Goal: Task Accomplishment & Management: Use online tool/utility

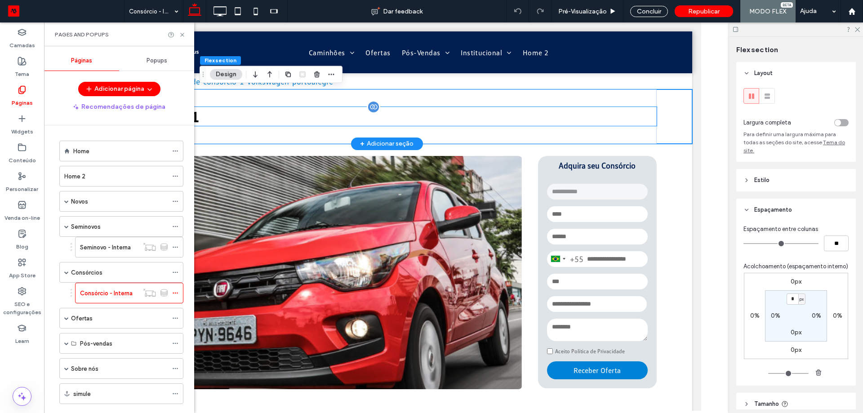
click at [445, 121] on div "Consórcio 1" at bounding box center [387, 116] width 540 height 19
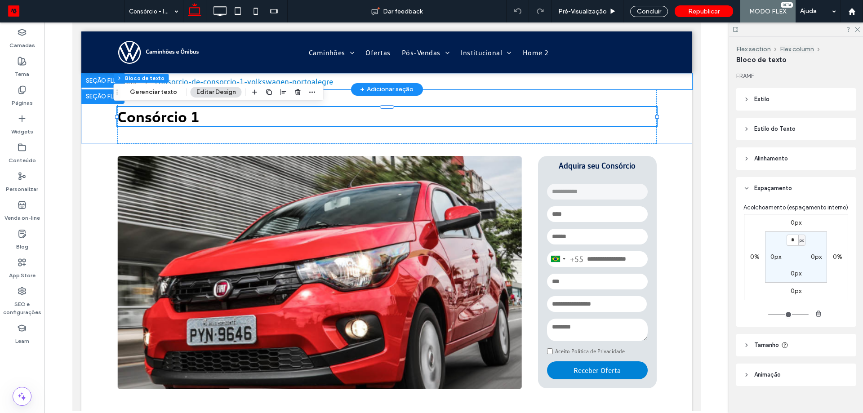
click at [677, 85] on div "Home consorcio-de-consorcio-1-volkswagen-portoalegre" at bounding box center [386, 81] width 611 height 16
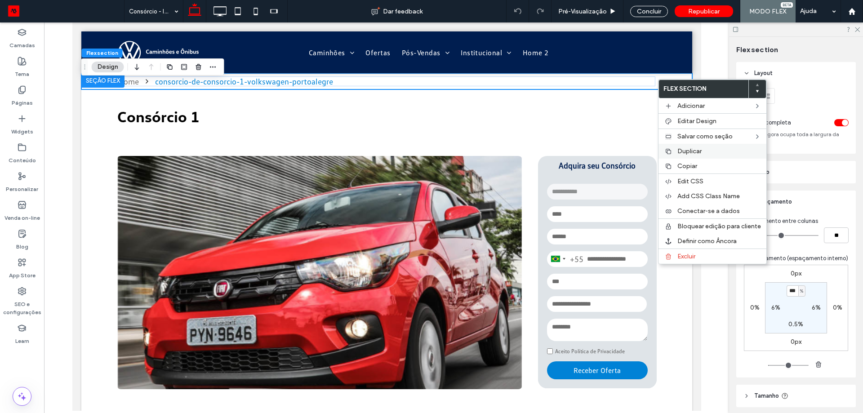
click at [687, 150] on span "Duplicar" at bounding box center [690, 151] width 24 height 8
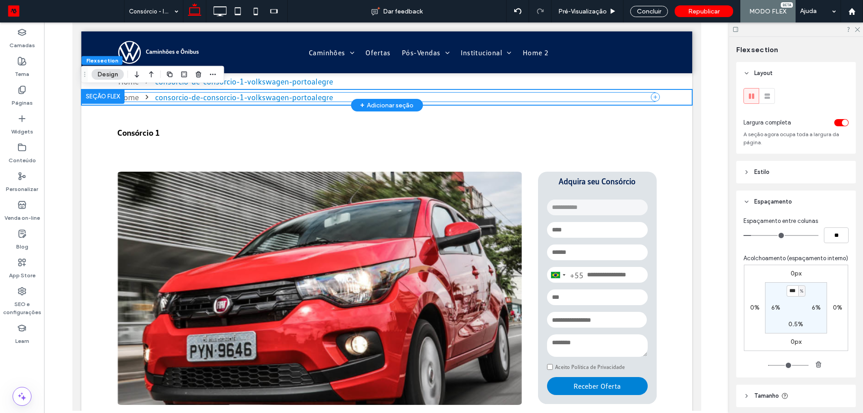
click at [417, 93] on div "Home consorcio-de-consorcio-1-volkswagen-portoalegre" at bounding box center [387, 97] width 538 height 10
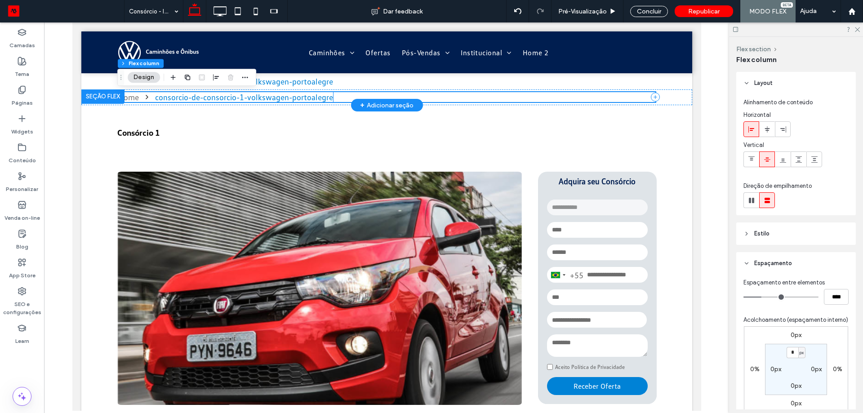
click at [260, 99] on div "consorcio-de-consorcio-1-volkswagen-portoalegre" at bounding box center [244, 97] width 178 height 10
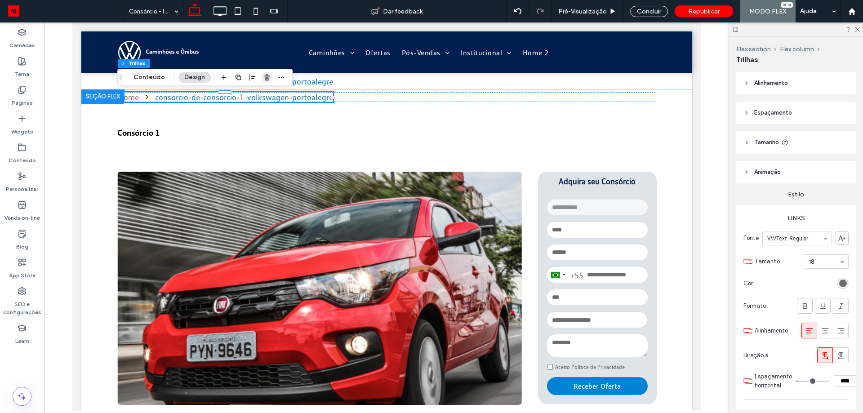
click at [268, 79] on use "button" at bounding box center [266, 77] width 5 height 6
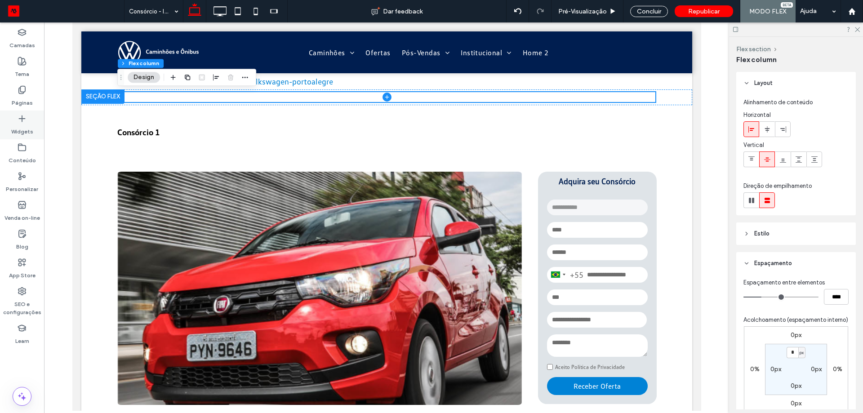
click at [29, 119] on div "Widgets" at bounding box center [22, 125] width 44 height 29
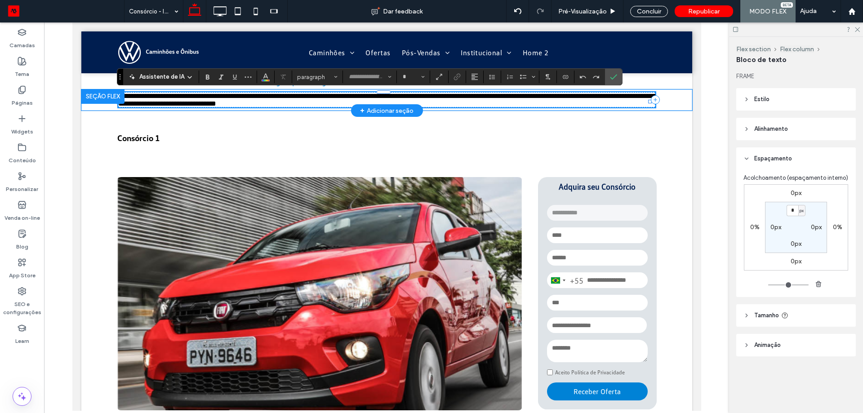
type input "**********"
type input "**"
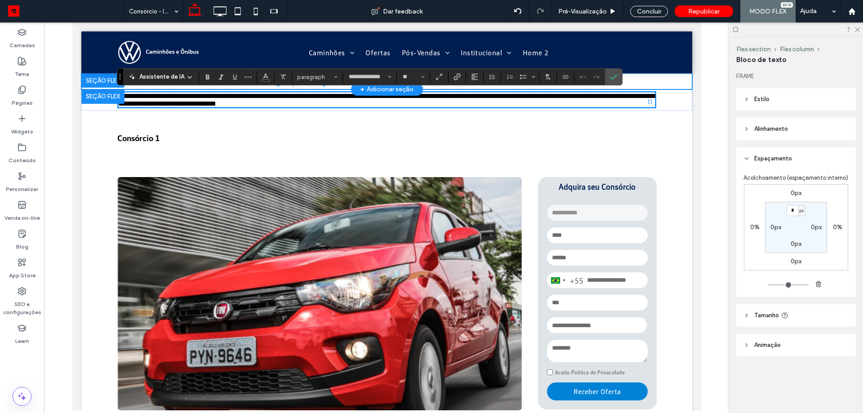
click at [654, 80] on div "Home consorcio-de-consorcio-1-volkswagen-portoalegre" at bounding box center [386, 81] width 611 height 16
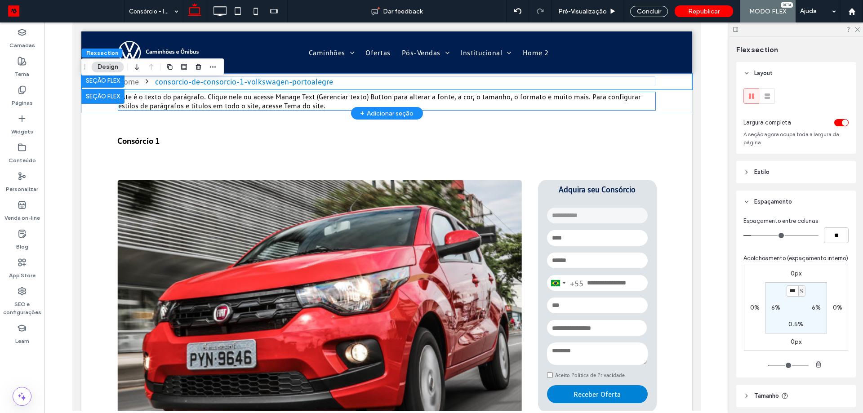
click at [294, 100] on span "Este é o texto do parágrafo. Clique nele ou acesse Manage Text (Gerenciar texto…" at bounding box center [379, 101] width 523 height 18
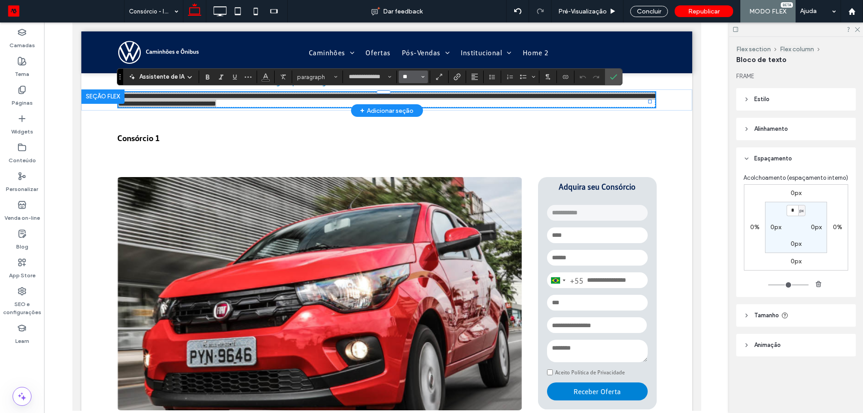
click at [409, 77] on input "**" at bounding box center [411, 76] width 18 height 7
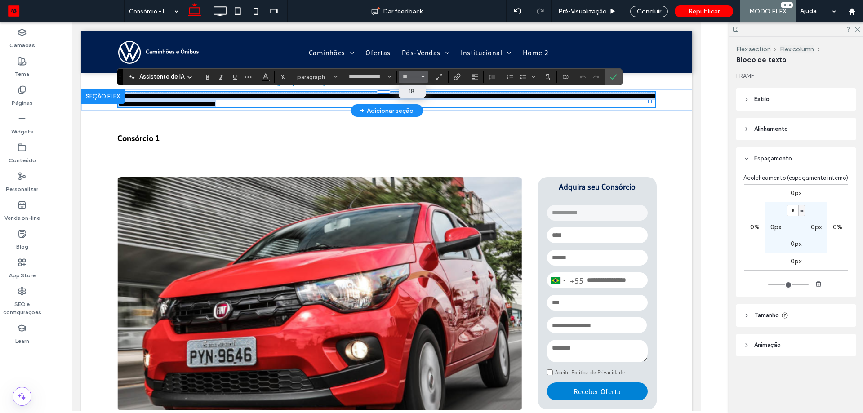
type input "**"
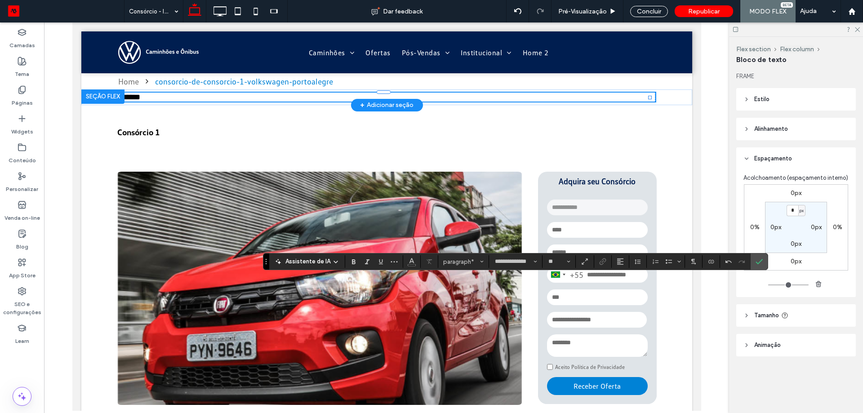
drag, startPoint x: 126, startPoint y: 80, endPoint x: 265, endPoint y: 263, distance: 229.3
click at [265, 263] on icon "Arrastar" at bounding box center [266, 261] width 2 height 5
click at [200, 97] on span "**********" at bounding box center [159, 97] width 82 height 8
drag, startPoint x: 188, startPoint y: 97, endPoint x: 235, endPoint y: 102, distance: 47.5
click at [243, 102] on p "**********" at bounding box center [387, 97] width 538 height 9
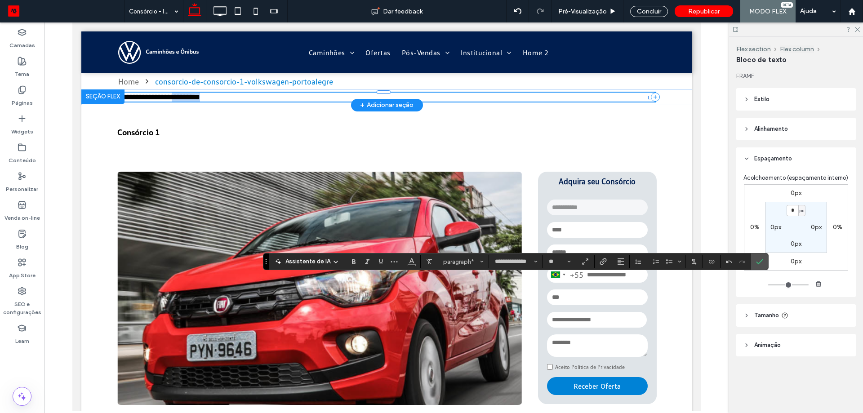
click at [189, 97] on span "**********" at bounding box center [159, 97] width 82 height 8
drag, startPoint x: 193, startPoint y: 98, endPoint x: 222, endPoint y: 98, distance: 29.2
click at [222, 98] on p "**********" at bounding box center [387, 97] width 538 height 9
drag, startPoint x: 599, startPoint y: 264, endPoint x: 700, endPoint y: 264, distance: 100.3
click at [700, 264] on div "**********" at bounding box center [515, 261] width 505 height 17
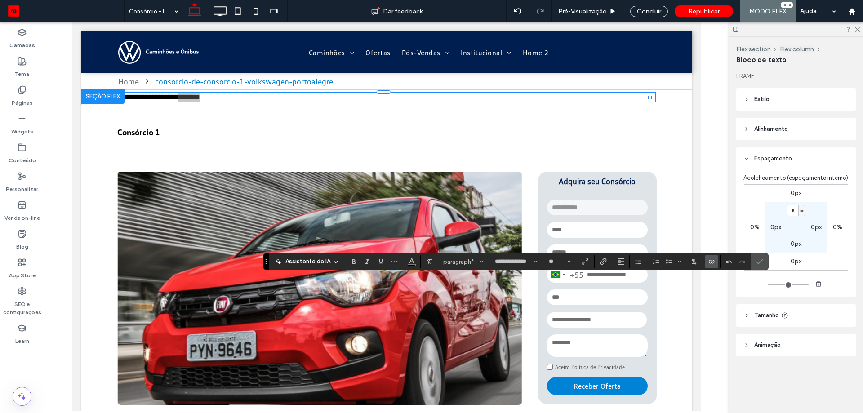
click at [714, 260] on icon "Conectar-se a dados" at bounding box center [711, 261] width 7 height 7
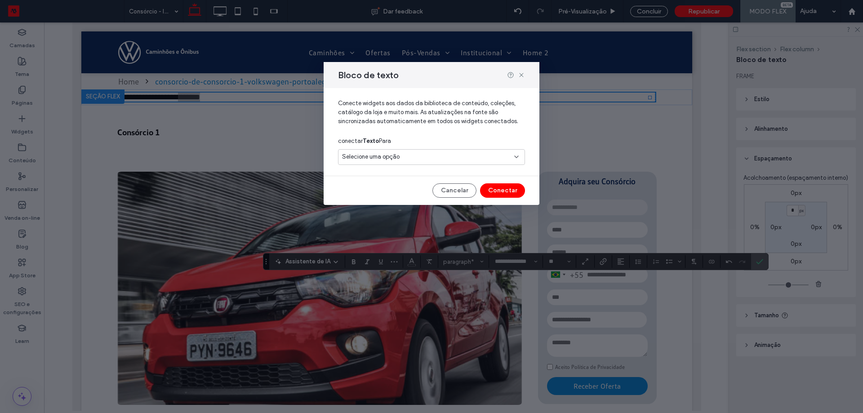
click at [433, 156] on div "Selecione uma opção" at bounding box center [426, 156] width 168 height 9
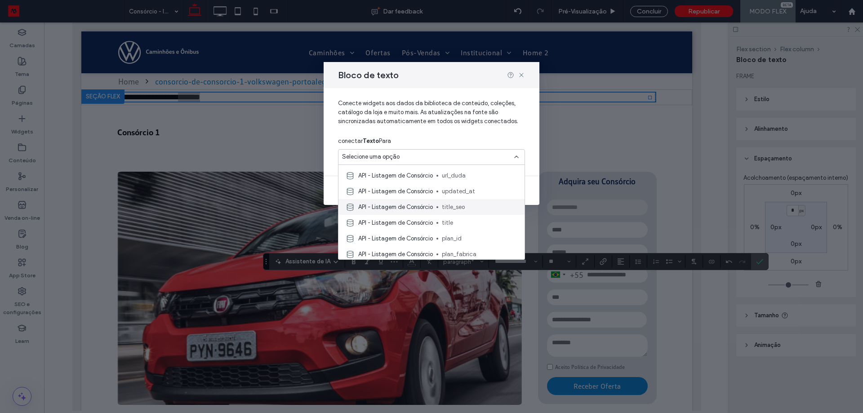
scroll to position [45, 0]
click at [471, 205] on span "title" at bounding box center [480, 206] width 76 height 9
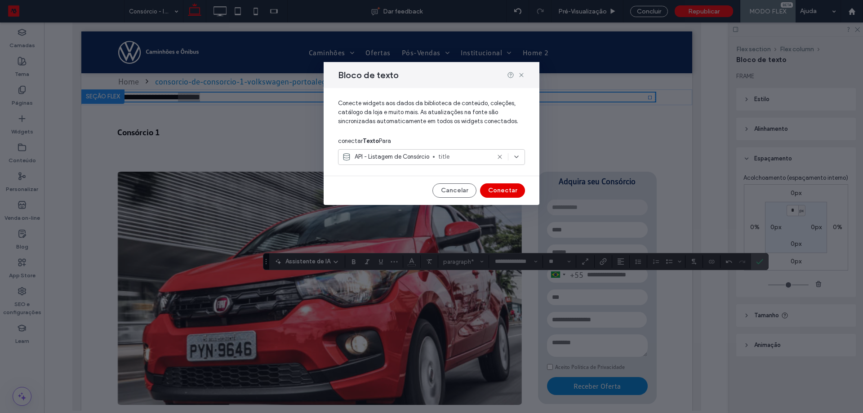
click at [514, 187] on button "Conectar" at bounding box center [502, 190] width 45 height 14
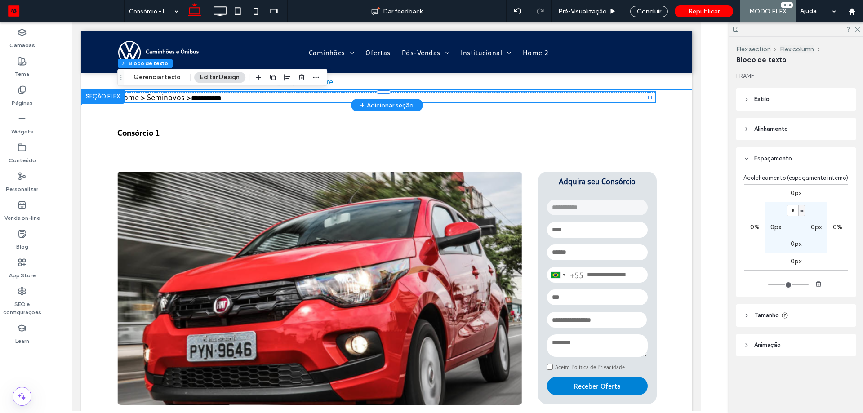
click at [664, 96] on div "**********" at bounding box center [386, 97] width 611 height 16
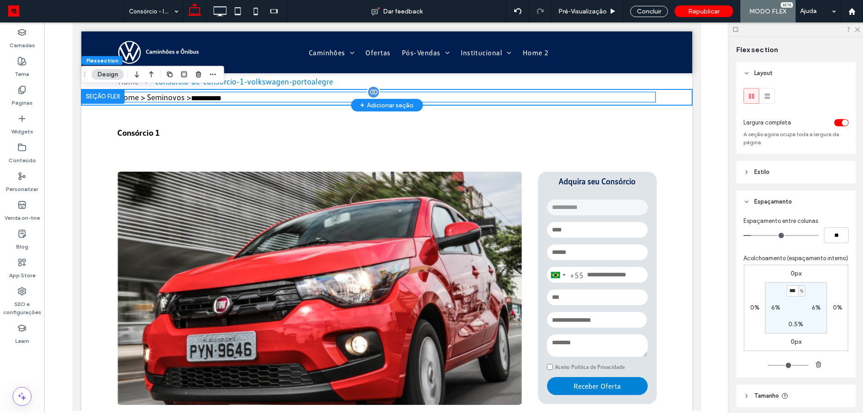
click at [221, 100] on span "**********" at bounding box center [206, 98] width 31 height 7
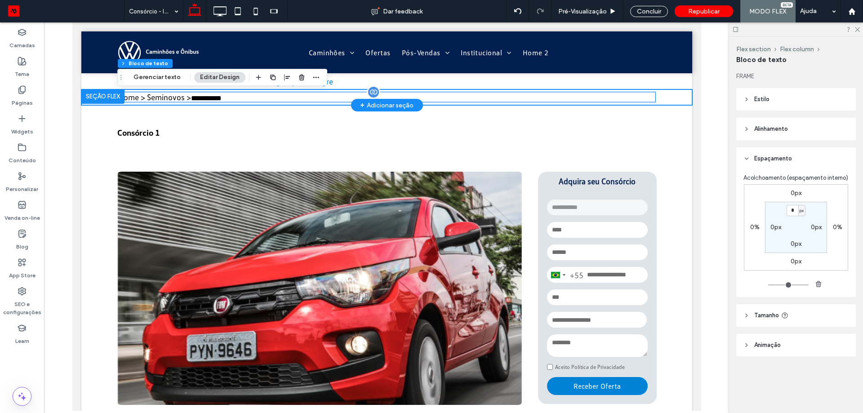
click at [223, 100] on div "**********" at bounding box center [387, 97] width 538 height 10
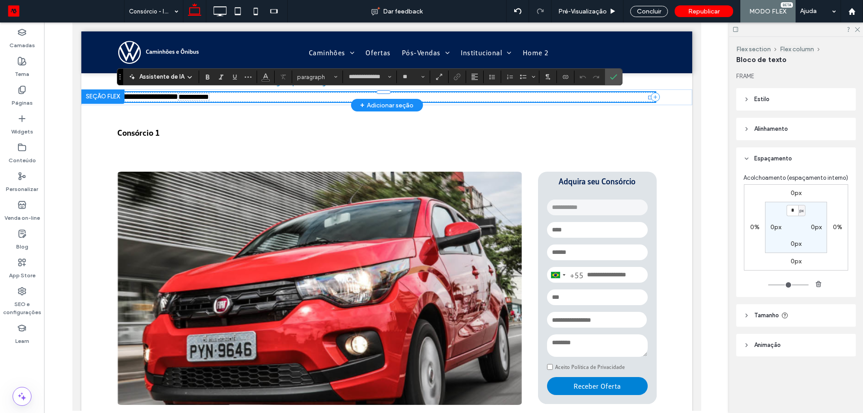
scroll to position [0, 0]
drag, startPoint x: 195, startPoint y: 98, endPoint x: 244, endPoint y: 95, distance: 49.1
click at [244, 95] on p "**********" at bounding box center [384, 96] width 532 height 9
click at [271, 80] on button "Cor" at bounding box center [265, 77] width 13 height 13
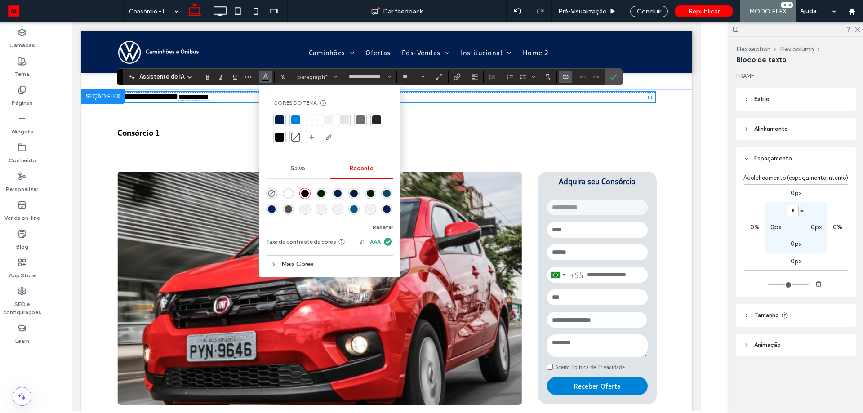
click at [294, 120] on div at bounding box center [295, 120] width 9 height 9
click at [231, 99] on p "**********" at bounding box center [384, 96] width 532 height 9
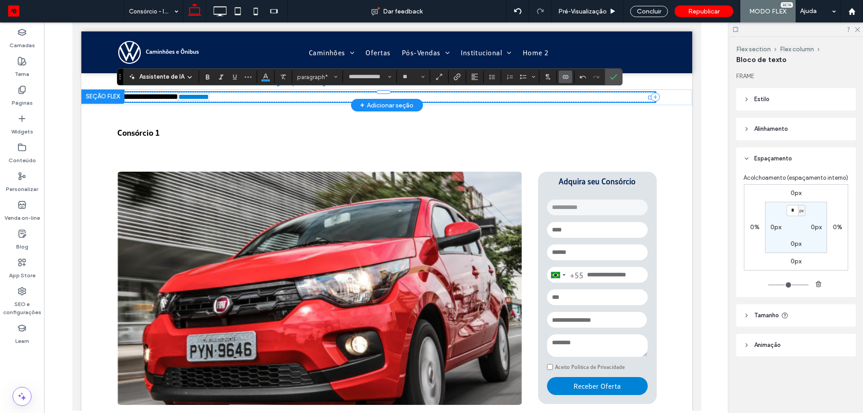
click at [246, 97] on p "**********" at bounding box center [384, 96] width 532 height 9
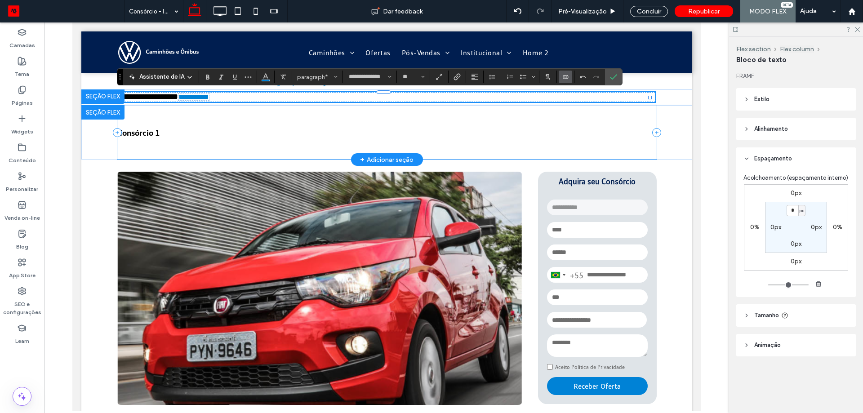
click at [254, 121] on div "Consórcio 1" at bounding box center [387, 132] width 540 height 54
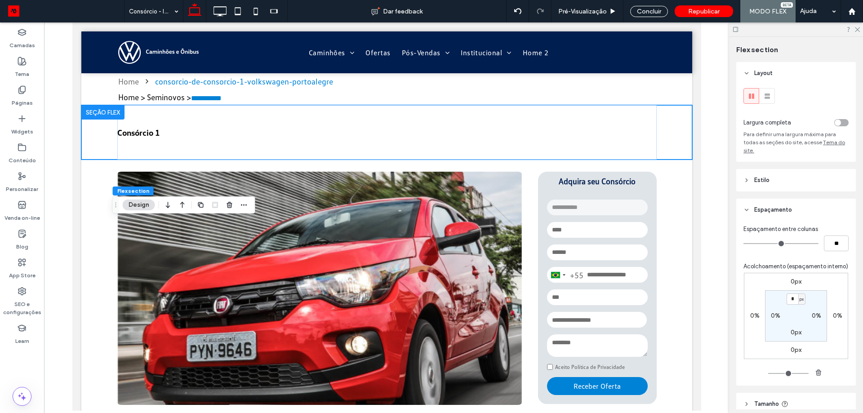
drag, startPoint x: 121, startPoint y: 100, endPoint x: 117, endPoint y: 194, distance: 93.6
click at [116, 208] on icon "Arrastar" at bounding box center [115, 205] width 7 height 6
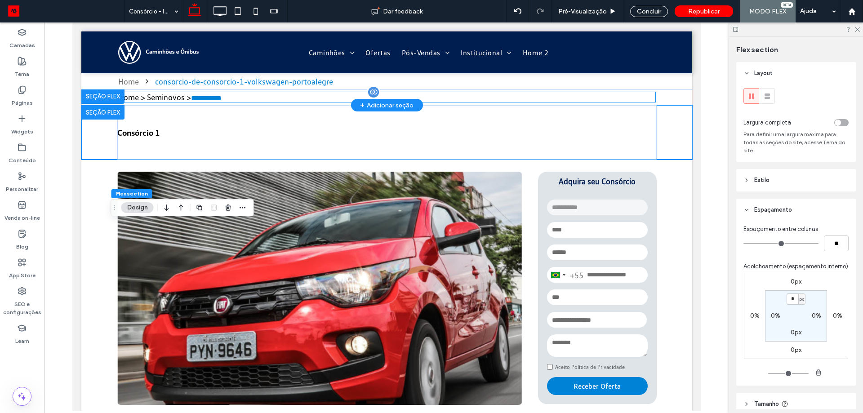
click at [251, 95] on p "**********" at bounding box center [387, 97] width 538 height 10
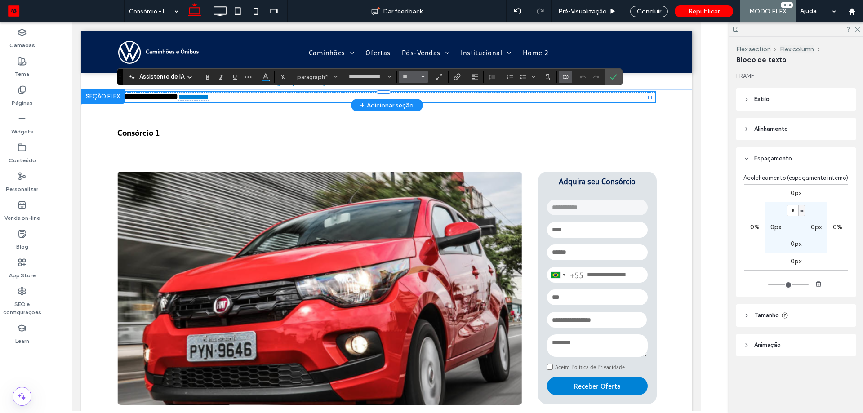
type input "*"
click at [403, 79] on input "*" at bounding box center [411, 76] width 18 height 7
type input "**"
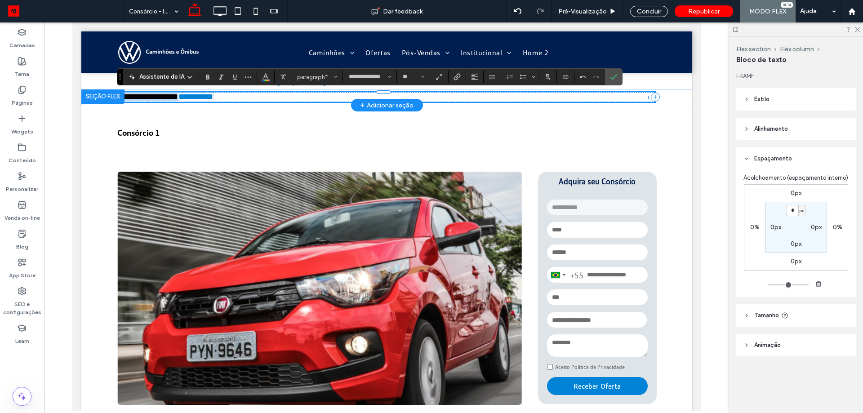
click at [290, 100] on p "**********" at bounding box center [384, 96] width 532 height 9
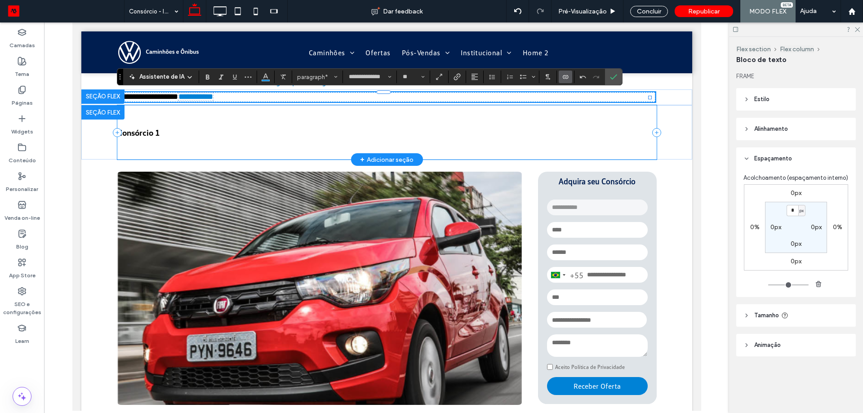
click at [173, 116] on div "Consórcio 1" at bounding box center [387, 132] width 540 height 54
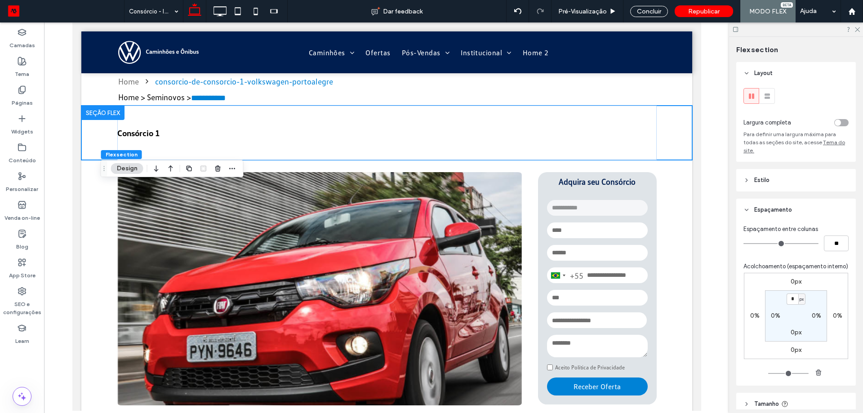
drag, startPoint x: 118, startPoint y: 88, endPoint x: 105, endPoint y: 166, distance: 79.3
click at [105, 166] on icon "Arrastar" at bounding box center [104, 168] width 7 height 6
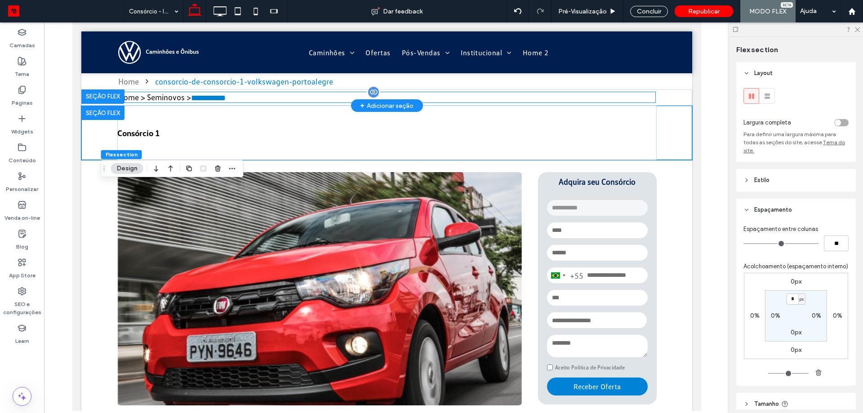
click at [181, 96] on span "Home > Seminovos >" at bounding box center [154, 97] width 73 height 10
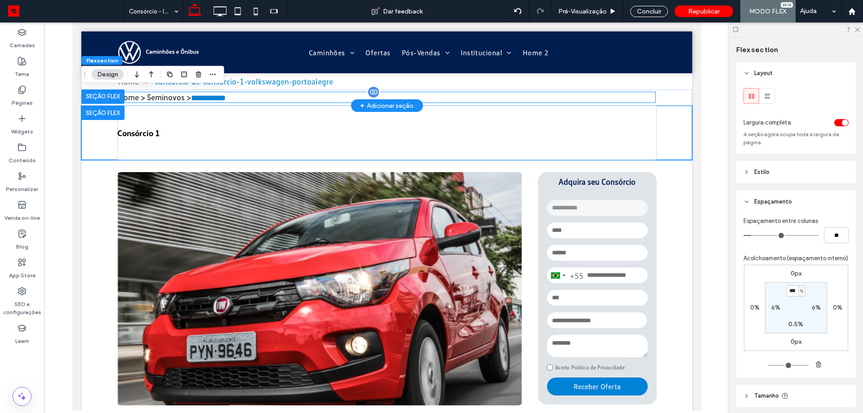
click at [181, 96] on span "Home > Seminovos >" at bounding box center [154, 97] width 73 height 10
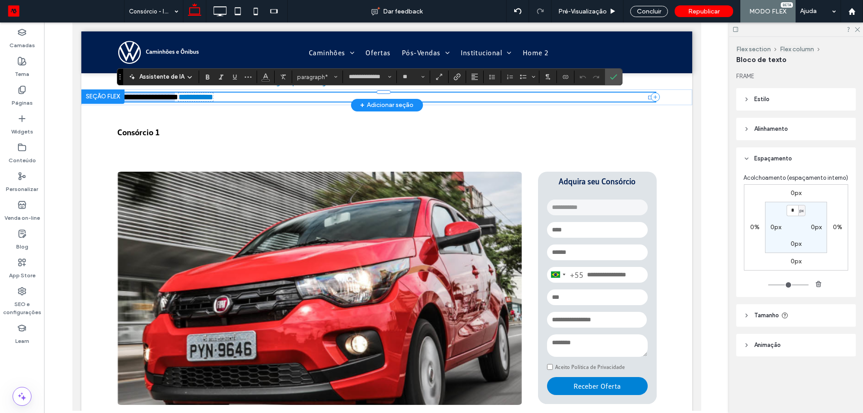
drag, startPoint x: 190, startPoint y: 100, endPoint x: 100, endPoint y: 103, distance: 89.9
click at [100, 103] on div "**********" at bounding box center [386, 97] width 611 height 16
click at [260, 77] on button "Cor" at bounding box center [265, 77] width 13 height 13
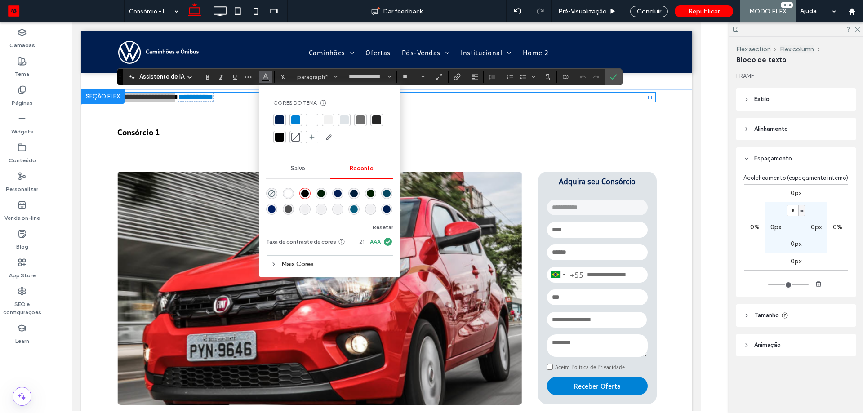
click at [356, 118] on div at bounding box center [360, 120] width 9 height 9
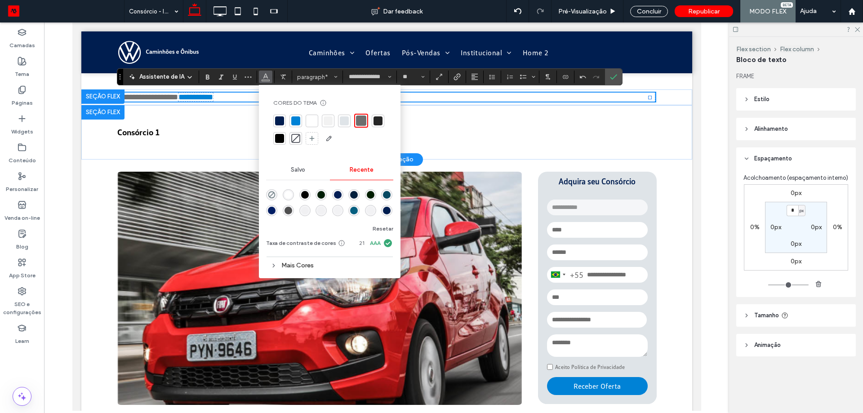
click at [215, 120] on div "Consórcio 1" at bounding box center [387, 132] width 540 height 54
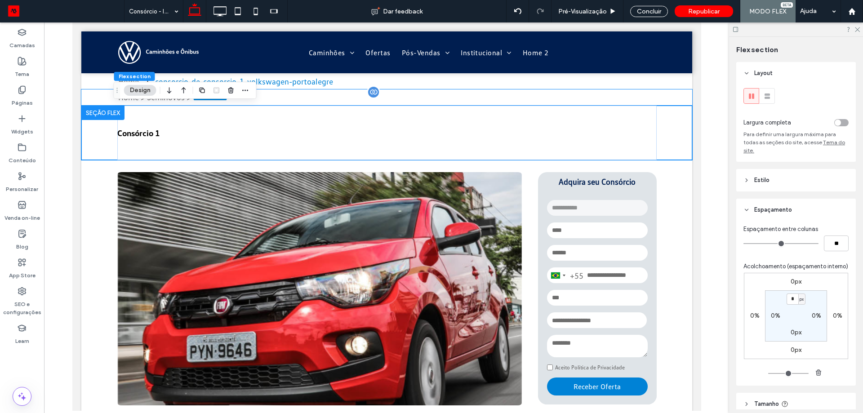
click at [673, 96] on div "**********" at bounding box center [386, 97] width 611 height 17
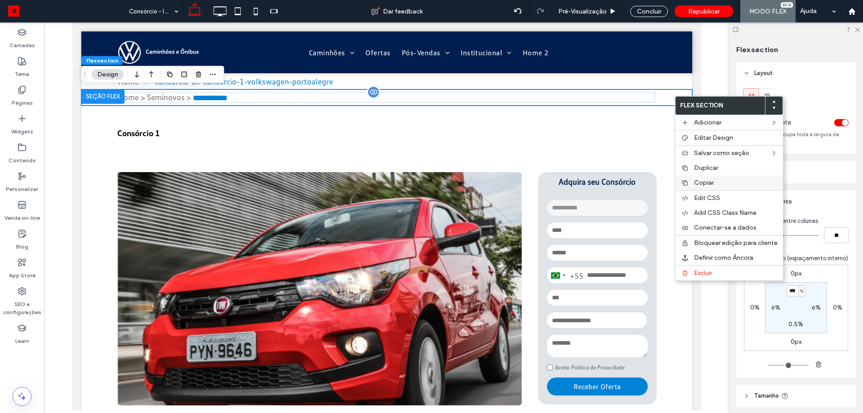
click at [700, 183] on span "Copiar" at bounding box center [704, 183] width 20 height 8
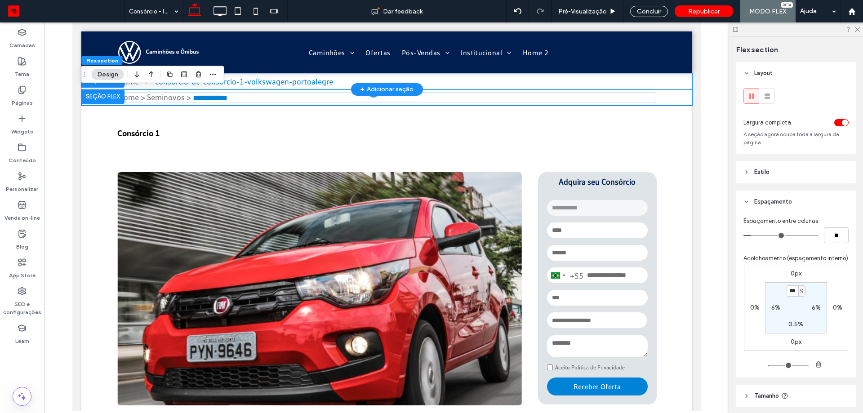
click at [682, 83] on div "Home consorcio-de-consorcio-1-volkswagen-portoalegre" at bounding box center [386, 81] width 611 height 16
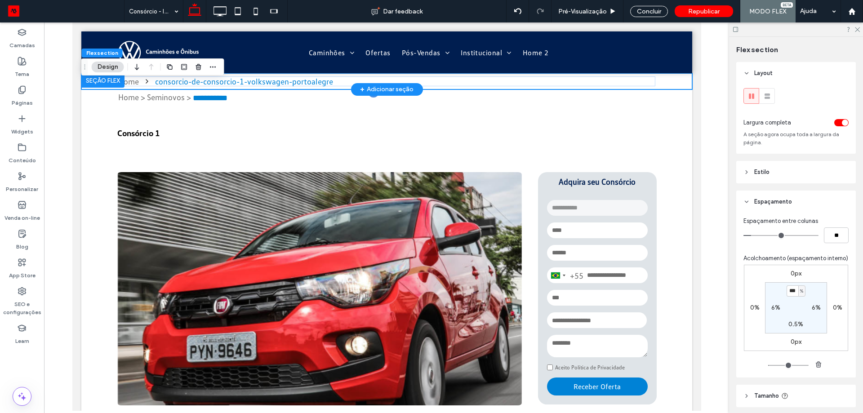
type input "*"
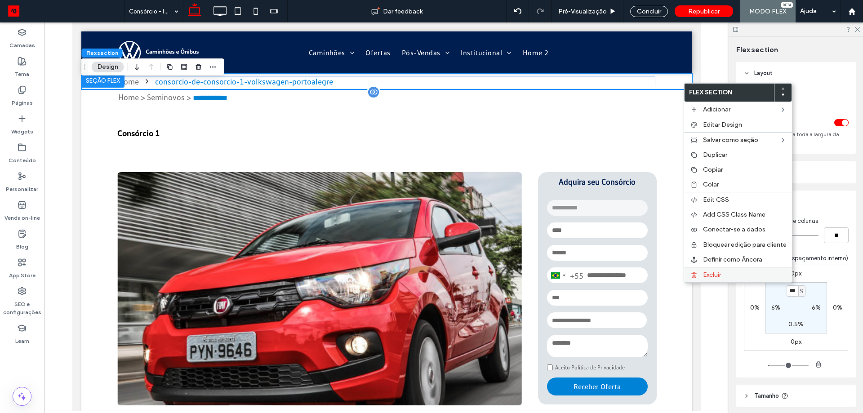
click at [711, 273] on span "Excluir" at bounding box center [712, 275] width 18 height 8
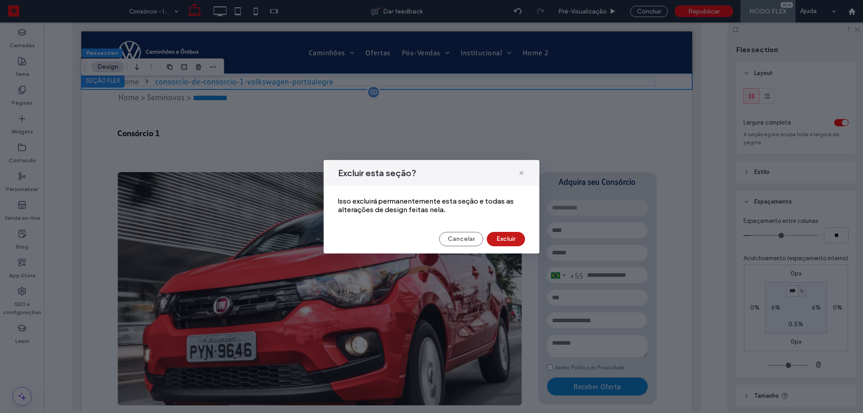
drag, startPoint x: 505, startPoint y: 236, endPoint x: 462, endPoint y: 210, distance: 49.6
click at [505, 236] on button "Excluir" at bounding box center [506, 239] width 38 height 14
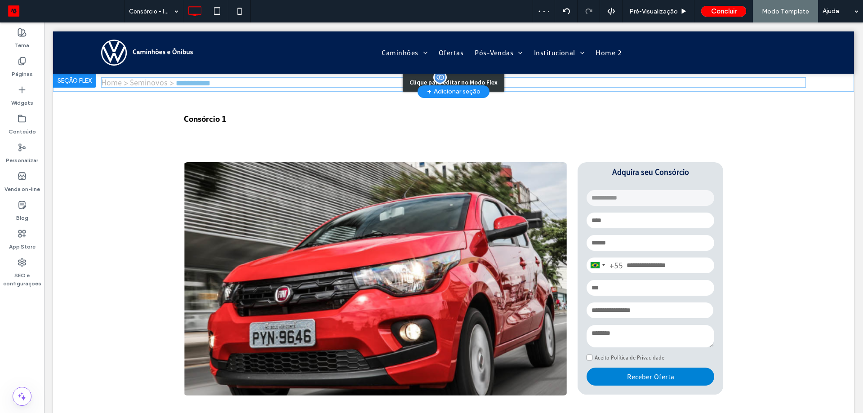
click at [160, 81] on div "Clique para editar no Modo Flex" at bounding box center [453, 82] width 801 height 18
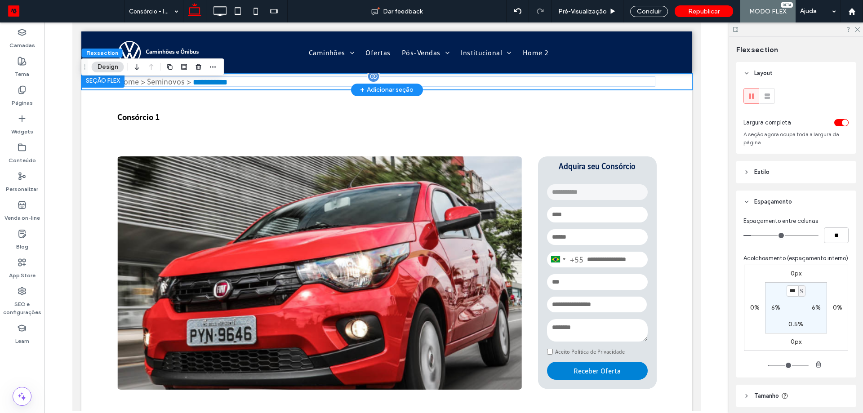
click at [176, 86] on div "**********" at bounding box center [386, 81] width 611 height 17
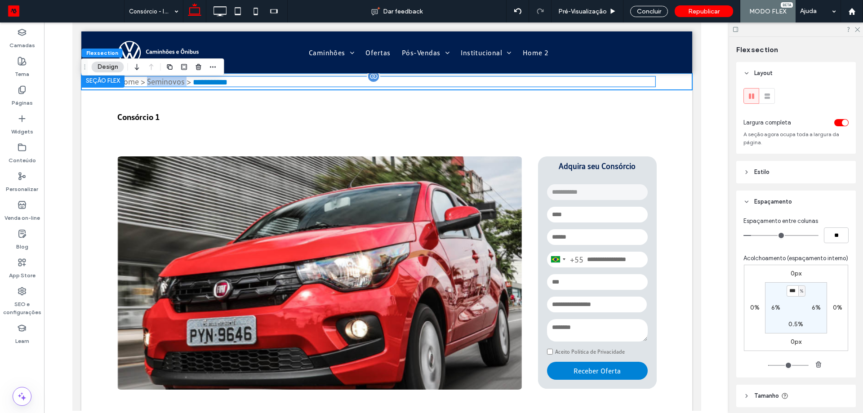
click at [185, 83] on span "Home > Seminovos >" at bounding box center [154, 81] width 73 height 10
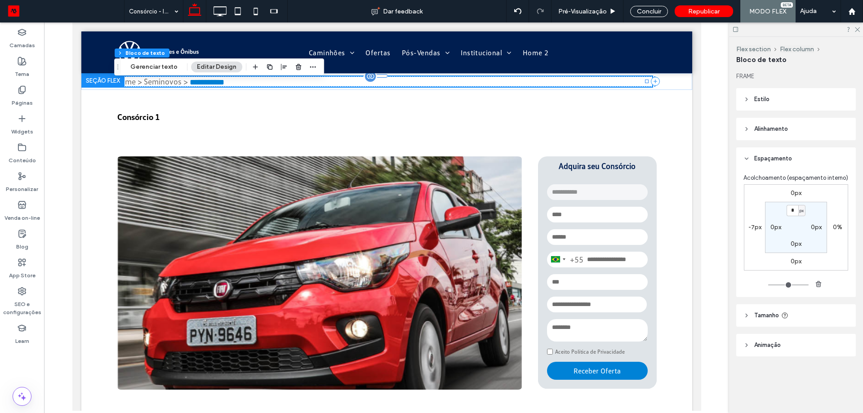
click at [185, 83] on span "Home > Seminovos >" at bounding box center [151, 81] width 73 height 10
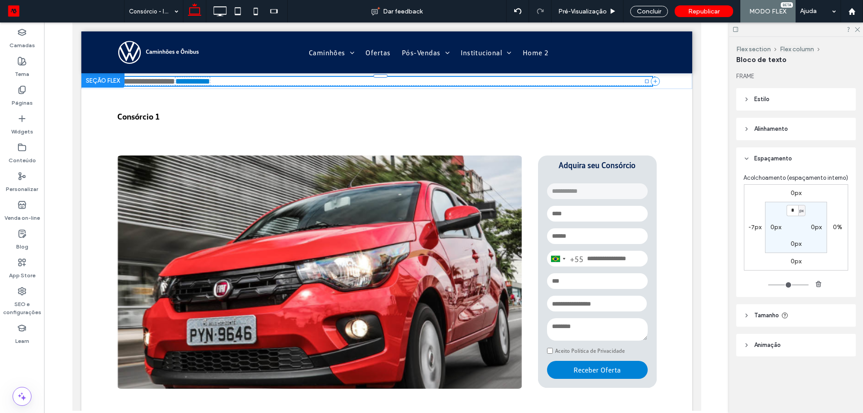
type input "**********"
type input "**"
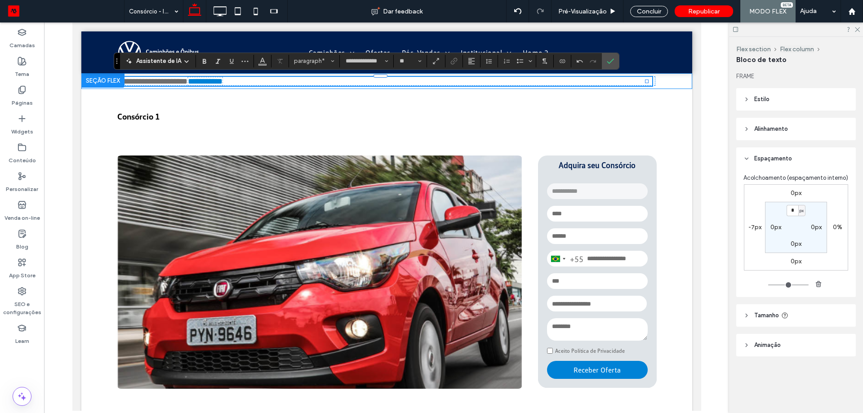
click at [669, 82] on div "**********" at bounding box center [386, 81] width 611 height 16
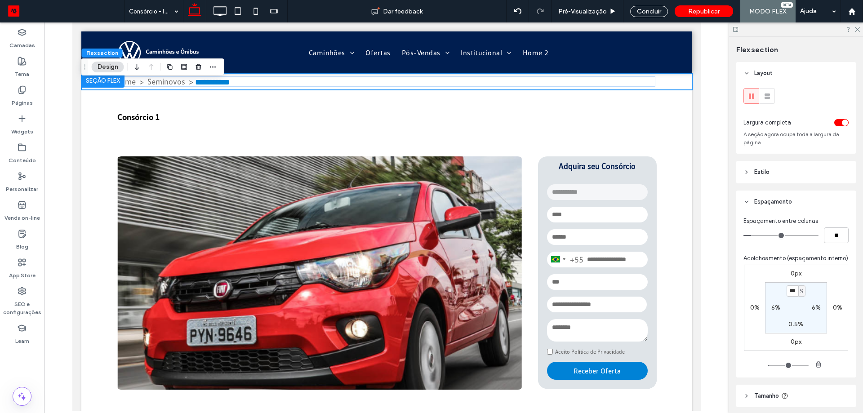
type input "*"
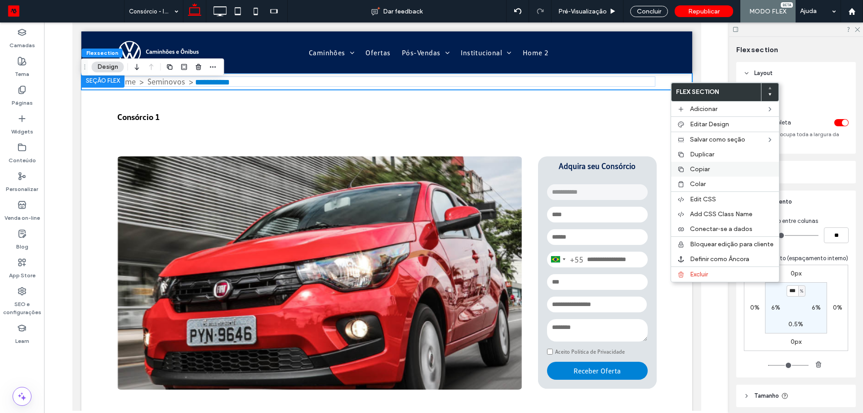
click at [705, 167] on span "Copiar" at bounding box center [700, 169] width 20 height 8
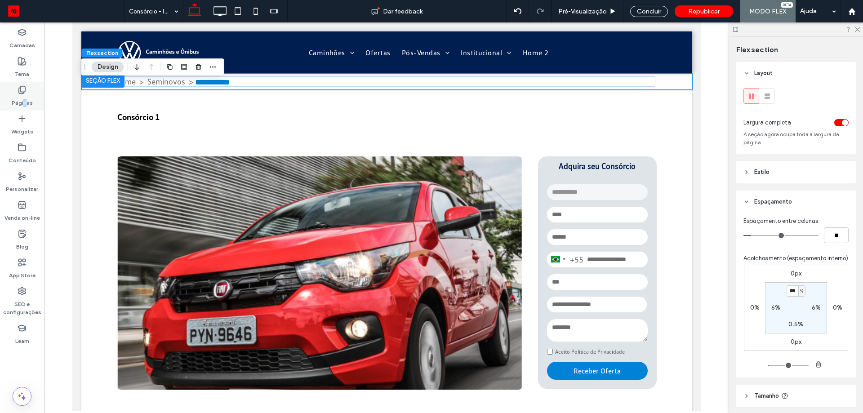
click at [26, 100] on label "Páginas" at bounding box center [22, 100] width 21 height 13
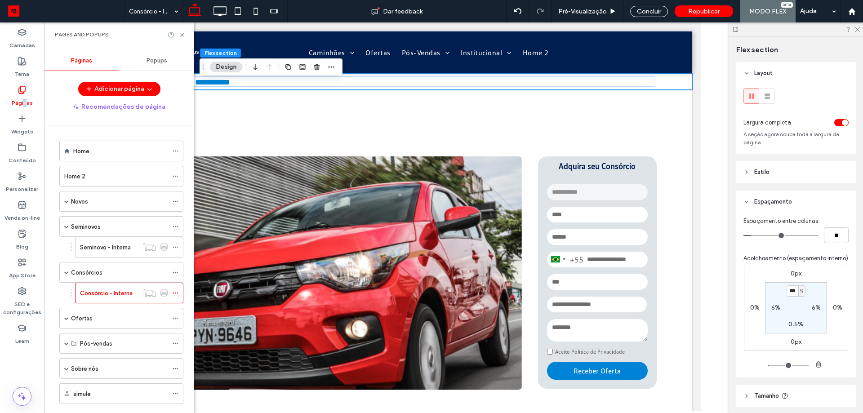
drag, startPoint x: 97, startPoint y: 254, endPoint x: 96, endPoint y: 241, distance: 13.1
click at [97, 254] on div "Seminovo - Interna" at bounding box center [109, 247] width 58 height 20
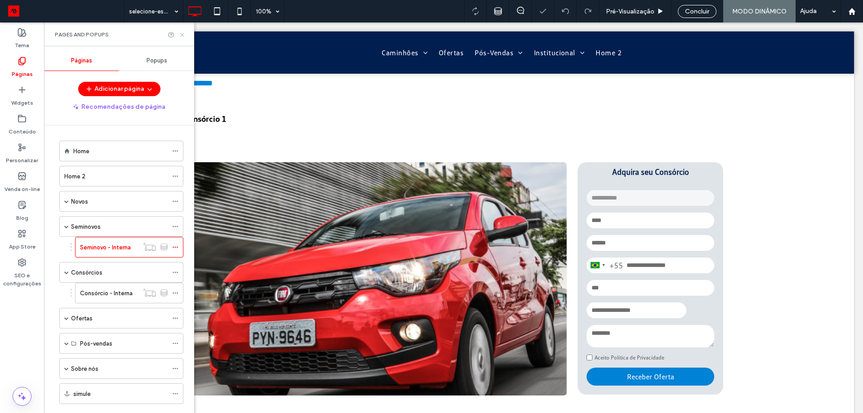
click at [182, 32] on icon at bounding box center [182, 34] width 7 height 7
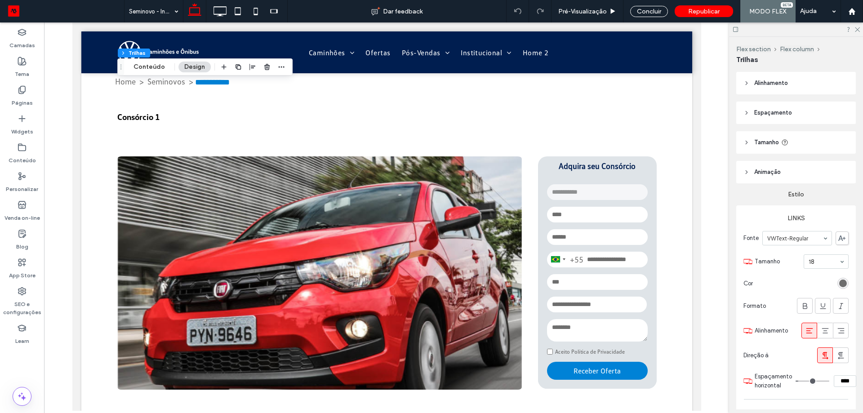
click at [271, 67] on div at bounding box center [253, 67] width 68 height 16
click at [267, 66] on use "button" at bounding box center [266, 67] width 5 height 6
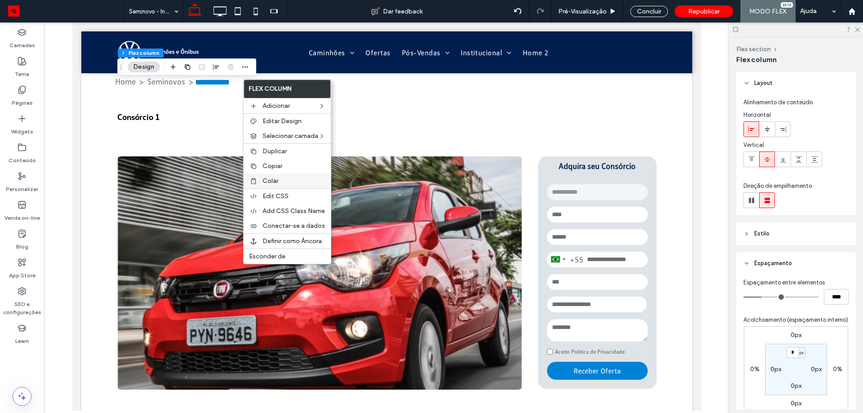
click at [263, 180] on span "Colar" at bounding box center [271, 181] width 16 height 8
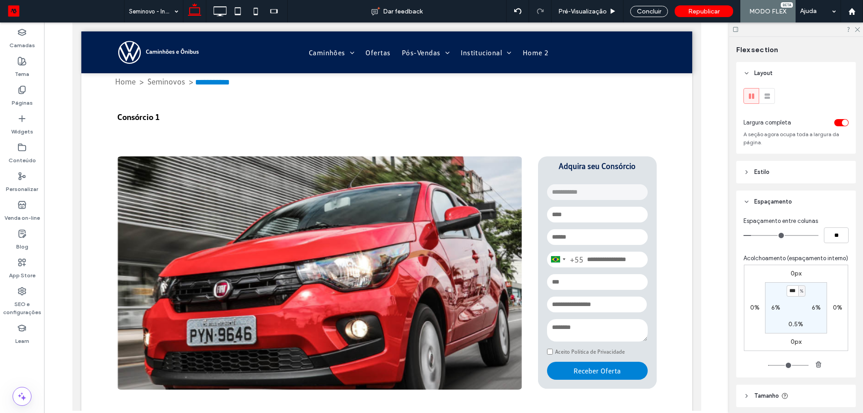
type input "*"
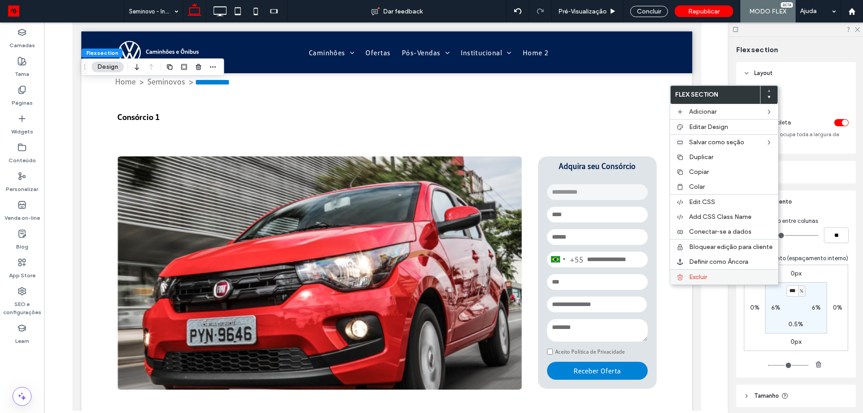
click at [696, 274] on span "Excluir" at bounding box center [698, 277] width 18 height 8
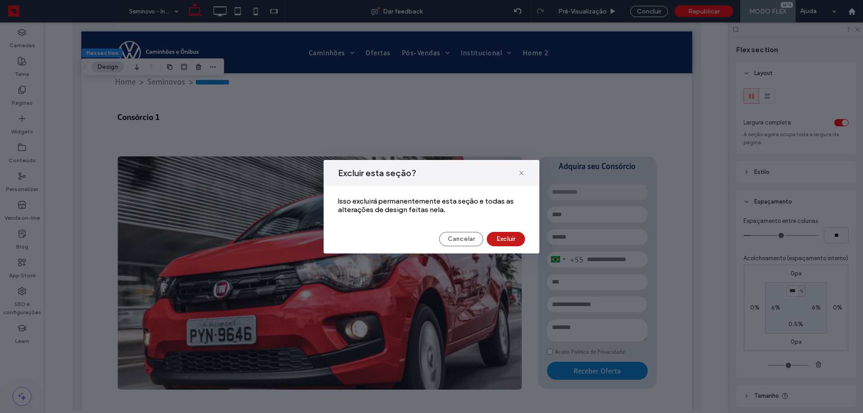
click at [502, 238] on button "Excluir" at bounding box center [506, 239] width 38 height 14
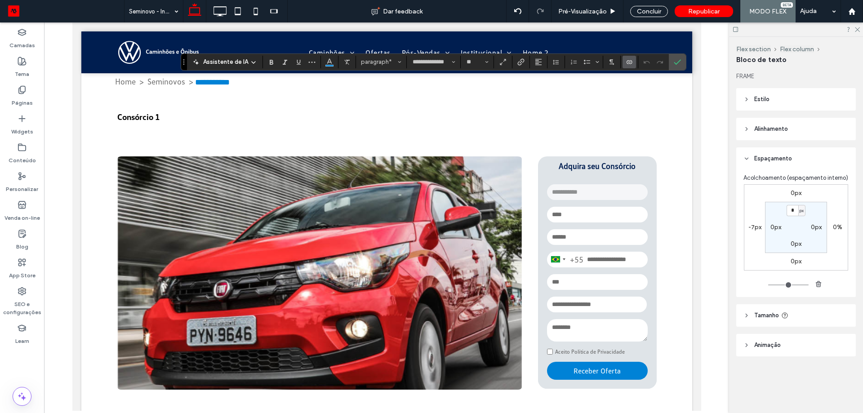
click at [627, 64] on use "Conectar-se a dados" at bounding box center [629, 62] width 5 height 4
click at [667, 86] on span "Alterar conexão" at bounding box center [650, 84] width 42 height 9
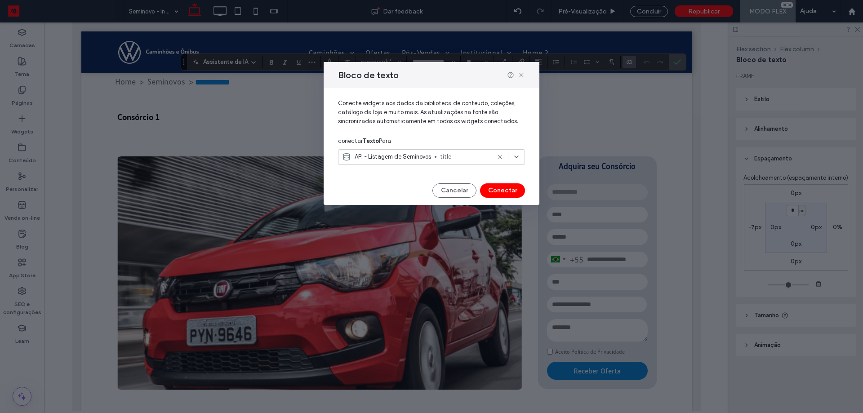
click at [458, 158] on span "title" at bounding box center [465, 156] width 50 height 9
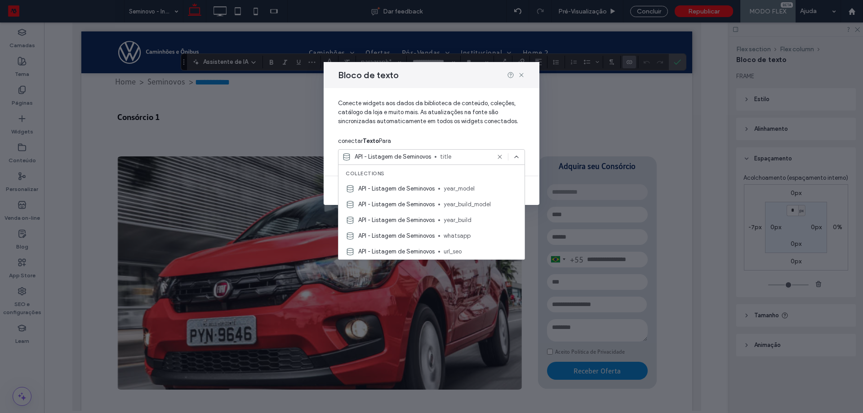
click at [502, 156] on icon at bounding box center [499, 156] width 7 height 7
click at [468, 159] on div "Selecione uma opção" at bounding box center [426, 156] width 168 height 9
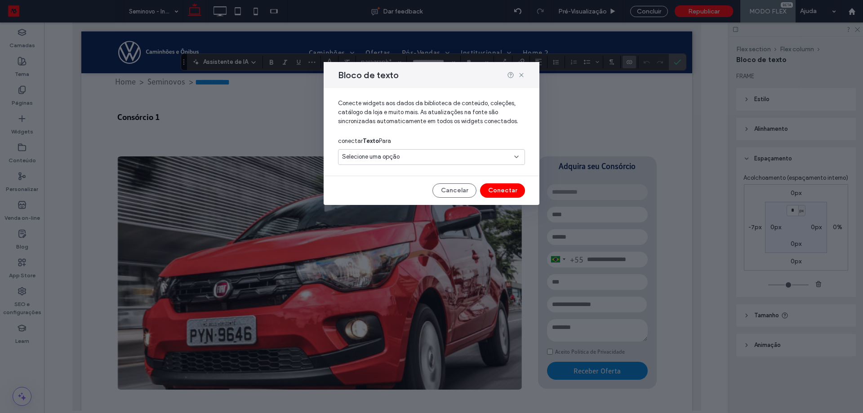
click at [468, 159] on div "Selecione uma opção" at bounding box center [426, 156] width 168 height 9
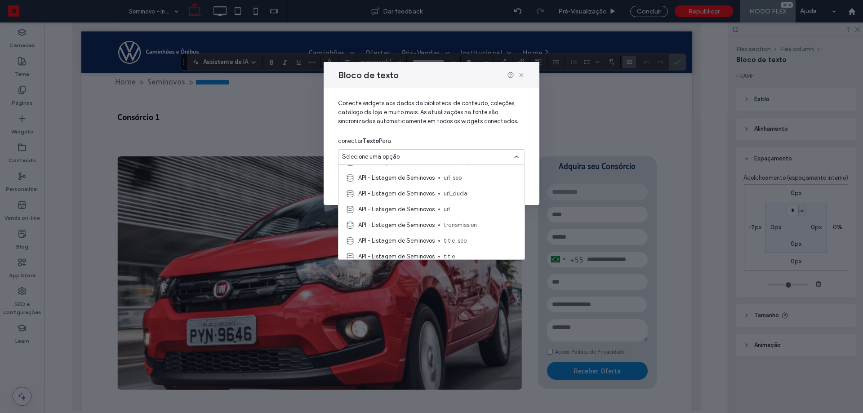
scroll to position [90, 0]
click at [455, 239] on span "title" at bounding box center [481, 240] width 74 height 9
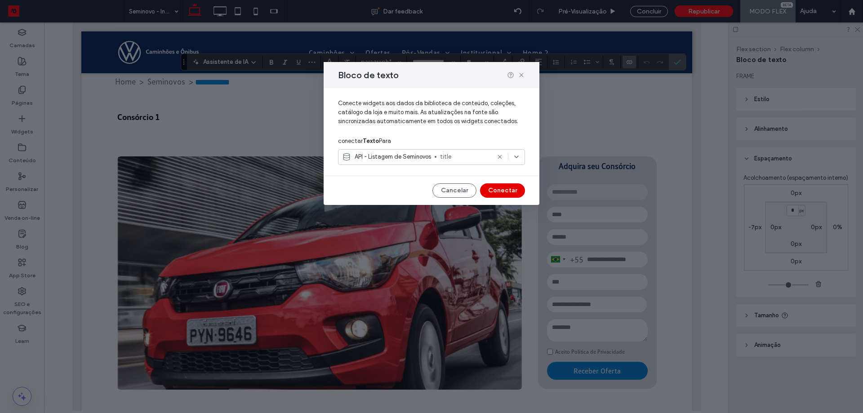
click at [499, 194] on button "Conectar" at bounding box center [502, 190] width 45 height 14
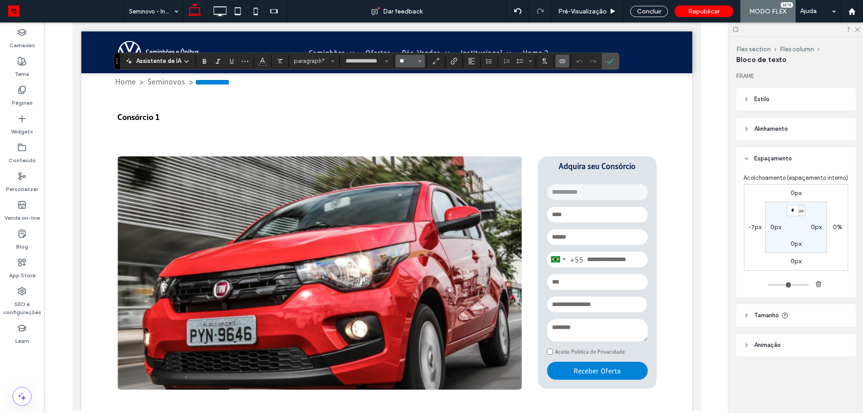
click at [404, 62] on input "**" at bounding box center [408, 61] width 18 height 7
type input "**"
click at [265, 63] on button "Cor" at bounding box center [262, 61] width 13 height 13
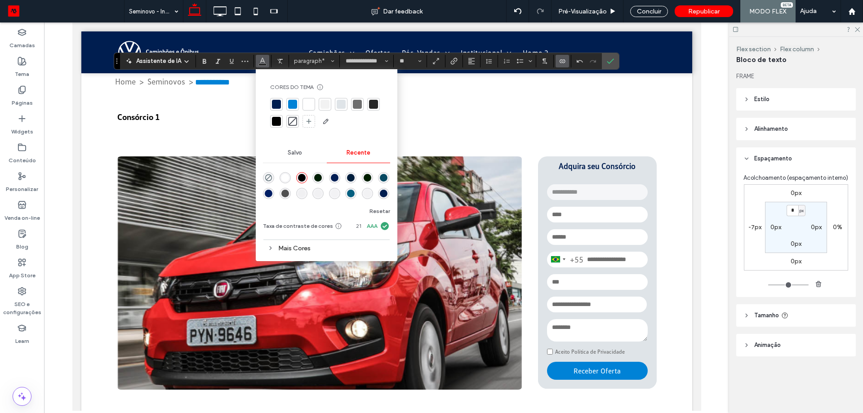
click at [291, 105] on div at bounding box center [292, 104] width 9 height 9
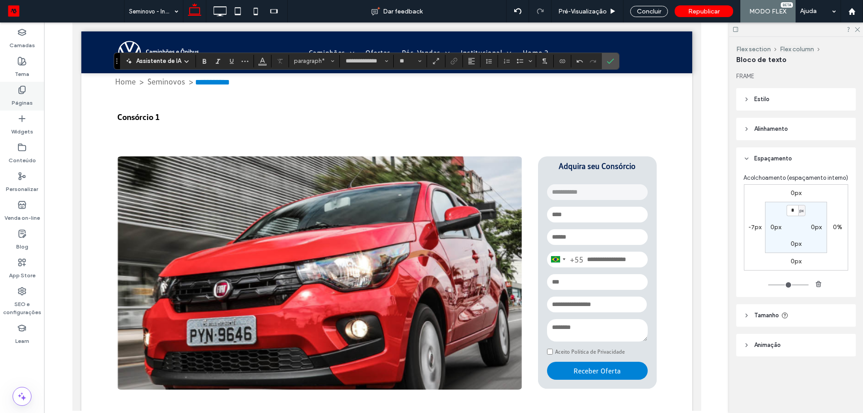
click at [29, 99] on label "Páginas" at bounding box center [22, 100] width 21 height 13
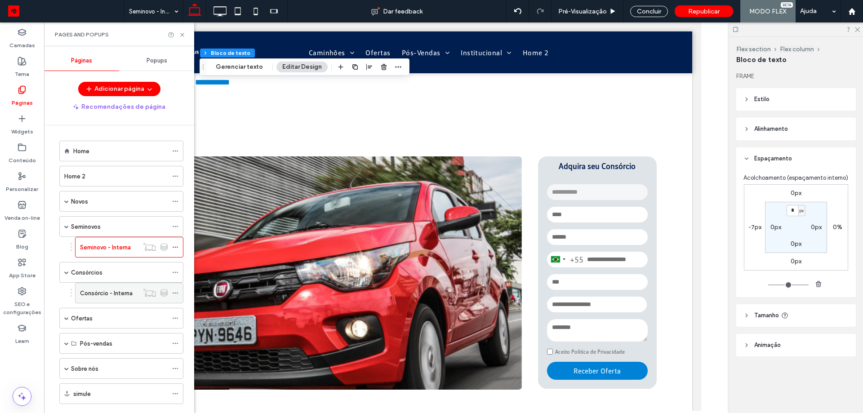
click at [106, 292] on label "Consórcio - Interna" at bounding box center [106, 293] width 53 height 16
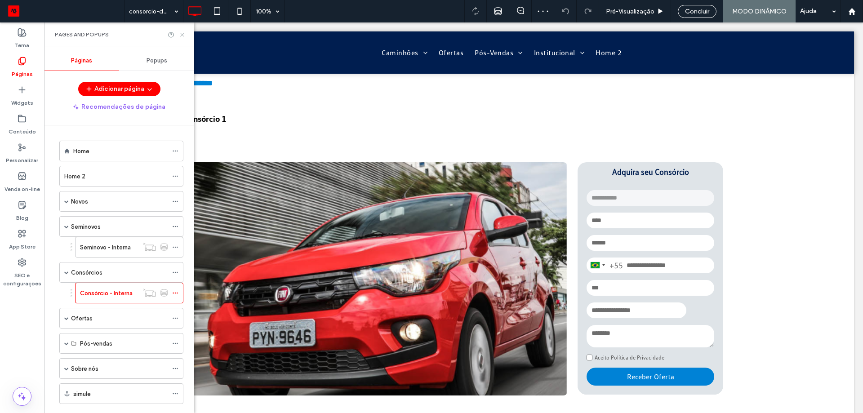
click at [183, 33] on use at bounding box center [182, 35] width 4 height 4
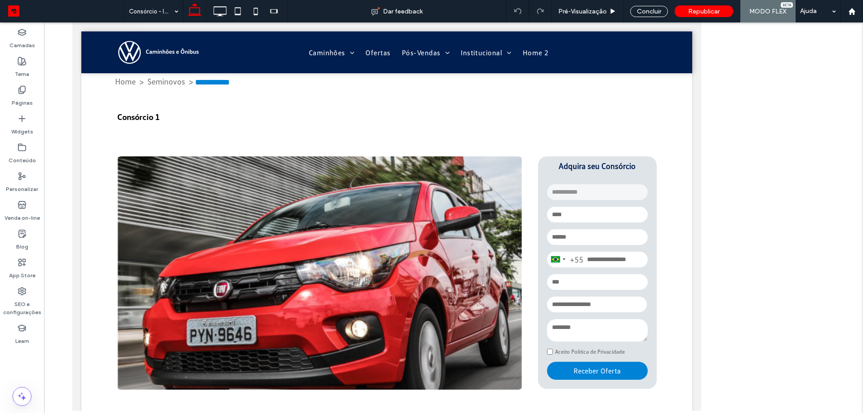
type input "*"
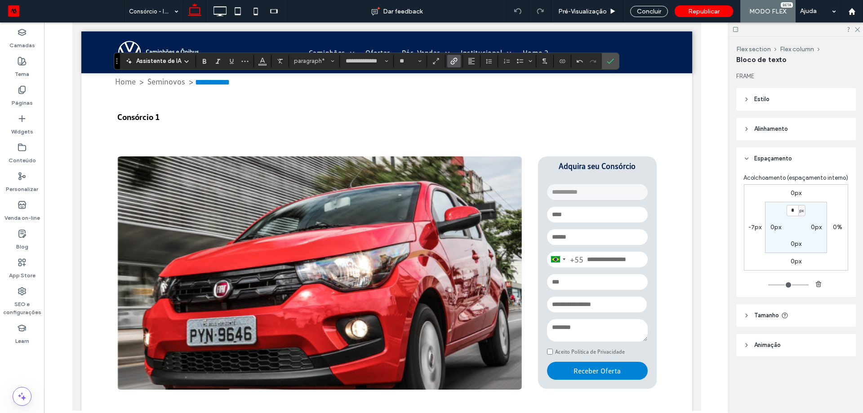
click at [454, 62] on use "Link" at bounding box center [453, 61] width 7 height 7
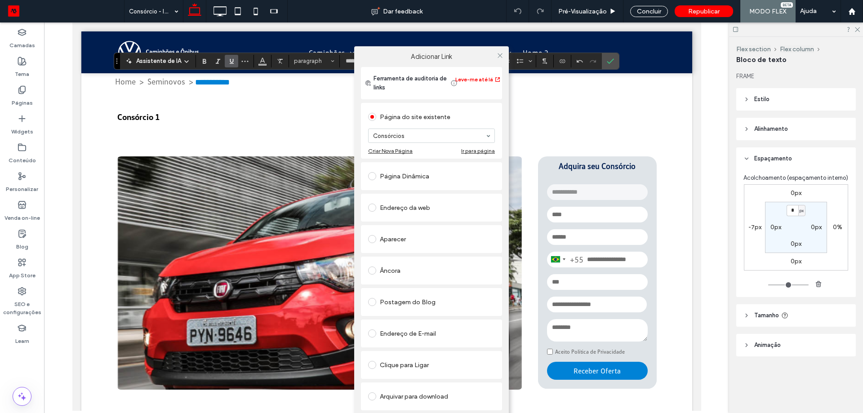
click at [231, 62] on div "Adicionar Link Ferramenta de auditoria de links Leve-me até lá Página do site e…" at bounding box center [431, 241] width 863 height 413
click at [229, 63] on div "Adicionar Link Ferramenta de auditoria de links Leve-me até lá Página do site e…" at bounding box center [431, 241] width 863 height 413
click at [499, 56] on icon at bounding box center [500, 55] width 7 height 7
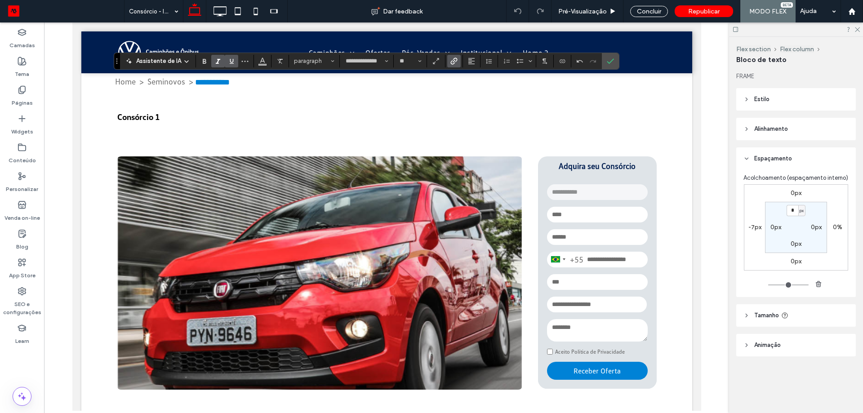
click at [233, 62] on icon "Sublinhado" at bounding box center [231, 61] width 7 height 7
click at [450, 61] on use "Link" at bounding box center [453, 61] width 7 height 7
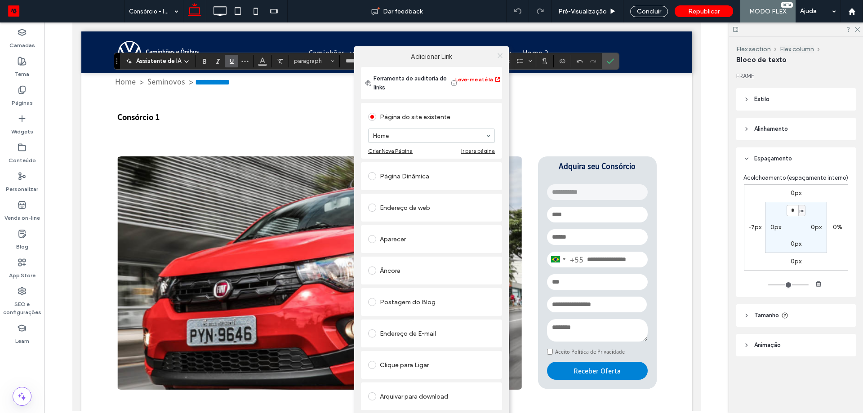
click at [500, 56] on icon at bounding box center [500, 55] width 7 height 7
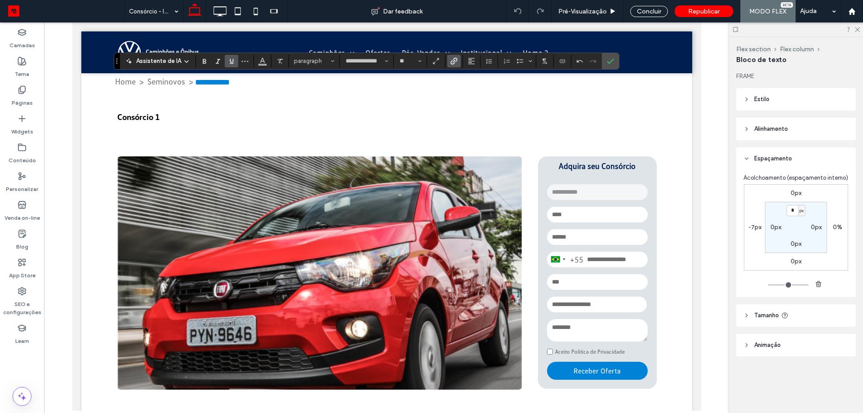
click at [228, 60] on icon "Sublinhado" at bounding box center [231, 61] width 7 height 7
click at [263, 67] on button "Cor" at bounding box center [262, 61] width 13 height 13
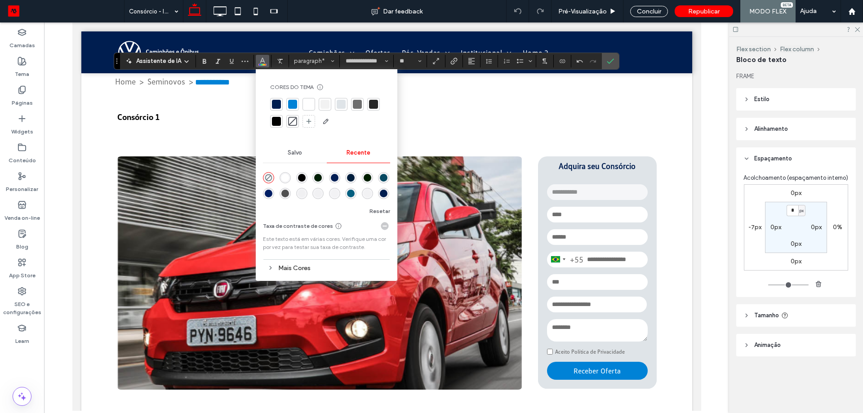
click at [353, 103] on div at bounding box center [357, 104] width 9 height 9
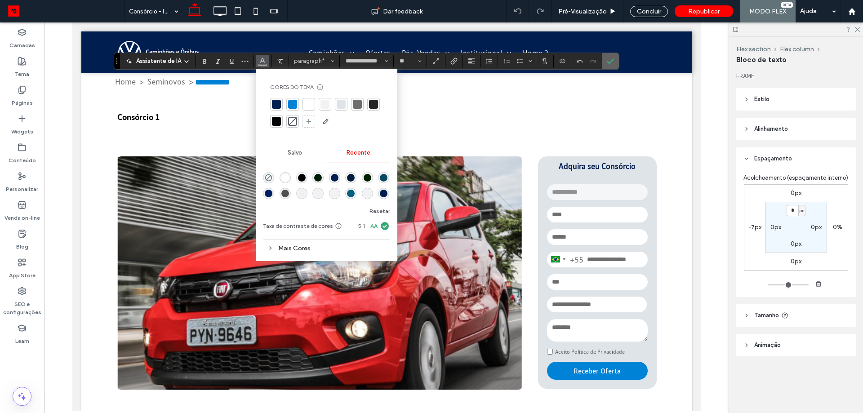
click at [610, 63] on icon "Confirmar" at bounding box center [610, 61] width 7 height 7
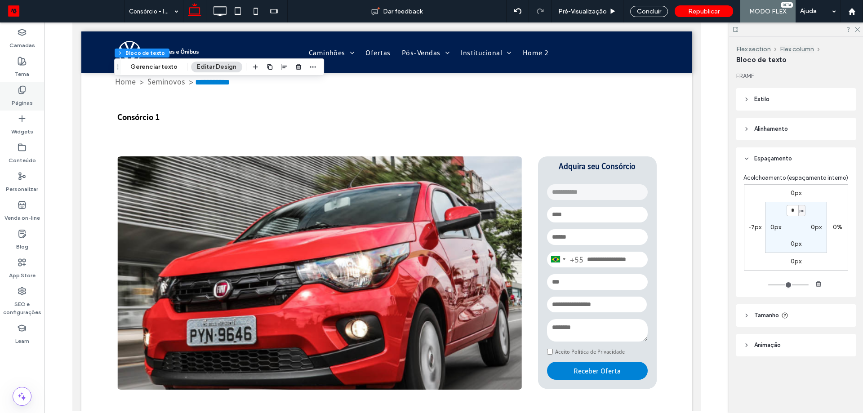
click at [34, 96] on div "Páginas" at bounding box center [22, 96] width 44 height 29
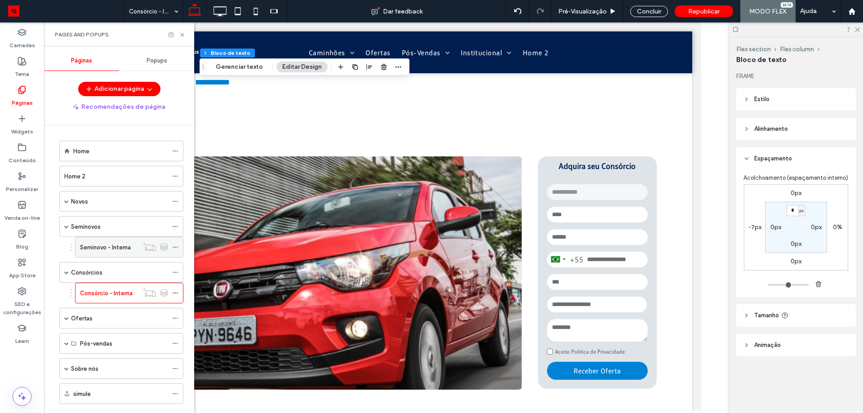
click at [85, 249] on label "Seminovo - Interna" at bounding box center [105, 248] width 51 height 16
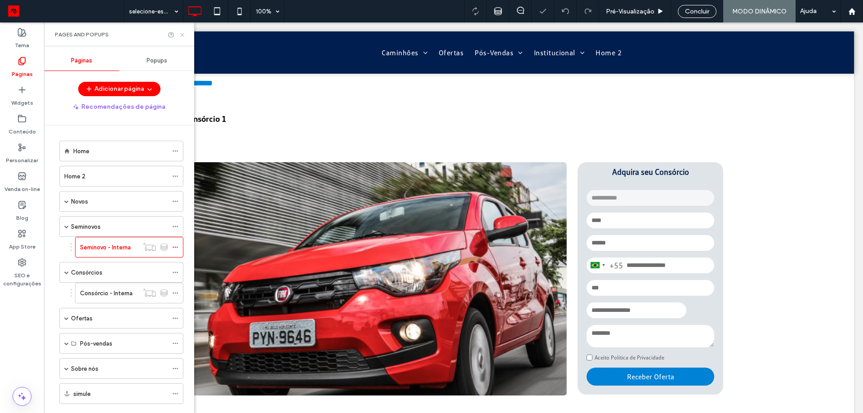
click at [183, 32] on icon at bounding box center [182, 34] width 7 height 7
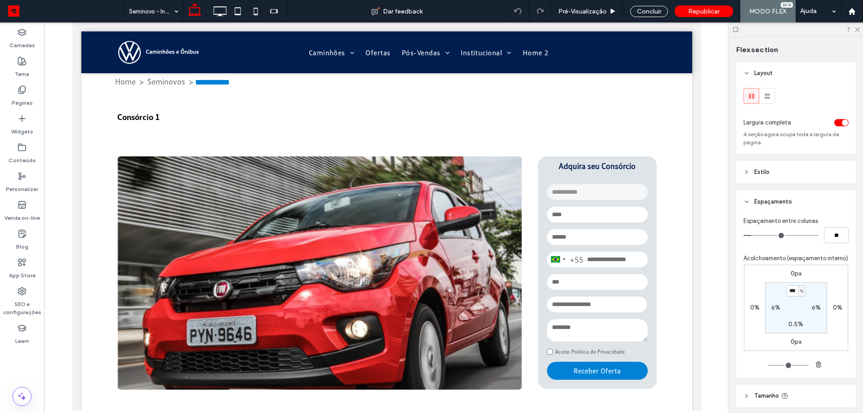
type input "*"
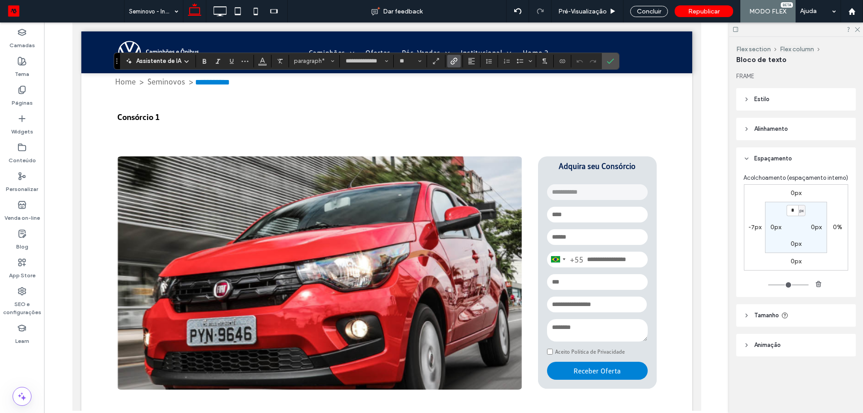
click at [455, 65] on span "Link" at bounding box center [453, 61] width 7 height 12
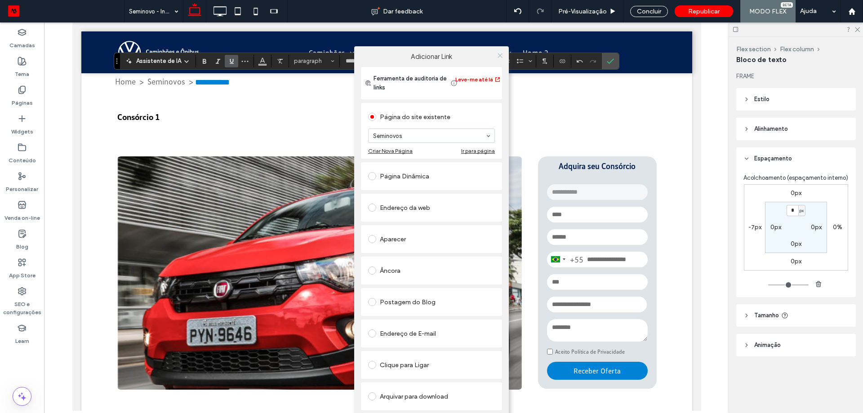
click at [498, 57] on icon at bounding box center [500, 55] width 7 height 7
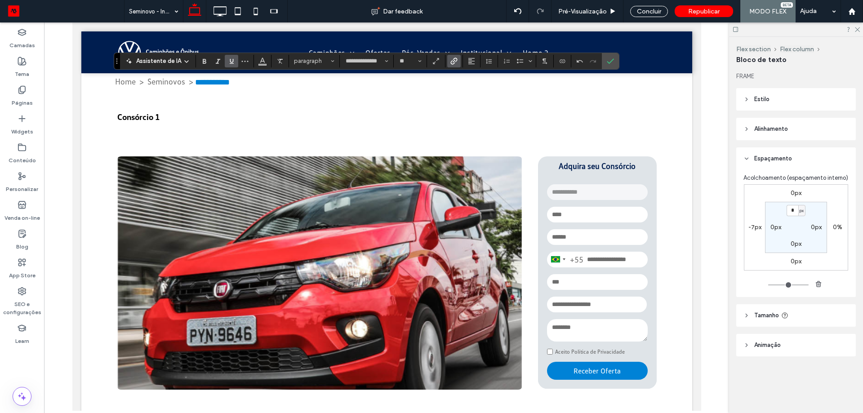
click at [231, 62] on use "Sublinhado" at bounding box center [232, 61] width 4 height 5
click at [264, 67] on button "Cor" at bounding box center [262, 61] width 13 height 13
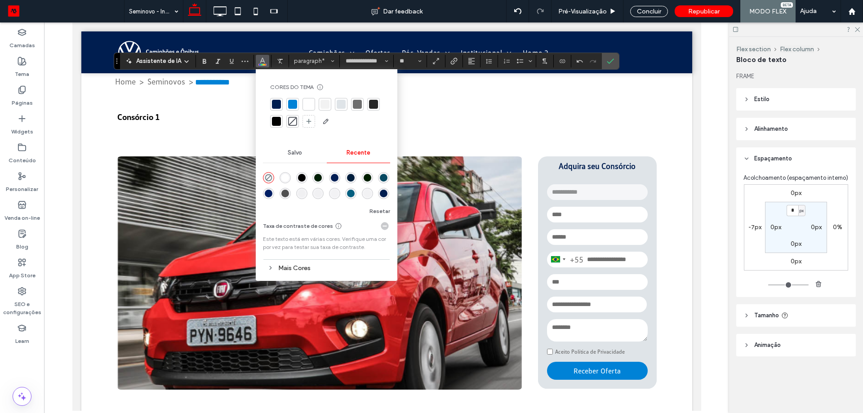
click at [356, 104] on div at bounding box center [357, 104] width 9 height 9
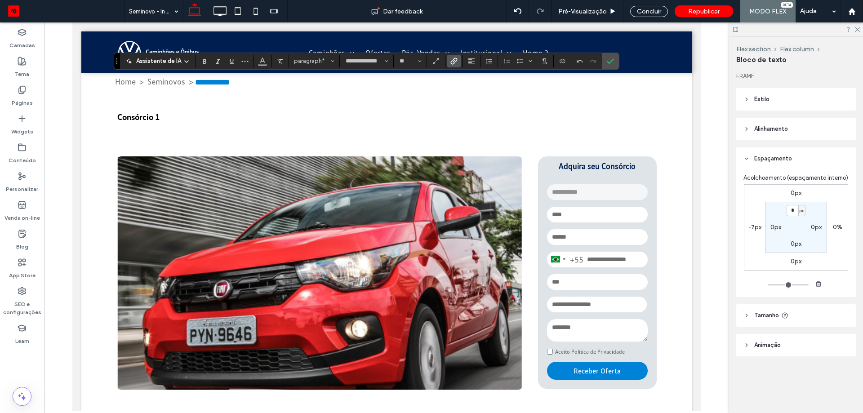
click at [452, 63] on use "Link" at bounding box center [453, 61] width 7 height 7
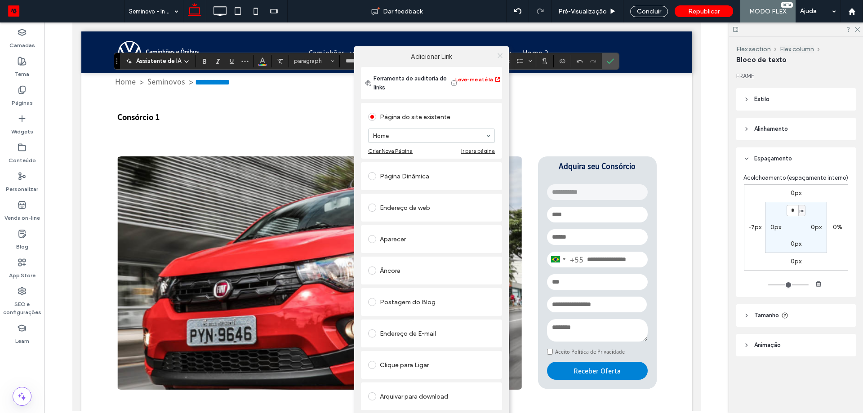
click at [500, 55] on icon at bounding box center [500, 55] width 7 height 7
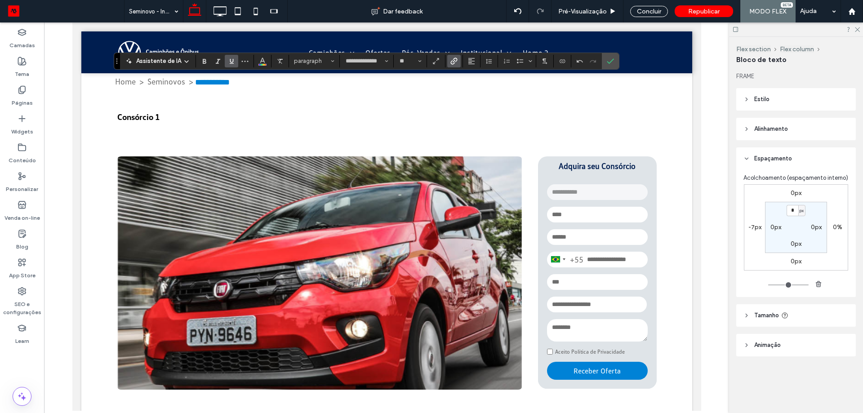
click at [232, 62] on use "Sublinhado" at bounding box center [232, 61] width 4 height 5
click at [231, 64] on icon "Sublinhado" at bounding box center [231, 61] width 7 height 7
click at [263, 63] on span "Cor" at bounding box center [262, 60] width 7 height 12
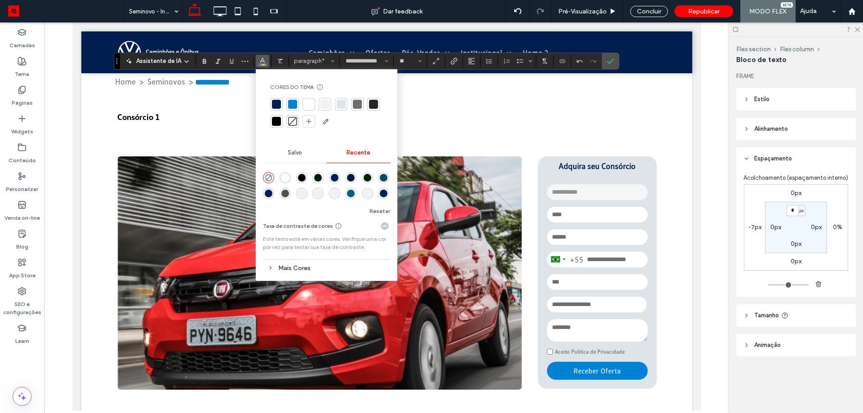
click at [356, 105] on div at bounding box center [357, 104] width 9 height 9
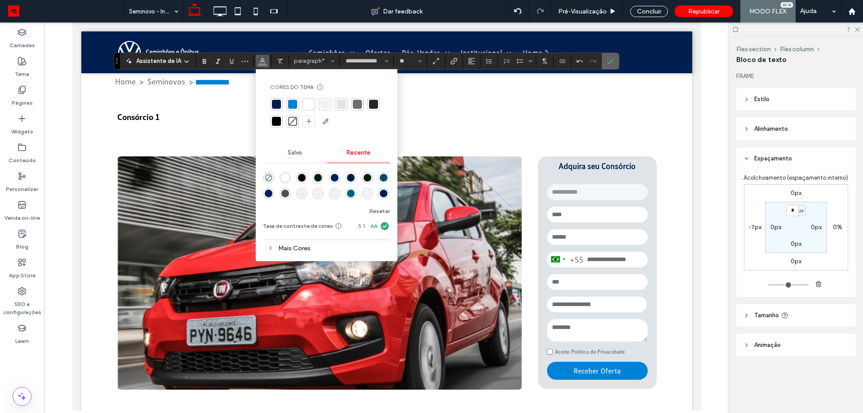
click at [609, 63] on icon "Confirmar" at bounding box center [610, 61] width 7 height 7
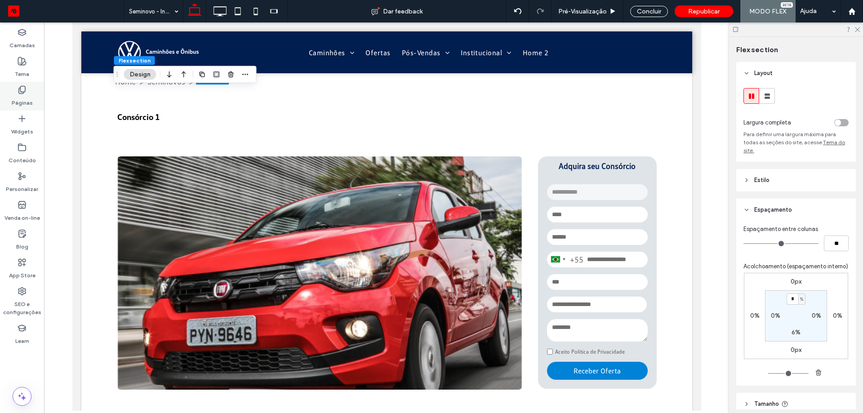
click at [33, 93] on div "Páginas" at bounding box center [22, 96] width 44 height 29
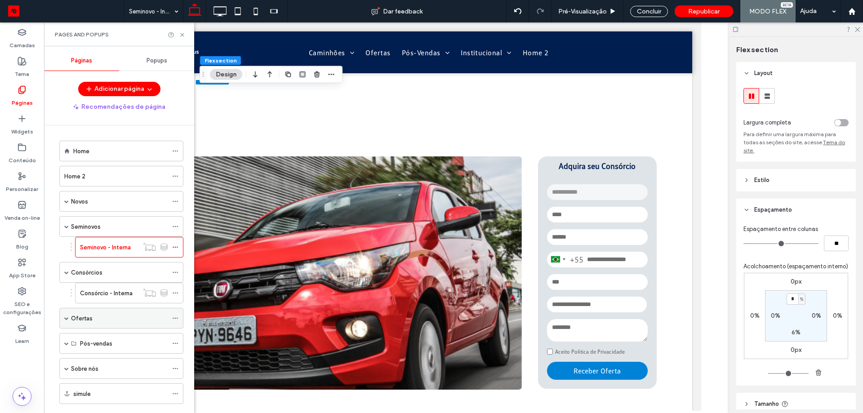
click at [65, 317] on span at bounding box center [66, 318] width 4 height 4
click at [92, 334] on label "Ofertas - Interna" at bounding box center [103, 339] width 46 height 16
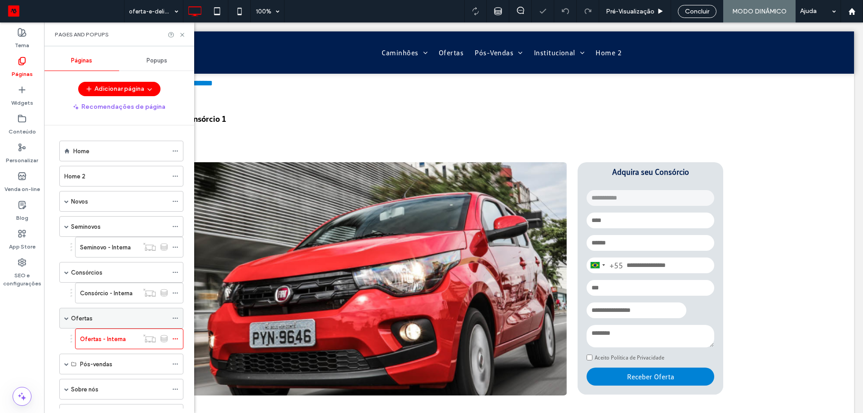
click at [120, 321] on div "Ofertas" at bounding box center [119, 318] width 97 height 9
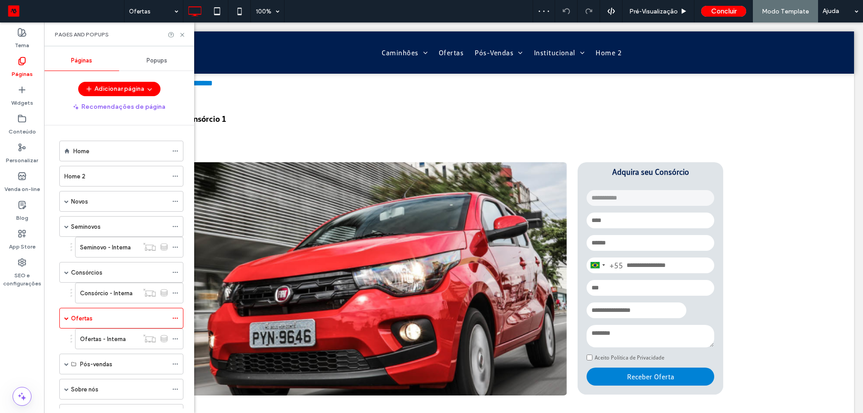
click at [101, 294] on label "Consórcio - Interna" at bounding box center [106, 293] width 53 height 16
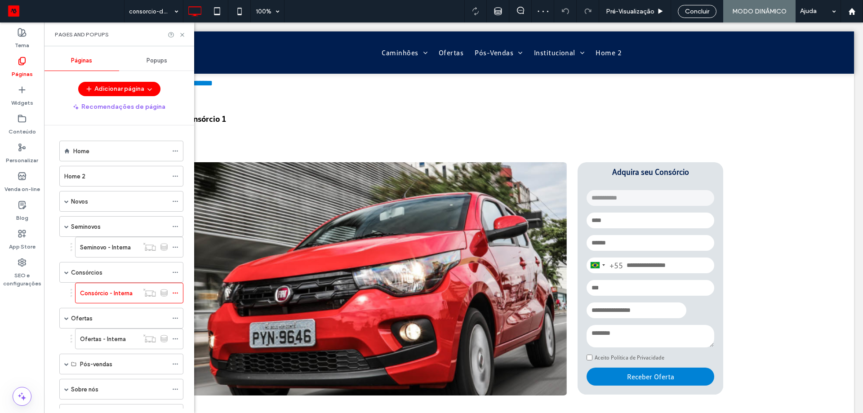
click at [101, 294] on div at bounding box center [431, 206] width 863 height 413
click at [182, 36] on icon at bounding box center [182, 34] width 7 height 7
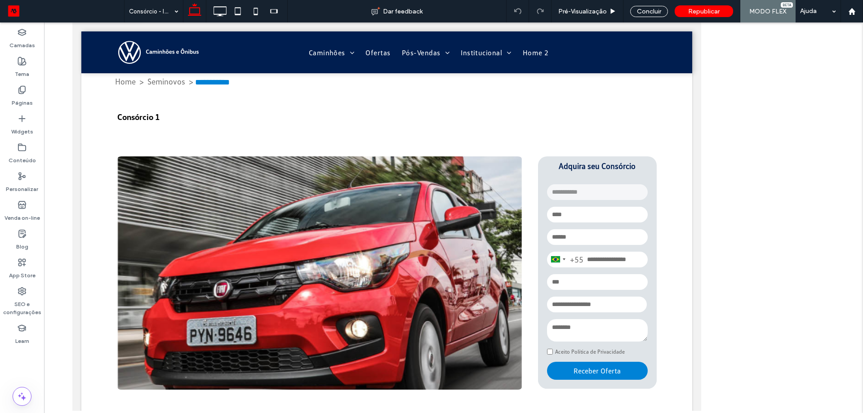
type input "*"
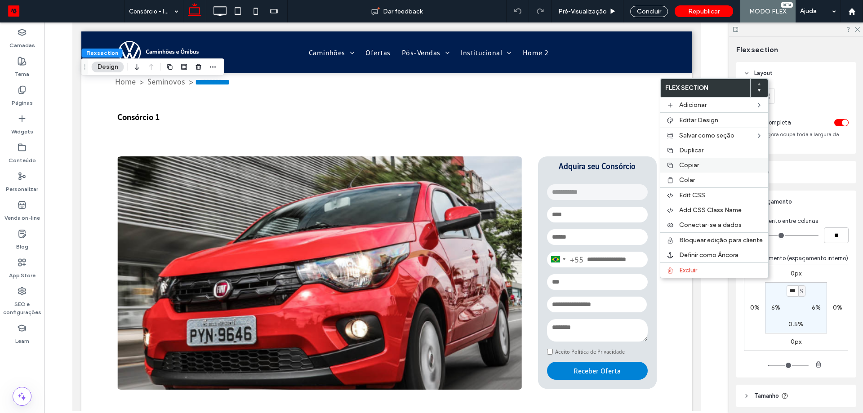
click at [700, 167] on label "Copiar" at bounding box center [721, 165] width 84 height 8
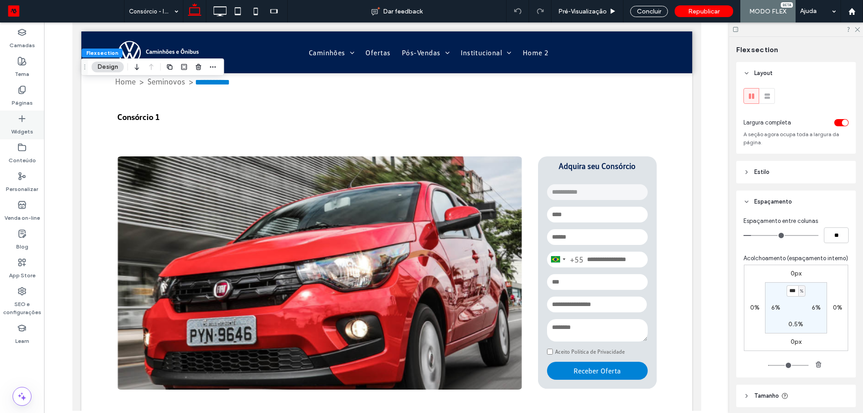
click at [22, 100] on label "Páginas" at bounding box center [22, 100] width 21 height 13
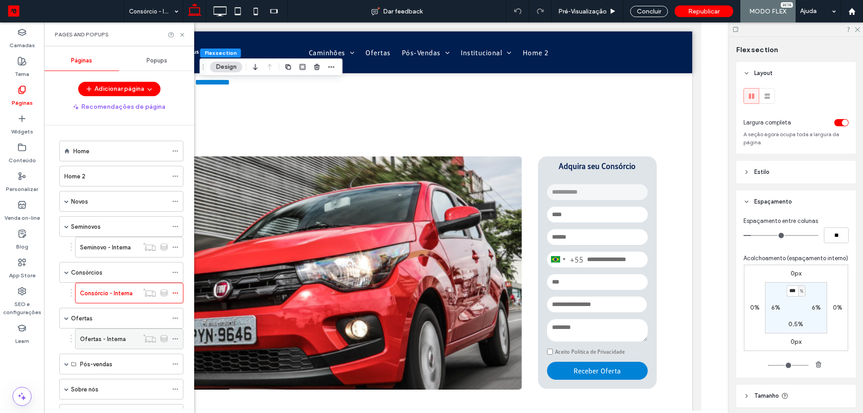
click at [81, 339] on label "Ofertas - Interna" at bounding box center [103, 339] width 46 height 16
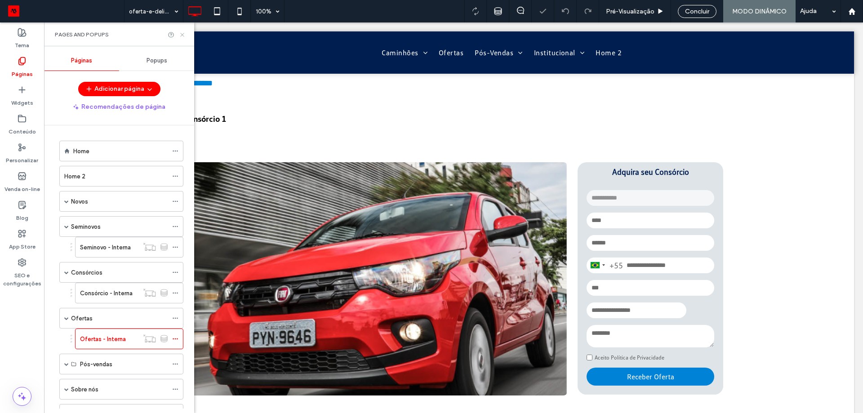
click at [183, 36] on icon at bounding box center [182, 34] width 7 height 7
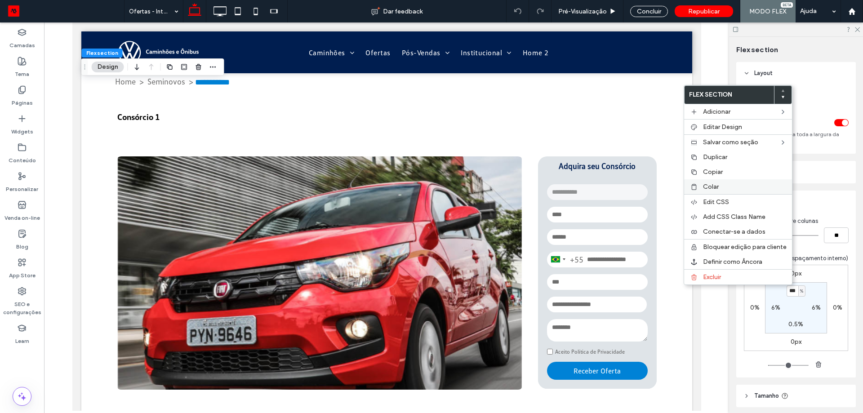
click at [719, 185] on label "Colar" at bounding box center [745, 187] width 84 height 8
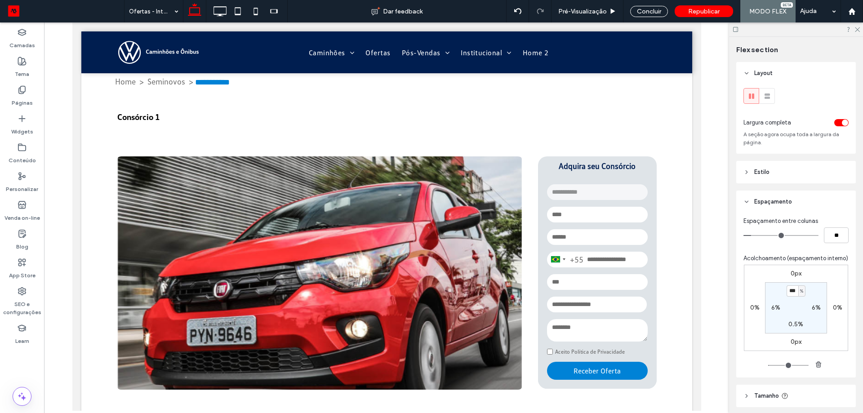
type input "*"
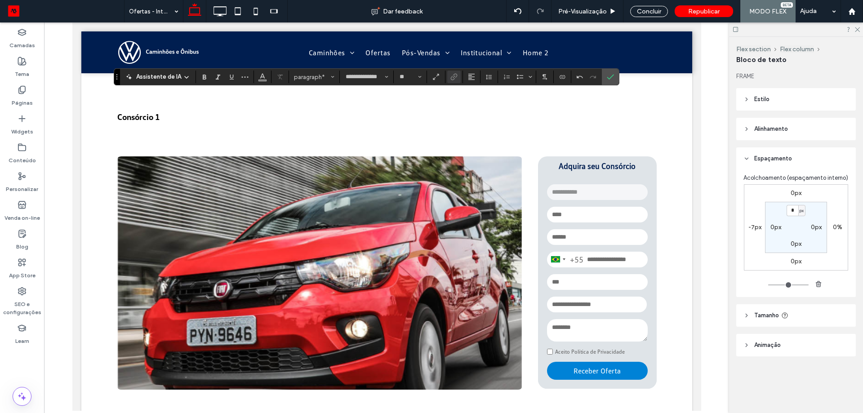
type input "**"
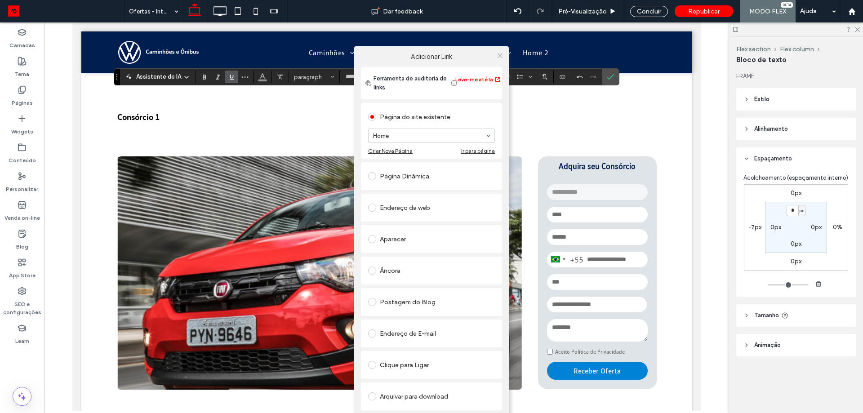
click at [414, 143] on section "Home" at bounding box center [431, 135] width 127 height 23
click at [228, 73] on div "Adicionar Link Ferramenta de auditoria de links Leve-me até lá Página do site e…" at bounding box center [431, 241] width 863 height 413
click at [502, 54] on icon at bounding box center [500, 55] width 7 height 7
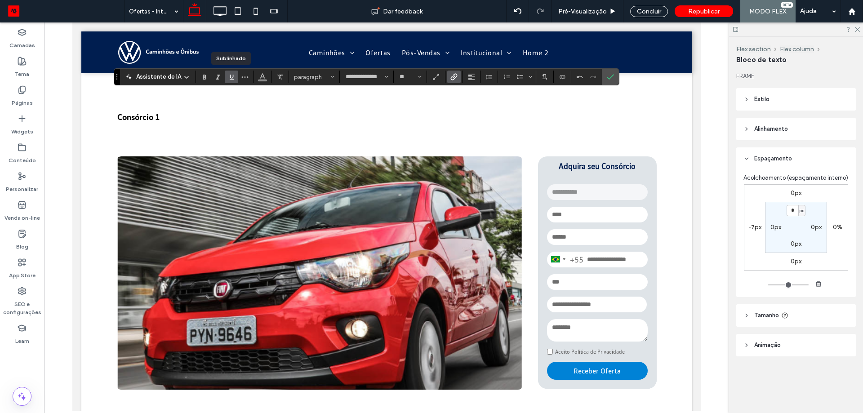
click at [228, 77] on icon "Sublinhado" at bounding box center [231, 76] width 7 height 7
click at [559, 76] on icon "Conectar-se a dados" at bounding box center [562, 76] width 7 height 7
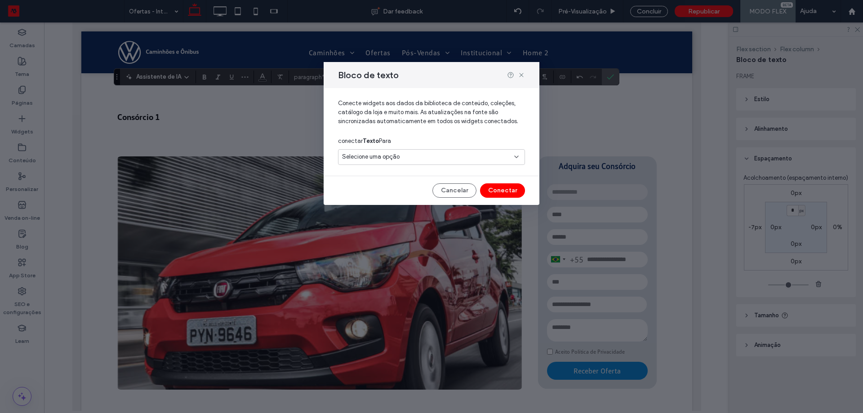
click at [439, 150] on div "Selecione uma opção" at bounding box center [431, 157] width 187 height 16
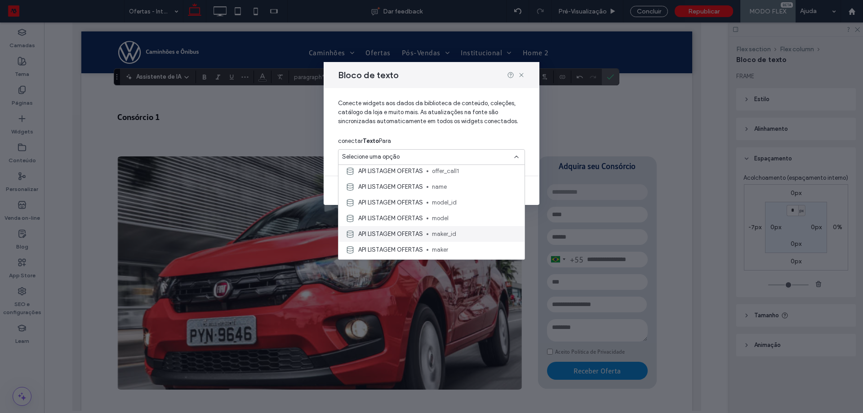
scroll to position [270, 0]
click at [446, 173] on span "name" at bounding box center [474, 170] width 85 height 9
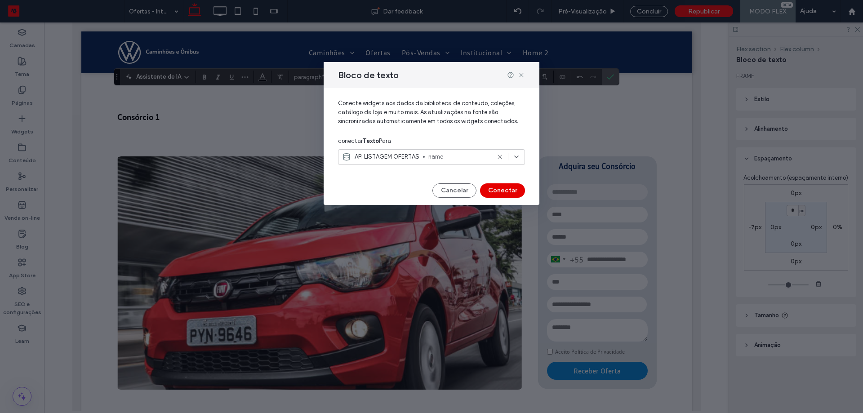
click at [505, 192] on button "Conectar" at bounding box center [502, 190] width 45 height 14
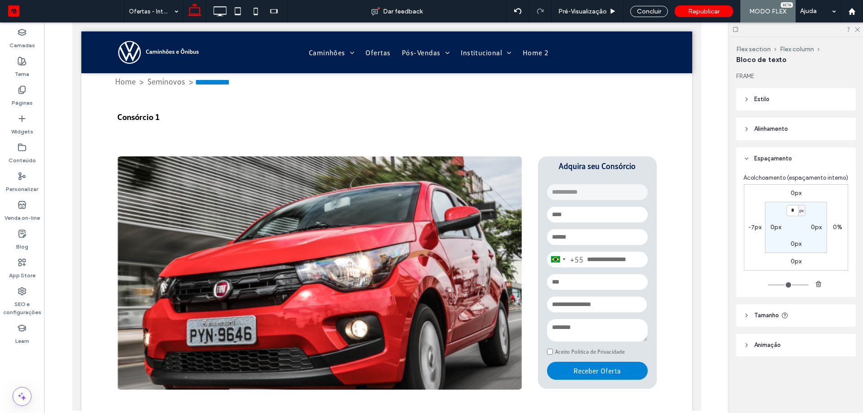
type input "**********"
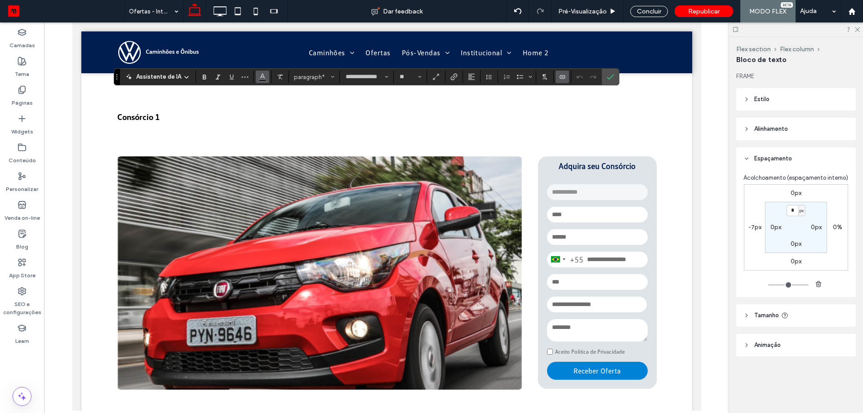
click at [266, 77] on button "Cor" at bounding box center [262, 77] width 13 height 13
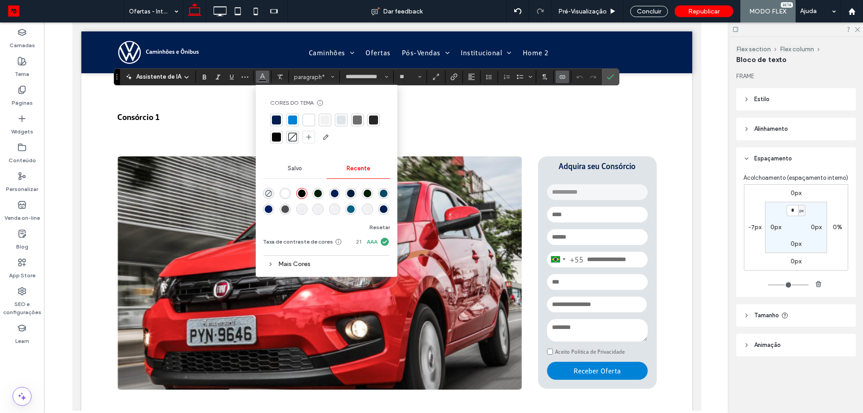
click at [291, 119] on div at bounding box center [292, 120] width 9 height 9
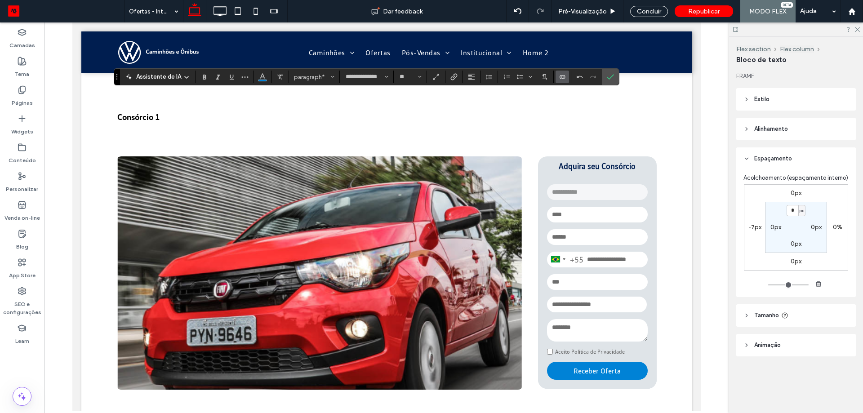
type input "*"
click at [405, 76] on input "*" at bounding box center [408, 76] width 18 height 7
type input "**"
click at [269, 79] on section at bounding box center [263, 77] width 18 height 13
click at [263, 80] on icon "Cor" at bounding box center [262, 75] width 7 height 7
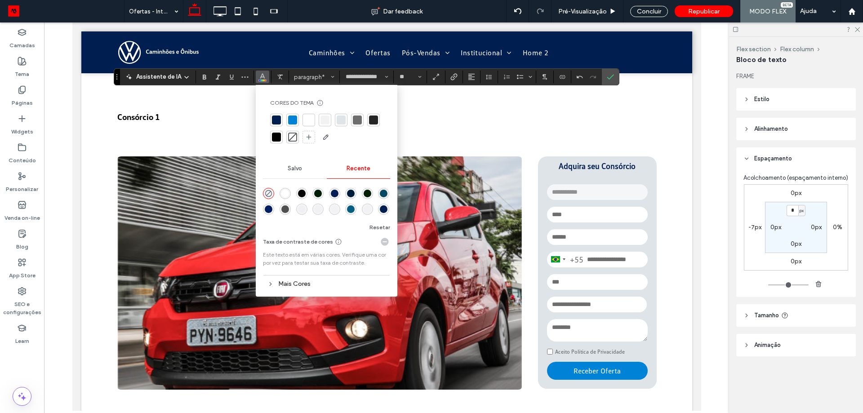
click at [355, 123] on div at bounding box center [357, 120] width 9 height 9
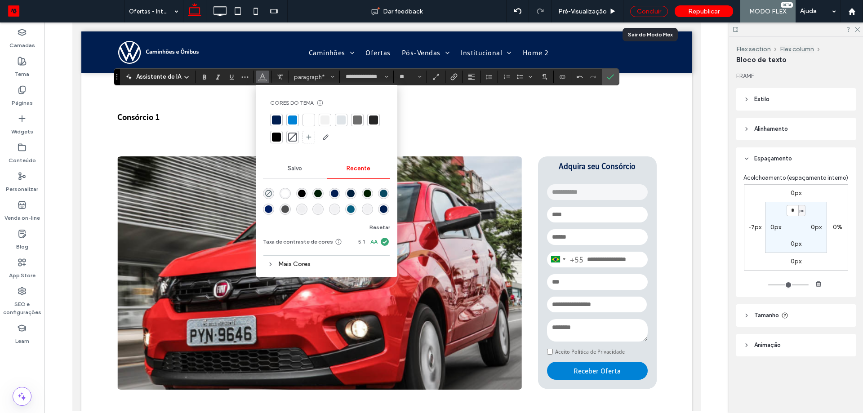
click at [652, 9] on div "Concluir" at bounding box center [649, 11] width 38 height 11
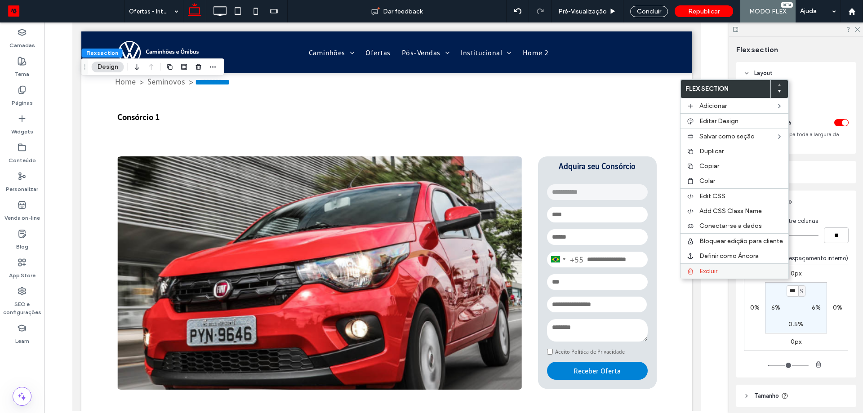
click at [705, 270] on span "Excluir" at bounding box center [709, 272] width 18 height 8
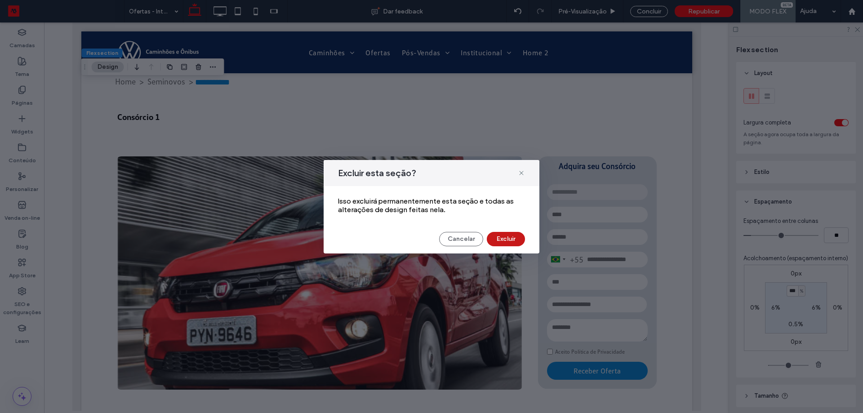
click at [521, 239] on button "Excluir" at bounding box center [506, 239] width 38 height 14
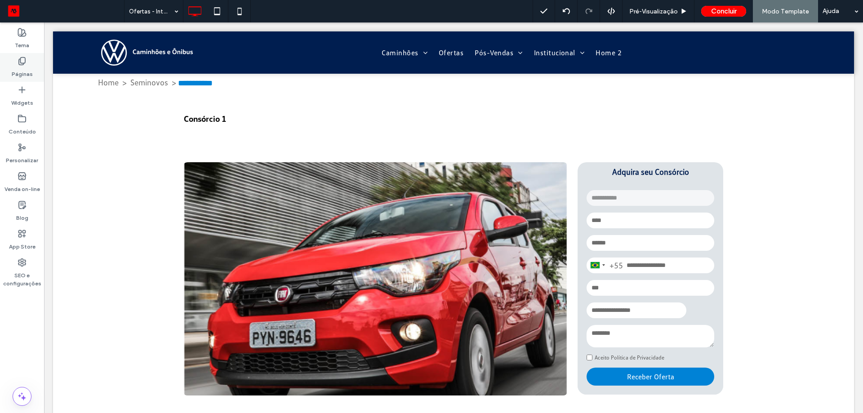
click at [21, 67] on label "Páginas" at bounding box center [22, 72] width 21 height 13
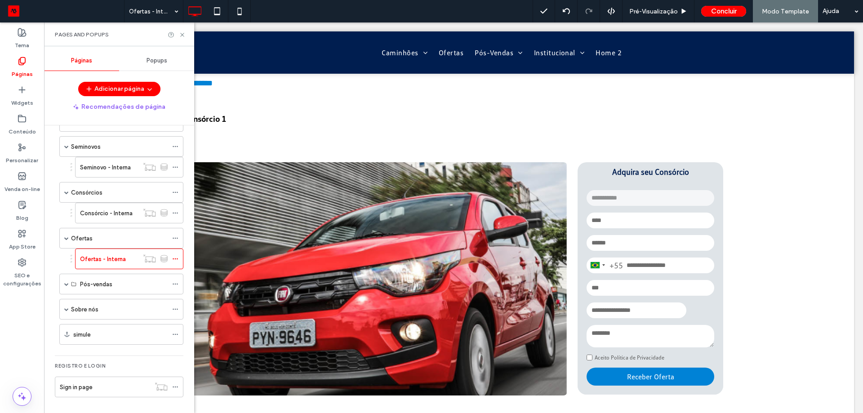
scroll to position [80, 0]
click at [65, 286] on span at bounding box center [66, 284] width 4 height 20
click at [84, 306] on span at bounding box center [82, 304] width 4 height 4
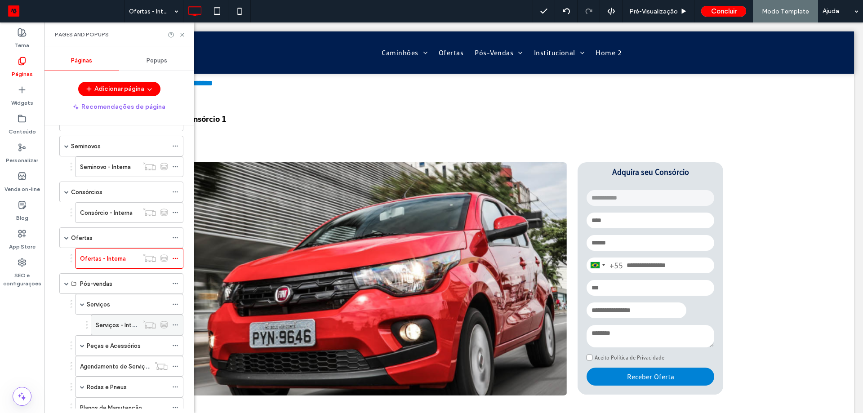
click at [100, 323] on label "Serviços - Interna" at bounding box center [120, 325] width 48 height 16
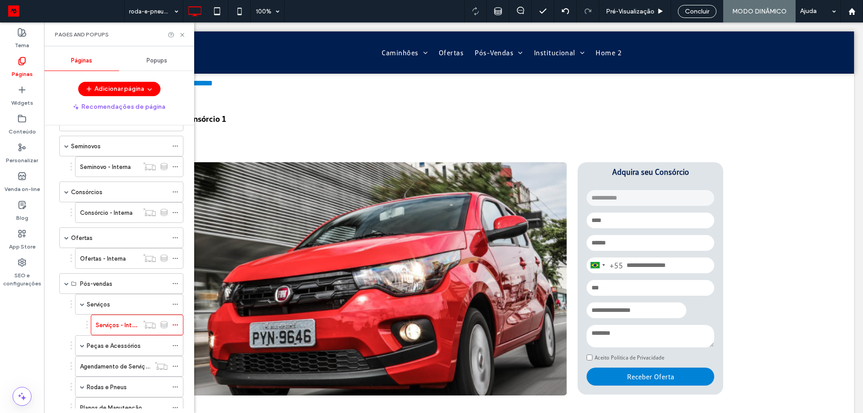
click at [182, 35] on use at bounding box center [182, 35] width 4 height 4
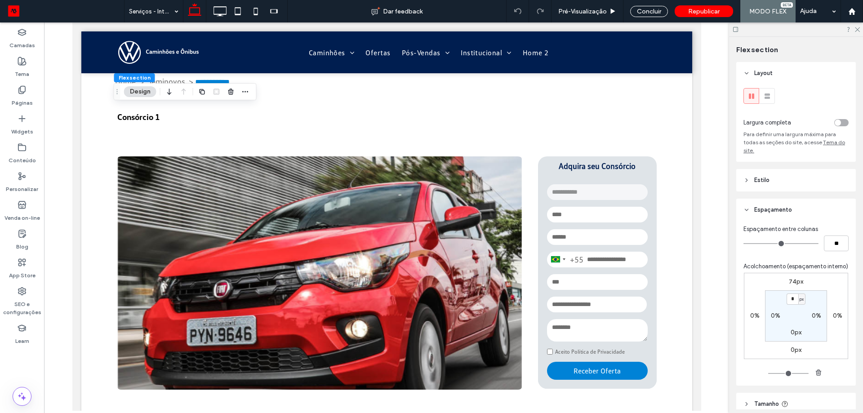
click at [796, 285] on label "74px" at bounding box center [796, 282] width 14 height 8
type input "**"
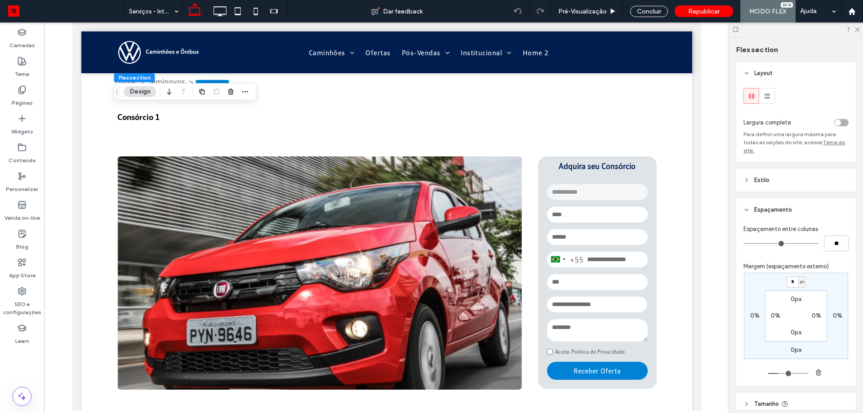
type input "*"
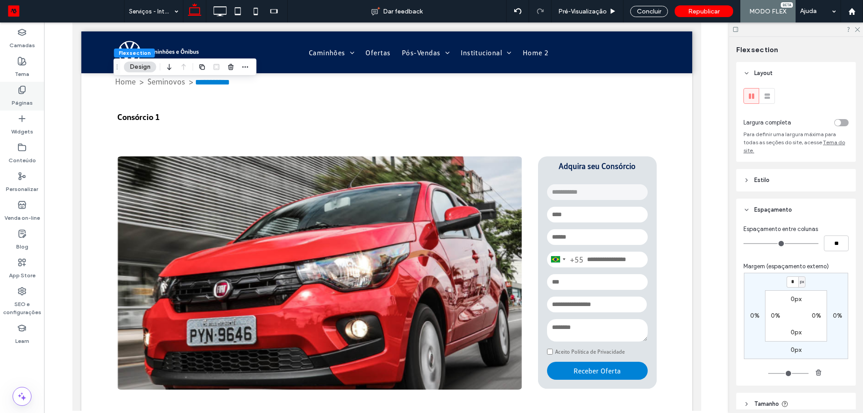
click at [26, 97] on label "Páginas" at bounding box center [22, 100] width 21 height 13
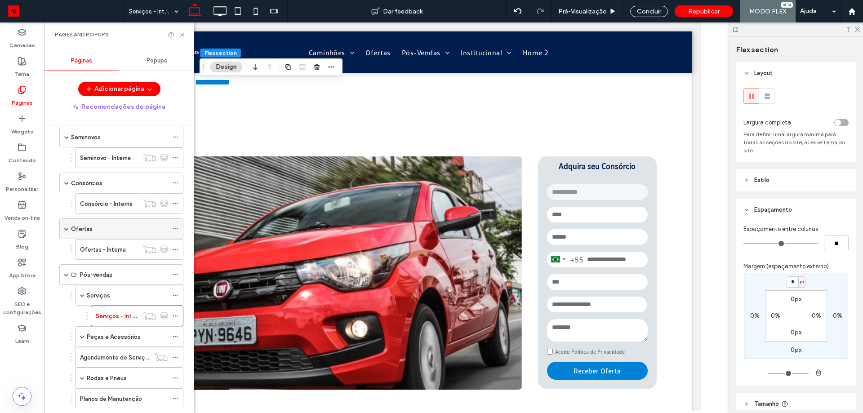
scroll to position [90, 0]
click at [81, 337] on span at bounding box center [82, 336] width 4 height 4
click at [116, 354] on label "Peças e Acessórios - Interna" at bounding box center [135, 357] width 78 height 16
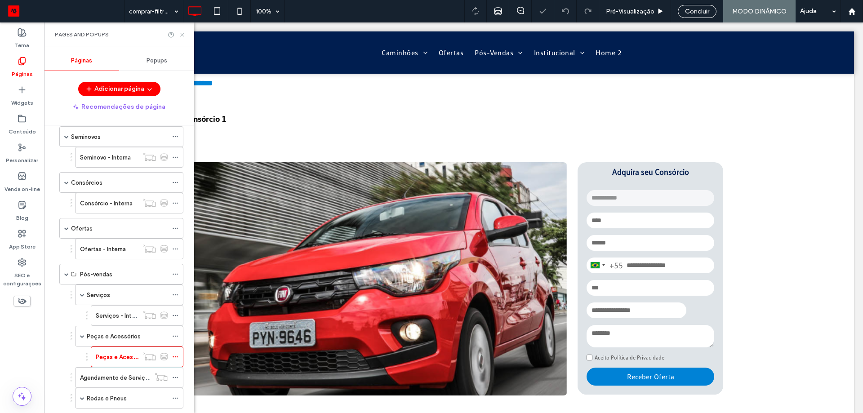
click at [182, 36] on icon at bounding box center [182, 34] width 7 height 7
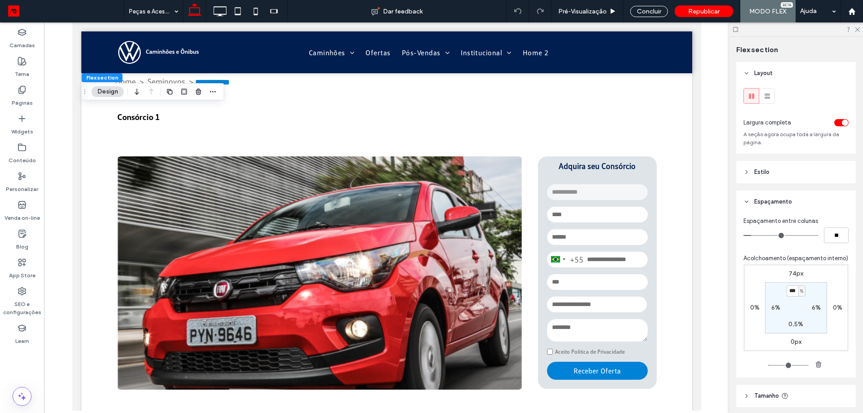
click at [801, 277] on label "74px" at bounding box center [796, 274] width 14 height 8
type input "**"
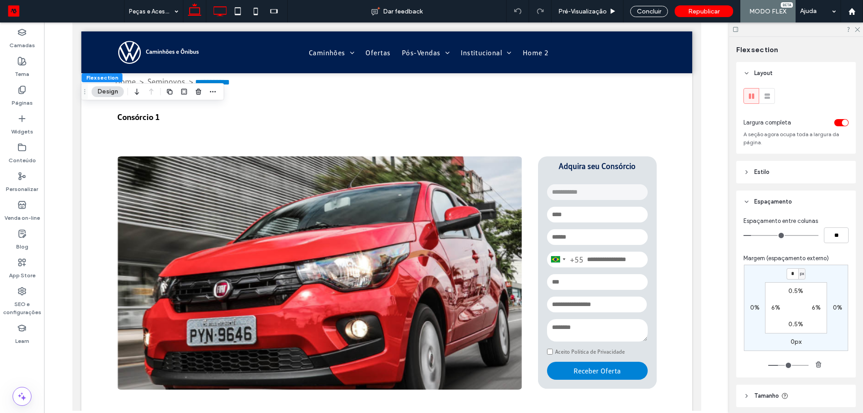
type input "*"
click at [219, 17] on icon at bounding box center [220, 11] width 18 height 18
type input "**"
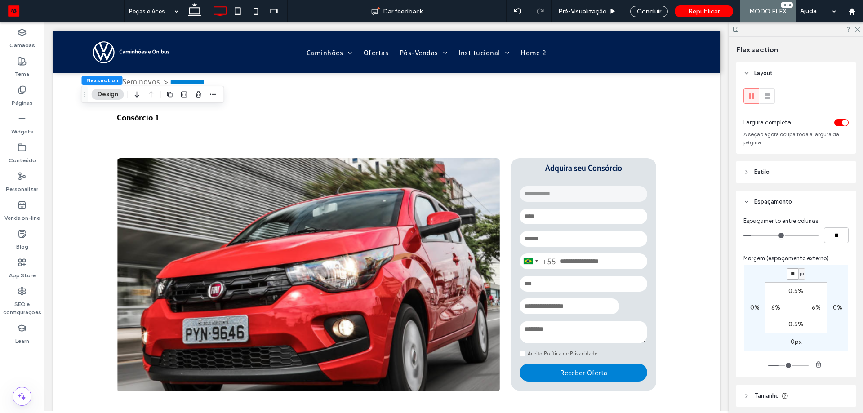
click at [789, 278] on input "**" at bounding box center [793, 273] width 12 height 11
type input "*"
click at [237, 12] on icon at bounding box center [238, 11] width 18 height 18
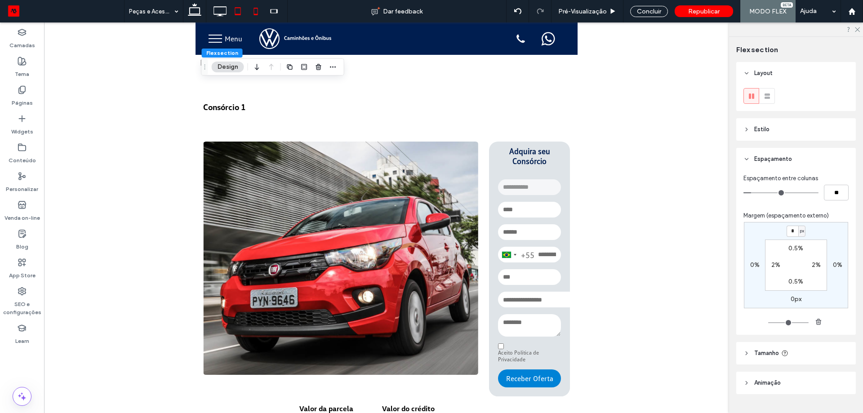
click at [252, 15] on icon at bounding box center [256, 11] width 18 height 18
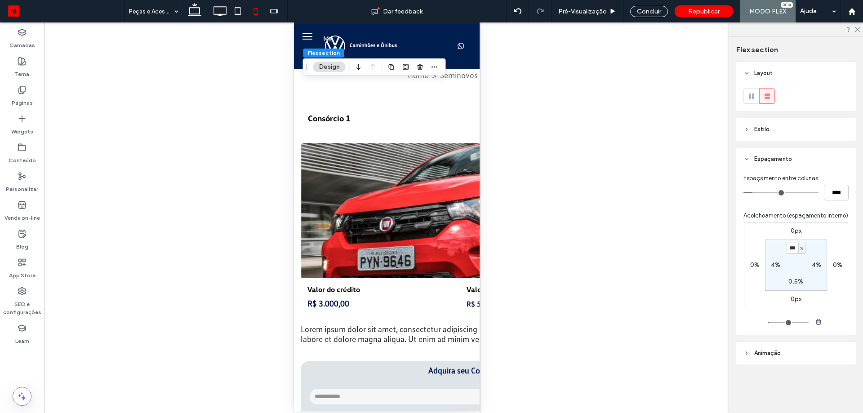
click at [204, 15] on div at bounding box center [194, 11] width 23 height 22
click at [187, 17] on icon at bounding box center [195, 11] width 18 height 18
type input "*"
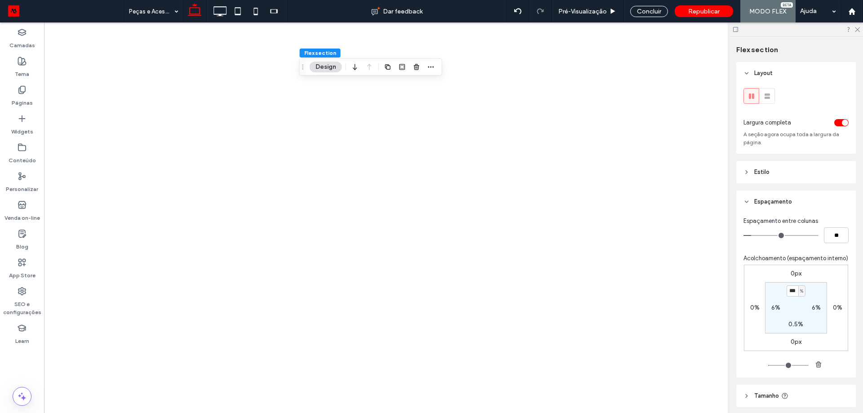
click at [31, 92] on div at bounding box center [431, 206] width 863 height 413
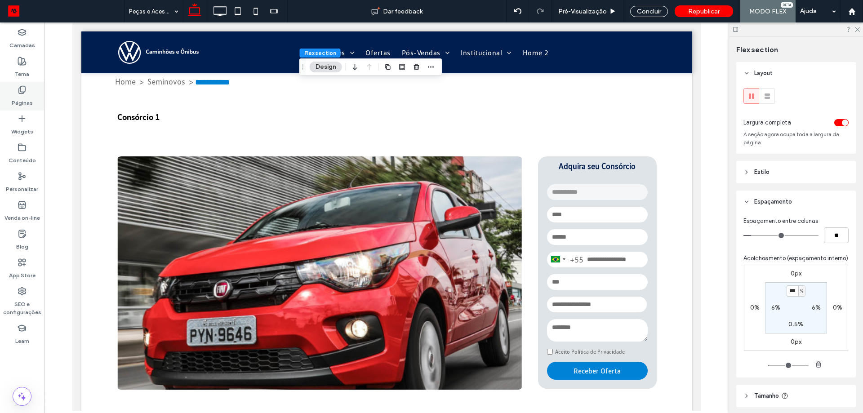
click at [22, 94] on use at bounding box center [22, 90] width 6 height 8
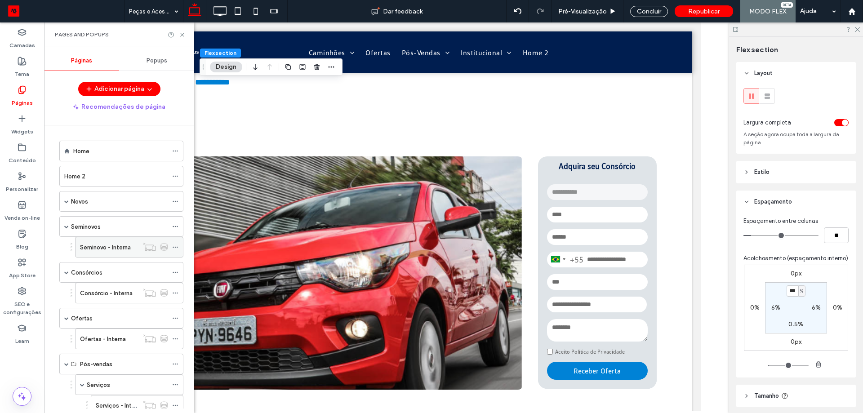
type input "*"
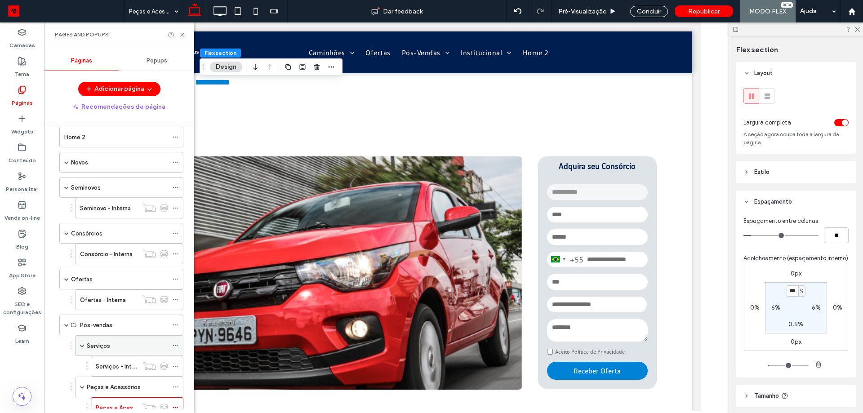
scroll to position [90, 0]
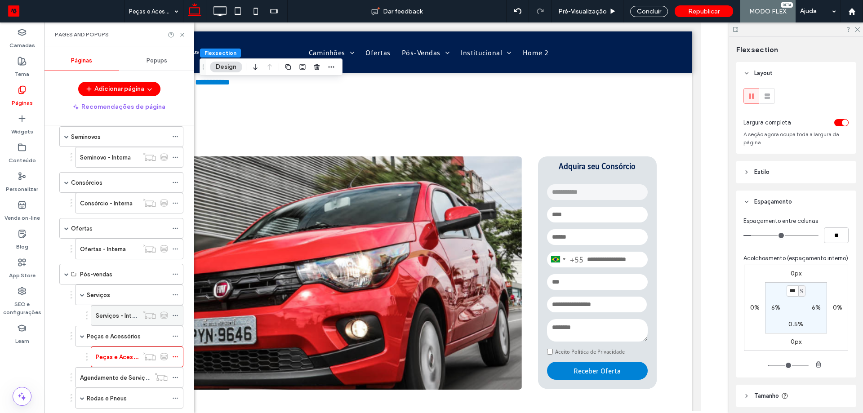
click at [130, 313] on label "Serviços - Interna" at bounding box center [120, 316] width 48 height 16
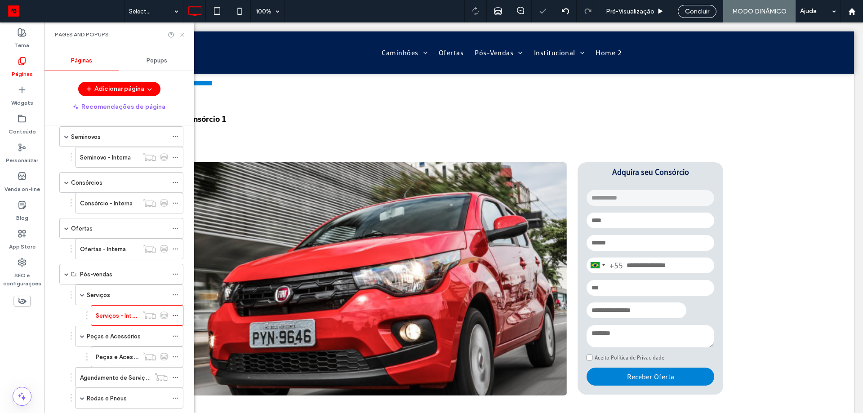
click at [182, 36] on use at bounding box center [182, 35] width 4 height 4
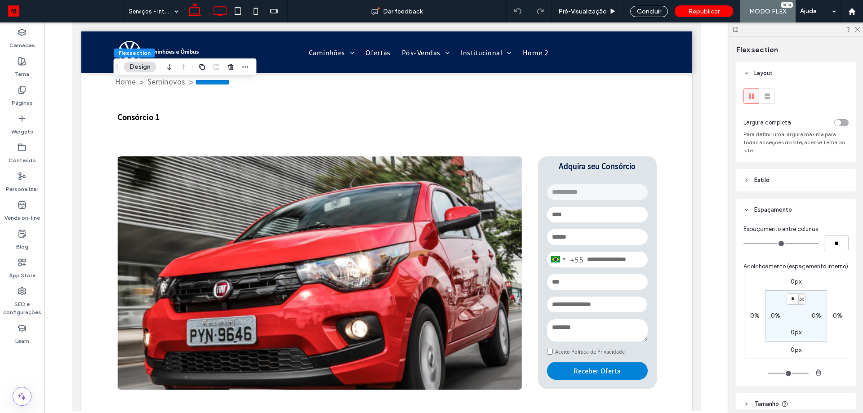
click at [225, 15] on icon at bounding box center [220, 11] width 18 height 18
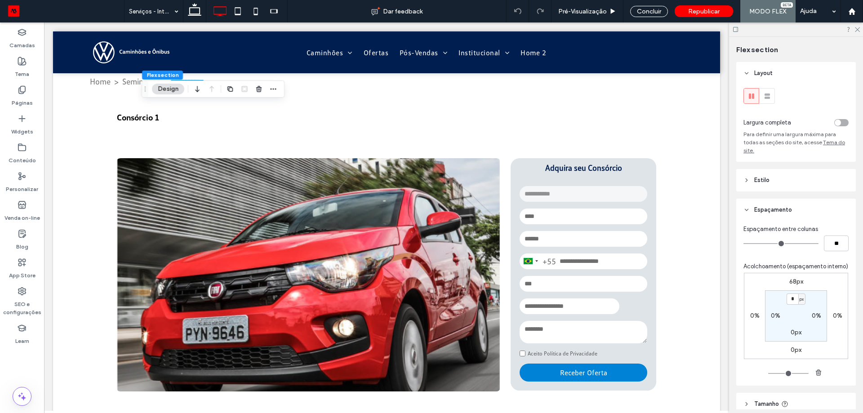
click at [791, 295] on div "68px 0% 0px 0% * px 0% 0px 0%" at bounding box center [796, 316] width 104 height 86
click at [798, 285] on label "68px" at bounding box center [796, 282] width 14 height 8
type input "**"
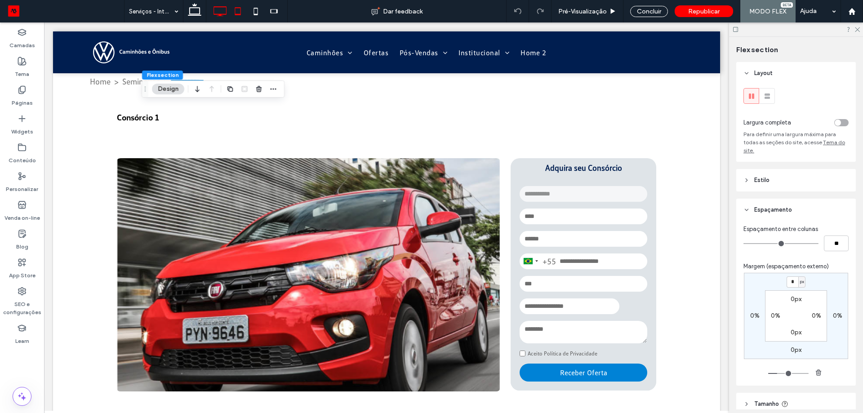
type input "*"
click at [245, 12] on icon at bounding box center [238, 11] width 18 height 18
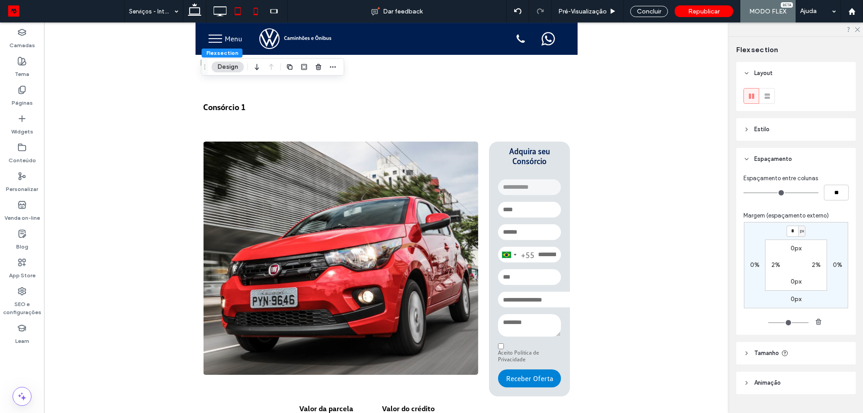
click at [253, 16] on icon at bounding box center [256, 11] width 18 height 18
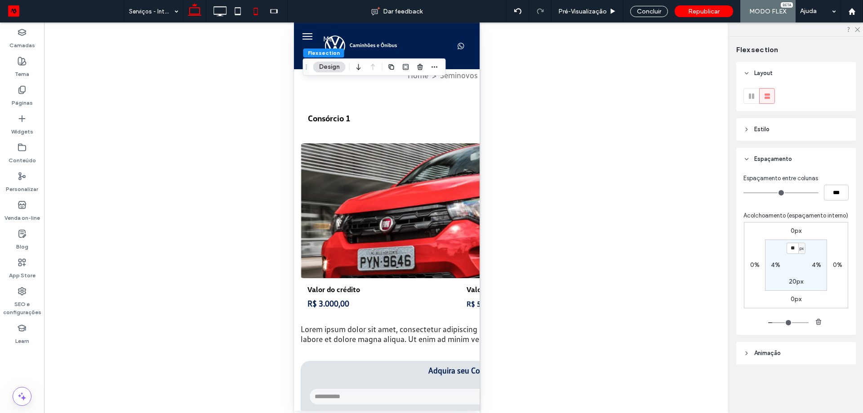
click at [198, 17] on icon at bounding box center [195, 11] width 18 height 18
type input "*"
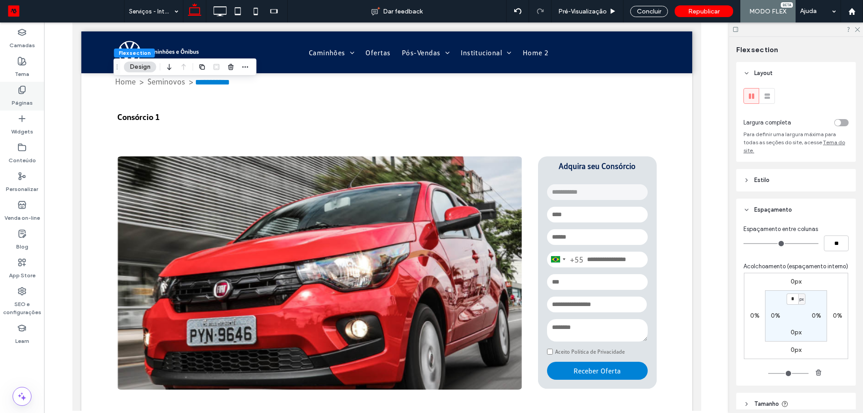
click at [31, 103] on label "Páginas" at bounding box center [22, 100] width 21 height 13
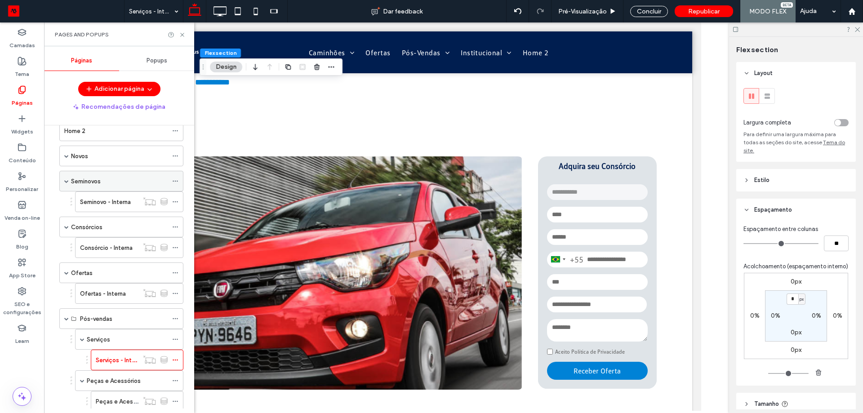
scroll to position [180, 0]
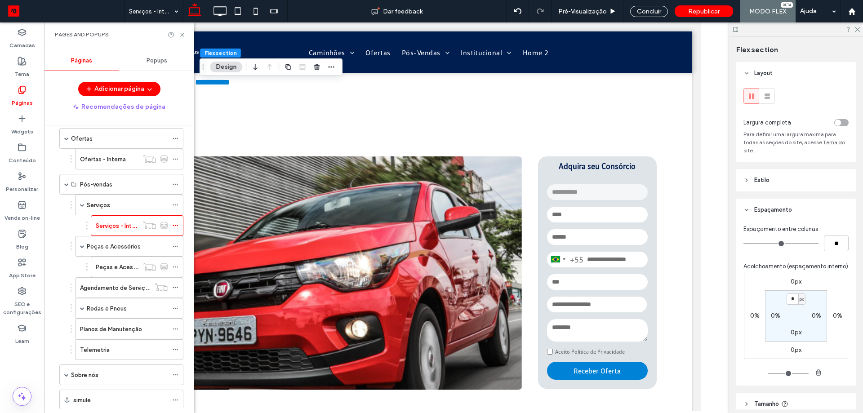
drag, startPoint x: 97, startPoint y: 269, endPoint x: 113, endPoint y: 268, distance: 15.8
click at [98, 269] on label "Peças e Acessórios - Interna" at bounding box center [135, 267] width 78 height 16
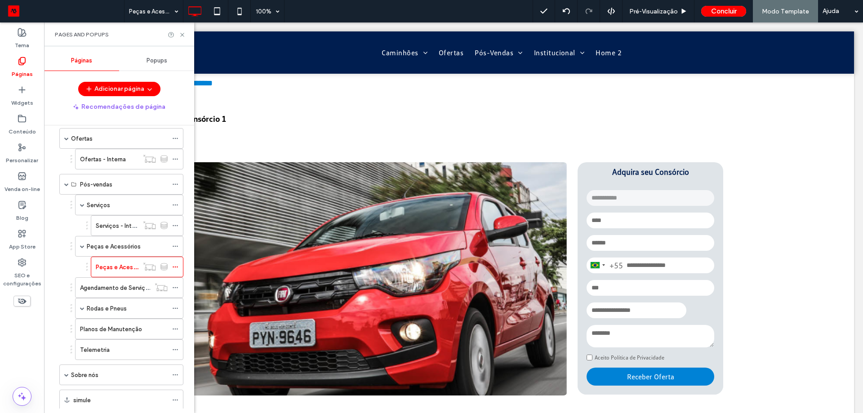
click at [113, 268] on div at bounding box center [431, 206] width 863 height 413
click at [83, 313] on span at bounding box center [82, 309] width 4 height 20
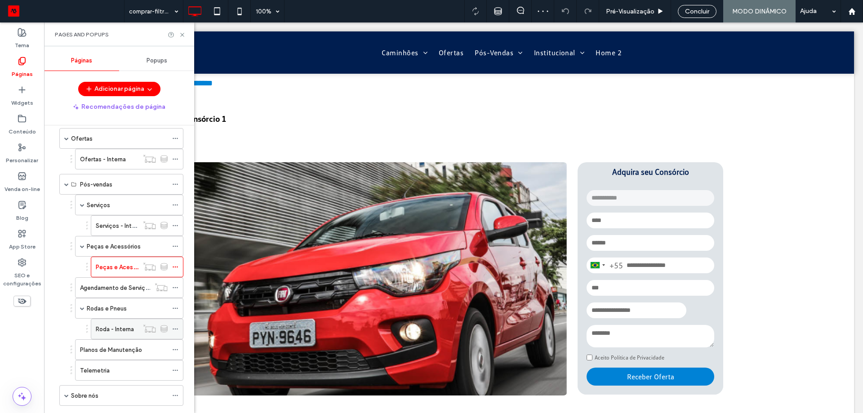
click at [116, 335] on div "Roda - Interna" at bounding box center [117, 329] width 43 height 20
click at [183, 34] on icon at bounding box center [182, 34] width 7 height 7
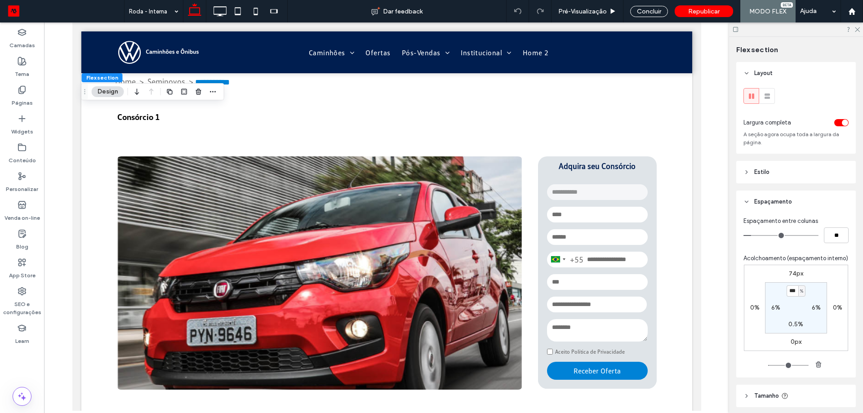
click at [798, 277] on label "74px" at bounding box center [796, 274] width 14 height 8
type input "**"
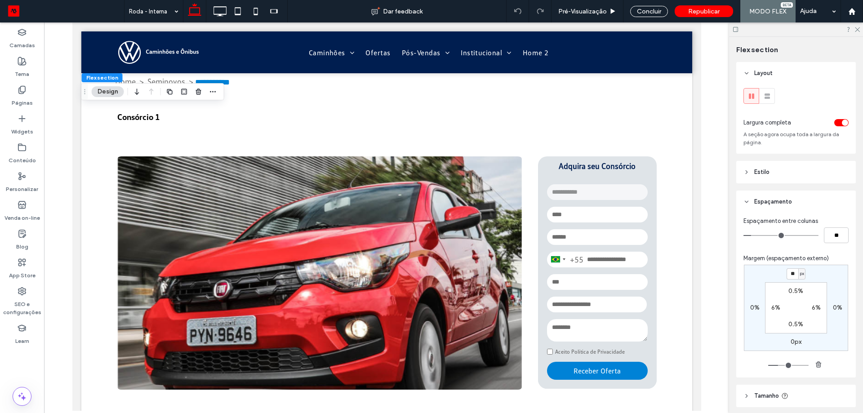
drag, startPoint x: 793, startPoint y: 273, endPoint x: 765, endPoint y: 270, distance: 28.6
click at [767, 270] on div "** px 0% 0px 0% 0.5% 6% 0.5% 6%" at bounding box center [796, 308] width 104 height 86
type input "*"
click at [801, 215] on div "Espaçamento entre colunas ** Margem (espaçamento externo) * px 0% 0px 0% 0.5% 6…" at bounding box center [796, 295] width 120 height 165
click at [224, 7] on use at bounding box center [220, 11] width 13 height 10
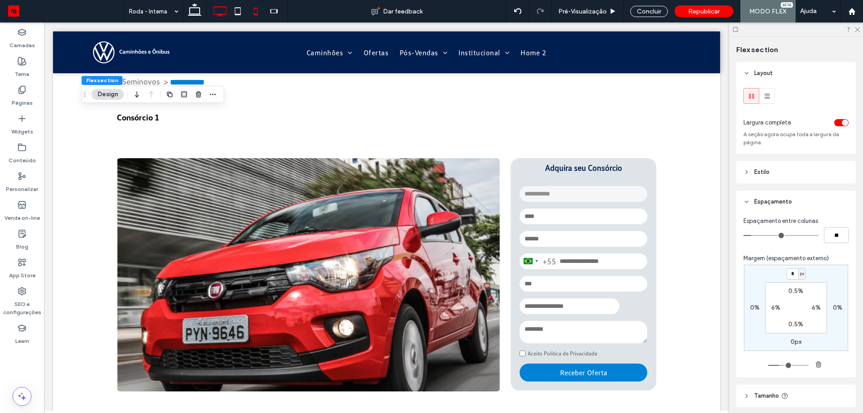
type input "**"
click at [795, 272] on input "**" at bounding box center [793, 273] width 12 height 11
type input "*"
click at [233, 13] on icon at bounding box center [238, 11] width 18 height 18
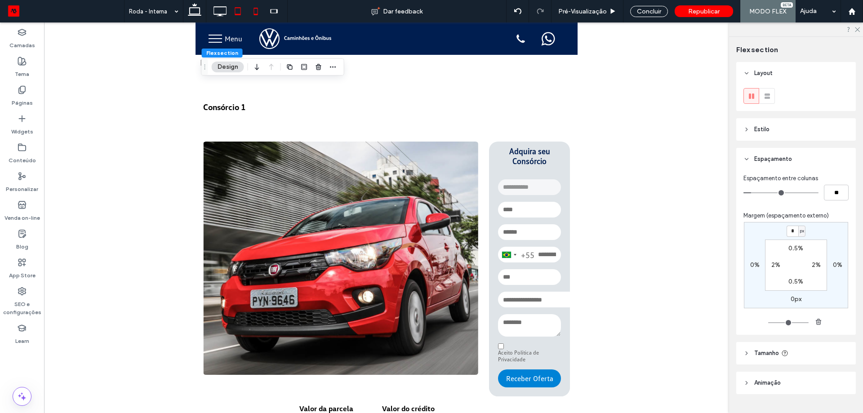
click at [250, 18] on icon at bounding box center [256, 11] width 18 height 18
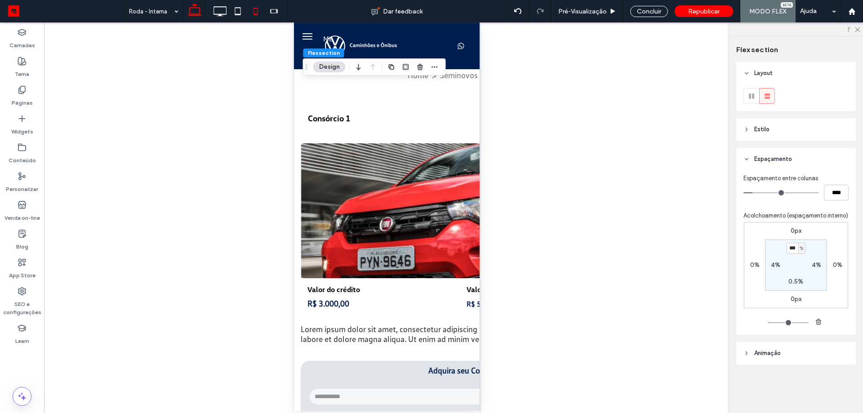
click at [194, 14] on use at bounding box center [194, 9] width 13 height 13
type input "*"
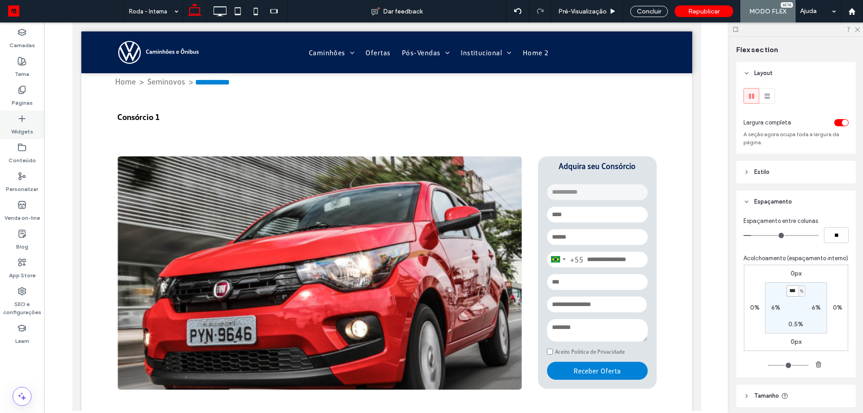
type input "*"
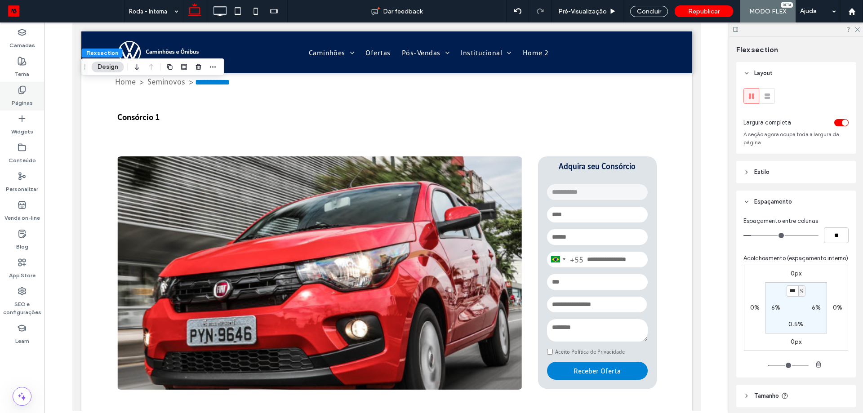
click at [21, 92] on use at bounding box center [22, 90] width 6 height 8
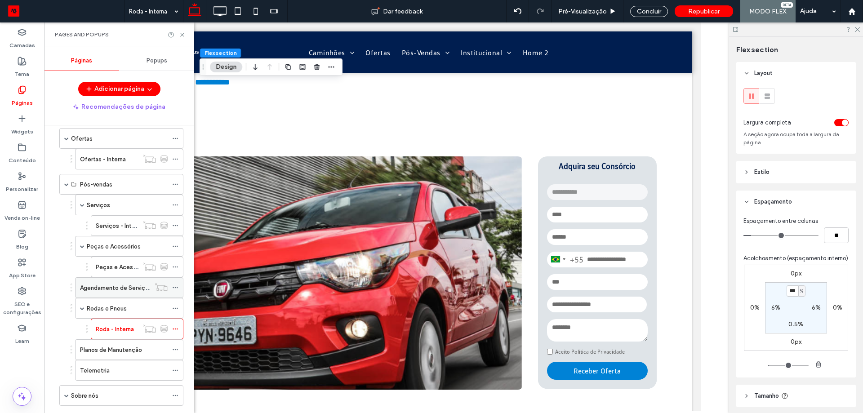
scroll to position [135, 0]
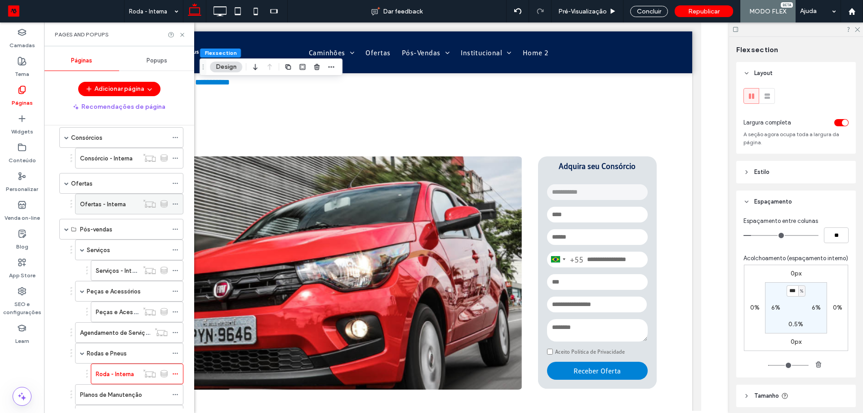
click at [122, 206] on label "Ofertas - Interna" at bounding box center [103, 204] width 46 height 16
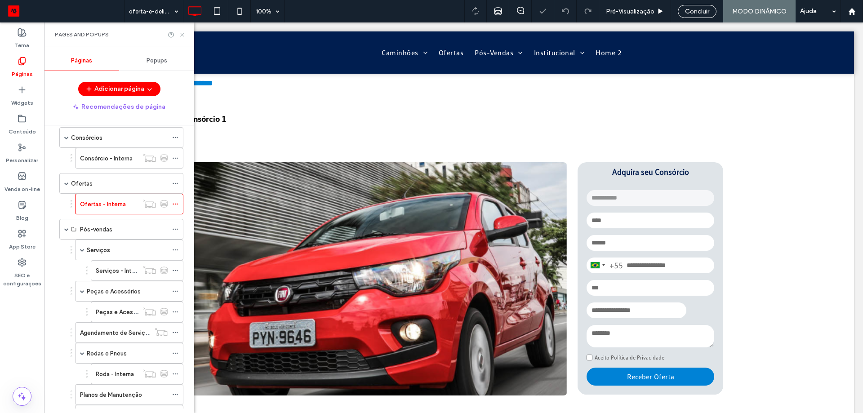
click at [184, 32] on icon at bounding box center [182, 34] width 7 height 7
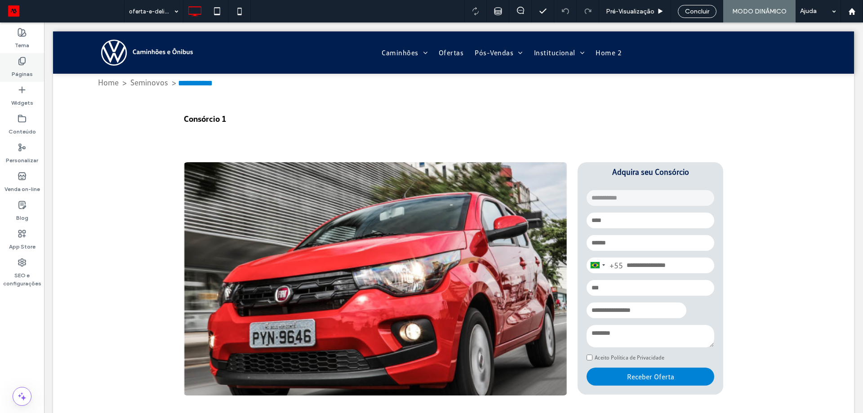
click at [22, 69] on label "Páginas" at bounding box center [22, 72] width 21 height 13
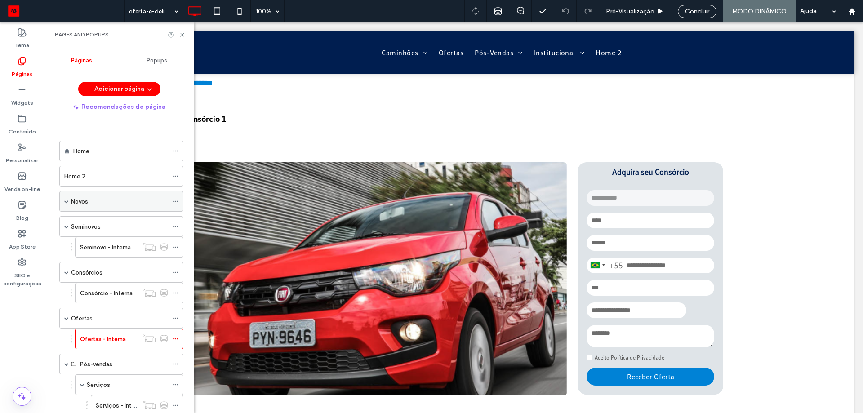
click at [73, 201] on label "Novos" at bounding box center [79, 202] width 17 height 16
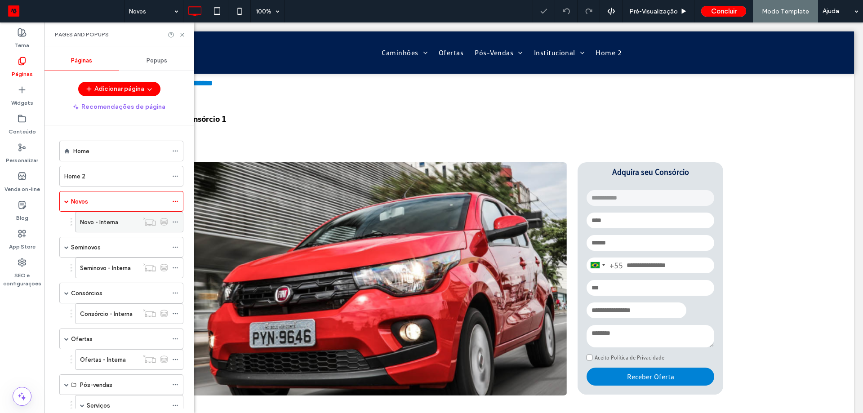
click at [101, 223] on label "Novo - Interna" at bounding box center [99, 222] width 38 height 16
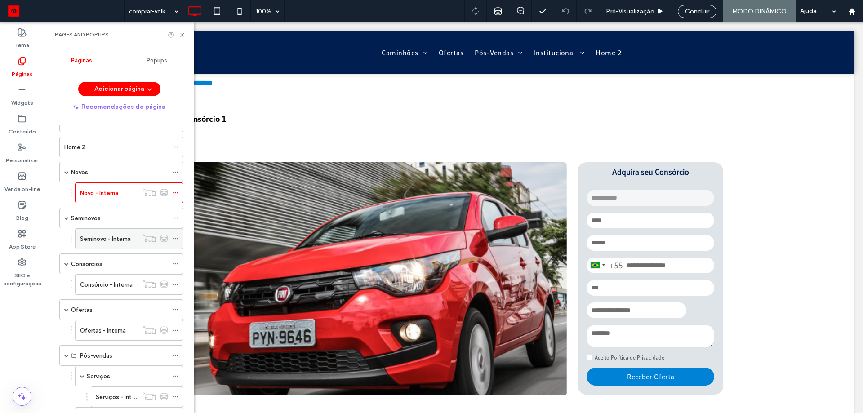
scroll to position [45, 0]
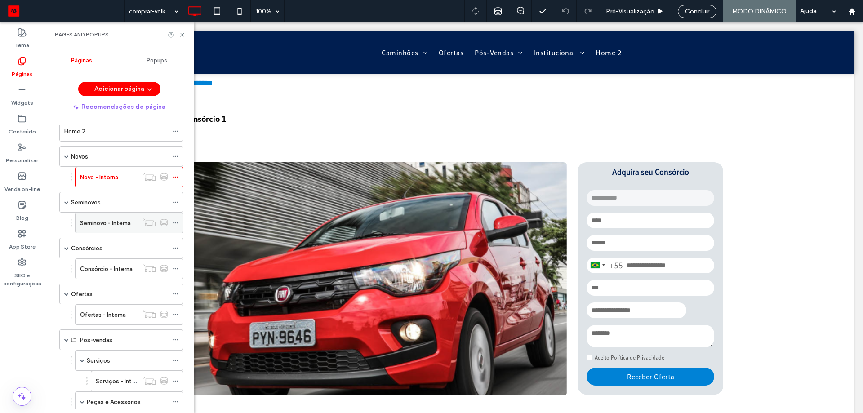
click at [131, 219] on label "Seminovo - Interna" at bounding box center [105, 223] width 51 height 16
click at [184, 35] on icon at bounding box center [182, 34] width 7 height 7
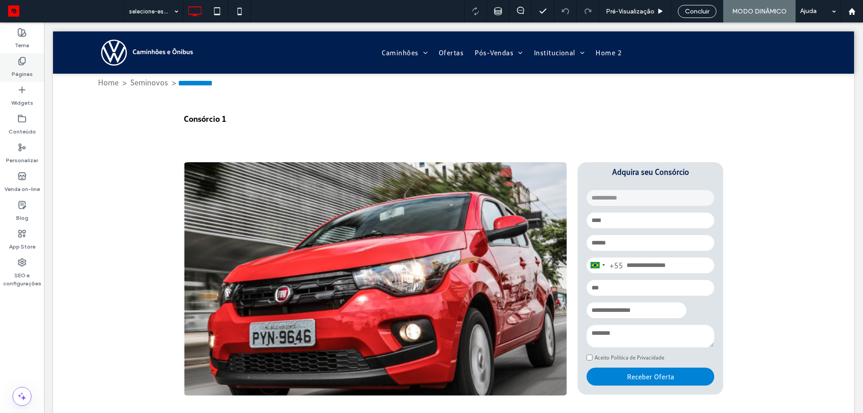
click at [34, 71] on div "Páginas" at bounding box center [22, 67] width 44 height 29
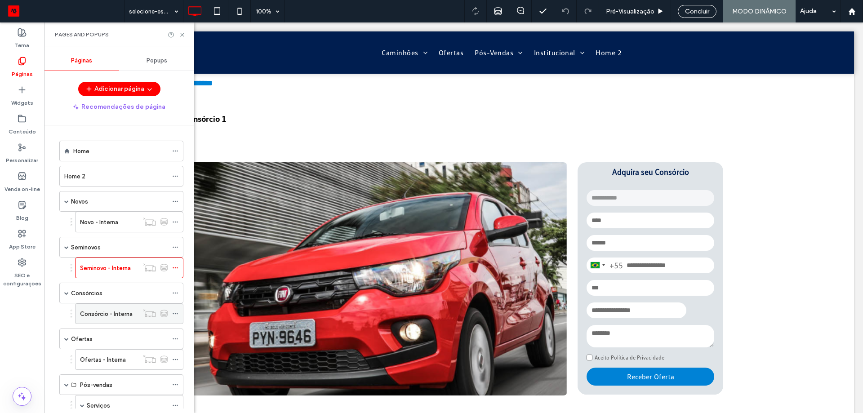
click at [100, 319] on div "Consórcio - Interna" at bounding box center [109, 314] width 58 height 20
click at [183, 36] on div "Pages and Popups" at bounding box center [119, 34] width 150 height 24
click at [183, 34] on icon at bounding box center [182, 34] width 7 height 7
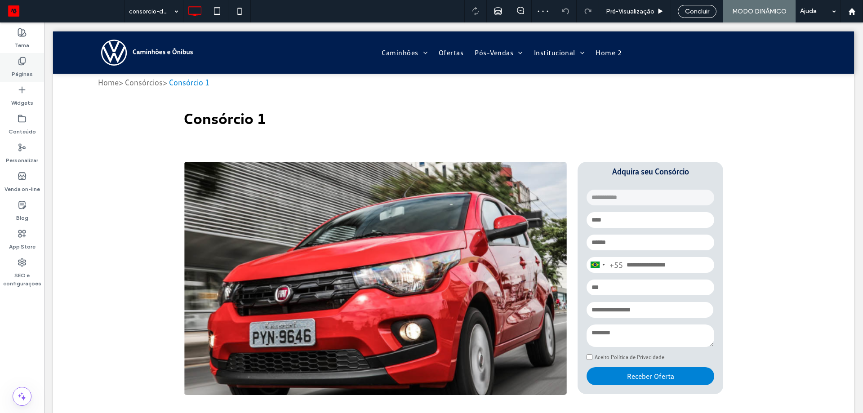
click at [25, 69] on label "Páginas" at bounding box center [22, 72] width 21 height 13
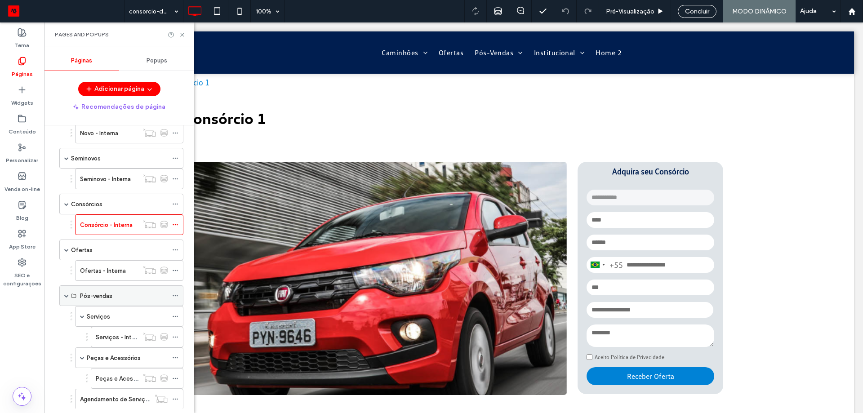
scroll to position [90, 0]
click at [120, 276] on div "Ofertas - Interna" at bounding box center [109, 270] width 58 height 20
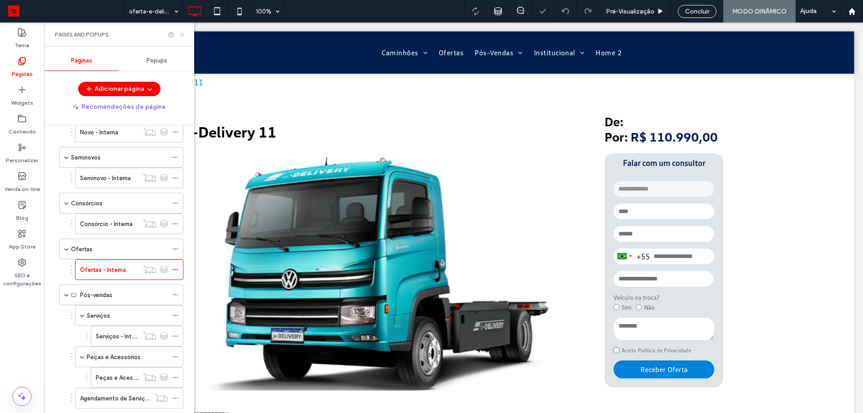
click at [183, 32] on icon at bounding box center [182, 34] width 7 height 7
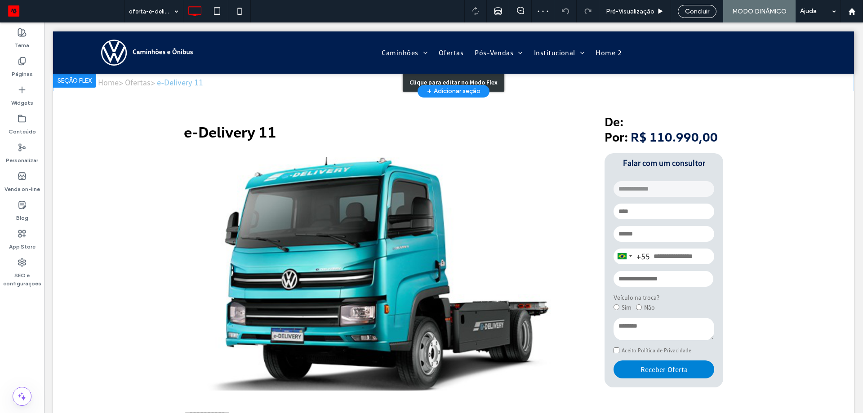
click at [805, 83] on div "Clique para editar no Modo Flex" at bounding box center [453, 82] width 801 height 18
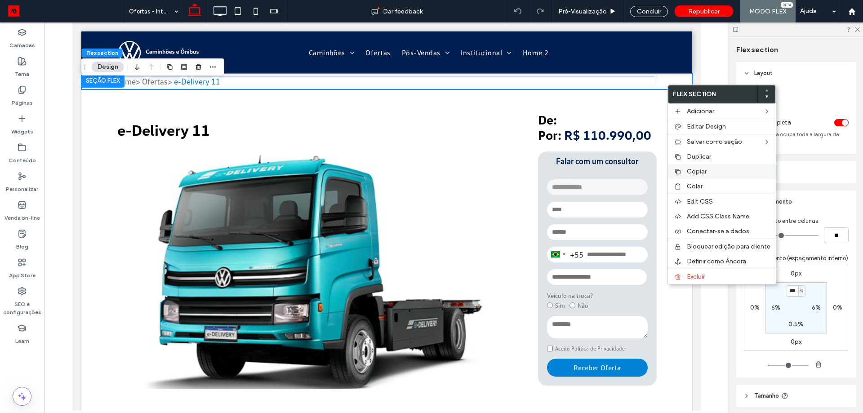
click at [699, 172] on span "Copiar" at bounding box center [697, 172] width 20 height 8
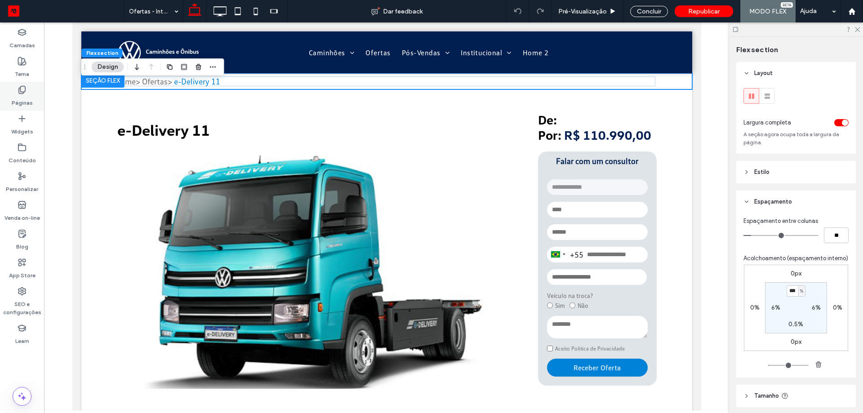
click at [22, 103] on label "Páginas" at bounding box center [22, 100] width 21 height 13
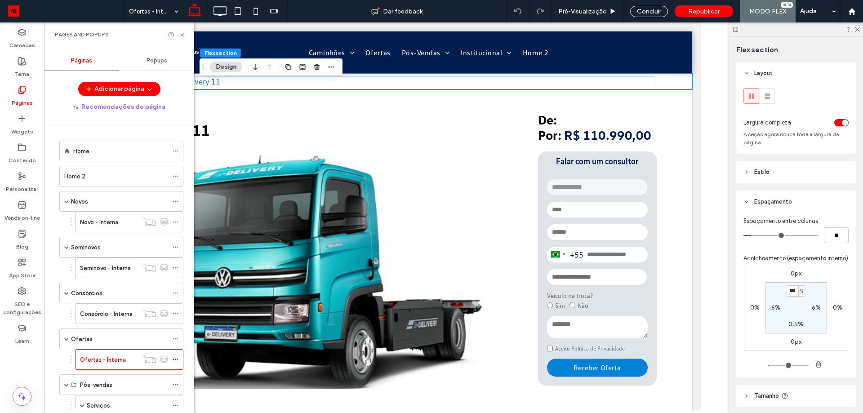
drag, startPoint x: 110, startPoint y: 201, endPoint x: 121, endPoint y: 200, distance: 10.8
click at [110, 201] on div "Novos" at bounding box center [119, 201] width 97 height 9
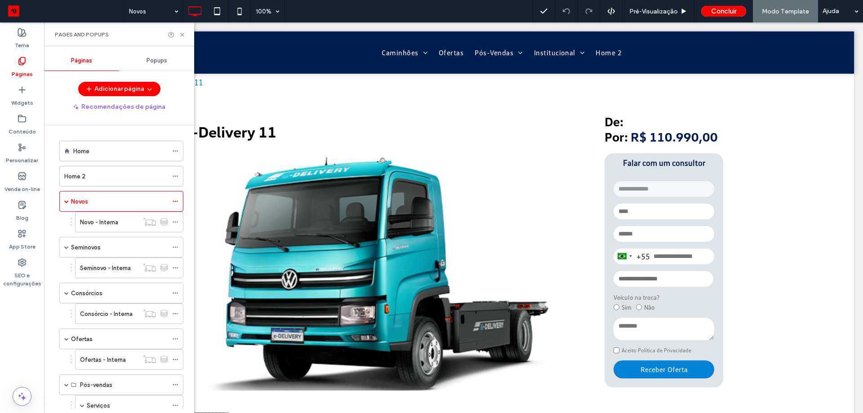
click at [121, 200] on div at bounding box center [431, 206] width 863 height 413
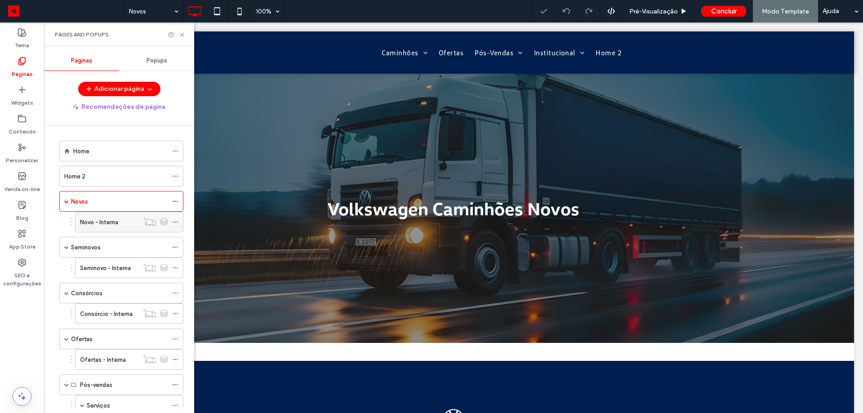
click at [109, 227] on label "Novo - Interna" at bounding box center [99, 222] width 38 height 16
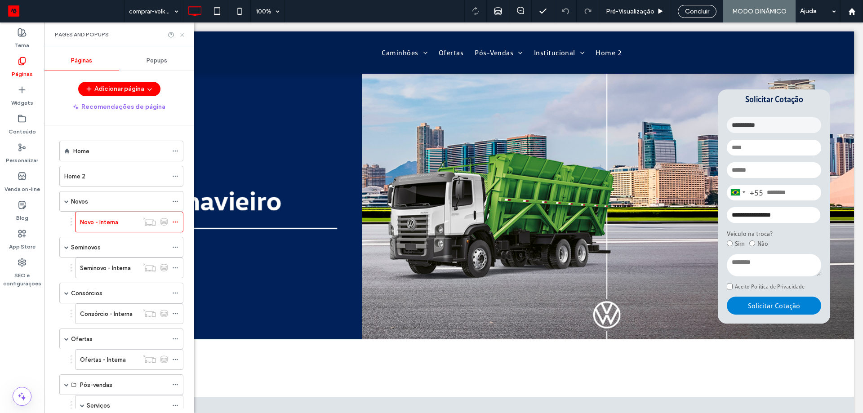
click at [181, 32] on icon at bounding box center [182, 34] width 7 height 7
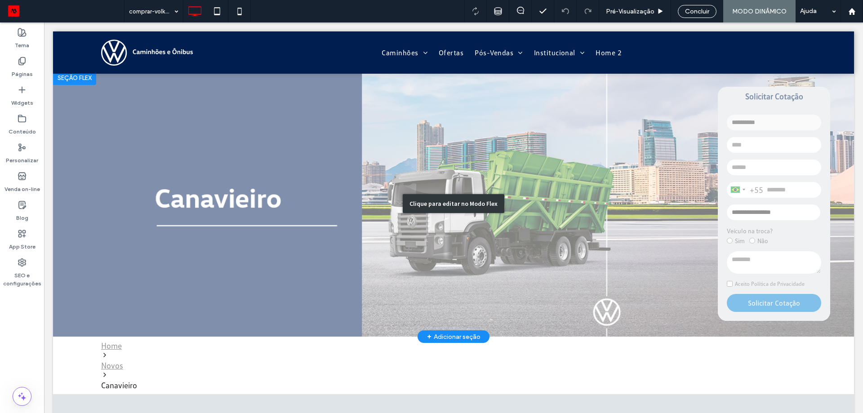
scroll to position [90, 0]
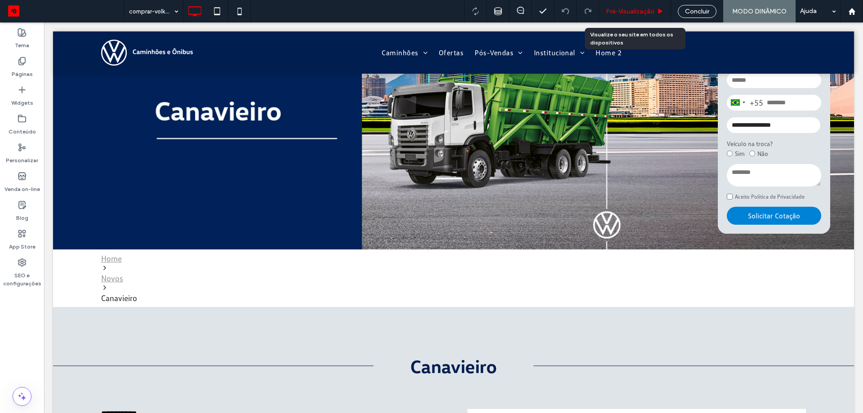
click at [633, 9] on span "Pré-Visualizaçāo" at bounding box center [630, 12] width 49 height 8
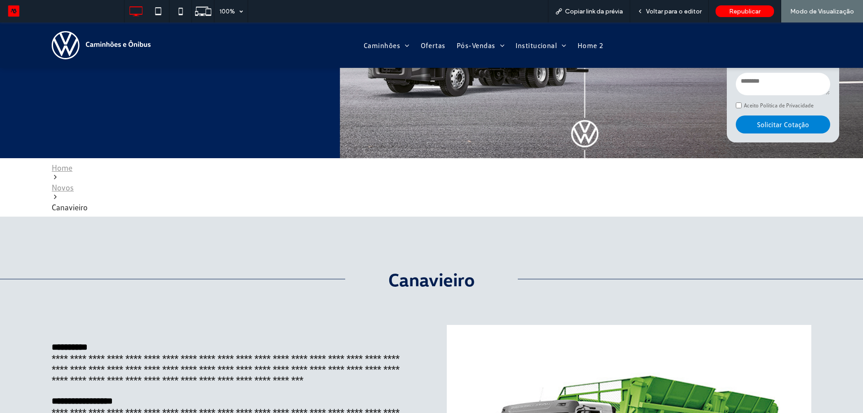
scroll to position [183, 0]
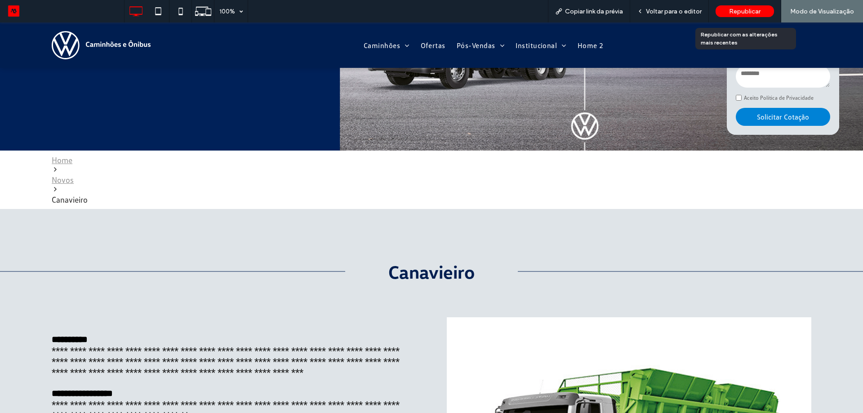
click at [747, 8] on span "Republicar" at bounding box center [744, 12] width 31 height 8
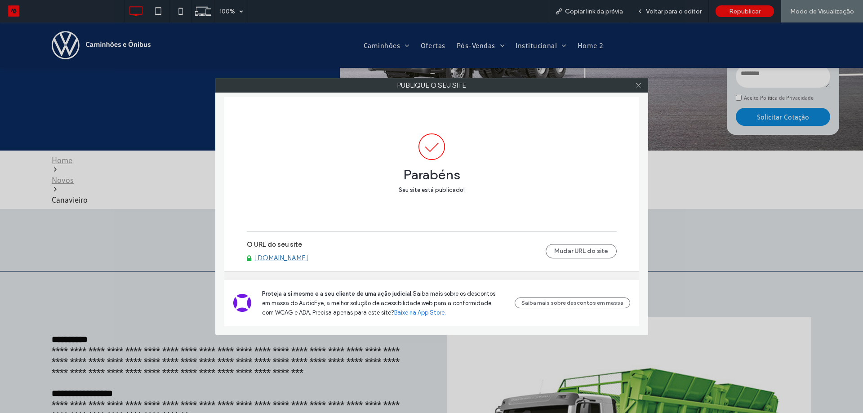
click at [307, 294] on span "Proteja a si mesmo e a seu cliente de uma ação judicial." at bounding box center [337, 293] width 151 height 7
click at [308, 256] on link "[DOMAIN_NAME]" at bounding box center [282, 258] width 54 height 8
click at [637, 86] on icon at bounding box center [638, 85] width 7 height 7
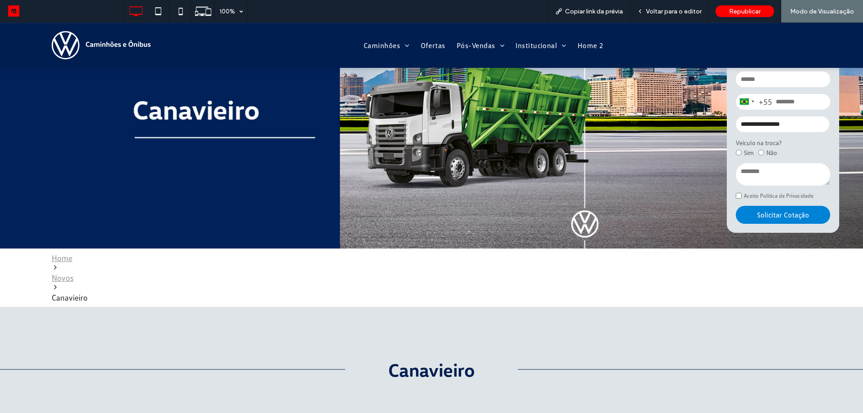
scroll to position [0, 0]
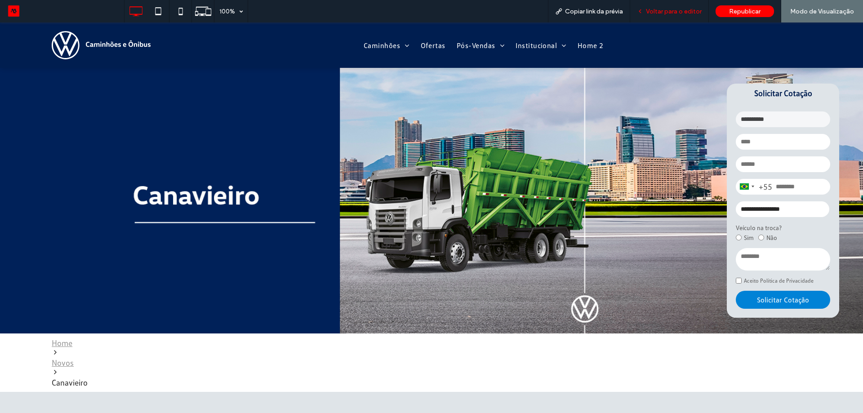
drag, startPoint x: 665, startPoint y: 13, endPoint x: 651, endPoint y: 2, distance: 17.6
click at [665, 13] on span "Voltar para o editor" at bounding box center [674, 12] width 56 height 8
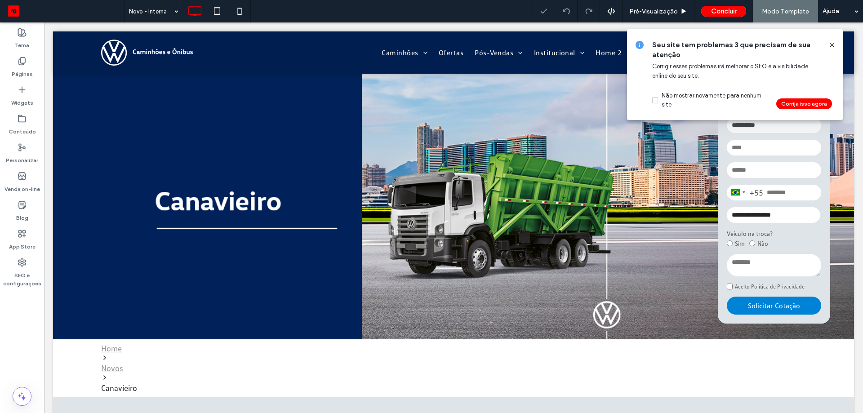
click at [832, 45] on use at bounding box center [832, 45] width 4 height 4
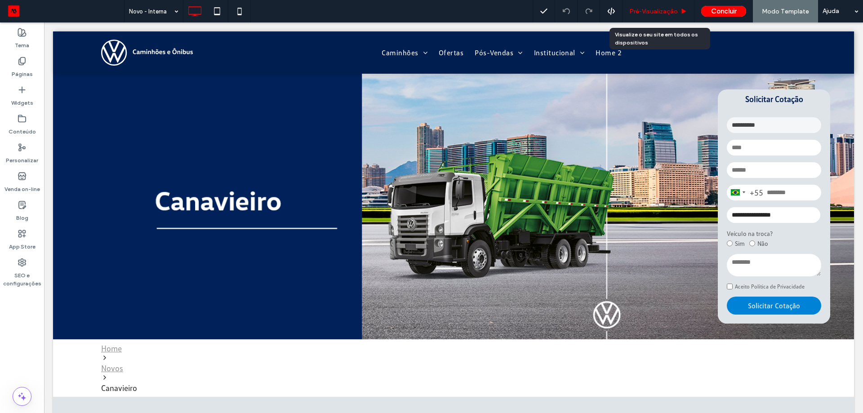
click at [664, 14] on span "Pré-Visualizaçāo" at bounding box center [653, 12] width 49 height 8
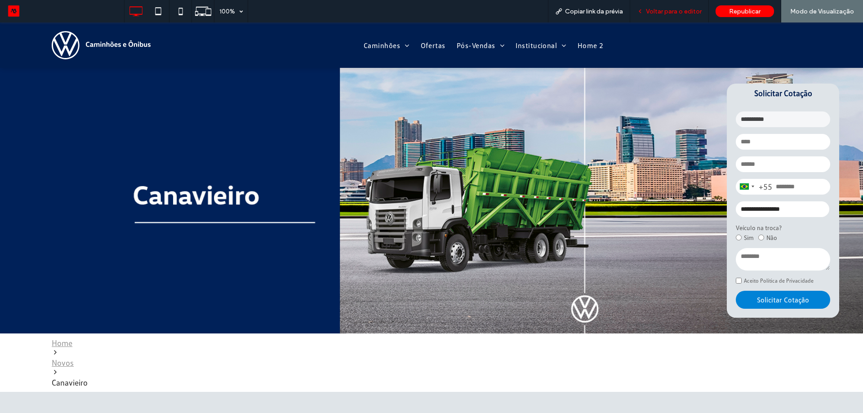
click at [685, 15] on span "Voltar para o editor" at bounding box center [674, 12] width 56 height 8
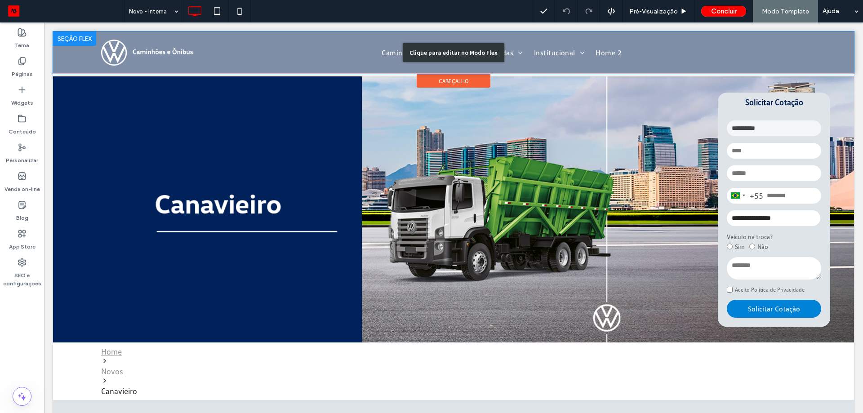
click at [670, 56] on div "Clique para editar no Modo Flex" at bounding box center [453, 52] width 801 height 42
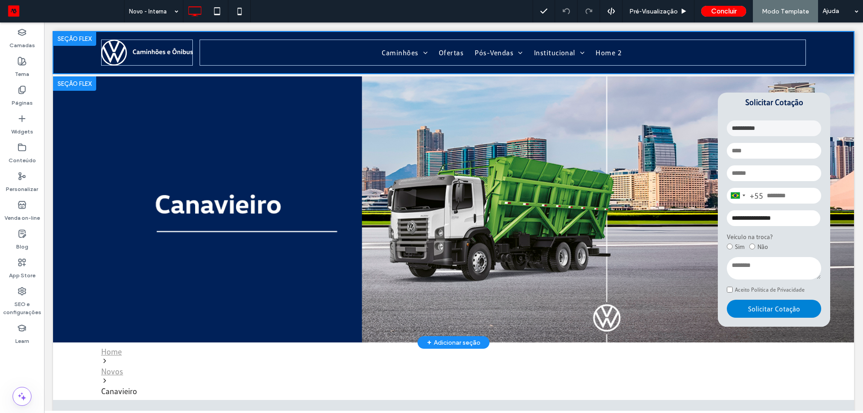
click at [422, 82] on img at bounding box center [453, 209] width 801 height 266
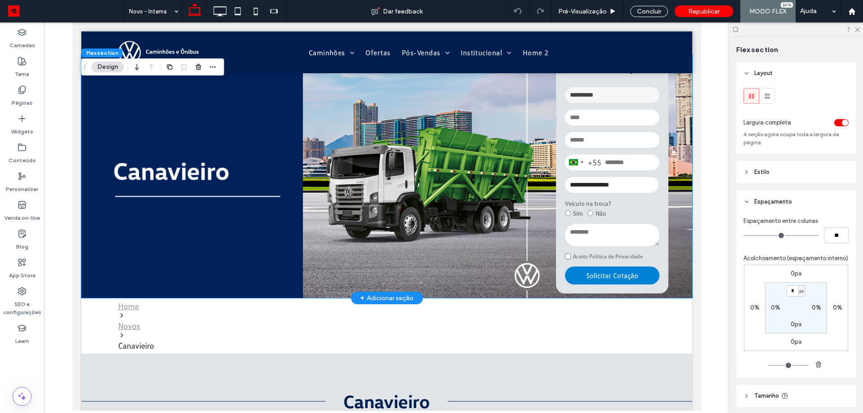
scroll to position [135, 0]
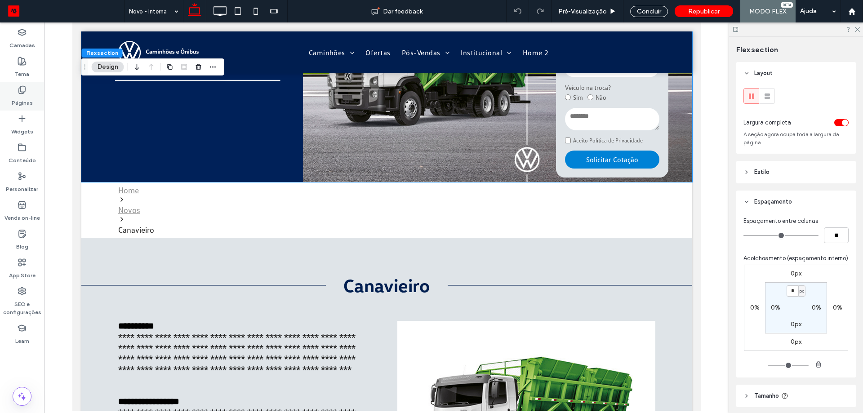
click at [27, 94] on label "Páginas" at bounding box center [22, 100] width 21 height 13
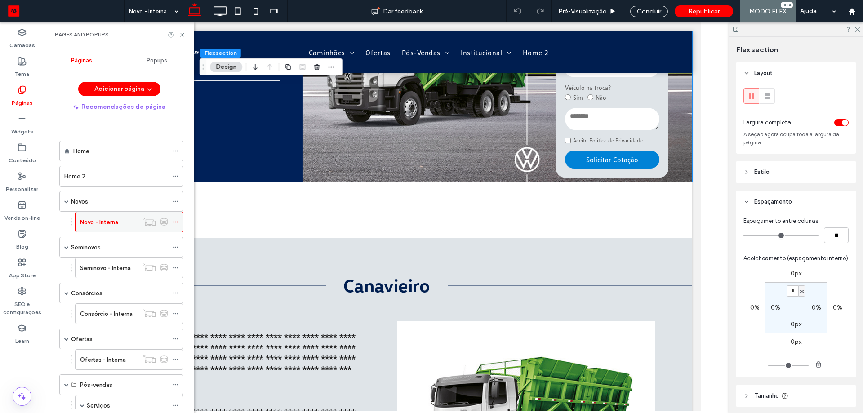
click at [175, 224] on icon at bounding box center [175, 222] width 6 height 6
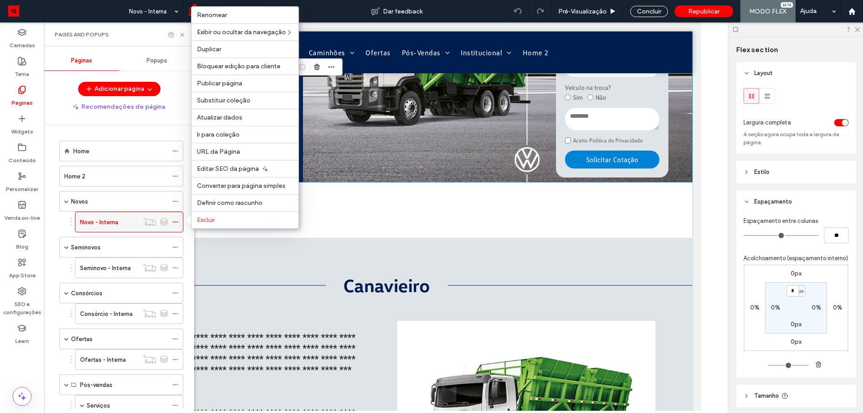
click at [177, 224] on icon at bounding box center [175, 222] width 6 height 6
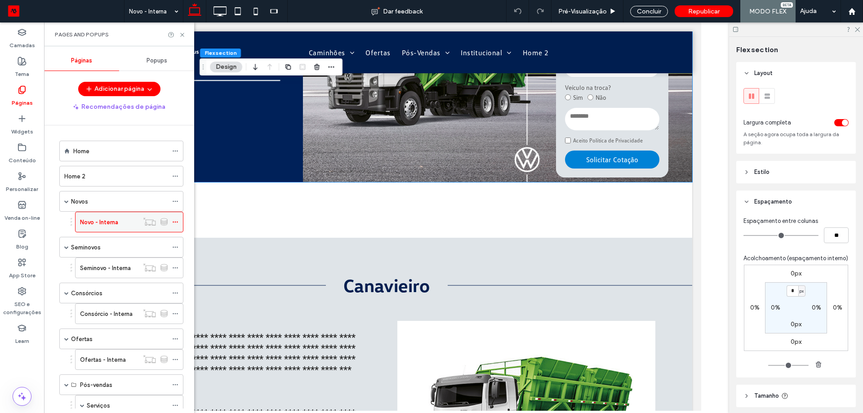
click at [177, 224] on icon at bounding box center [175, 222] width 6 height 6
drag, startPoint x: 183, startPoint y: 36, endPoint x: 105, endPoint y: 16, distance: 79.9
click at [183, 36] on icon at bounding box center [182, 34] width 7 height 7
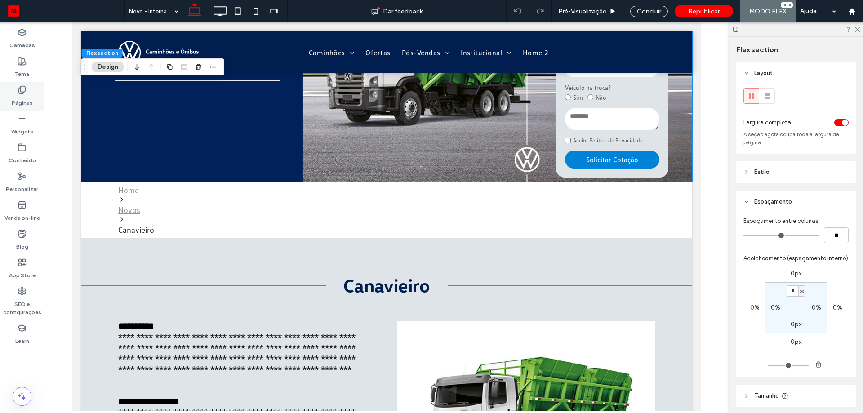
click at [12, 90] on div "Páginas" at bounding box center [22, 96] width 44 height 29
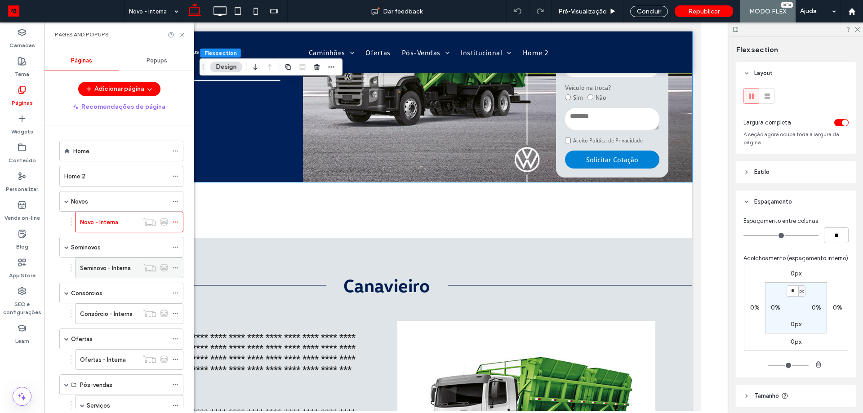
click at [112, 270] on label "Seminovo - Interna" at bounding box center [105, 268] width 51 height 16
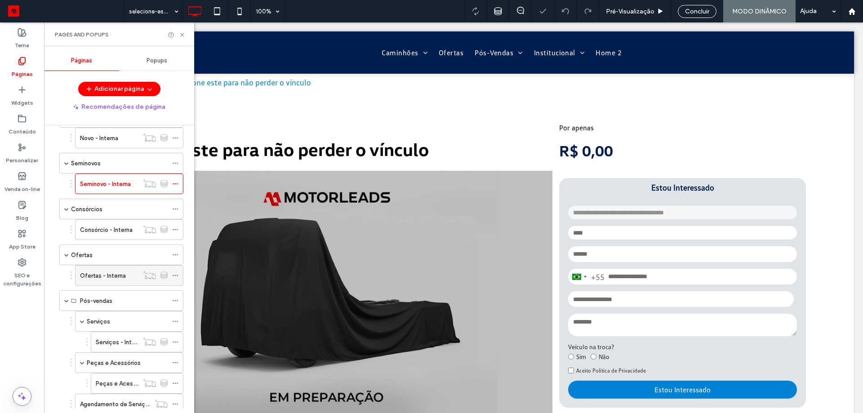
scroll to position [90, 0]
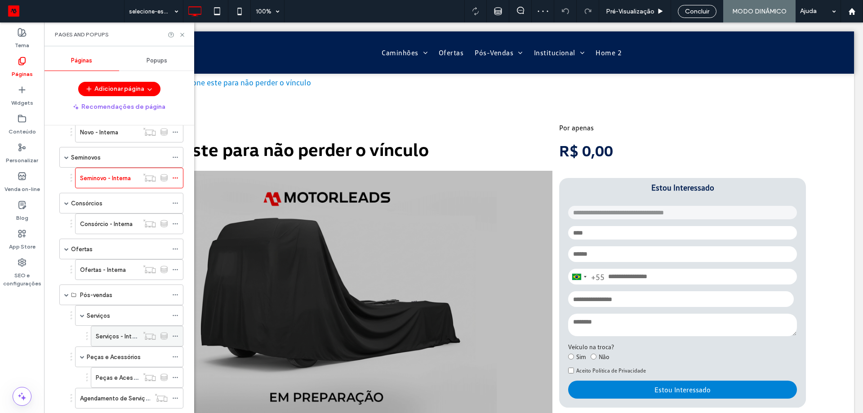
click at [114, 333] on label "Serviços - Interna" at bounding box center [120, 337] width 48 height 16
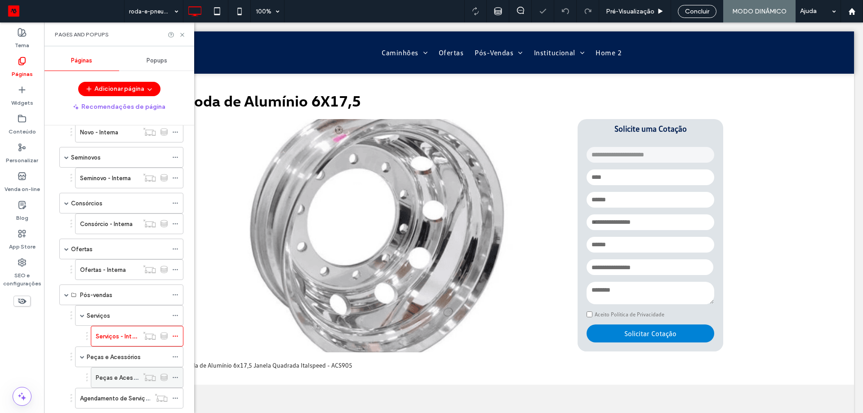
click at [108, 377] on label "Peças e Acessórios - Interna" at bounding box center [135, 378] width 78 height 16
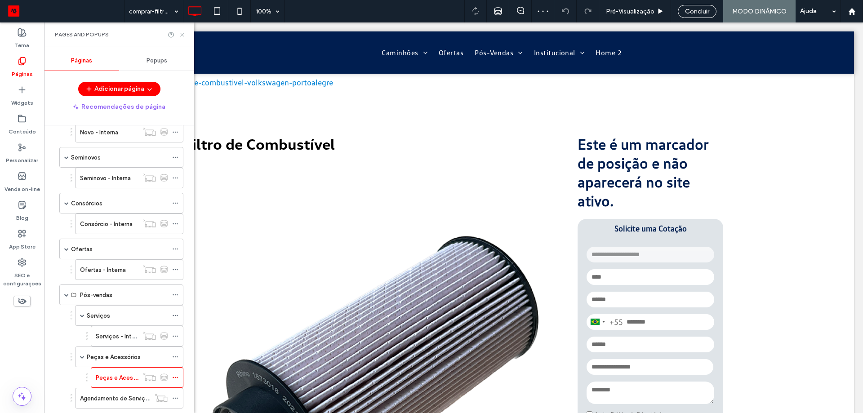
click at [182, 37] on icon at bounding box center [182, 34] width 7 height 7
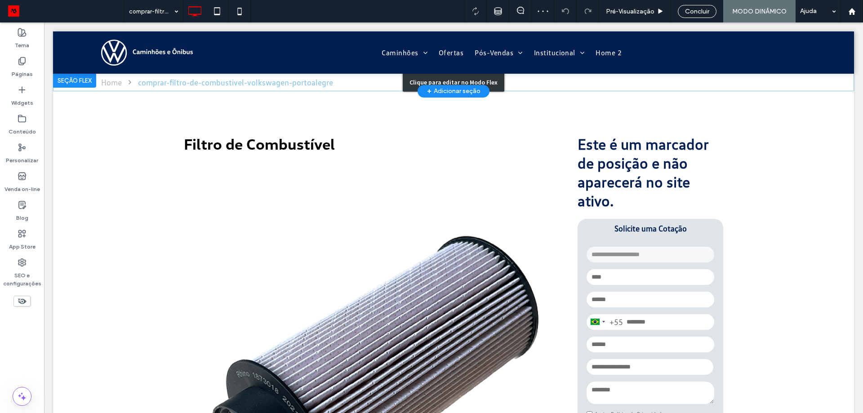
click at [193, 80] on div "Clique para editar no Modo Flex" at bounding box center [453, 82] width 801 height 18
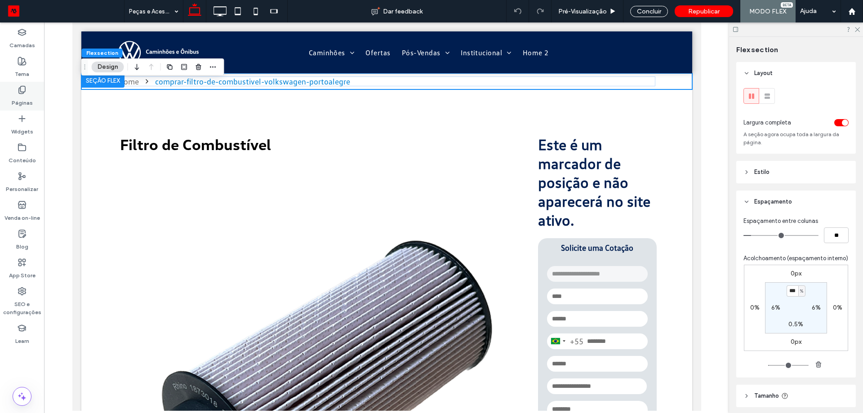
click at [27, 97] on label "Páginas" at bounding box center [22, 100] width 21 height 13
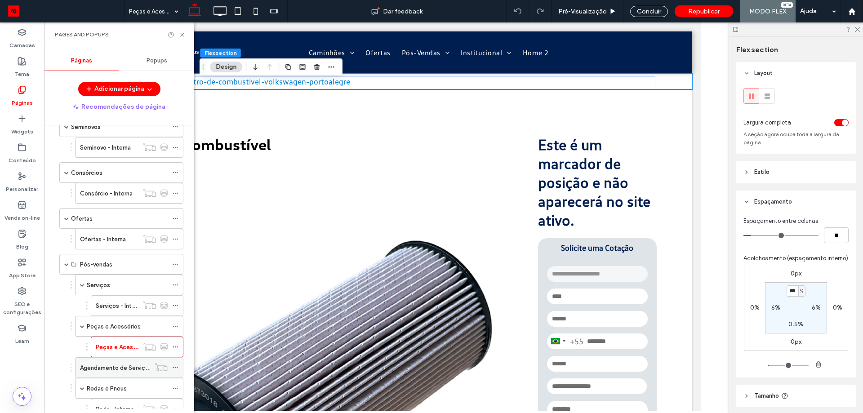
scroll to position [135, 0]
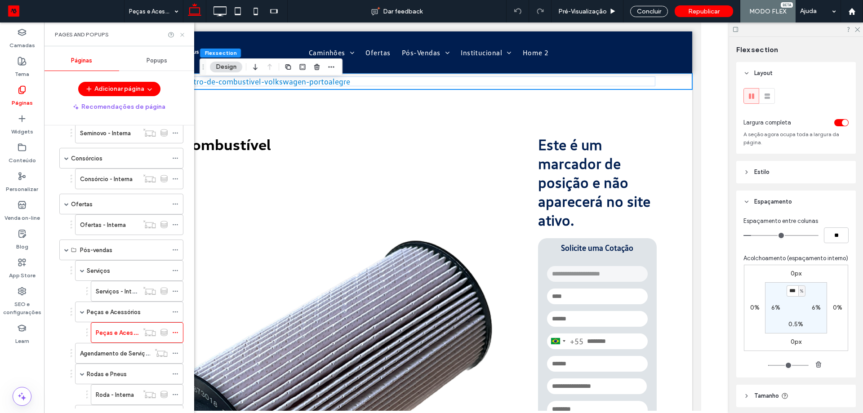
click at [183, 36] on use at bounding box center [182, 35] width 4 height 4
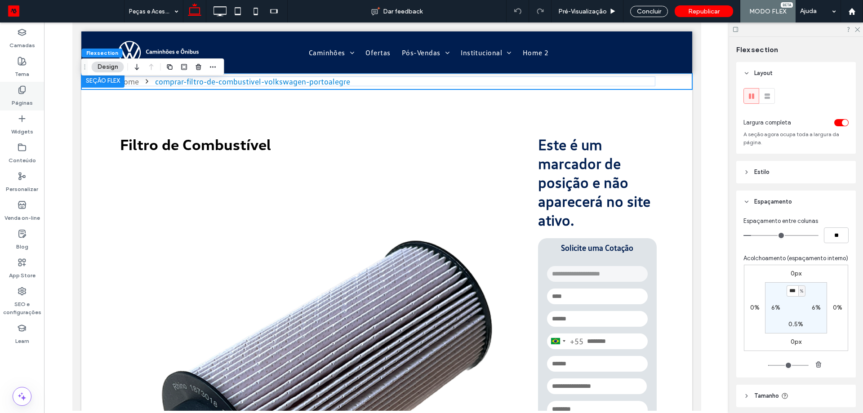
click at [20, 92] on icon at bounding box center [22, 89] width 9 height 9
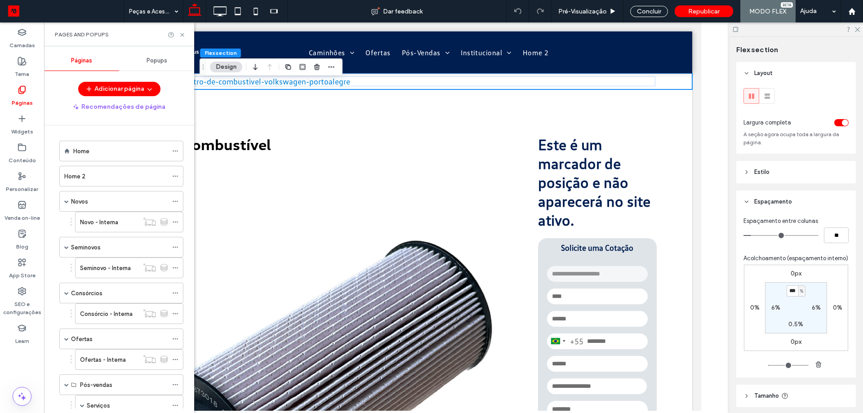
click at [102, 270] on label "Seminovo - Interna" at bounding box center [105, 268] width 51 height 16
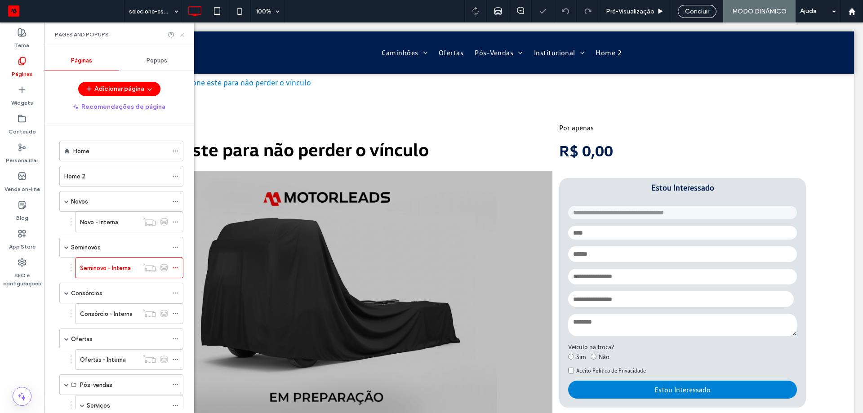
click at [185, 36] on icon at bounding box center [182, 34] width 7 height 7
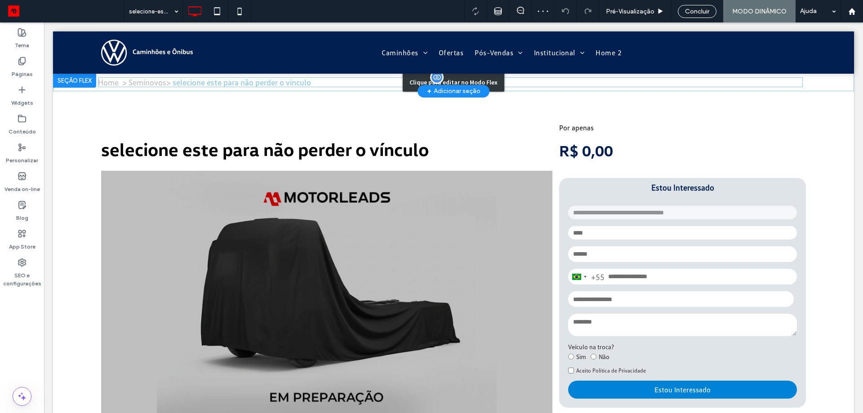
click at [721, 81] on div "Clique para editar no Modo Flex" at bounding box center [453, 82] width 801 height 18
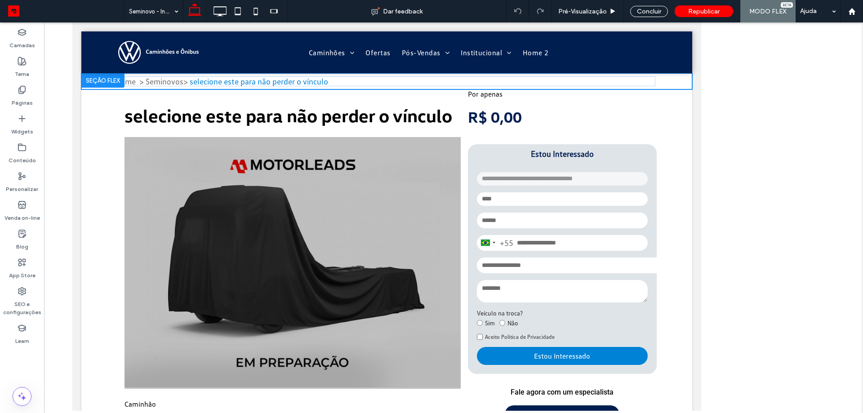
type input "*"
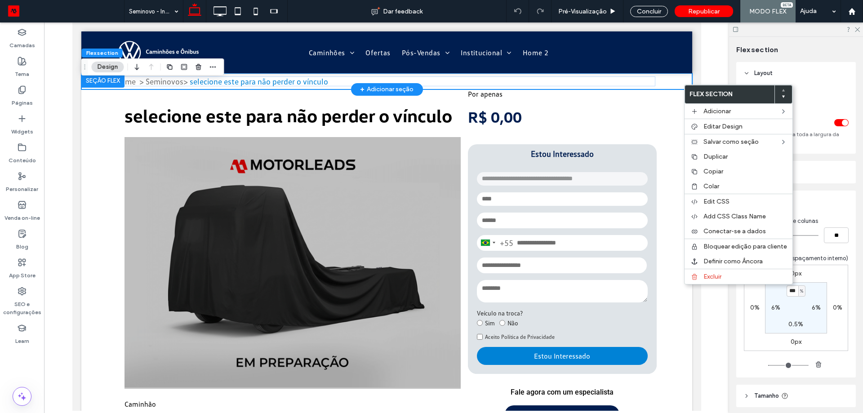
click at [662, 84] on div "Home > Seminovos > selecione este para não perder o vínculo" at bounding box center [386, 81] width 611 height 16
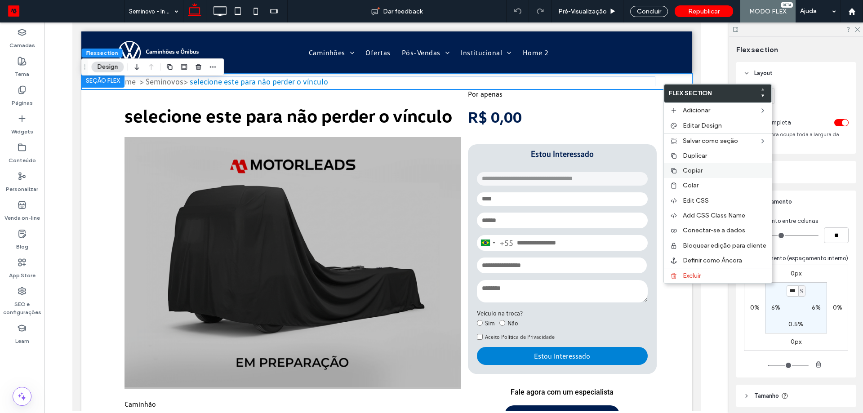
click at [691, 170] on span "Copiar" at bounding box center [693, 171] width 20 height 8
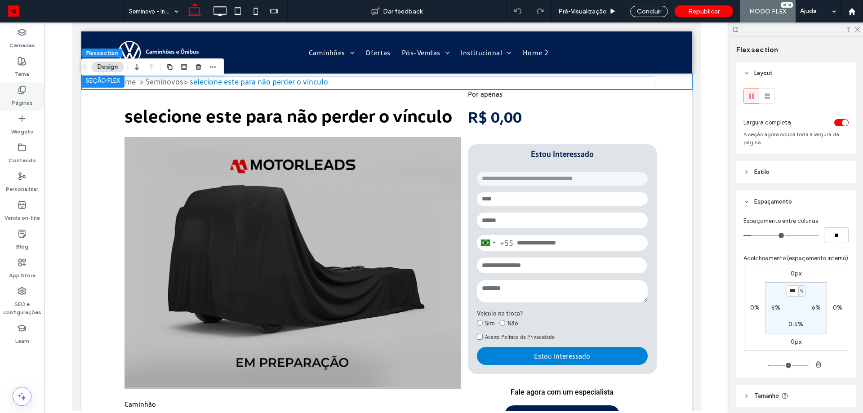
click at [17, 102] on label "Páginas" at bounding box center [22, 100] width 21 height 13
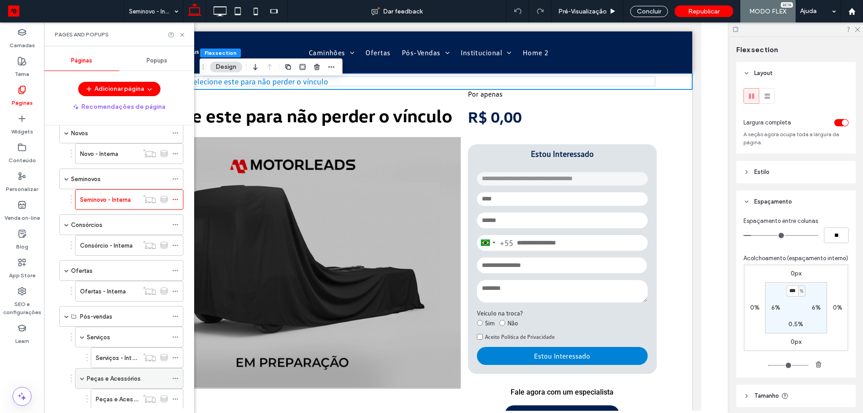
scroll to position [90, 0]
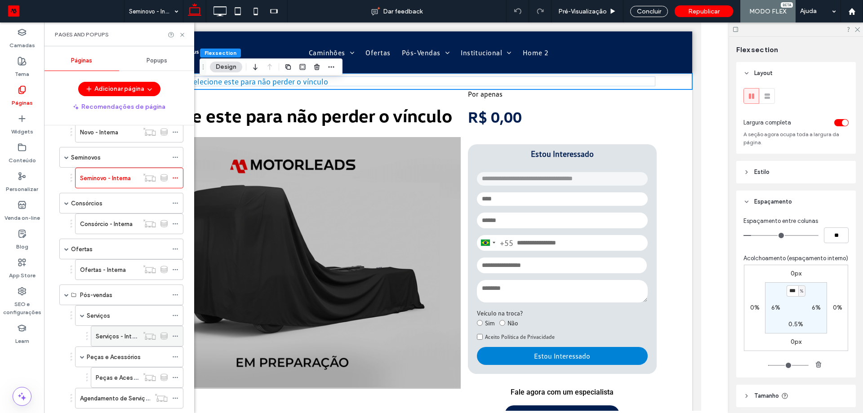
click at [108, 340] on label "Serviços - Interna" at bounding box center [120, 337] width 48 height 16
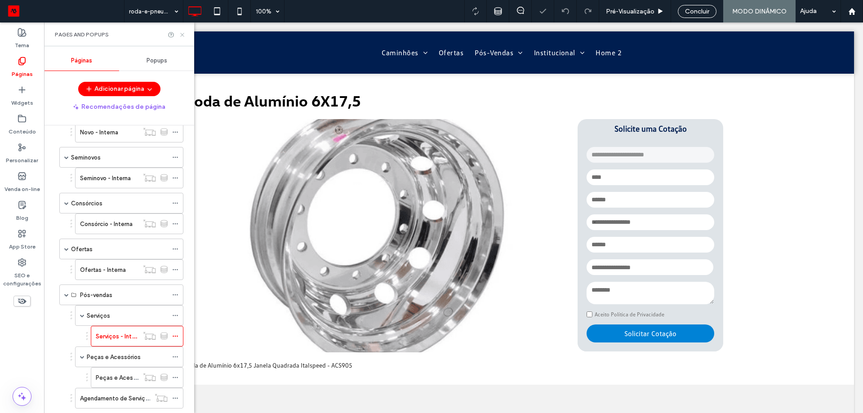
drag, startPoint x: 181, startPoint y: 33, endPoint x: 134, endPoint y: 11, distance: 51.9
click at [181, 33] on use at bounding box center [182, 35] width 4 height 4
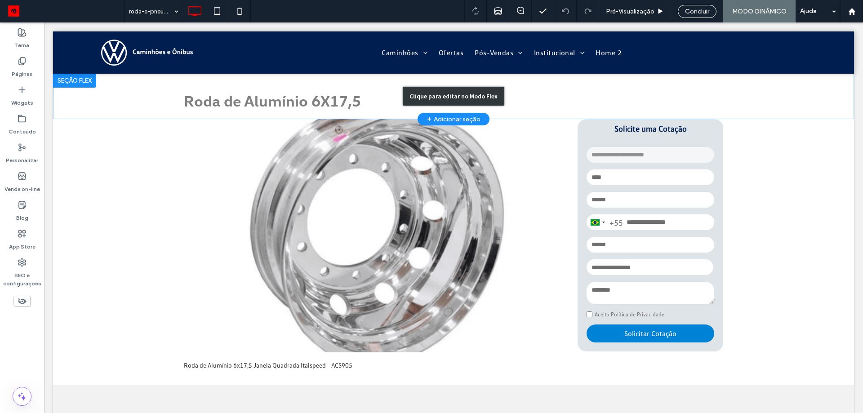
click at [370, 83] on div "Clique para editar no Modo Flex" at bounding box center [453, 96] width 801 height 46
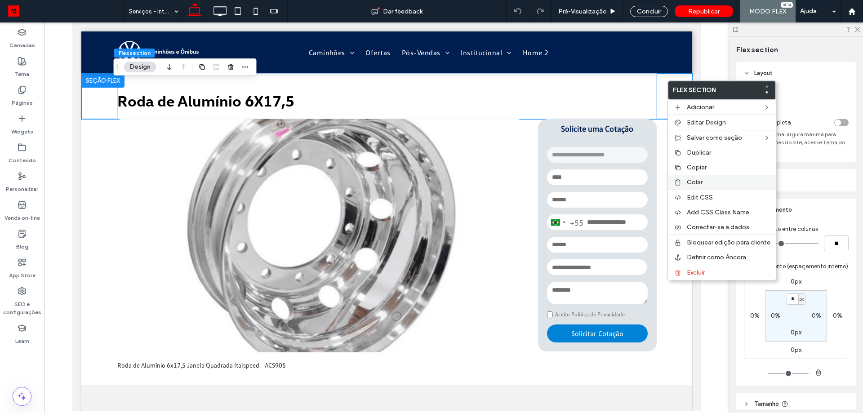
click at [684, 177] on div "Colar" at bounding box center [722, 182] width 108 height 15
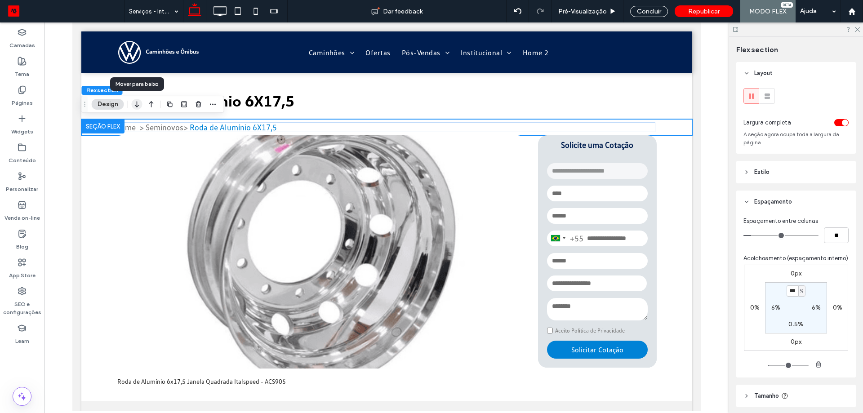
click at [138, 104] on icon "button" at bounding box center [137, 104] width 11 height 16
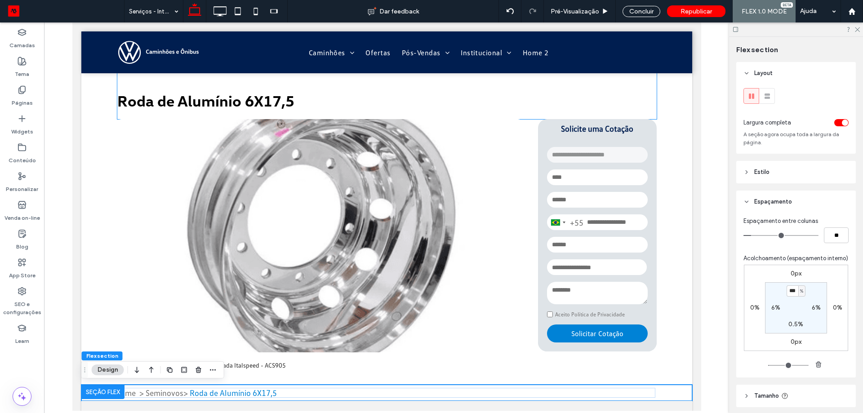
type input "*"
click at [155, 369] on icon "button" at bounding box center [151, 370] width 11 height 16
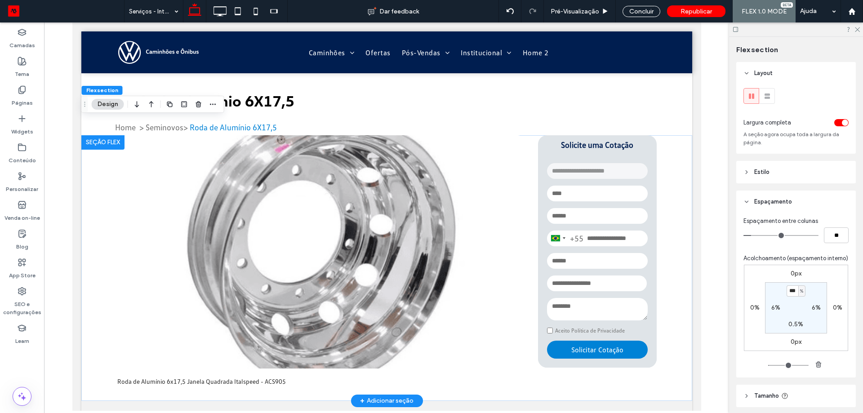
type input "*"
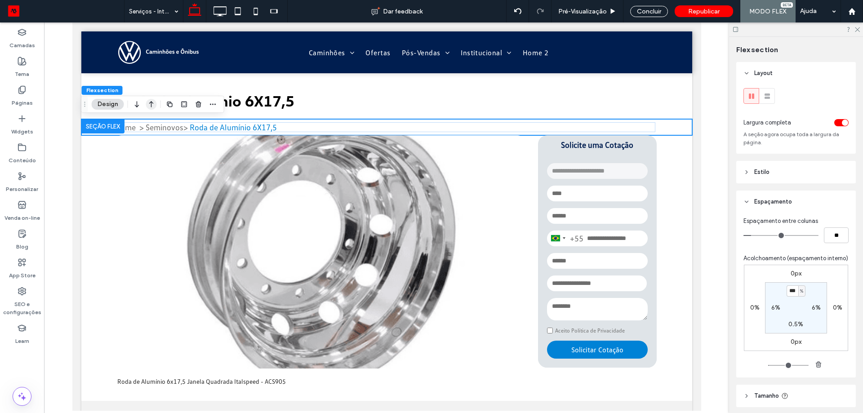
click at [156, 104] on icon "button" at bounding box center [151, 104] width 11 height 16
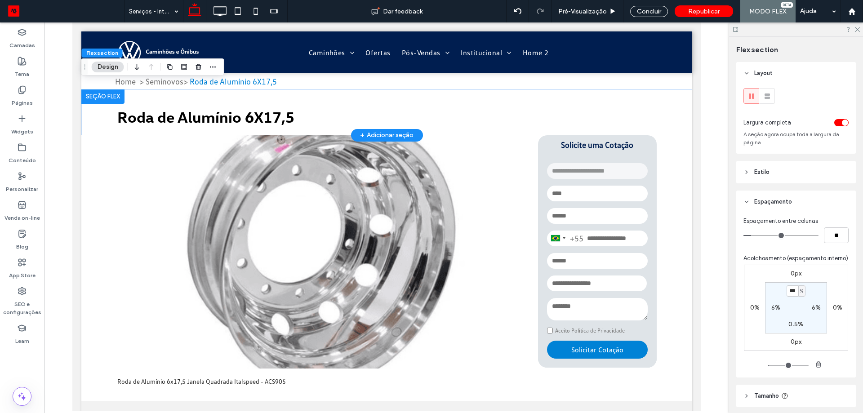
type input "*"
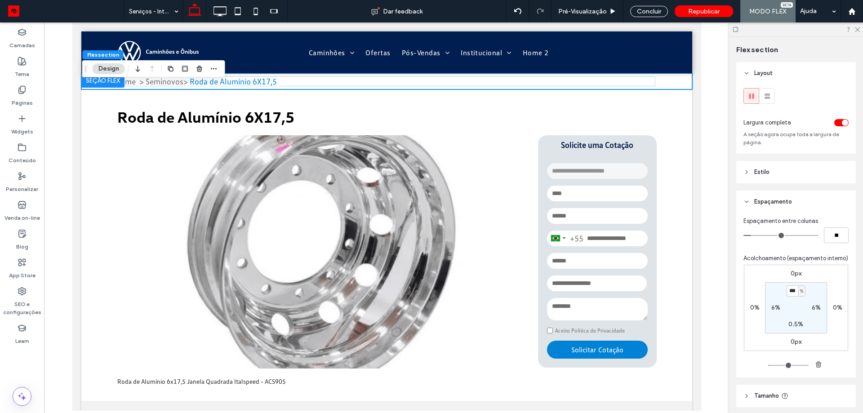
drag, startPoint x: 85, startPoint y: 71, endPoint x: 67, endPoint y: 201, distance: 131.2
click at [83, 77] on div "Arrastar" at bounding box center [86, 69] width 6 height 16
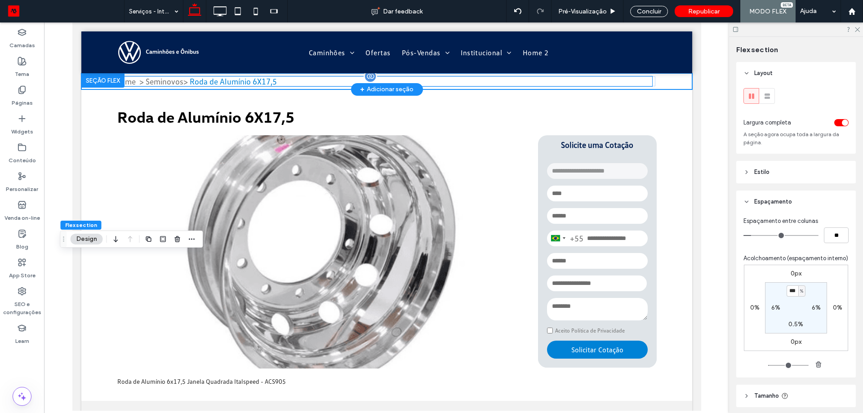
click at [170, 85] on link "Seminovos" at bounding box center [164, 81] width 38 height 10
click at [170, 85] on div "Home > Seminovos > Roda de Alumínio 6X17,5" at bounding box center [384, 81] width 538 height 10
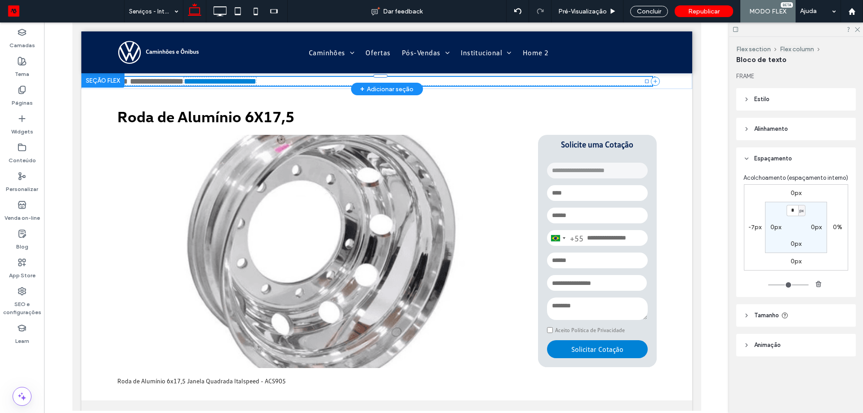
type input "**********"
type input "**"
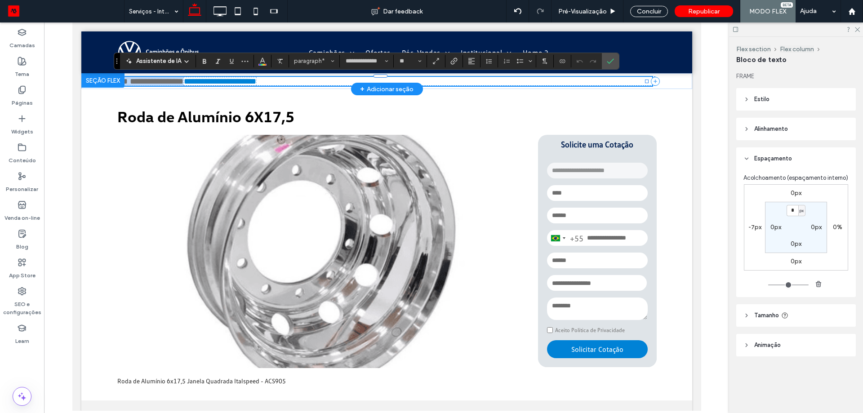
click at [170, 82] on link "*********" at bounding box center [156, 81] width 28 height 8
drag, startPoint x: 184, startPoint y: 82, endPoint x: 149, endPoint y: 84, distance: 35.6
click at [149, 84] on p "**********" at bounding box center [384, 81] width 538 height 9
click at [455, 62] on icon "Link" at bounding box center [453, 61] width 7 height 7
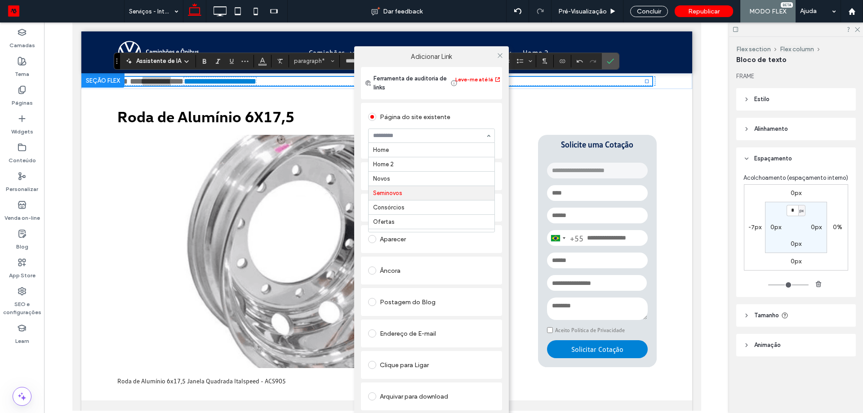
scroll to position [43, 0]
click at [498, 54] on icon at bounding box center [500, 55] width 7 height 7
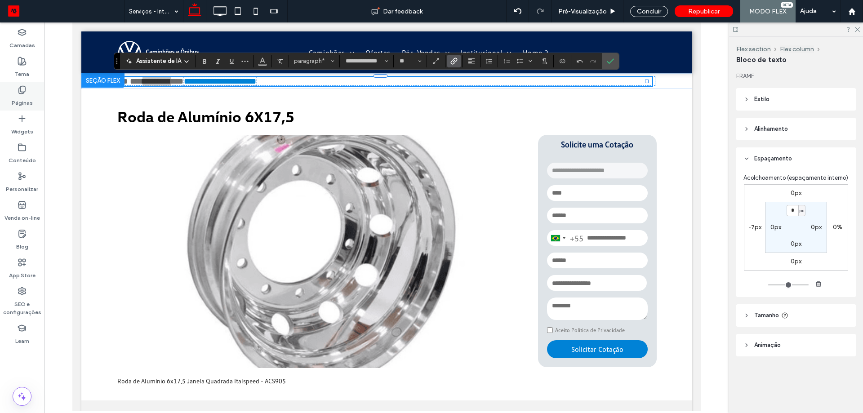
click at [25, 102] on label "Páginas" at bounding box center [22, 100] width 21 height 13
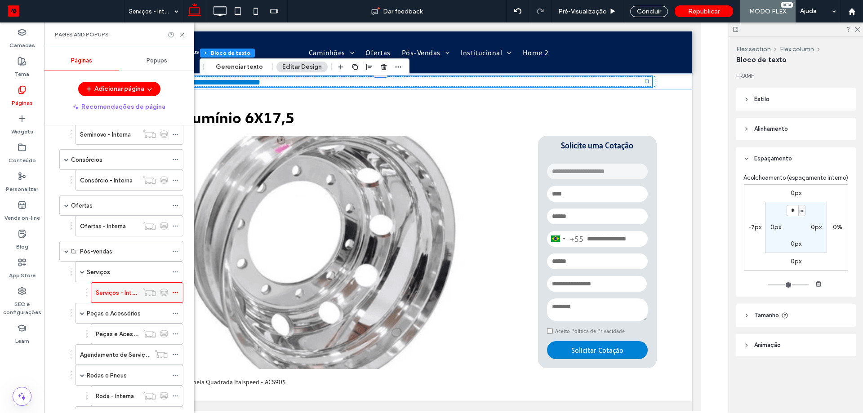
scroll to position [135, 0]
click at [181, 33] on use at bounding box center [182, 35] width 4 height 4
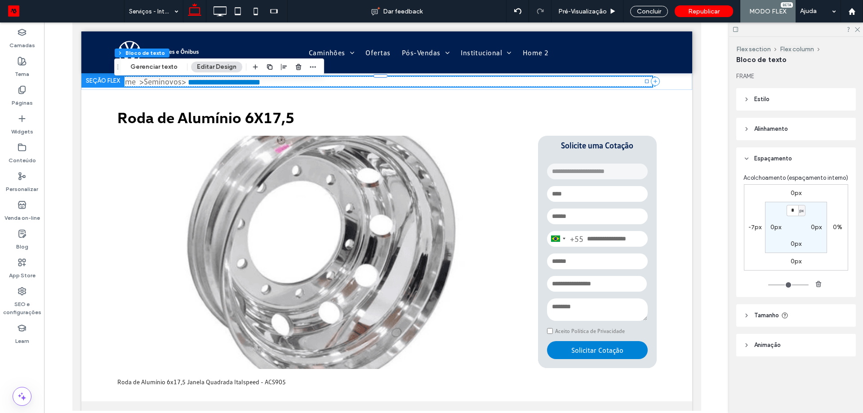
click at [173, 82] on link "Seminovos" at bounding box center [162, 81] width 38 height 10
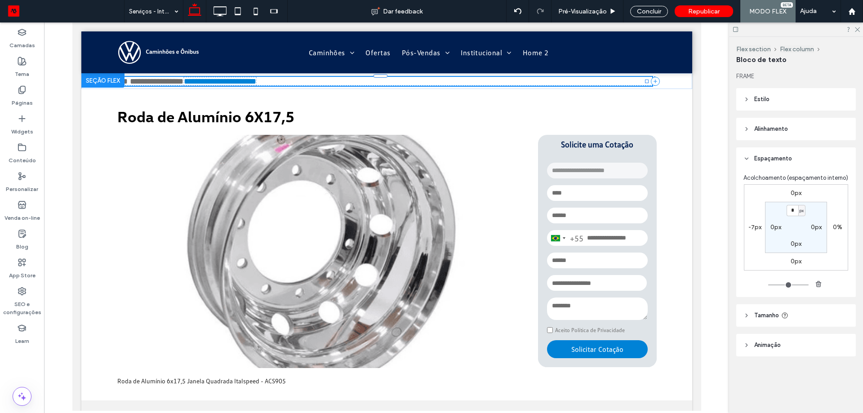
type input "**********"
type input "**"
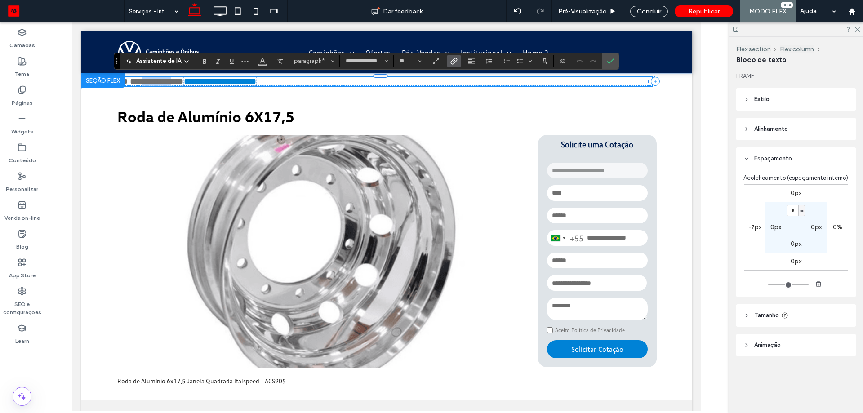
click at [170, 82] on link "*********" at bounding box center [156, 81] width 28 height 8
drag, startPoint x: 183, startPoint y: 82, endPoint x: 149, endPoint y: 83, distance: 34.6
click at [149, 83] on p "**********" at bounding box center [384, 81] width 538 height 9
type input "**"
drag, startPoint x: 156, startPoint y: 84, endPoint x: 174, endPoint y: 83, distance: 18.0
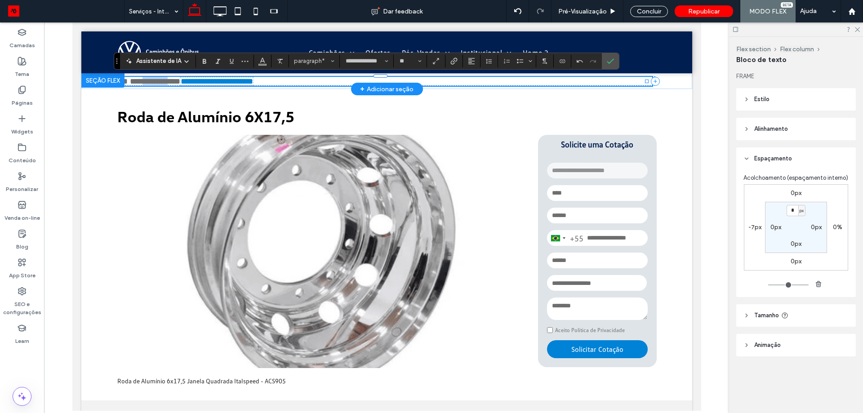
click at [174, 83] on p "**********" at bounding box center [384, 81] width 538 height 9
click at [458, 64] on label "Link" at bounding box center [453, 61] width 13 height 13
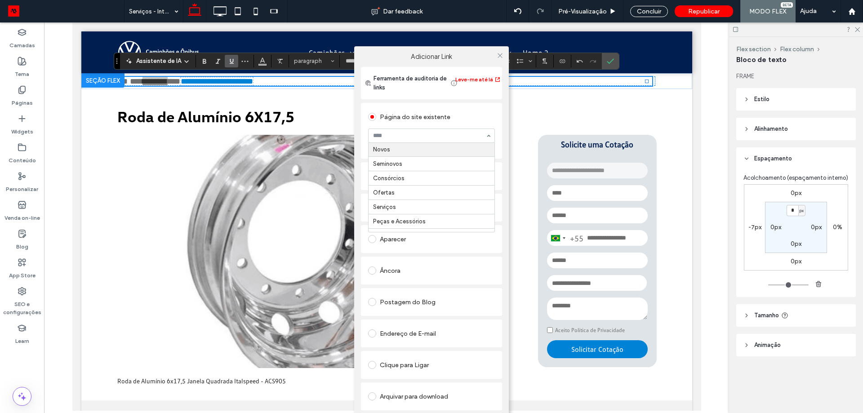
scroll to position [45, 0]
click at [499, 54] on use at bounding box center [500, 55] width 4 height 4
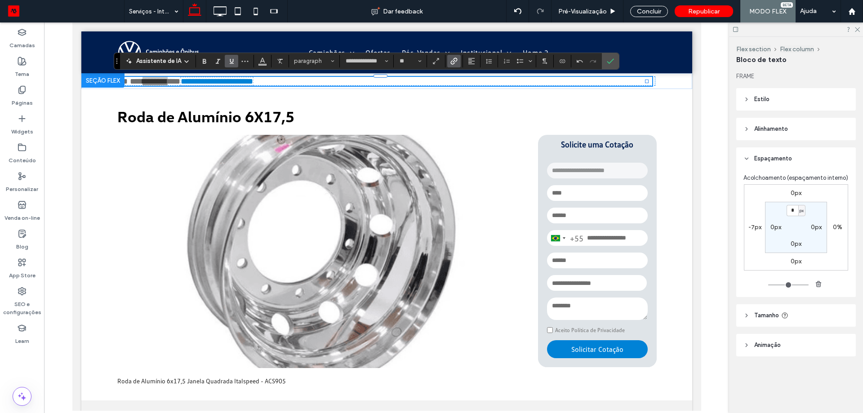
click at [232, 63] on icon "Sublinhado" at bounding box center [231, 61] width 7 height 7
click at [60, 270] on div at bounding box center [386, 216] width 685 height 388
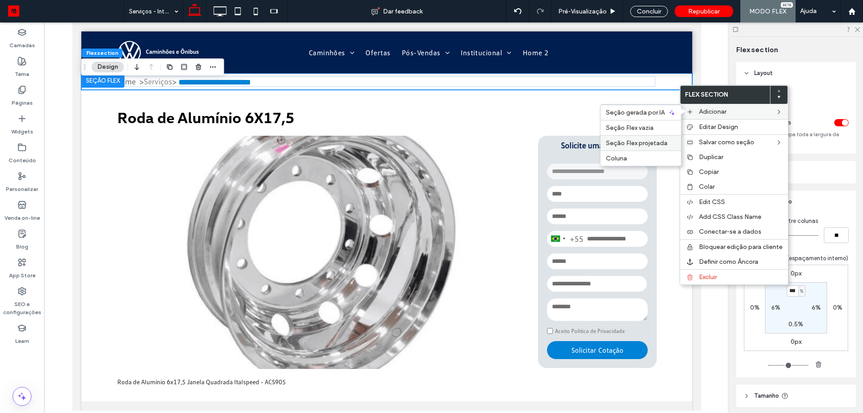
click at [648, 143] on span "Seção Flex projetada" at bounding box center [637, 143] width 62 height 8
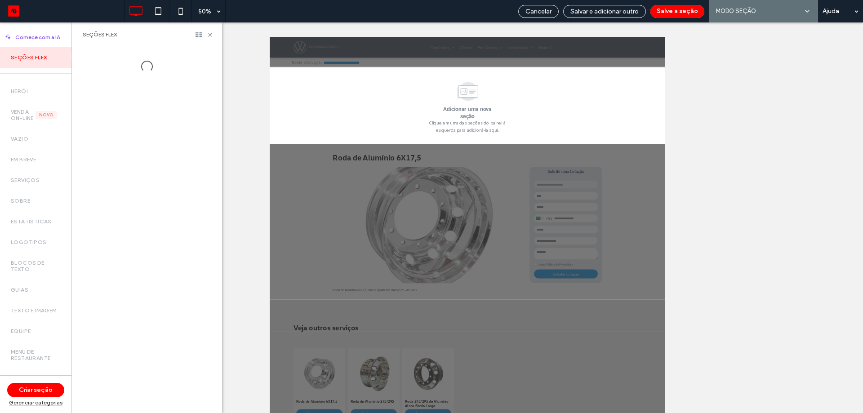
scroll to position [20, 0]
click at [547, 13] on span "Cancelar" at bounding box center [539, 12] width 26 height 8
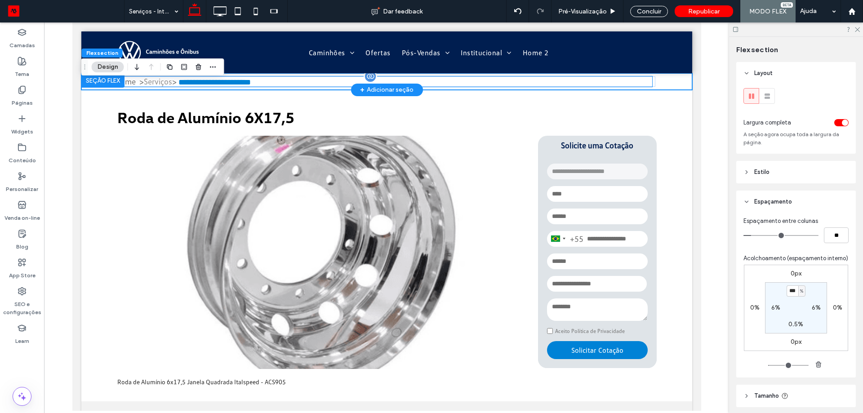
click at [168, 82] on link "Serviços" at bounding box center [157, 81] width 28 height 10
click at [168, 82] on div "**********" at bounding box center [384, 81] width 538 height 10
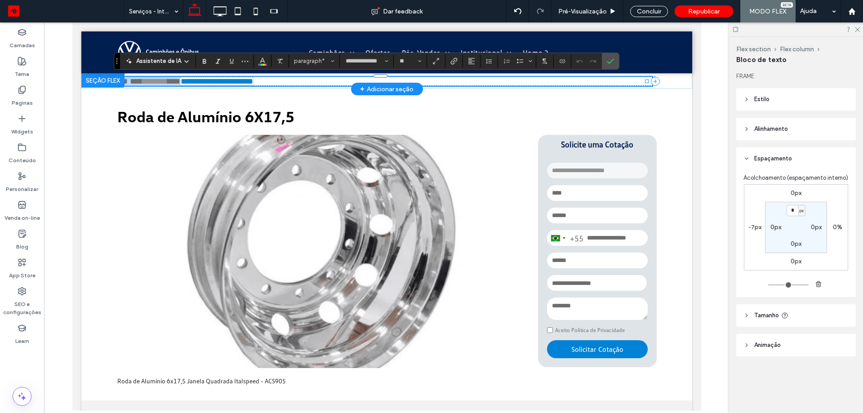
drag, startPoint x: 183, startPoint y: 82, endPoint x: 89, endPoint y: 87, distance: 94.5
click at [89, 87] on div "**********" at bounding box center [386, 81] width 611 height 16
click at [264, 61] on icon "Cor" at bounding box center [262, 60] width 7 height 7
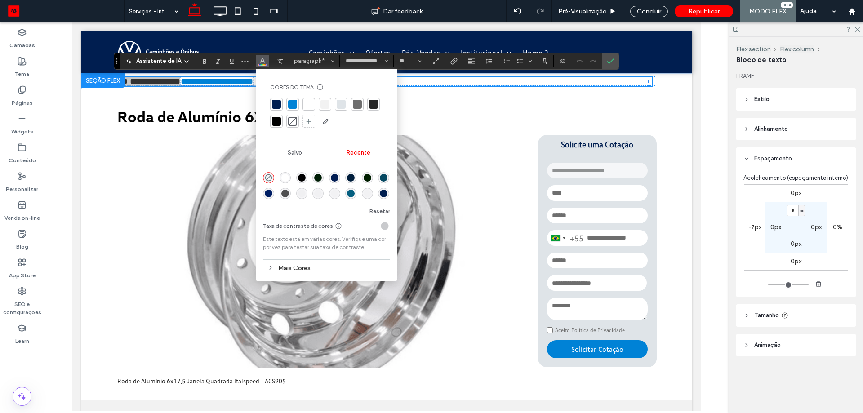
click at [355, 106] on div at bounding box center [357, 104] width 9 height 9
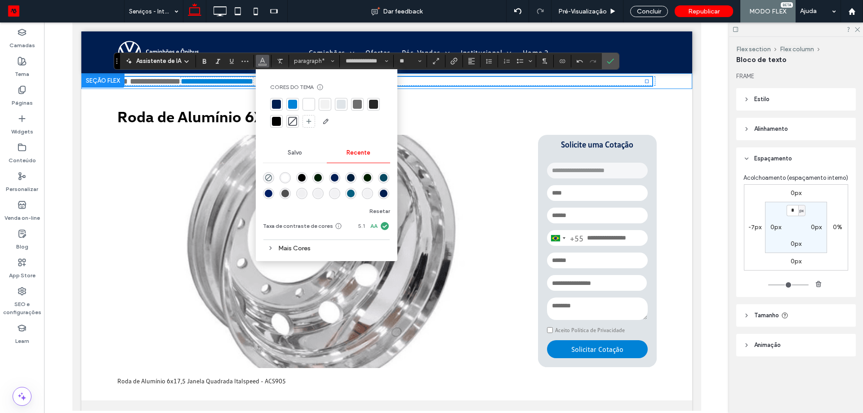
click at [671, 85] on div "**********" at bounding box center [386, 81] width 611 height 16
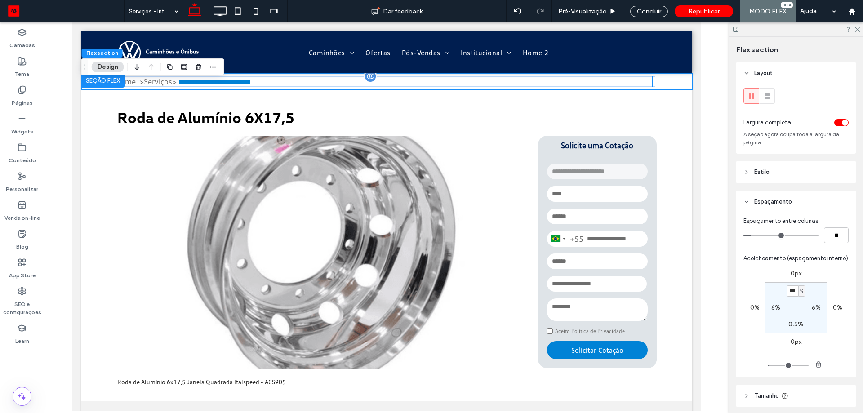
click at [166, 81] on link "Serviços" at bounding box center [157, 81] width 28 height 10
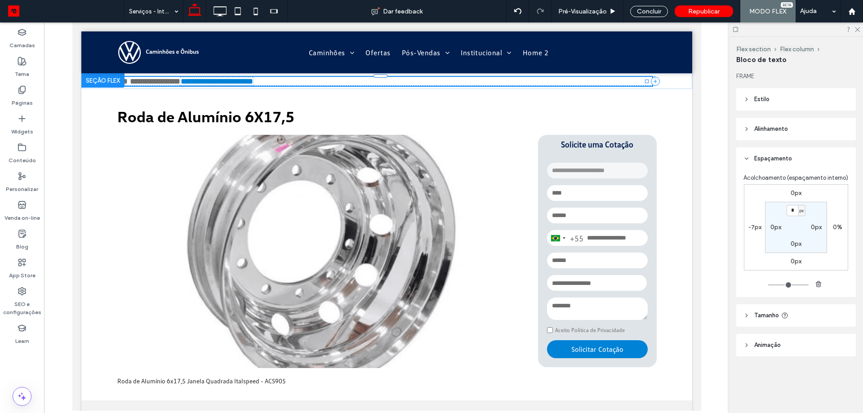
type input "**********"
type input "**"
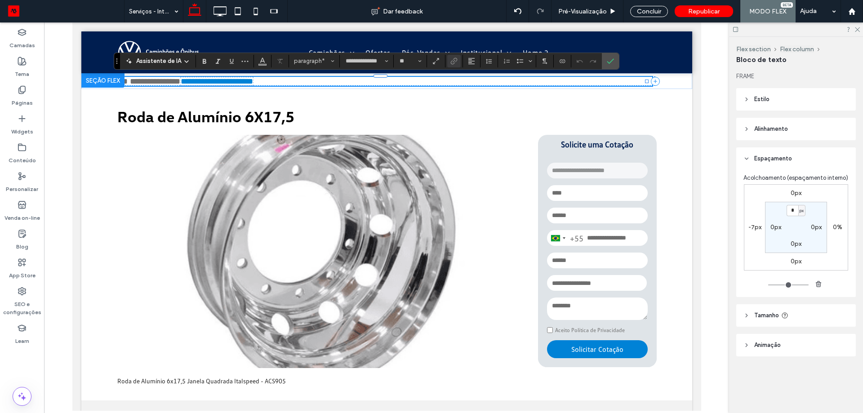
click at [166, 81] on link "********" at bounding box center [154, 81] width 25 height 8
drag, startPoint x: 173, startPoint y: 81, endPoint x: 166, endPoint y: 82, distance: 7.2
click at [155, 81] on link "********" at bounding box center [154, 81] width 25 height 8
drag, startPoint x: 173, startPoint y: 81, endPoint x: 148, endPoint y: 81, distance: 24.7
click at [148, 81] on p "**********" at bounding box center [384, 81] width 538 height 9
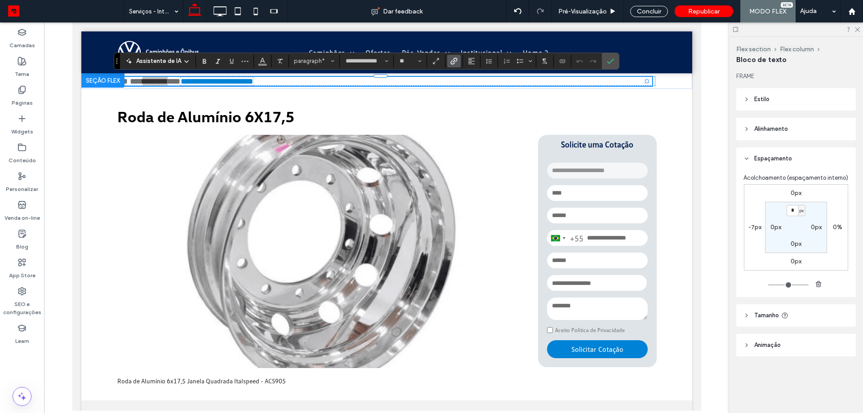
click at [457, 63] on label "Link" at bounding box center [453, 61] width 13 height 13
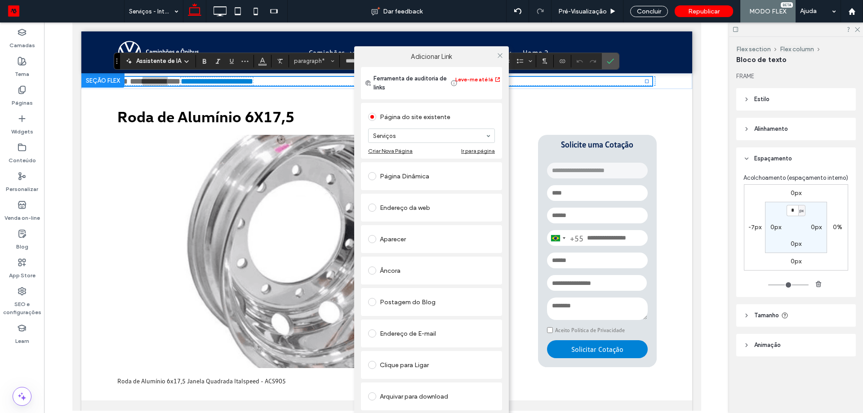
click at [505, 52] on div at bounding box center [499, 55] width 13 height 13
click at [505, 53] on div at bounding box center [499, 55] width 13 height 13
click at [502, 54] on icon at bounding box center [500, 55] width 7 height 7
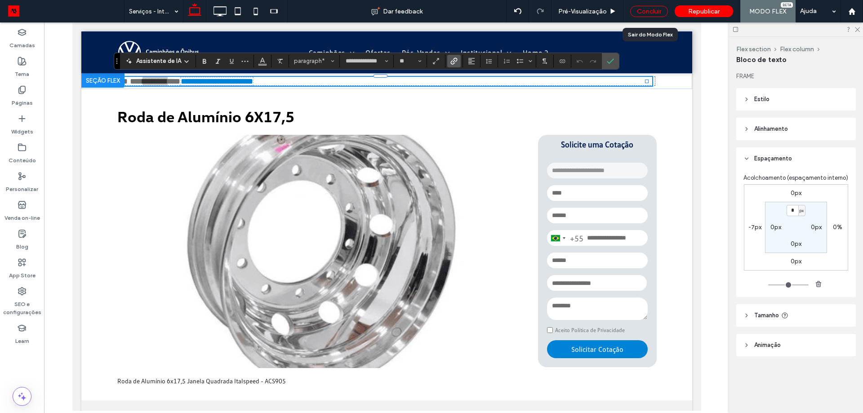
click at [652, 8] on div "Concluir" at bounding box center [649, 11] width 38 height 11
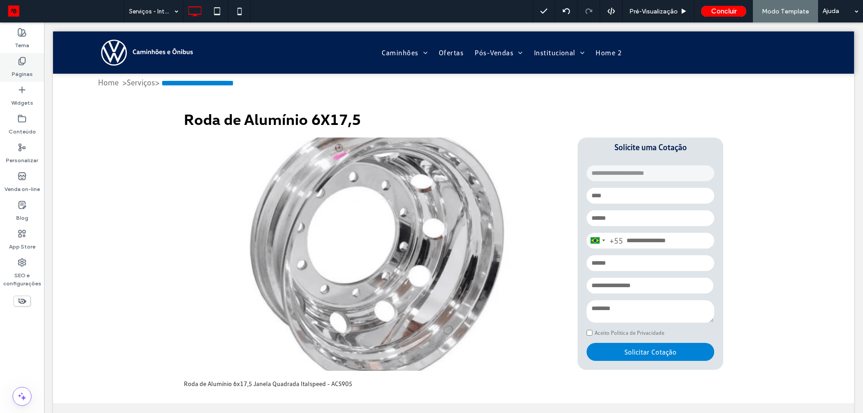
click at [30, 67] on label "Páginas" at bounding box center [22, 72] width 21 height 13
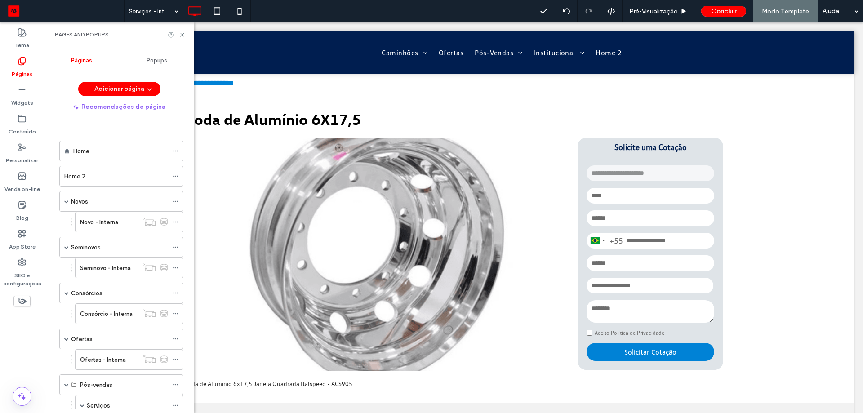
click at [180, 38] on div "Pages and Popups" at bounding box center [119, 34] width 150 height 24
click at [186, 34] on div "Pages and Popups" at bounding box center [119, 34] width 150 height 24
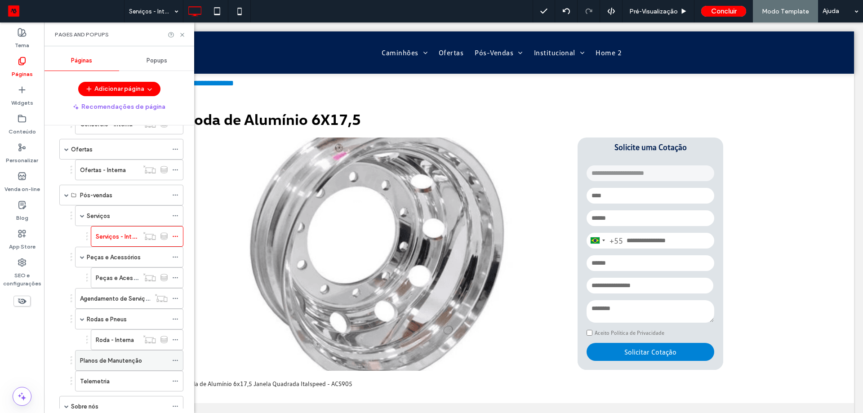
scroll to position [270, 0]
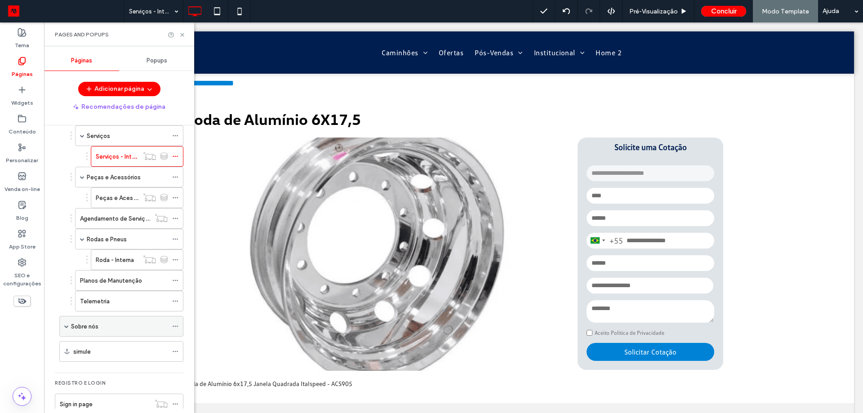
click at [71, 327] on div "Sobre nós" at bounding box center [121, 326] width 124 height 21
click at [66, 328] on span at bounding box center [66, 326] width 4 height 4
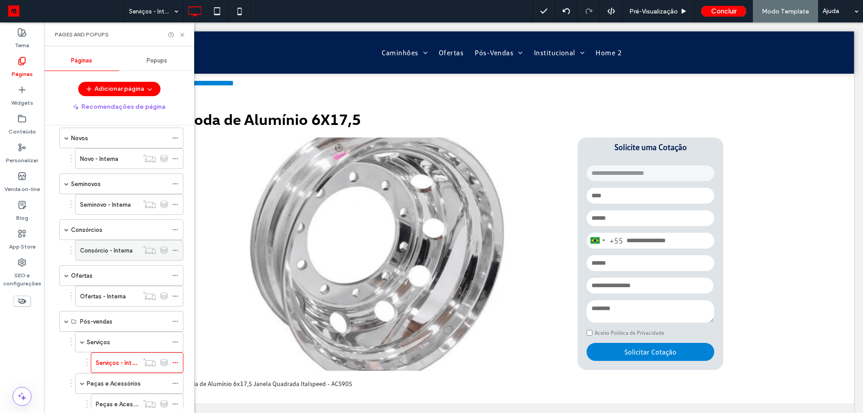
scroll to position [0, 0]
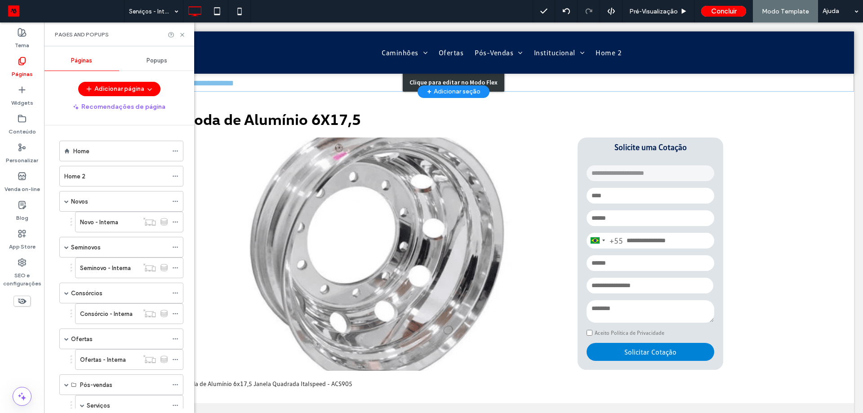
drag, startPoint x: 257, startPoint y: 80, endPoint x: 229, endPoint y: 63, distance: 32.2
click at [257, 79] on div "Clique para editar no Modo Flex" at bounding box center [453, 82] width 801 height 18
click at [181, 36] on use at bounding box center [182, 35] width 4 height 4
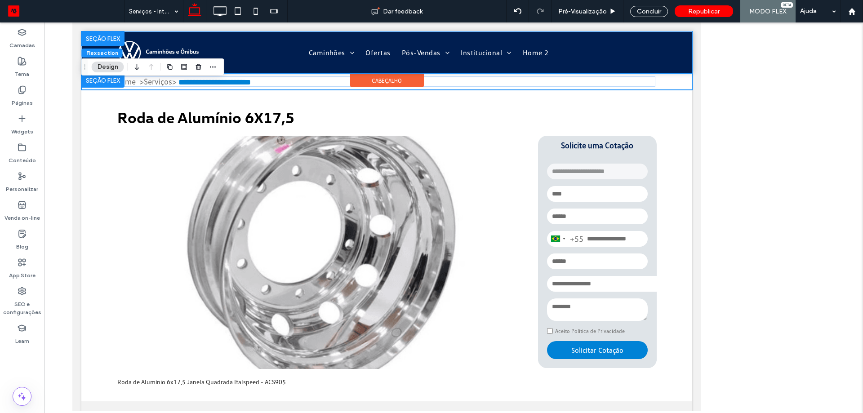
type input "*"
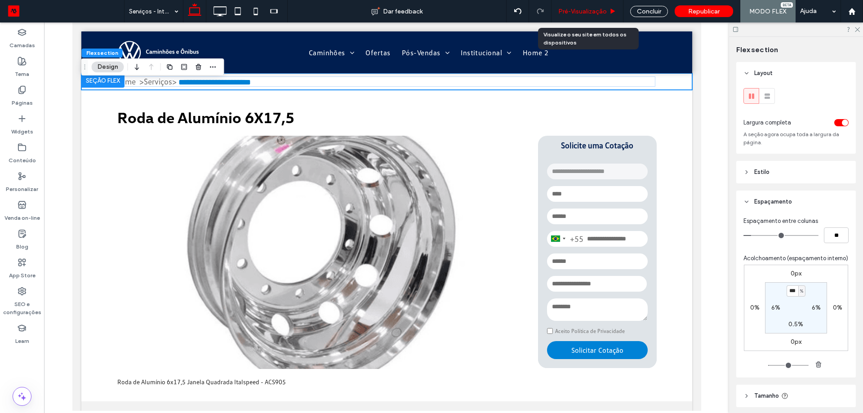
click at [580, 11] on span "Pré-Visualizaçāo" at bounding box center [582, 12] width 49 height 8
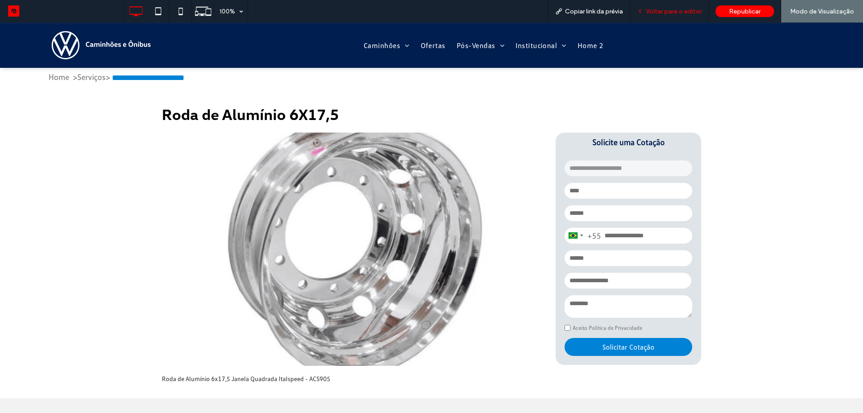
drag, startPoint x: 692, startPoint y: 9, endPoint x: 605, endPoint y: 0, distance: 87.1
click at [692, 9] on span "Voltar para o editor" at bounding box center [674, 12] width 56 height 8
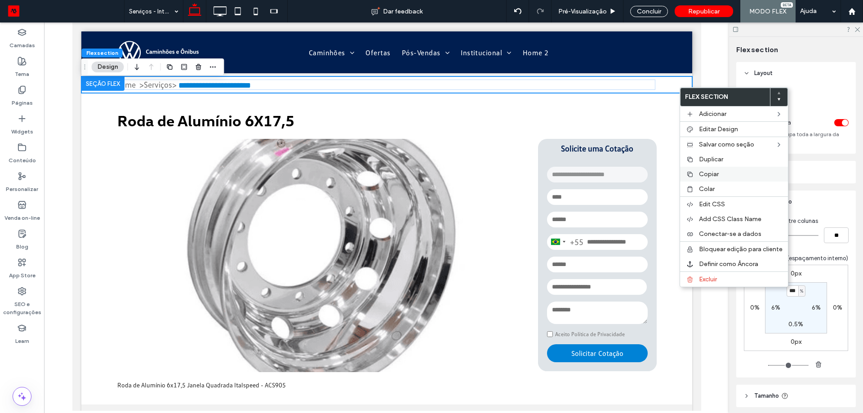
click at [720, 173] on label "Copiar" at bounding box center [741, 174] width 84 height 8
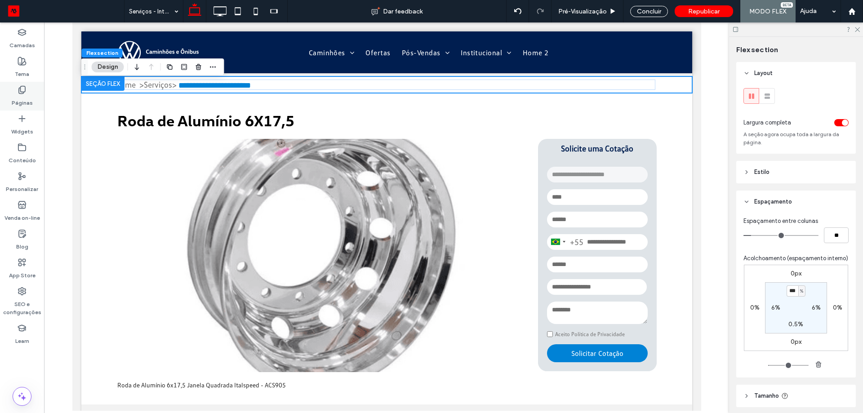
click at [29, 98] on label "Páginas" at bounding box center [22, 100] width 21 height 13
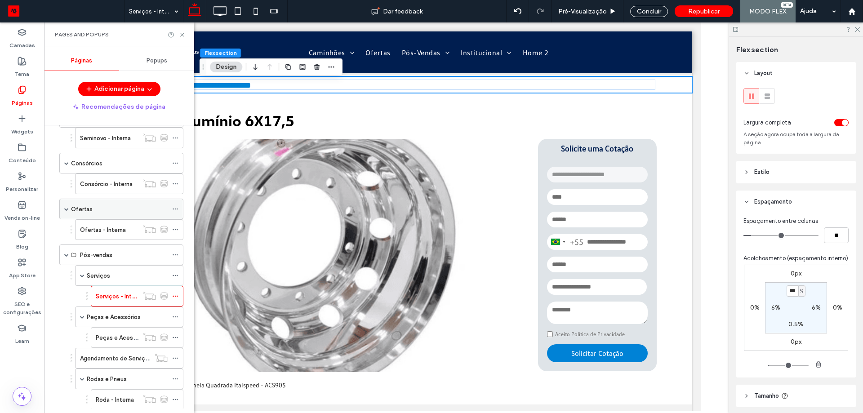
scroll to position [135, 0]
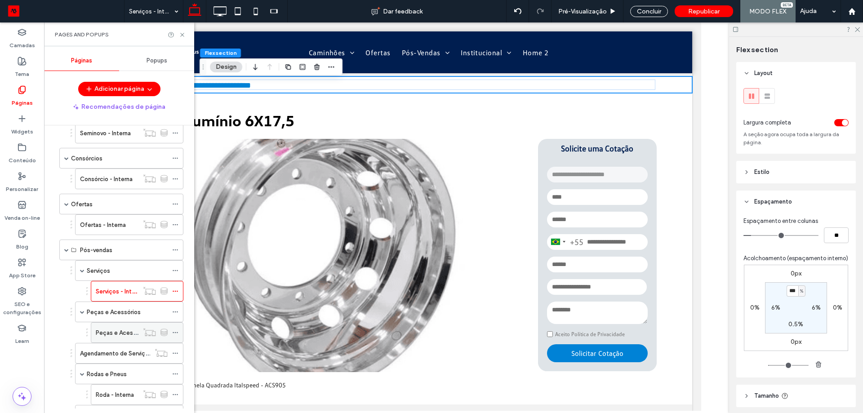
click at [115, 335] on label "Peças e Acessórios - Interna" at bounding box center [135, 333] width 78 height 16
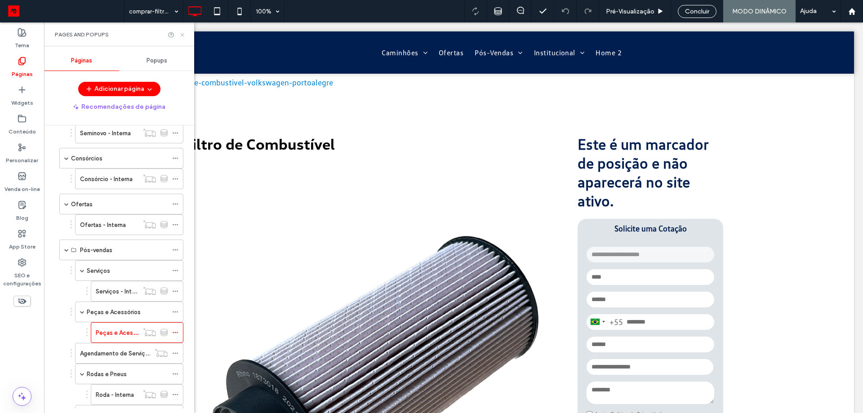
click at [181, 34] on icon at bounding box center [182, 34] width 7 height 7
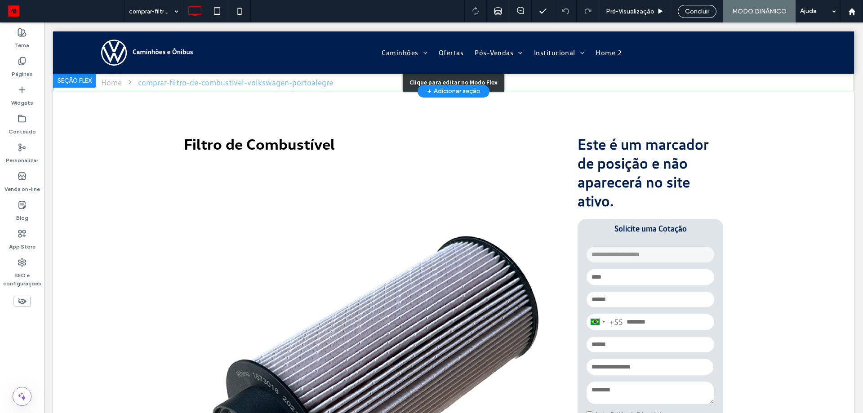
click at [756, 82] on div "Clique para editar no Modo Flex" at bounding box center [453, 82] width 801 height 18
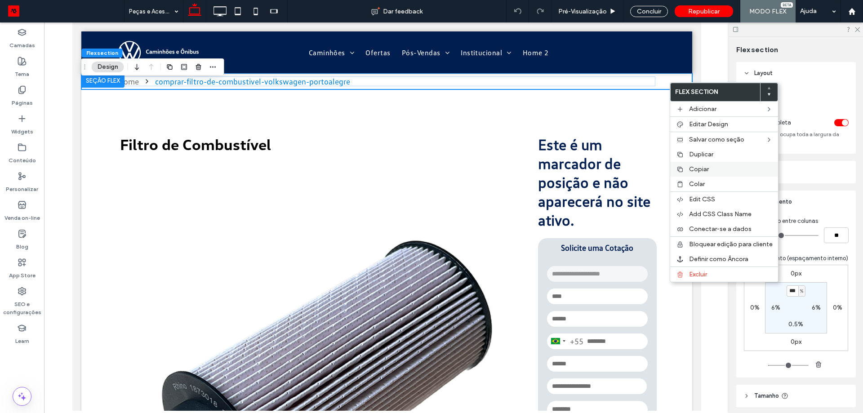
click at [706, 170] on span "Copiar" at bounding box center [699, 169] width 20 height 8
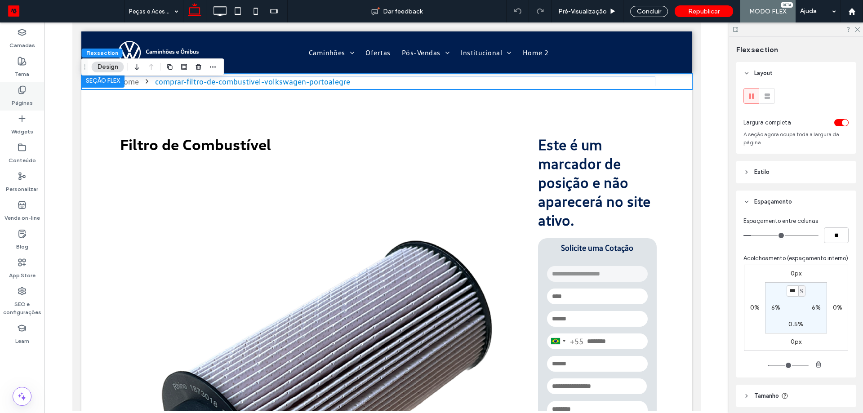
click at [26, 90] on icon at bounding box center [22, 89] width 9 height 9
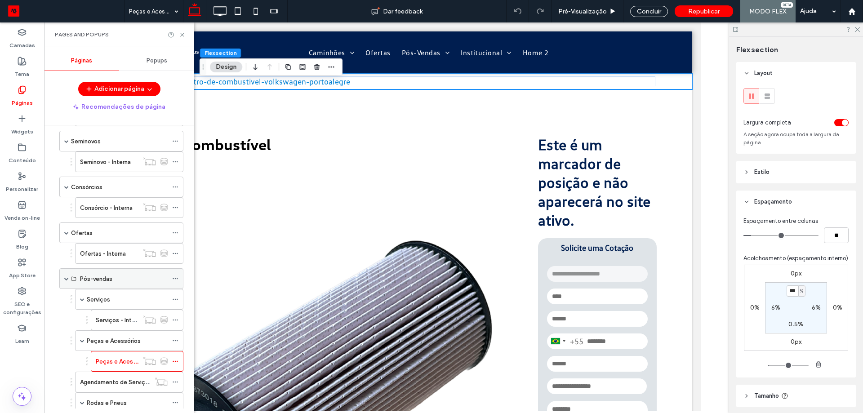
scroll to position [135, 0]
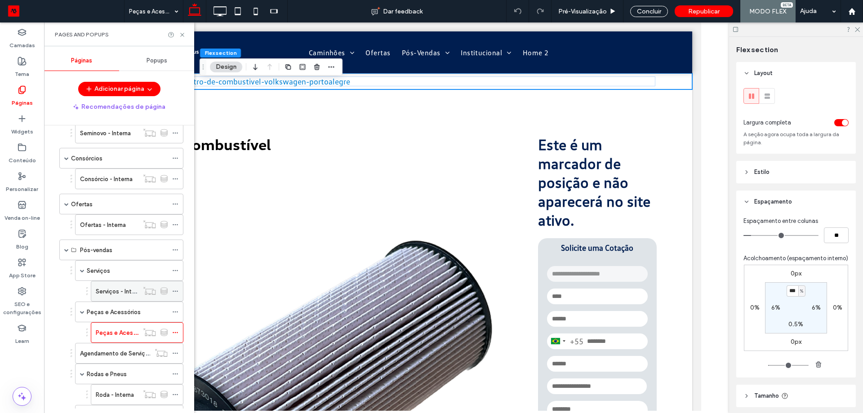
click at [114, 291] on label "Serviços - Interna" at bounding box center [120, 292] width 48 height 16
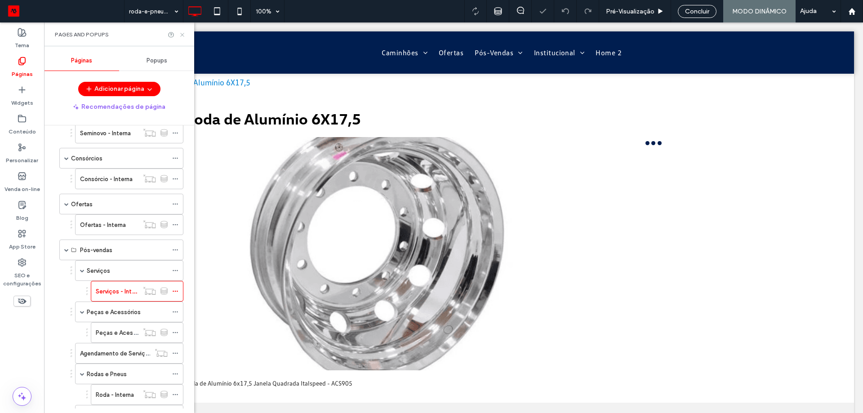
drag, startPoint x: 180, startPoint y: 33, endPoint x: 136, endPoint y: 12, distance: 49.5
click at [180, 33] on icon at bounding box center [182, 34] width 7 height 7
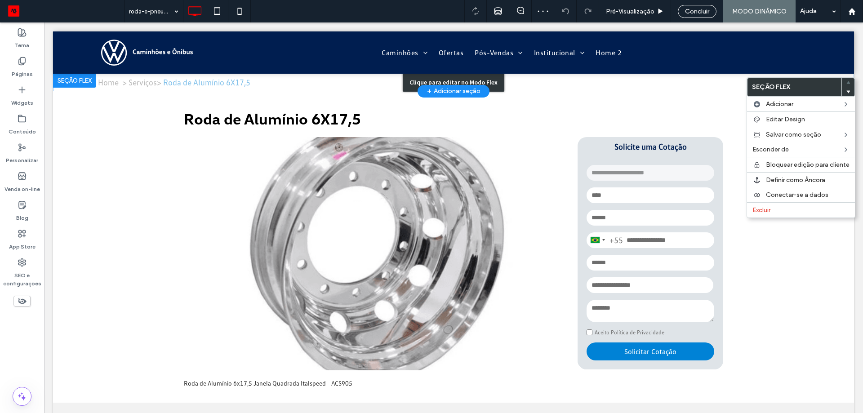
click at [738, 80] on div "Clique para editar no Modo Flex" at bounding box center [453, 82] width 801 height 18
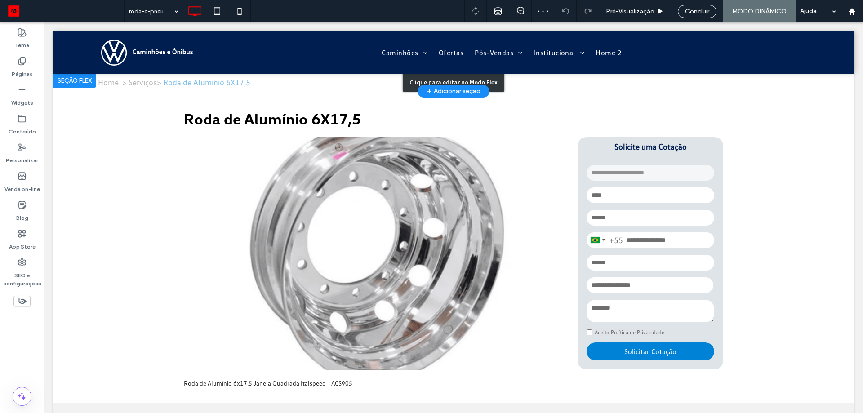
click at [731, 78] on div "Clique para editar no Modo Flex" at bounding box center [453, 82] width 801 height 18
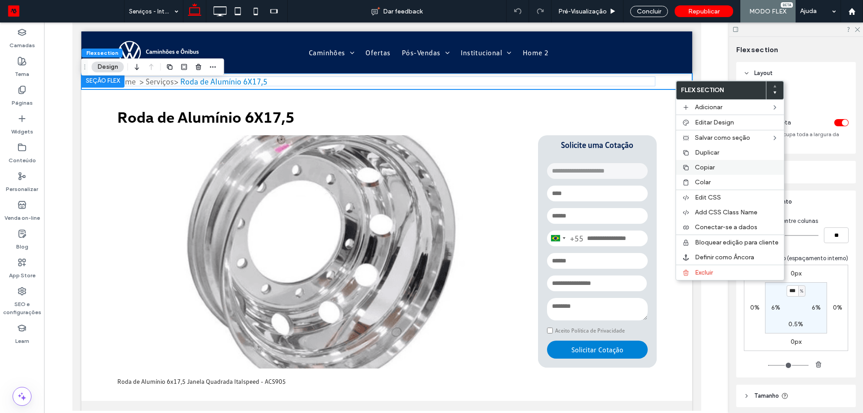
click at [708, 164] on span "Copiar" at bounding box center [705, 168] width 20 height 8
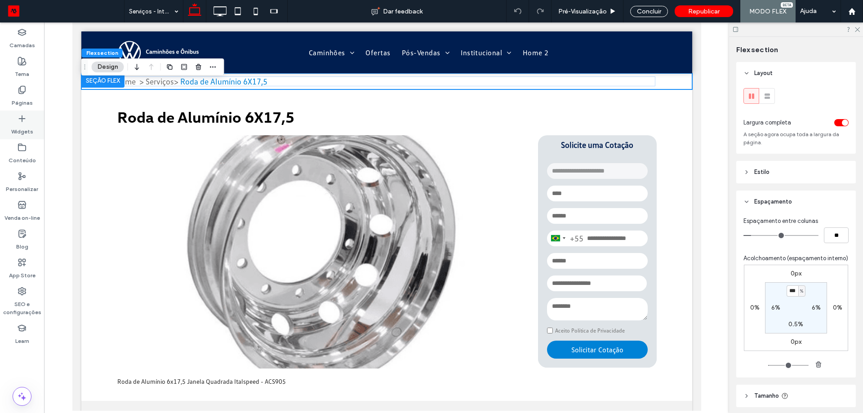
click at [17, 88] on div "Páginas" at bounding box center [22, 96] width 44 height 29
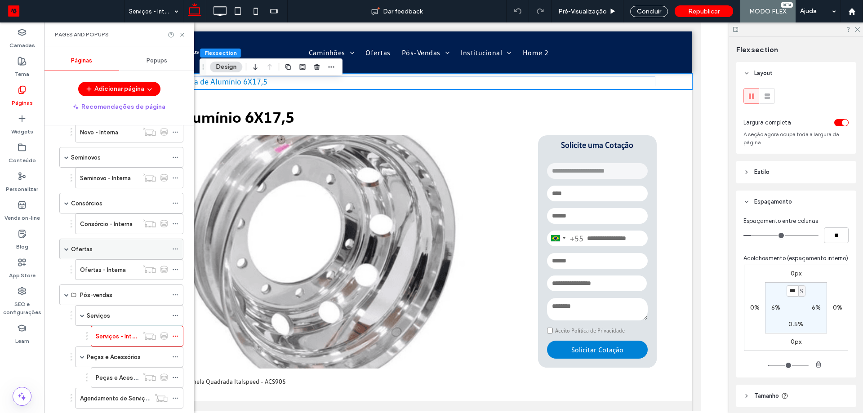
scroll to position [135, 0]
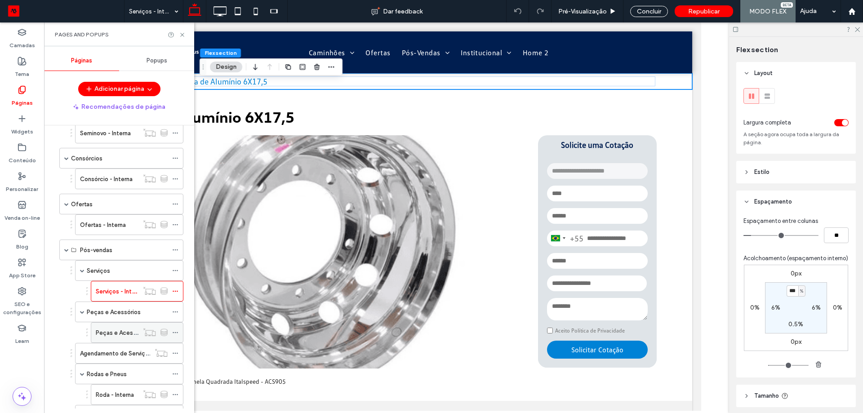
click at [109, 326] on div "Peças e Acessórios - Interna" at bounding box center [117, 333] width 43 height 20
click at [0, 0] on div at bounding box center [0, 0] width 0 height 0
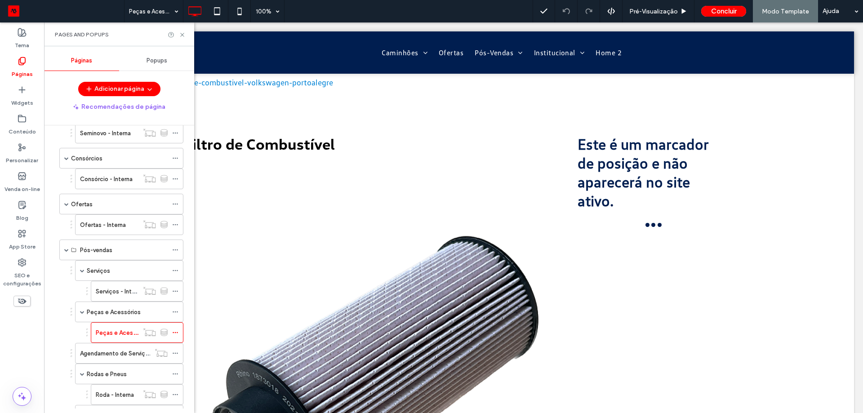
scroll to position [0, 0]
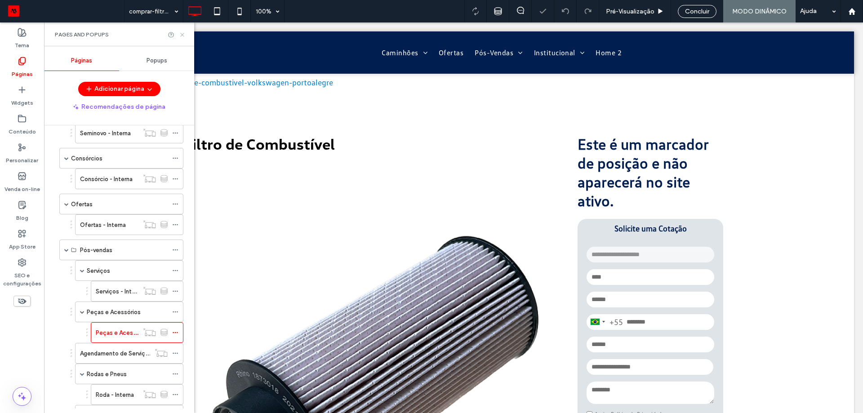
click at [182, 36] on icon at bounding box center [182, 34] width 7 height 7
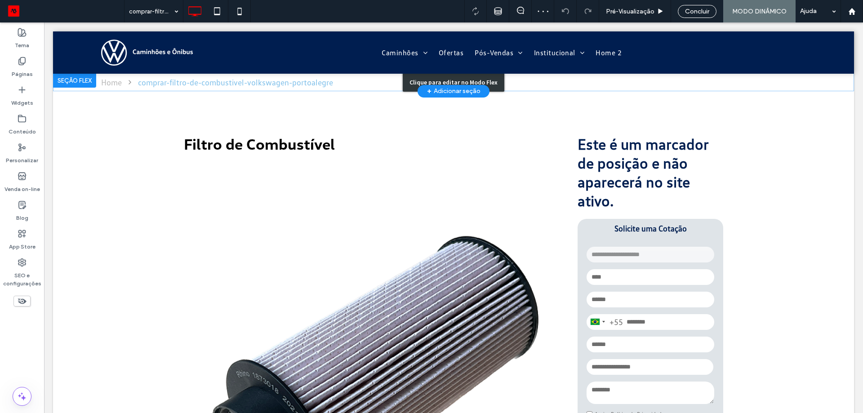
click at [699, 76] on div "Clique para editar no Modo Flex" at bounding box center [453, 82] width 801 height 18
click at [736, 74] on div "Home comprar-filtro-de-combustivel-volkswagen-portoalegre" at bounding box center [453, 82] width 801 height 18
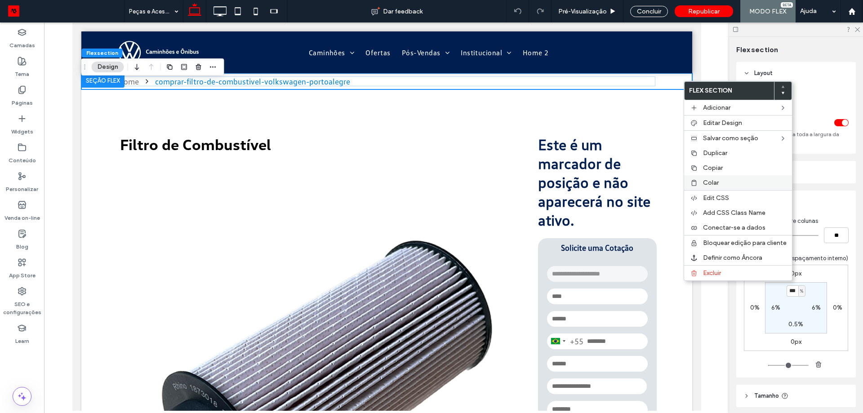
click at [713, 180] on span "Colar" at bounding box center [711, 183] width 16 height 8
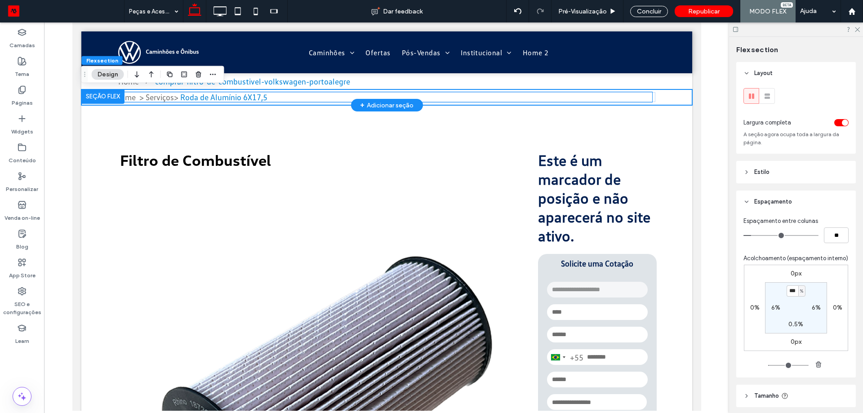
click at [152, 94] on link "Serviços" at bounding box center [159, 97] width 28 height 10
click at [152, 94] on div "Home > Serviços > Roda de Alumínio 6X17,5" at bounding box center [384, 97] width 538 height 10
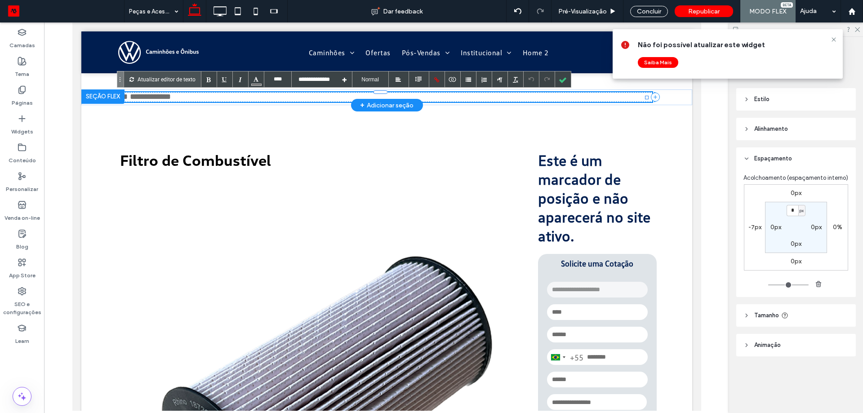
click at [196, 99] on p "**** * ******** *" at bounding box center [381, 97] width 532 height 10
drag, startPoint x: 217, startPoint y: 96, endPoint x: 186, endPoint y: 101, distance: 31.0
click at [186, 101] on p "**** * ******** *********" at bounding box center [381, 97] width 532 height 10
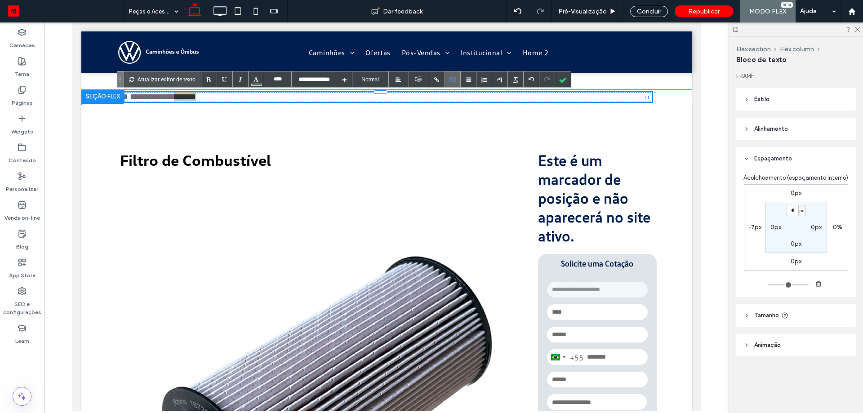
click at [450, 78] on icon at bounding box center [453, 79] width 8 height 5
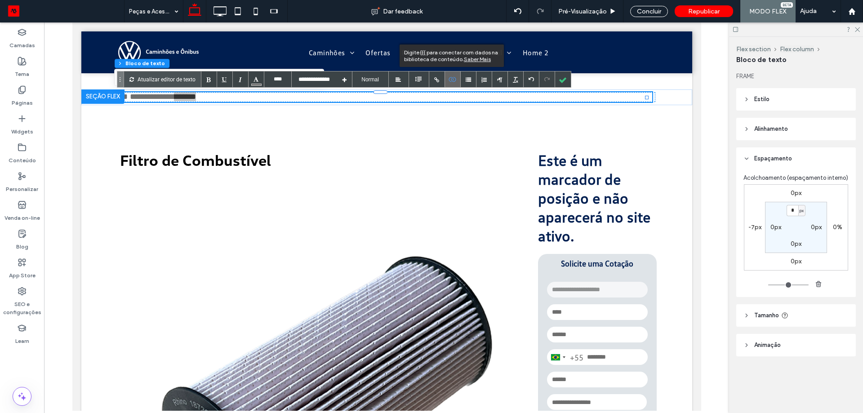
click at [453, 81] on icon at bounding box center [453, 79] width 8 height 5
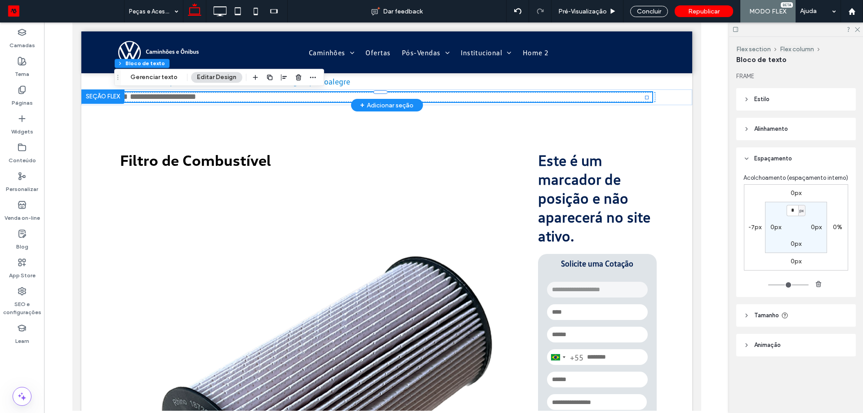
click at [664, 98] on div "**** * ******** *********" at bounding box center [386, 97] width 611 height 16
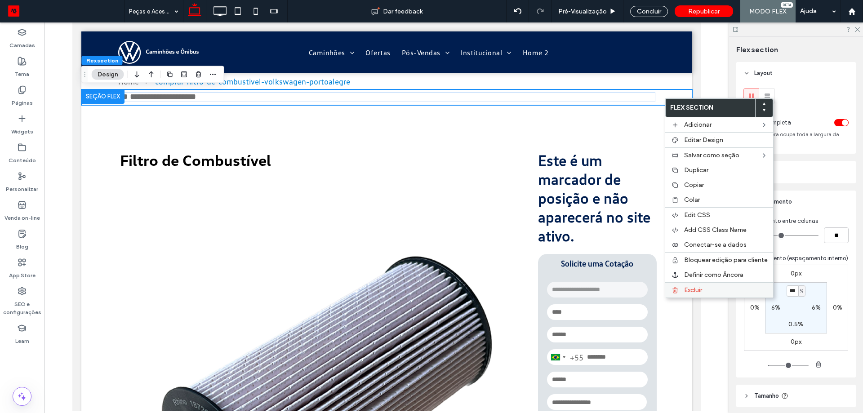
click at [701, 293] on span "Excluir" at bounding box center [693, 290] width 18 height 8
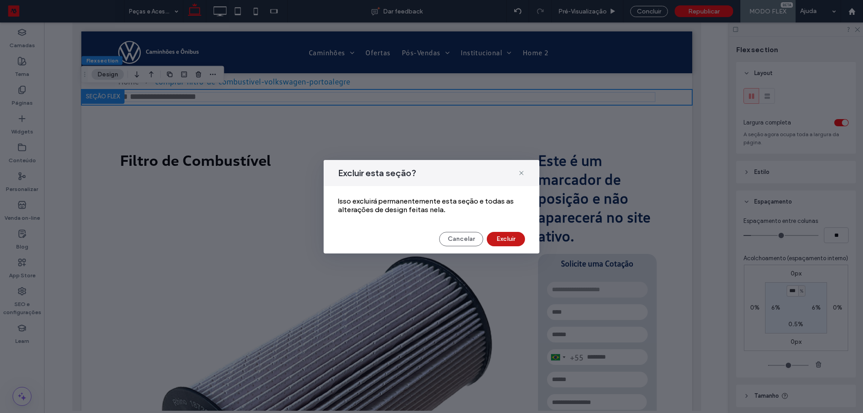
click at [519, 245] on button "Excluir" at bounding box center [506, 239] width 38 height 14
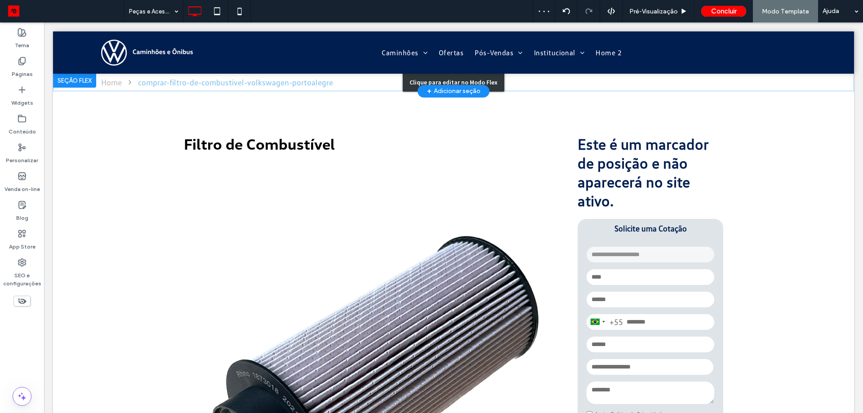
click at [794, 80] on div "Clique para editar no Modo Flex" at bounding box center [453, 82] width 801 height 18
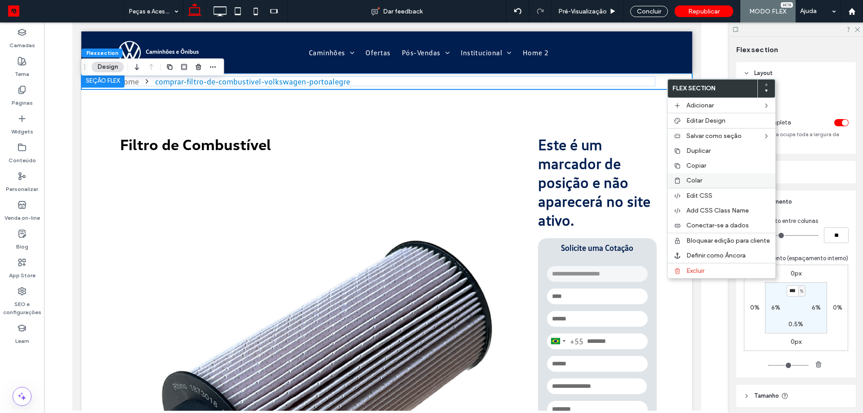
click at [711, 180] on label "Colar" at bounding box center [729, 181] width 84 height 8
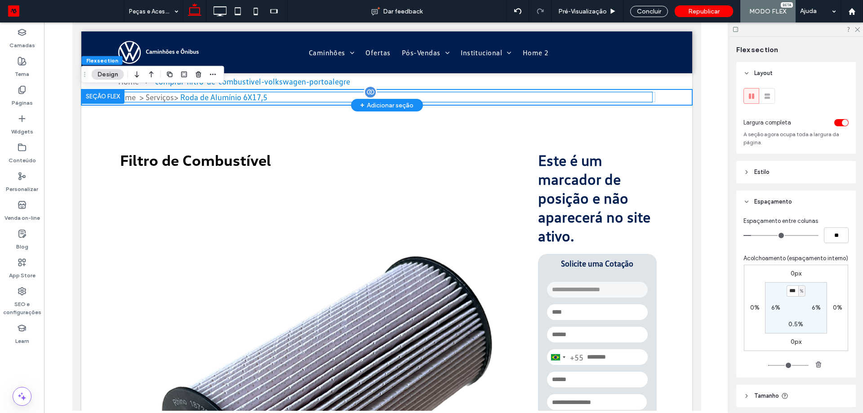
click at [147, 96] on link "Serviços" at bounding box center [159, 97] width 28 height 10
click at [147, 96] on div "Home > Serviços > Roda de Alumínio 6X17,5" at bounding box center [384, 97] width 538 height 10
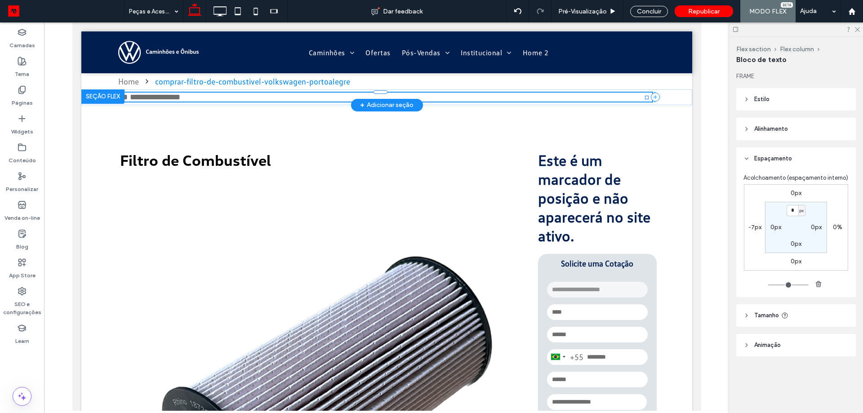
type input "**********"
type input "**"
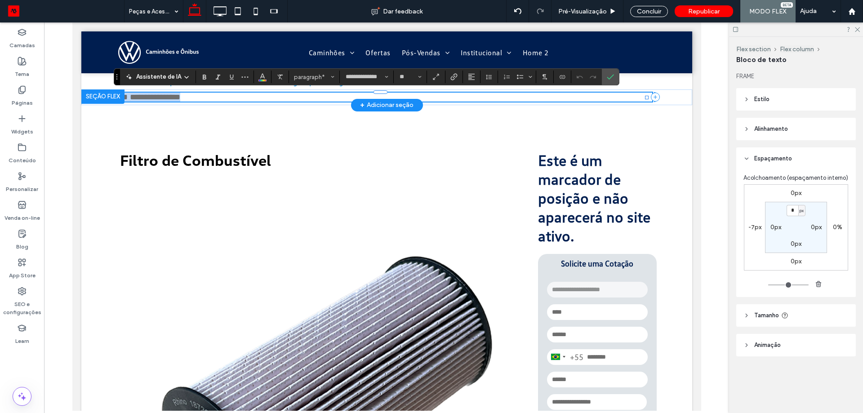
click at [165, 98] on link "********" at bounding box center [154, 97] width 25 height 8
drag, startPoint x: 174, startPoint y: 98, endPoint x: 148, endPoint y: 98, distance: 25.6
click at [148, 98] on link "********" at bounding box center [154, 97] width 25 height 8
type input "**"
drag, startPoint x: 202, startPoint y: 100, endPoint x: 148, endPoint y: 101, distance: 54.0
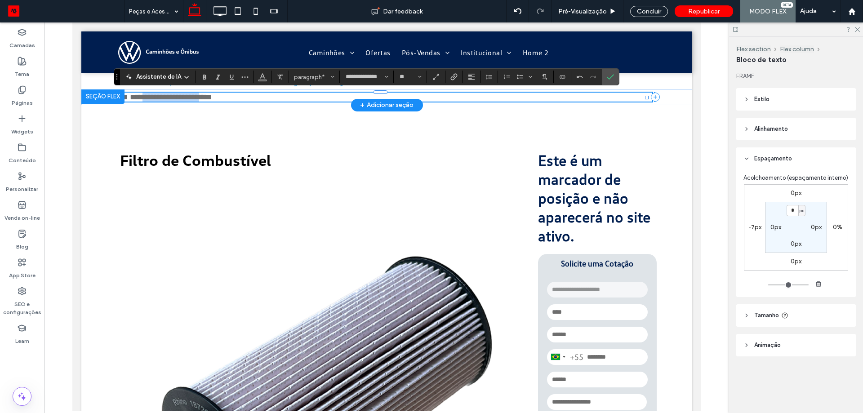
click at [148, 101] on span "**********" at bounding box center [174, 97] width 76 height 8
click at [458, 76] on label "Link" at bounding box center [453, 77] width 13 height 13
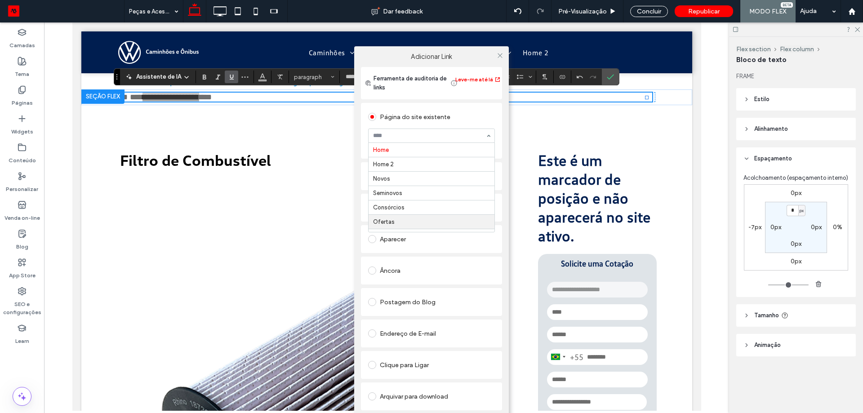
scroll to position [90, 0]
click at [239, 73] on div "Adicionar Link Ferramenta de auditoria de links Leve-me até lá Página do site e…" at bounding box center [431, 241] width 863 height 413
click at [231, 78] on div "Adicionar Link Ferramenta de auditoria de links Leve-me até lá Página do site e…" at bounding box center [431, 241] width 863 height 413
click at [502, 57] on icon at bounding box center [500, 55] width 7 height 7
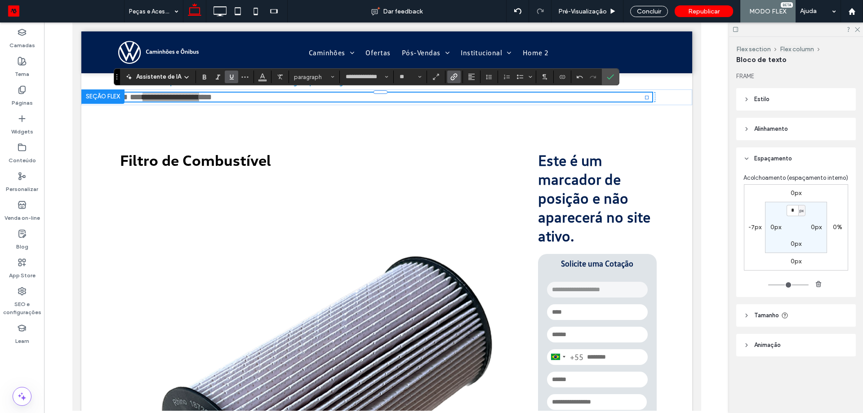
click at [234, 76] on label "Sublinhado" at bounding box center [231, 77] width 13 height 13
click at [263, 82] on button "Cor" at bounding box center [262, 77] width 13 height 13
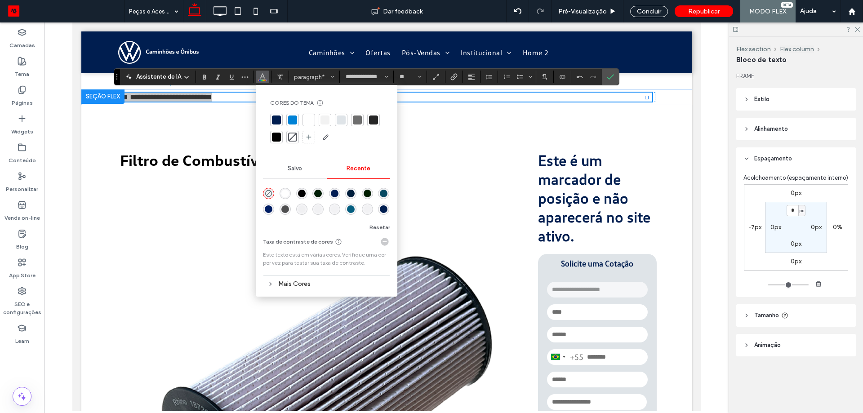
click at [356, 124] on div at bounding box center [357, 120] width 9 height 9
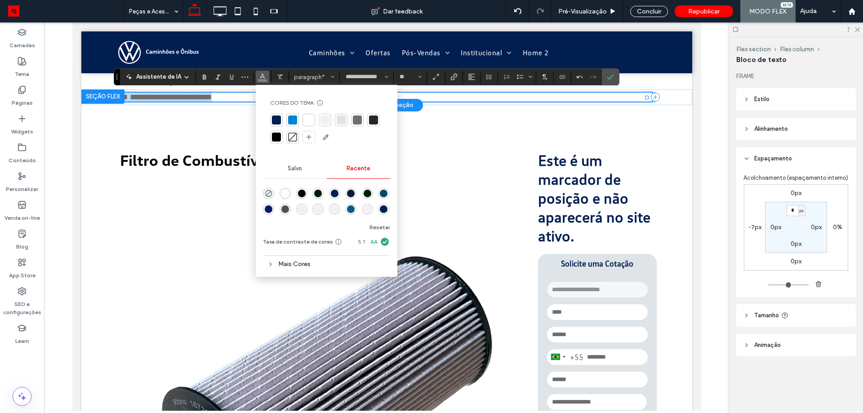
click at [232, 98] on p "**********" at bounding box center [384, 97] width 538 height 9
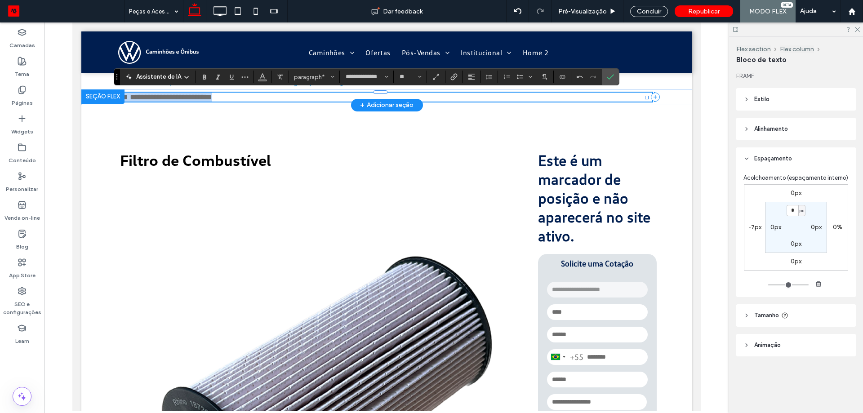
click at [232, 98] on p "**********" at bounding box center [384, 97] width 538 height 9
click at [243, 97] on p "**********" at bounding box center [384, 97] width 538 height 9
click at [253, 97] on p "**********" at bounding box center [384, 97] width 538 height 9
click at [559, 81] on span "Conectar-se a dados" at bounding box center [561, 77] width 4 height 13
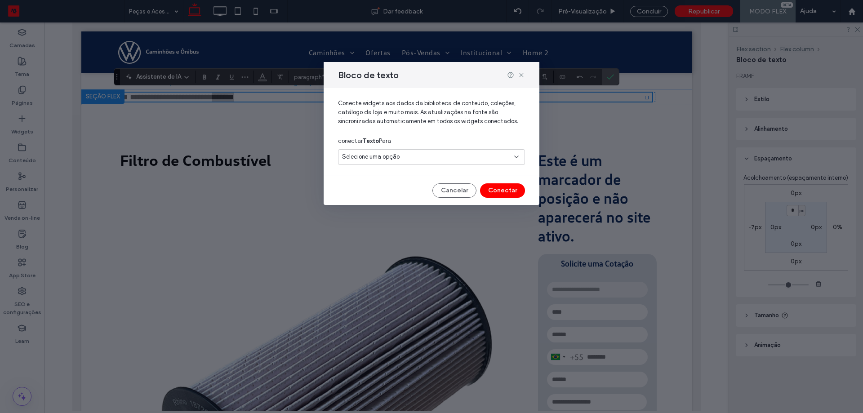
click at [425, 153] on div "Selecione uma opção" at bounding box center [426, 156] width 168 height 9
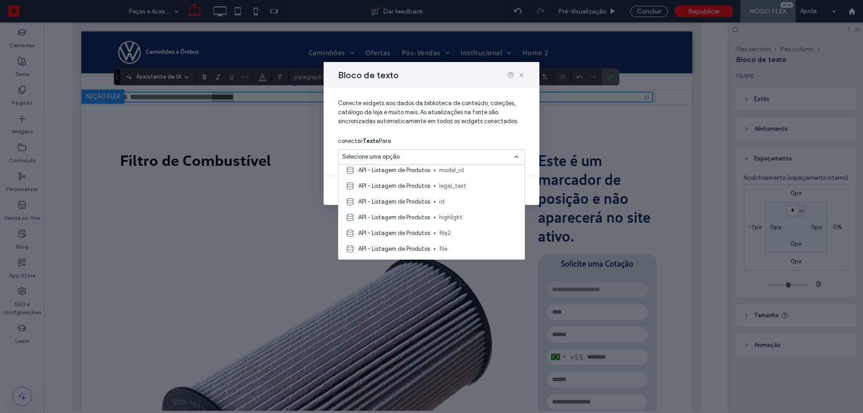
scroll to position [270, 0]
click at [457, 173] on span "name" at bounding box center [478, 170] width 78 height 9
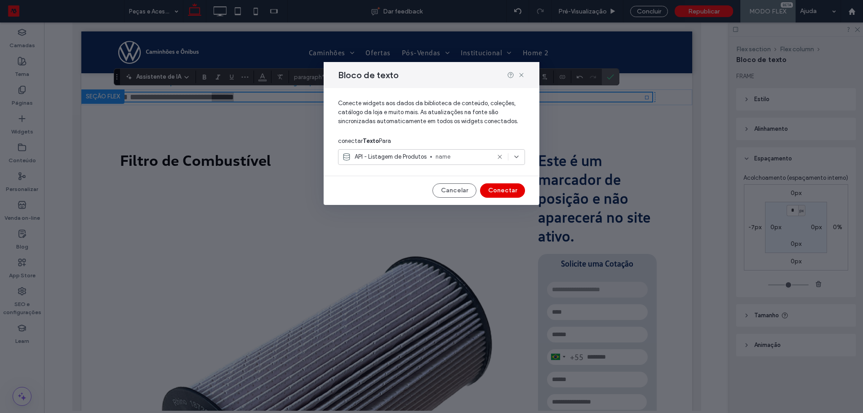
click at [503, 190] on button "Conectar" at bounding box center [502, 190] width 45 height 14
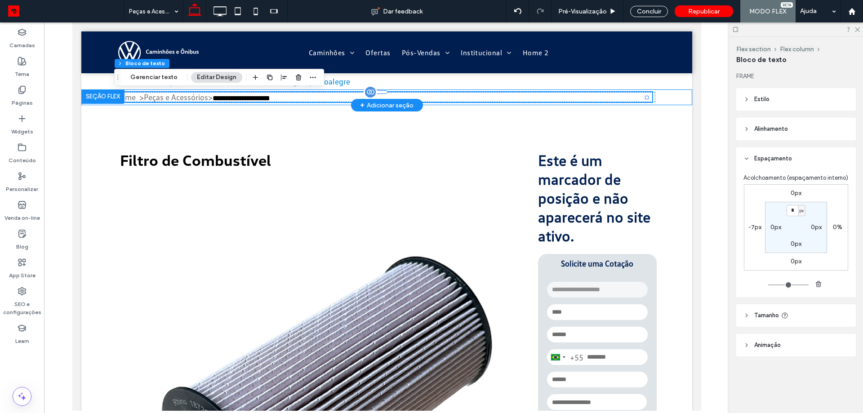
click at [226, 98] on span "**********" at bounding box center [241, 98] width 58 height 7
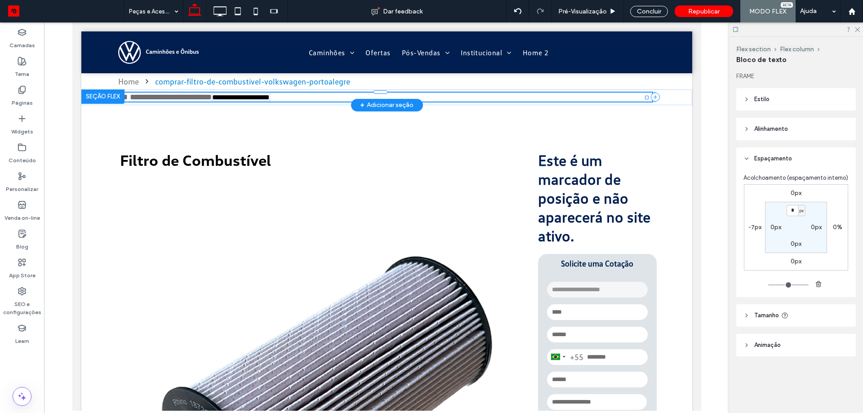
type input "**********"
type input "**"
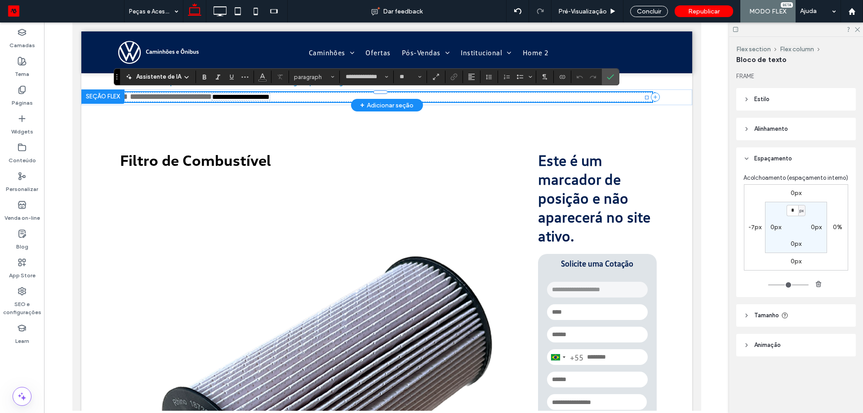
scroll to position [0, 0]
click at [396, 80] on button "**" at bounding box center [410, 77] width 29 height 13
click at [400, 77] on input "Tamanho-input" at bounding box center [408, 76] width 18 height 7
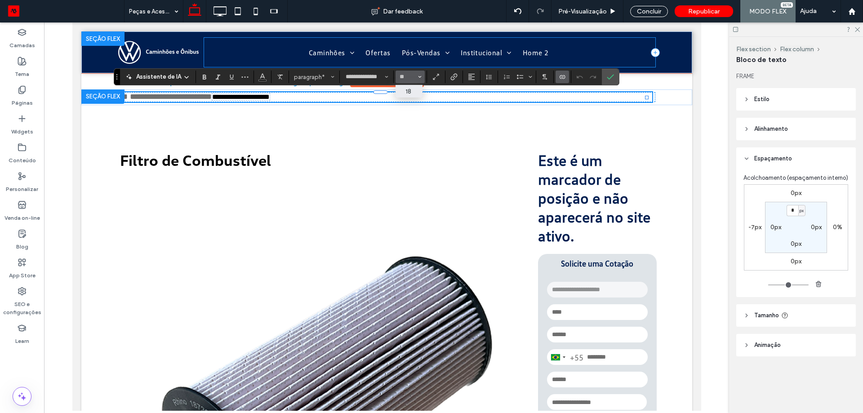
type input "**"
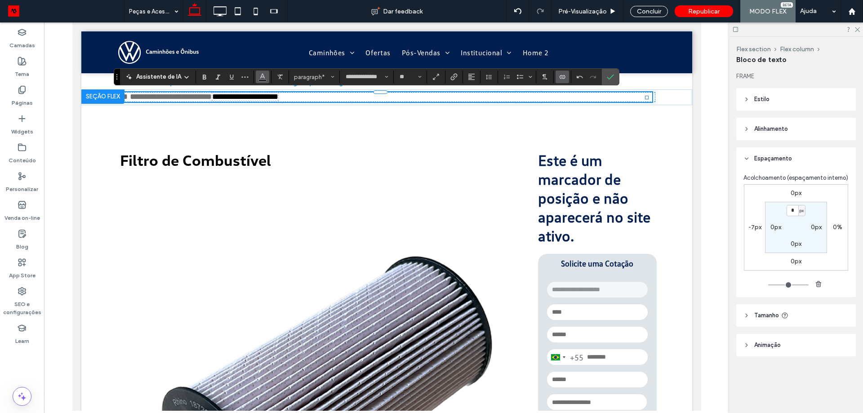
click at [263, 81] on span "Cor" at bounding box center [262, 76] width 7 height 12
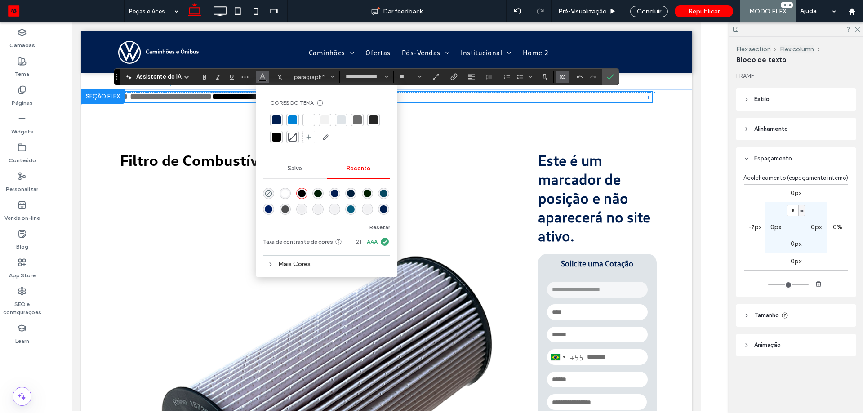
click at [288, 119] on div at bounding box center [292, 120] width 9 height 9
click at [607, 78] on use "Confirmar" at bounding box center [610, 77] width 7 height 5
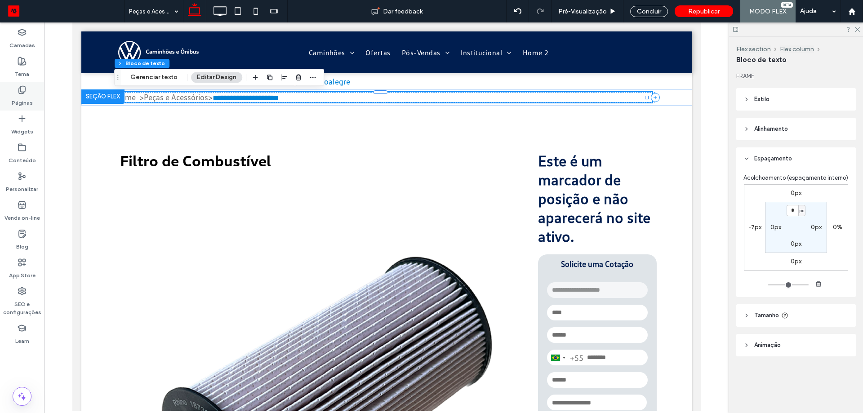
click at [24, 85] on div "Páginas" at bounding box center [22, 96] width 44 height 29
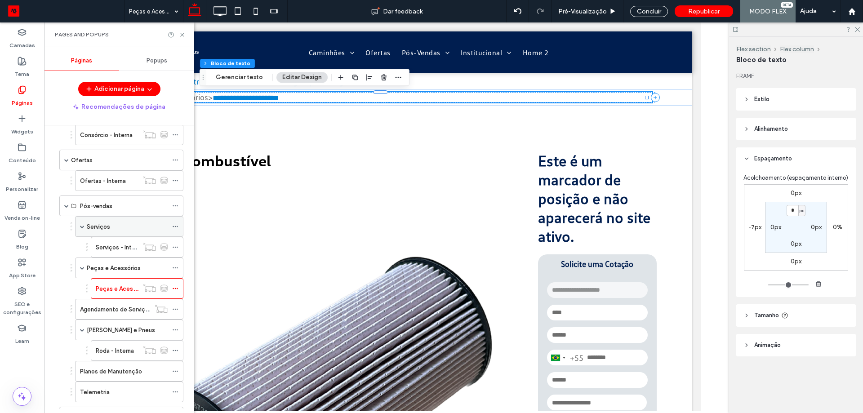
scroll to position [180, 0]
click at [670, 81] on div "Home comprar-filtro-de-combustivel-volkswagen-portoalegre" at bounding box center [386, 81] width 611 height 16
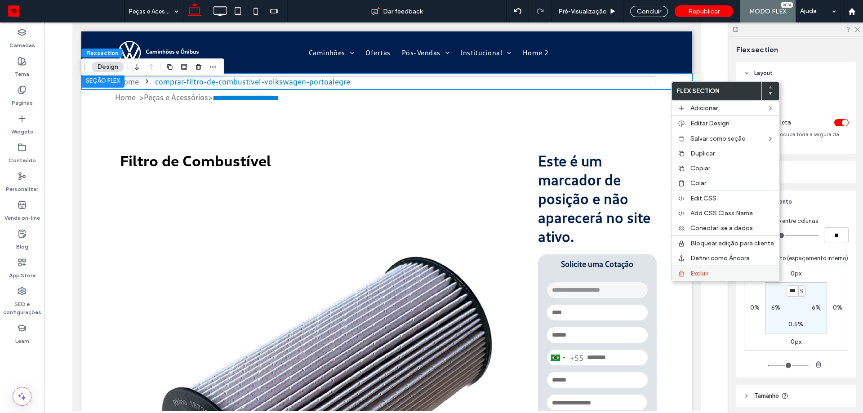
click at [687, 276] on div "Excluir" at bounding box center [726, 273] width 108 height 15
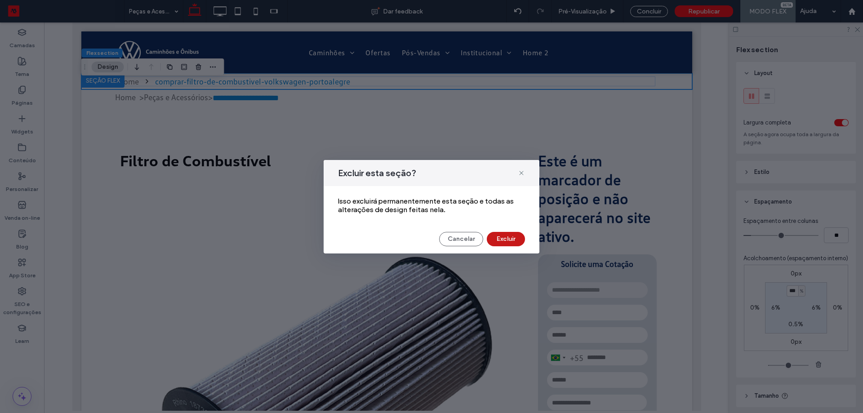
drag, startPoint x: 507, startPoint y: 242, endPoint x: 443, endPoint y: 158, distance: 105.8
click at [507, 242] on button "Excluir" at bounding box center [506, 239] width 38 height 14
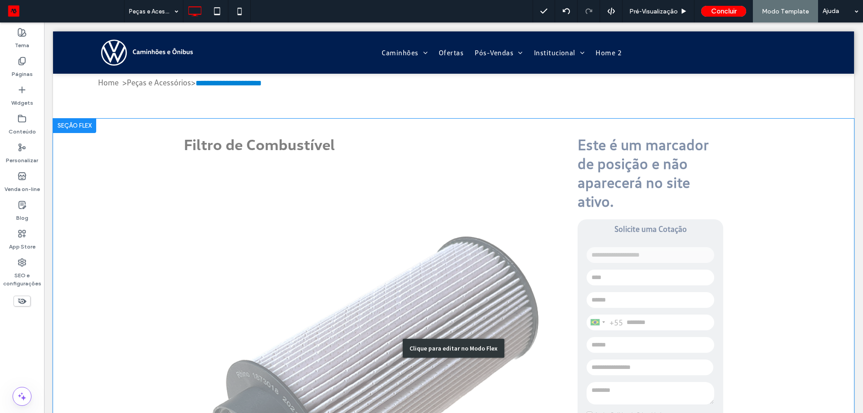
click at [357, 124] on div "Clique para editar no Modo Flex" at bounding box center [453, 349] width 801 height 460
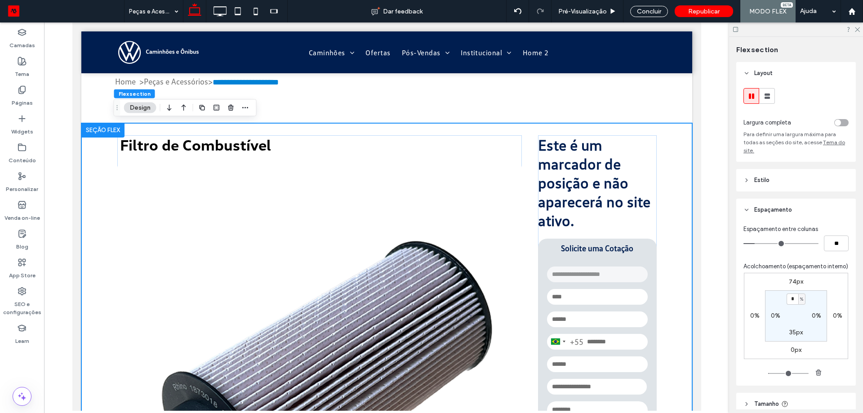
click at [794, 285] on label "74px" at bounding box center [796, 282] width 14 height 8
type input "**"
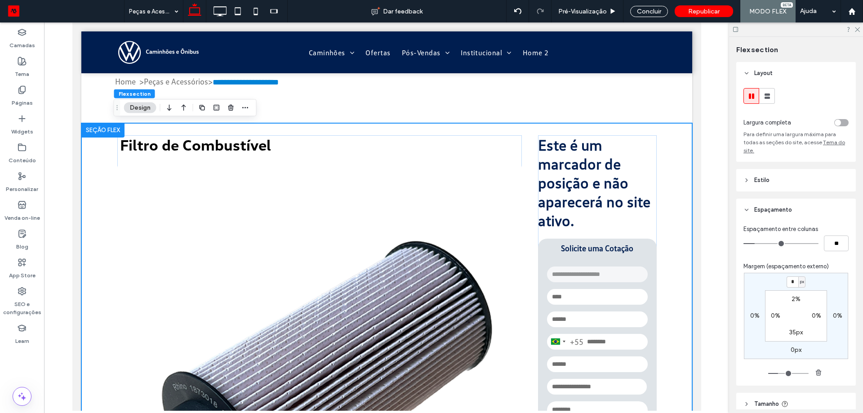
type input "*"
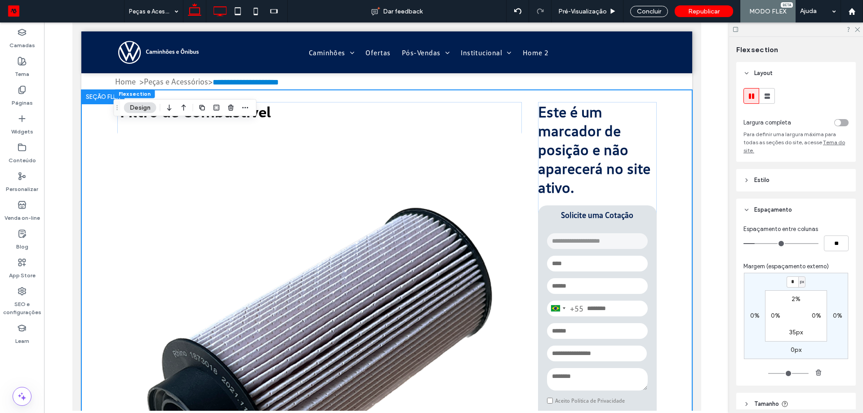
click at [223, 17] on icon at bounding box center [220, 11] width 18 height 18
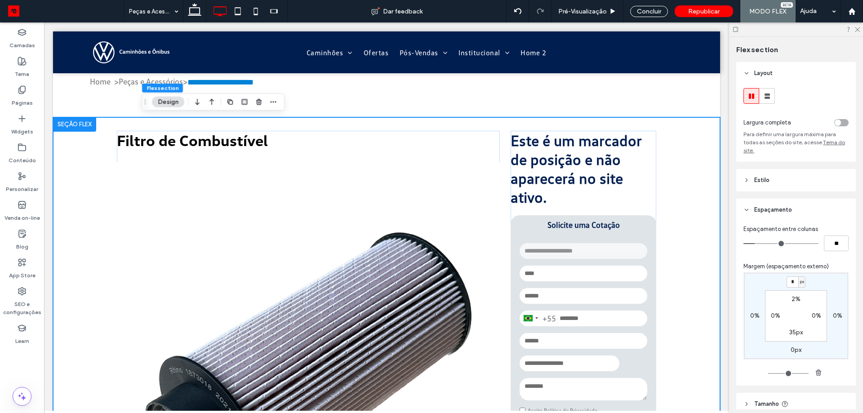
type input "*"
type input "**"
click at [790, 285] on input "**" at bounding box center [793, 282] width 12 height 11
type input "*"
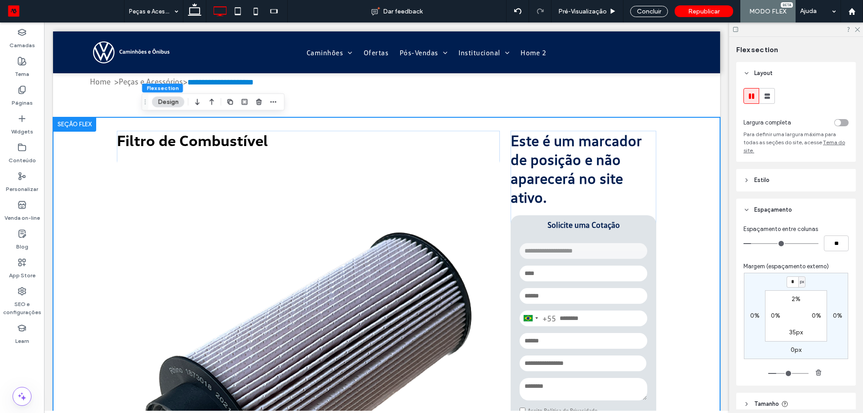
type input "*"
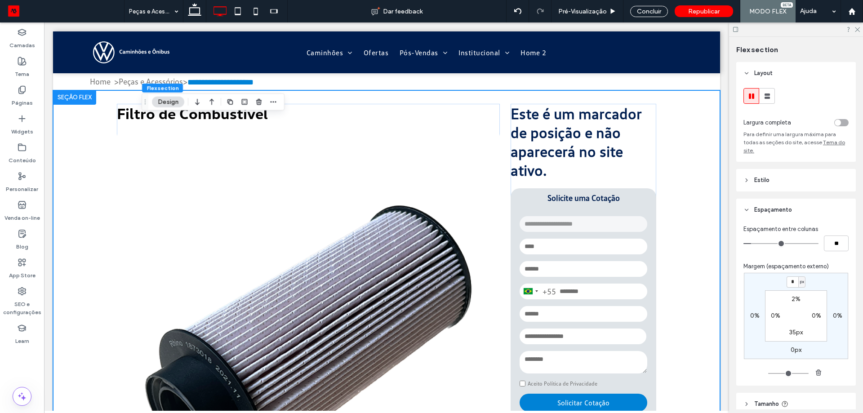
click at [670, 129] on div "**********" at bounding box center [386, 318] width 667 height 457
click at [239, 12] on icon at bounding box center [238, 11] width 18 height 18
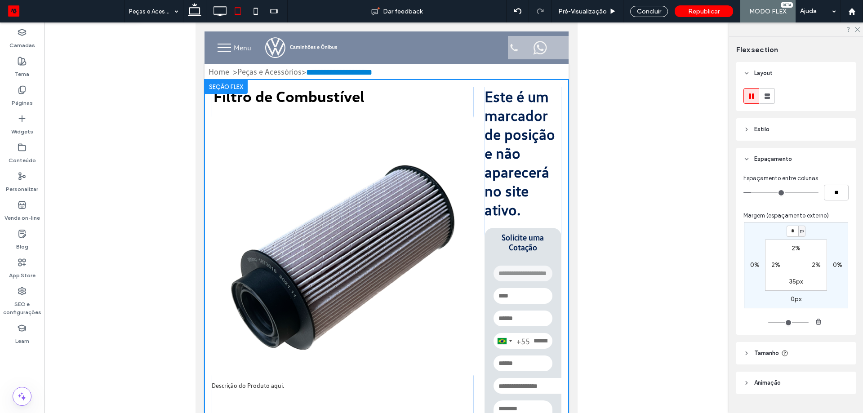
type input "*"
type input "**"
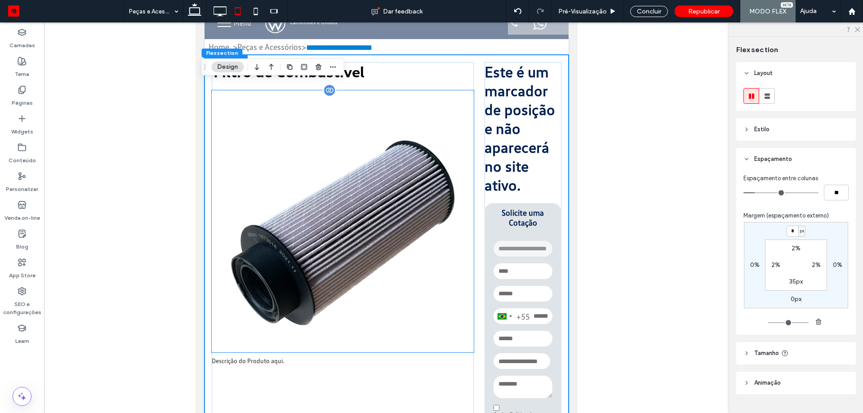
scroll to position [0, 0]
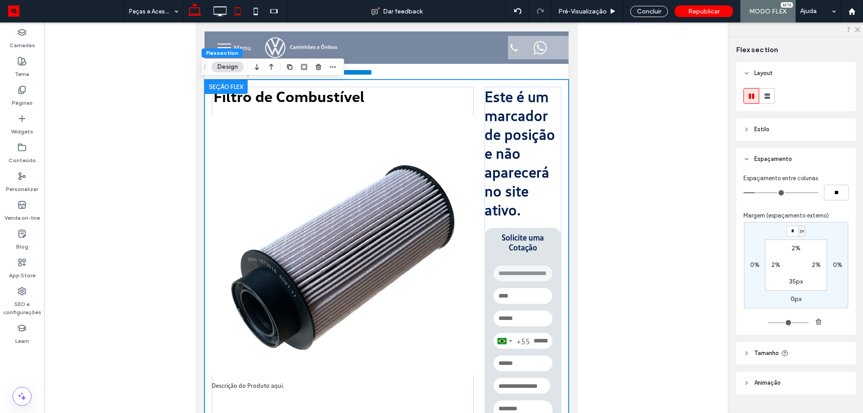
click at [195, 5] on use at bounding box center [194, 9] width 13 height 13
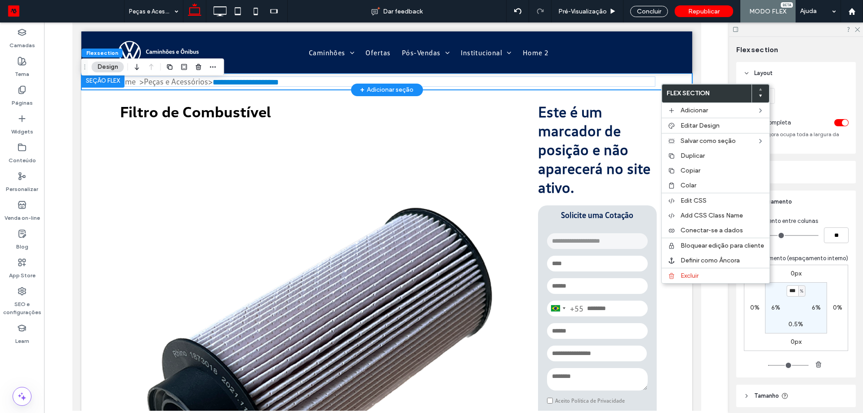
type input "*"
click at [700, 176] on div "Copiar" at bounding box center [716, 170] width 108 height 15
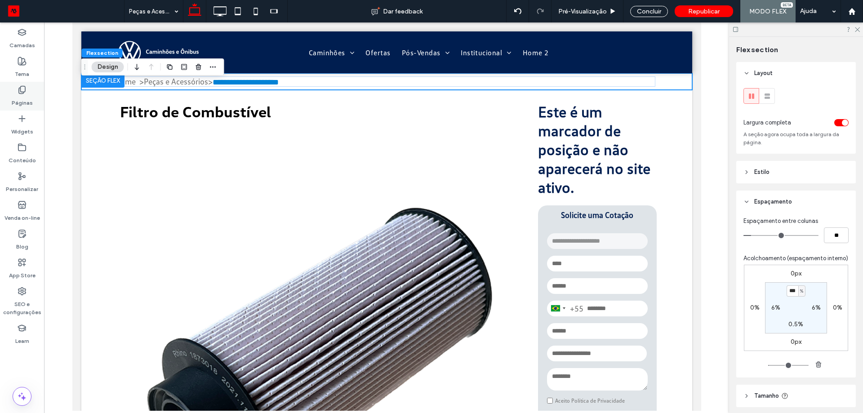
click at [39, 104] on div "Páginas" at bounding box center [22, 96] width 44 height 29
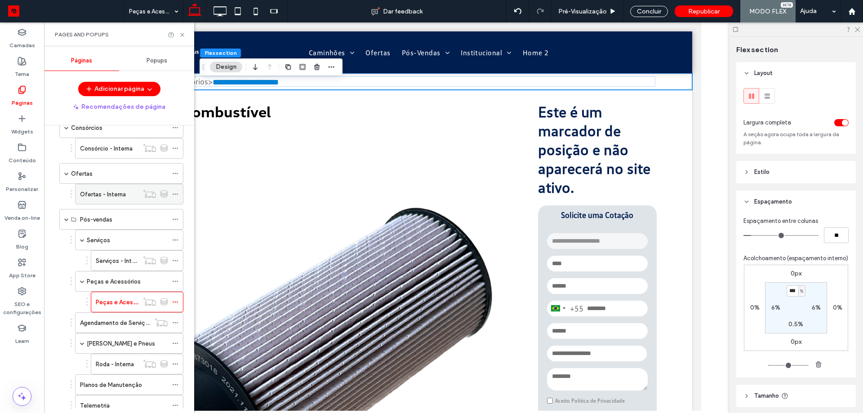
scroll to position [180, 0]
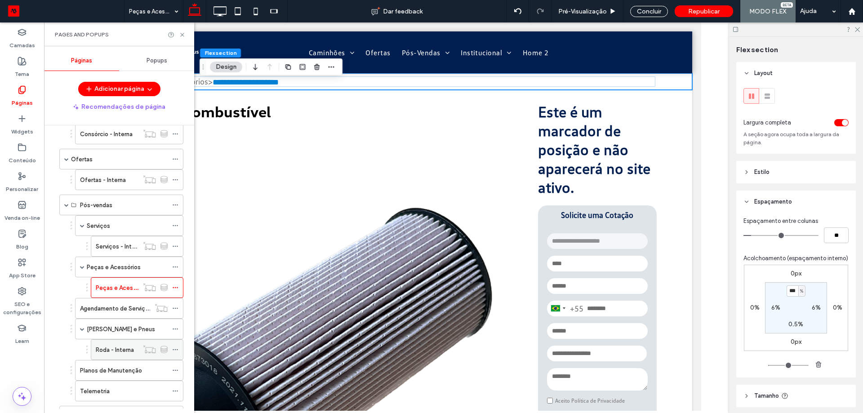
click at [131, 355] on div "Roda - Interna" at bounding box center [117, 350] width 43 height 20
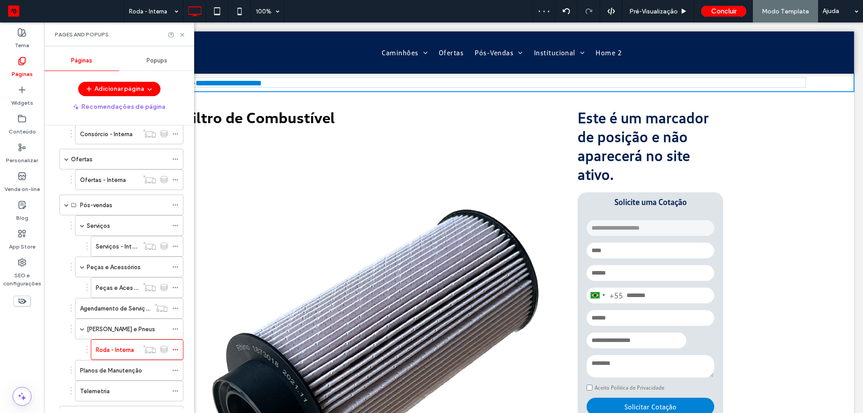
click at [471, 71] on div at bounding box center [431, 206] width 863 height 413
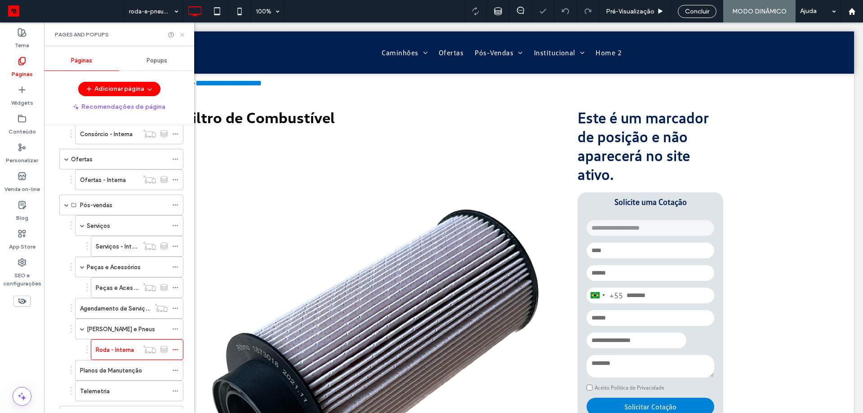
click at [184, 36] on icon at bounding box center [182, 34] width 7 height 7
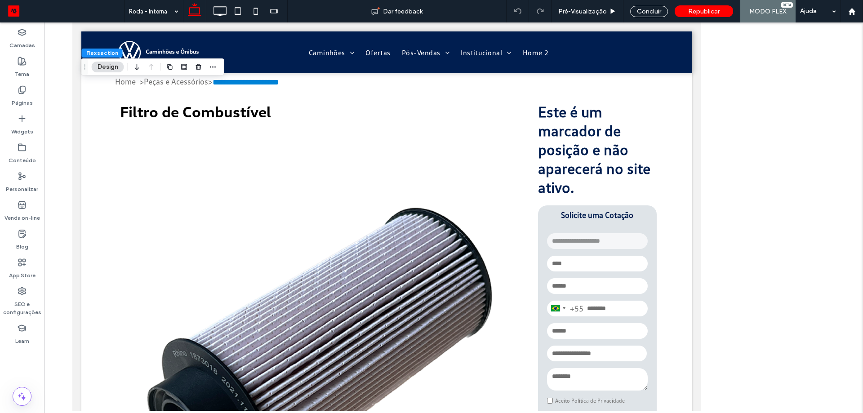
type input "*"
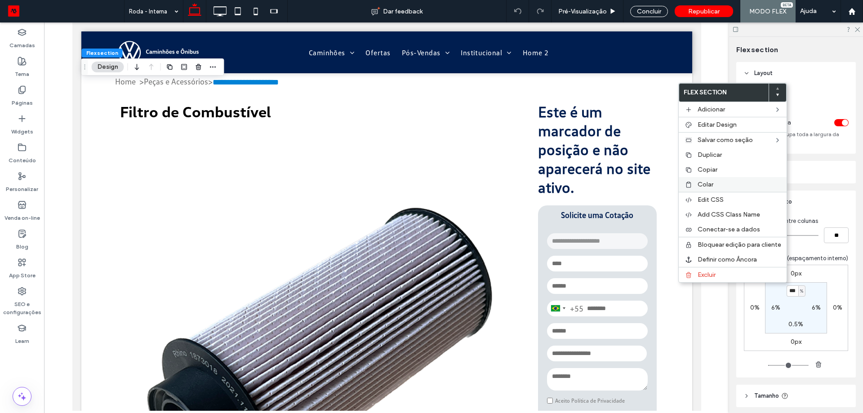
click at [704, 185] on span "Colar" at bounding box center [706, 185] width 16 height 8
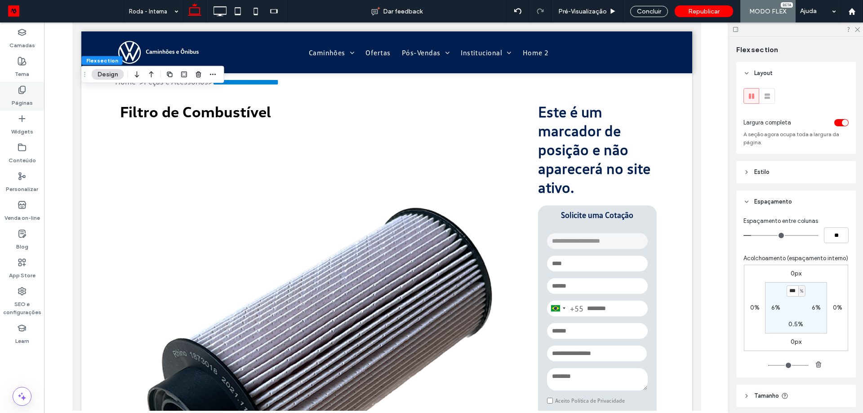
click at [28, 95] on label "Páginas" at bounding box center [22, 100] width 21 height 13
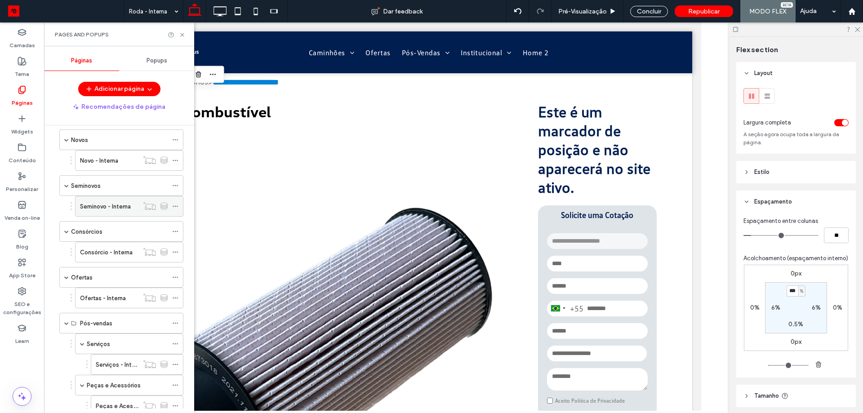
scroll to position [180, 0]
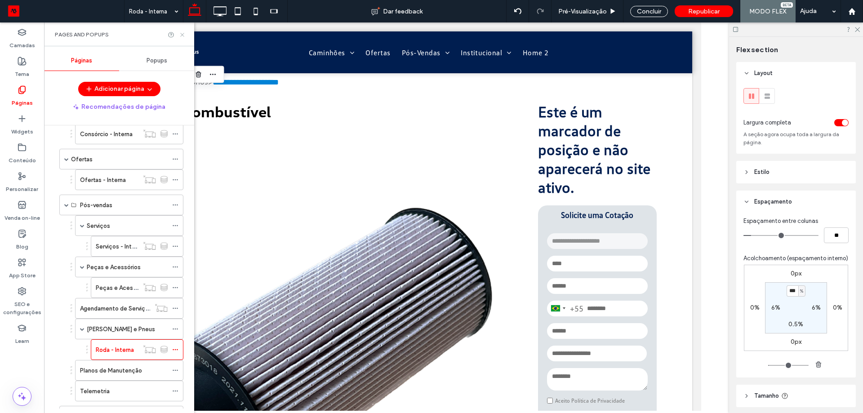
click at [184, 36] on use at bounding box center [182, 35] width 4 height 4
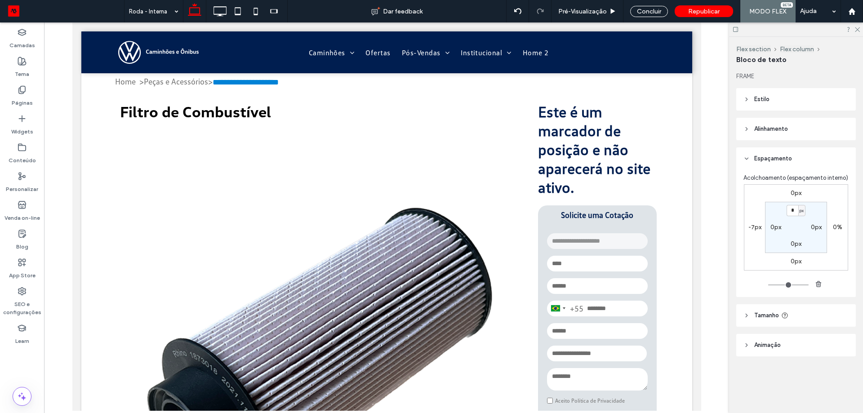
type input "**********"
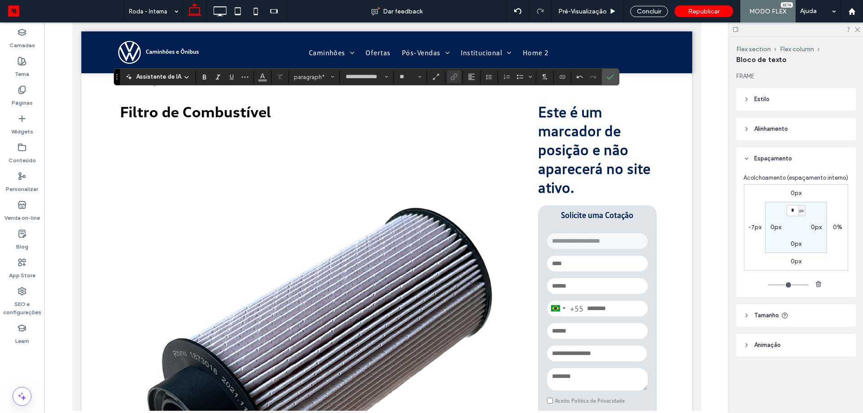
type input "**"
click at [452, 80] on use "Link" at bounding box center [453, 77] width 7 height 7
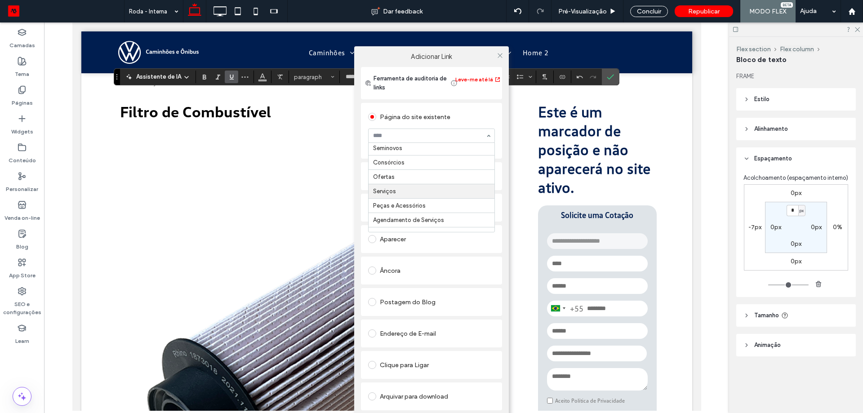
scroll to position [90, 0]
click at [501, 58] on icon at bounding box center [500, 55] width 7 height 7
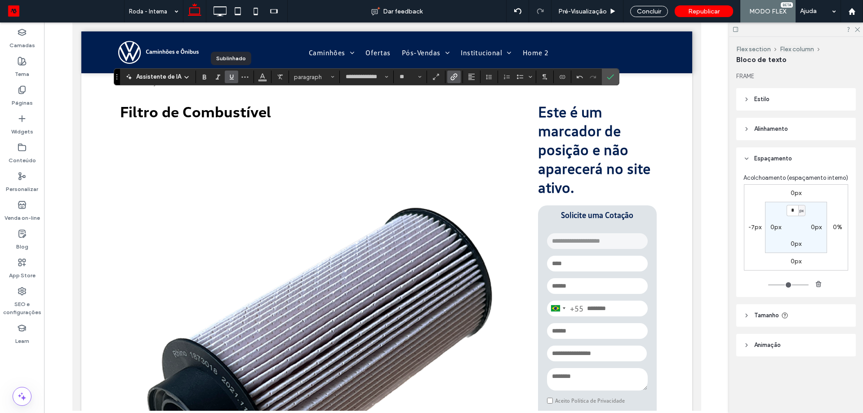
click at [231, 80] on icon "Sublinhado" at bounding box center [231, 76] width 7 height 7
click at [260, 76] on use "Cor" at bounding box center [262, 76] width 5 height 5
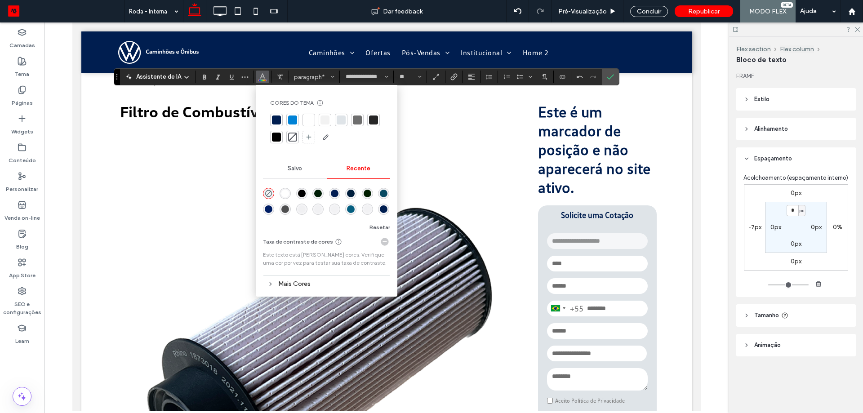
click at [360, 120] on div at bounding box center [357, 120] width 9 height 9
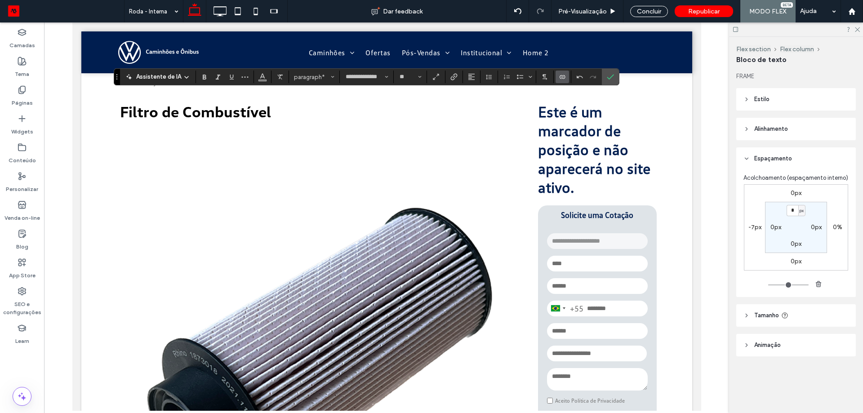
click at [556, 80] on label "Conectar-se a dados" at bounding box center [562, 77] width 13 height 13
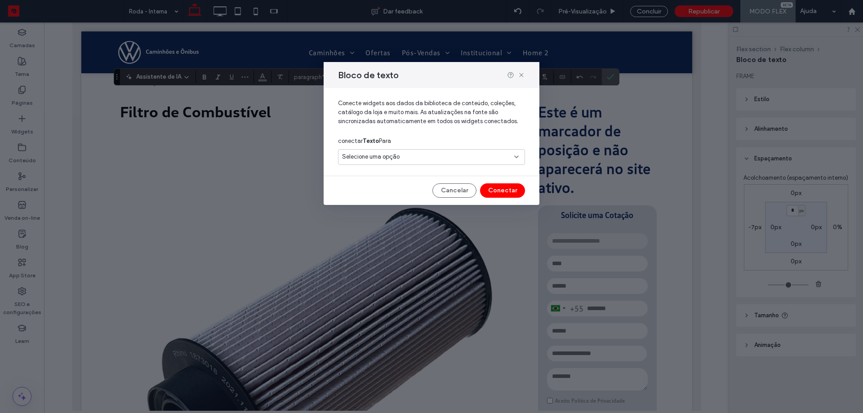
click at [428, 151] on div "Selecione uma opção" at bounding box center [431, 157] width 187 height 16
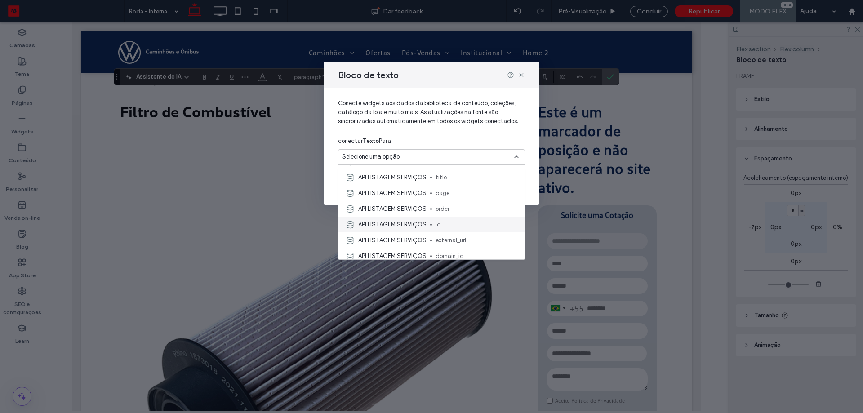
scroll to position [13, 0]
click at [443, 225] on span "title" at bounding box center [477, 222] width 82 height 9
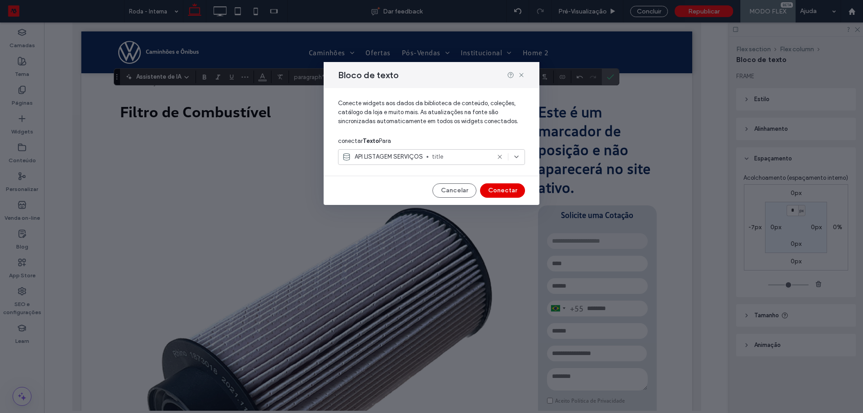
click at [508, 189] on button "Conectar" at bounding box center [502, 190] width 45 height 14
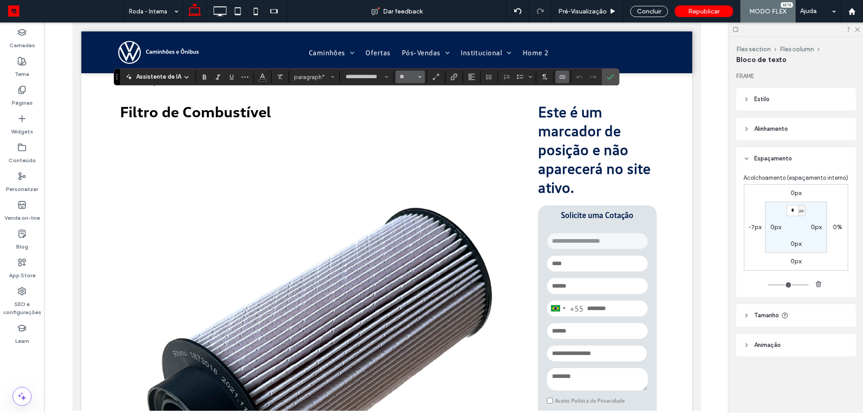
click at [396, 77] on button "**" at bounding box center [410, 77] width 29 height 13
click at [400, 80] on input "Tamanho-input" at bounding box center [408, 76] width 18 height 7
type input "**"
click at [260, 80] on span "Cor" at bounding box center [262, 76] width 7 height 12
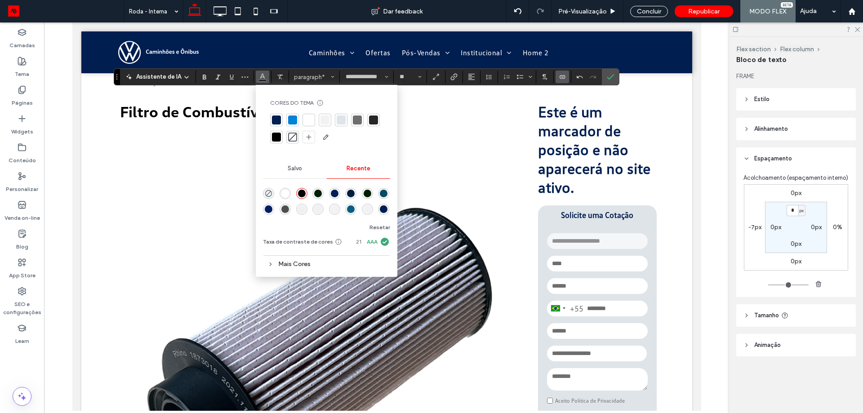
click at [291, 119] on div at bounding box center [292, 120] width 9 height 9
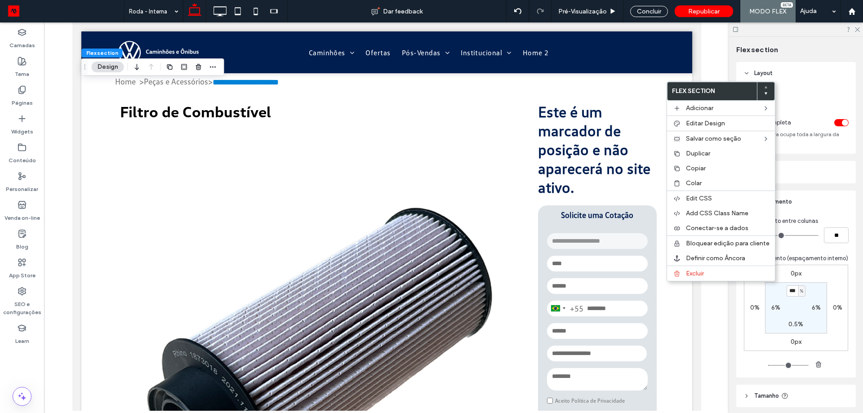
type input "*"
click at [698, 272] on span "Excluir" at bounding box center [695, 274] width 18 height 8
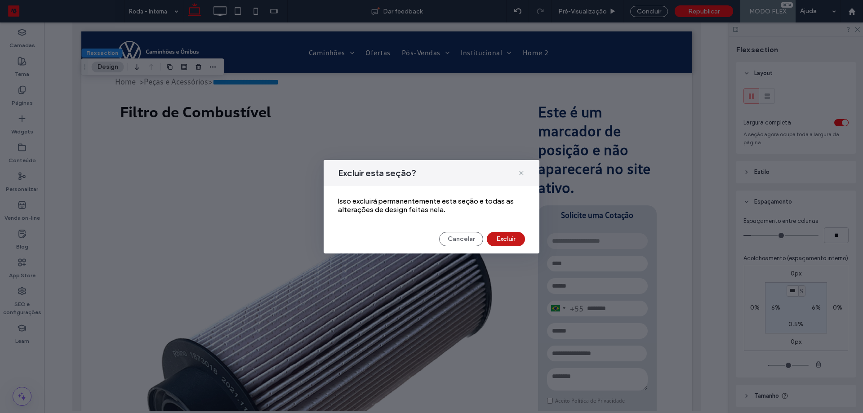
click at [514, 235] on button "Excluir" at bounding box center [506, 239] width 38 height 14
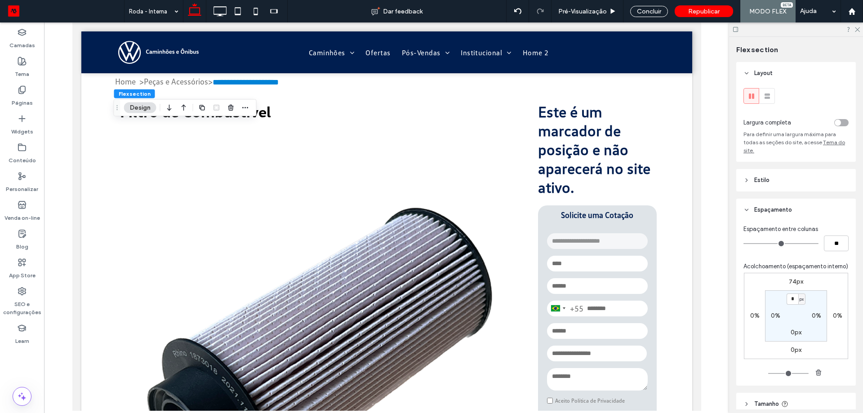
click at [790, 285] on label "74px" at bounding box center [796, 282] width 14 height 8
type input "**"
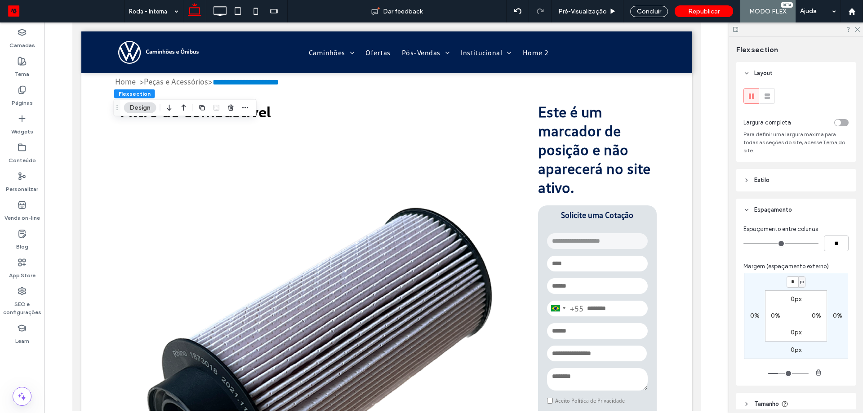
type input "*"
click at [217, 10] on icon at bounding box center [220, 11] width 18 height 18
type input "**"
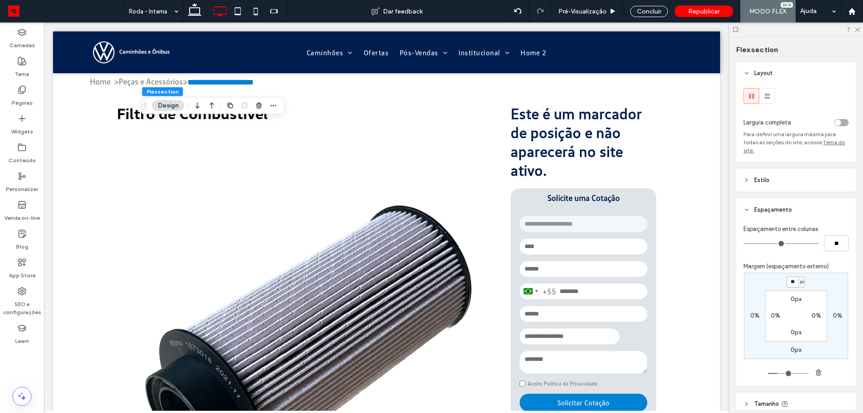
click at [792, 281] on input "**" at bounding box center [793, 282] width 12 height 11
type input "*"
click at [236, 13] on icon at bounding box center [238, 11] width 18 height 18
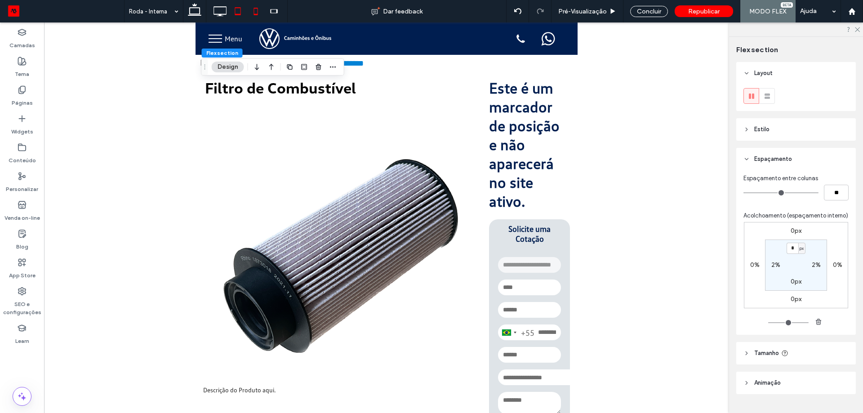
click at [251, 8] on icon at bounding box center [256, 11] width 18 height 18
type input "**"
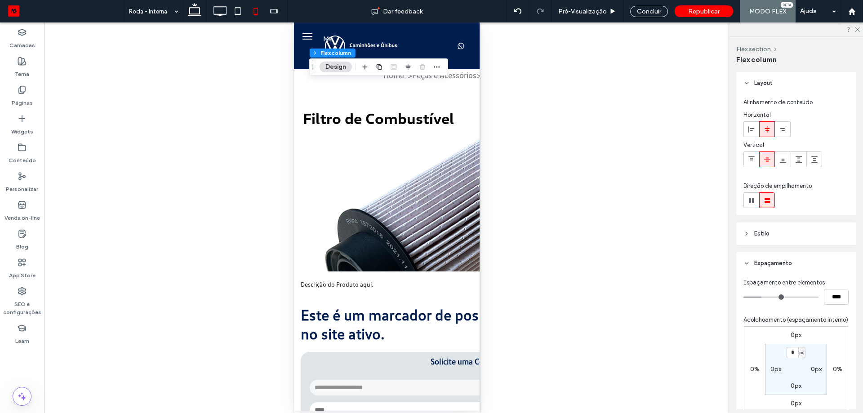
click at [205, 15] on div at bounding box center [194, 11] width 23 height 22
click at [195, 13] on icon at bounding box center [195, 11] width 18 height 18
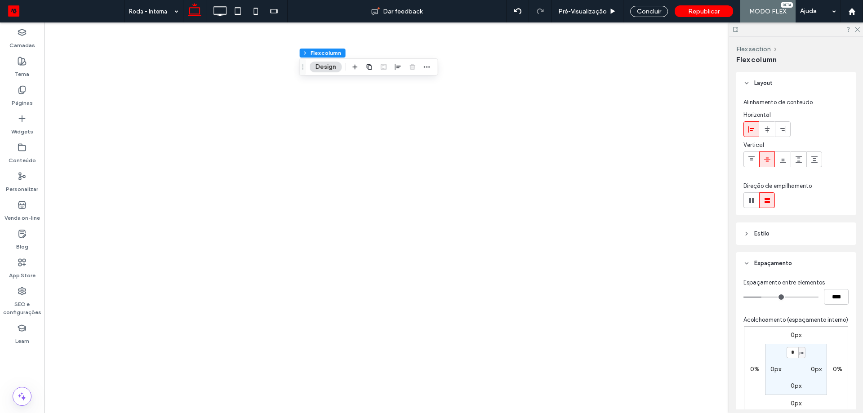
type input "***"
type input "****"
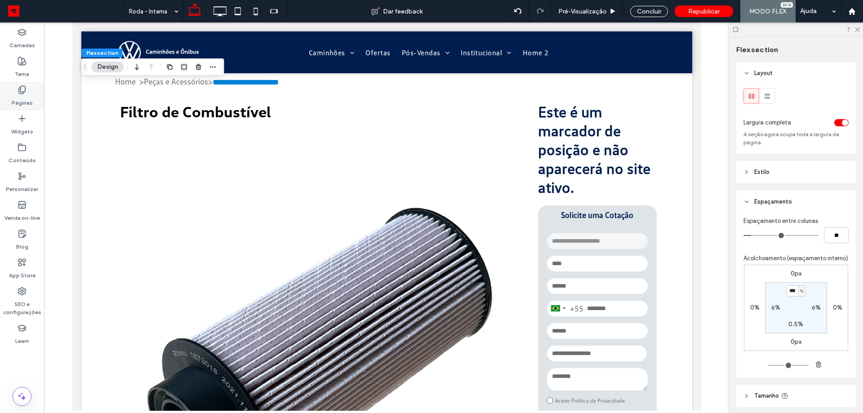
click at [15, 109] on div "Páginas" at bounding box center [22, 96] width 44 height 29
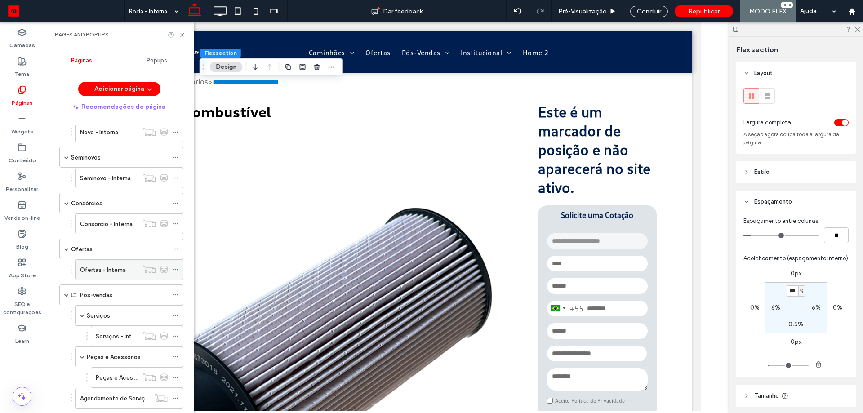
scroll to position [0, 0]
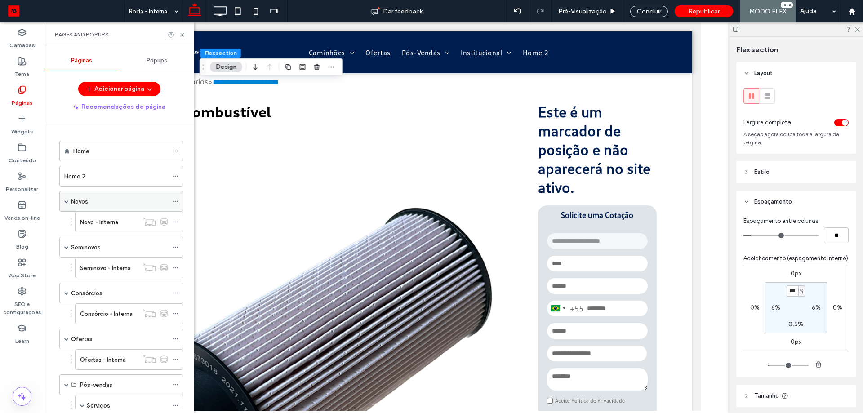
click at [65, 202] on span at bounding box center [66, 201] width 4 height 4
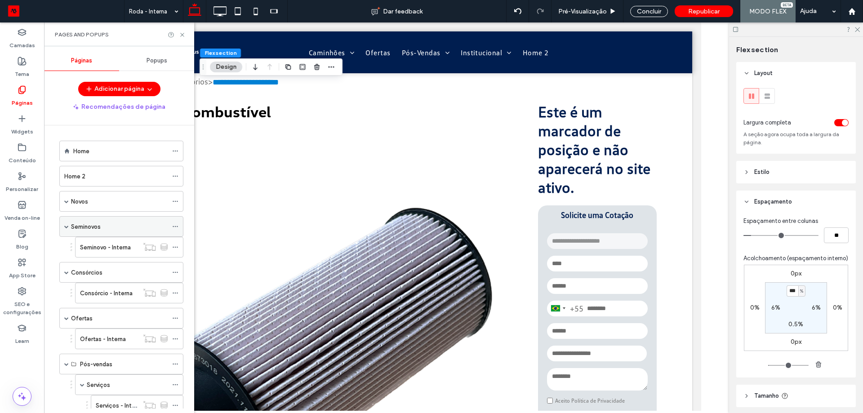
click at [66, 227] on span at bounding box center [66, 226] width 4 height 4
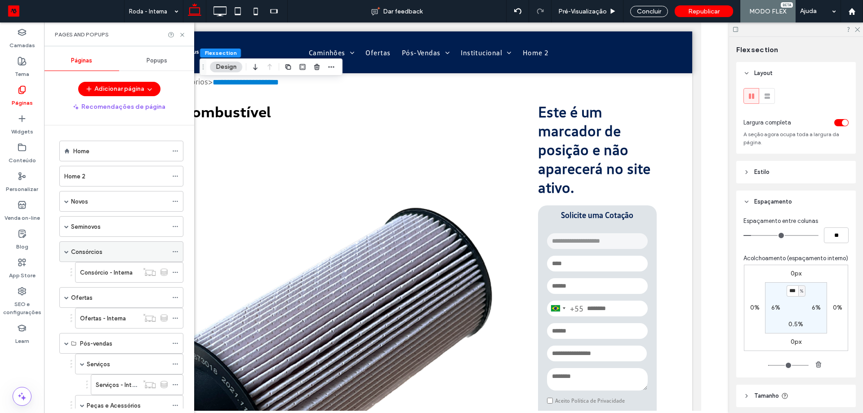
click at [64, 253] on div "Consórcios" at bounding box center [121, 251] width 124 height 21
click at [66, 250] on span at bounding box center [66, 252] width 4 height 4
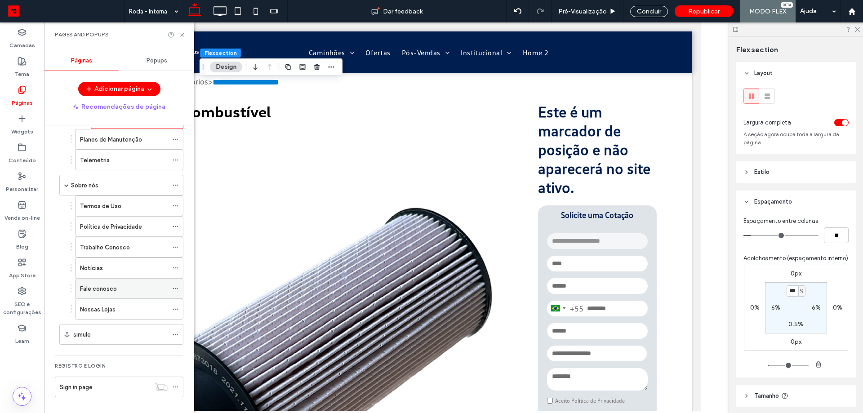
scroll to position [349, 0]
click at [714, 15] on span "Republicar" at bounding box center [703, 12] width 31 height 8
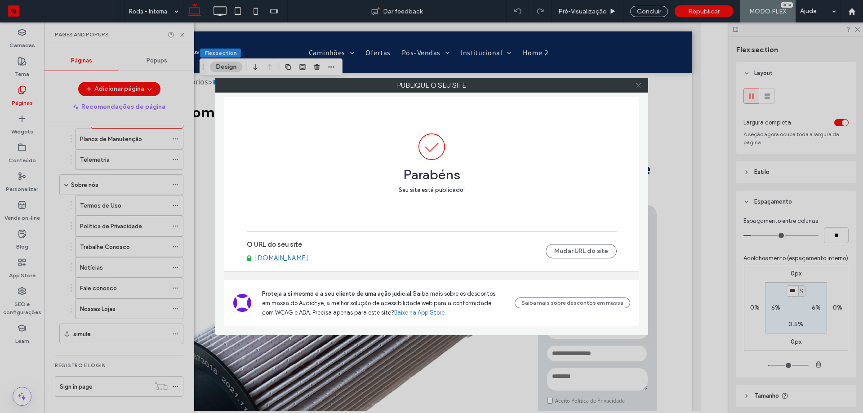
click at [641, 87] on icon at bounding box center [638, 85] width 7 height 7
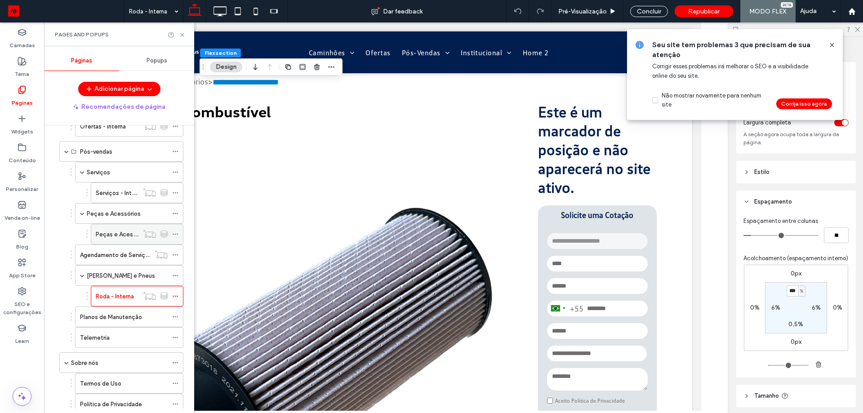
scroll to position [169, 0]
click at [112, 210] on div "Peças e Acessórios" at bounding box center [127, 215] width 81 height 20
click at [0, 0] on div at bounding box center [0, 0] width 0 height 0
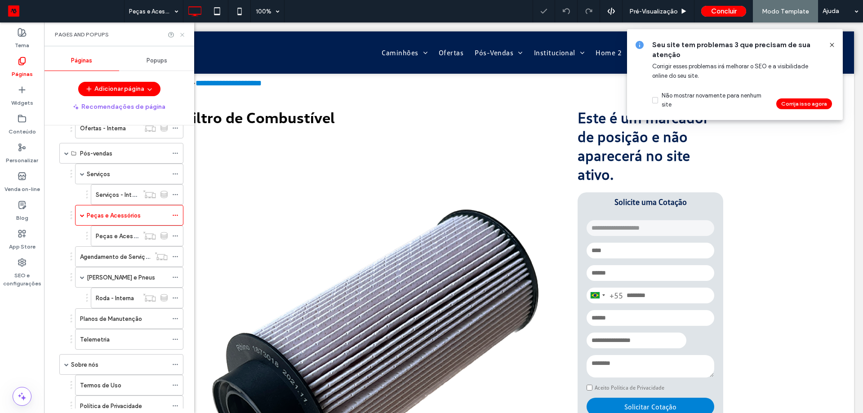
click at [181, 32] on icon at bounding box center [182, 34] width 7 height 7
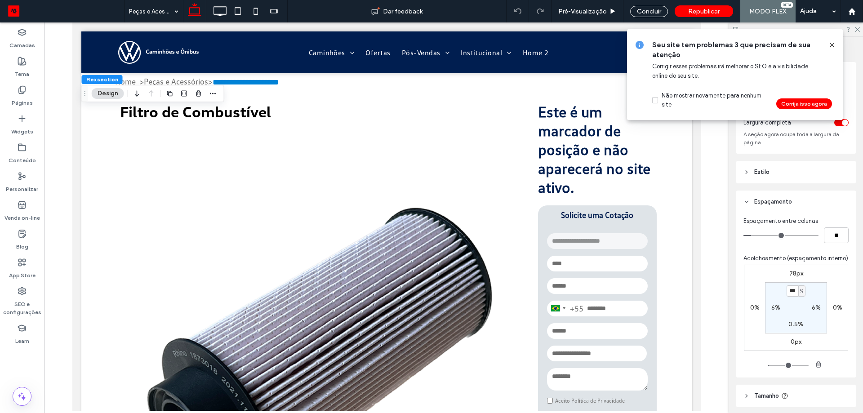
click at [825, 45] on div at bounding box center [828, 45] width 14 height 10
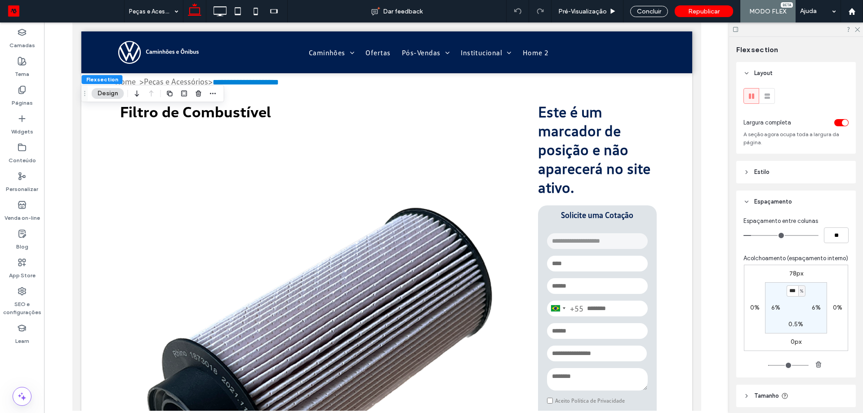
click at [830, 44] on div "Flex section" at bounding box center [796, 49] width 120 height 25
drag, startPoint x: 795, startPoint y: 283, endPoint x: 787, endPoint y: 285, distance: 7.9
click at [794, 277] on label "78px" at bounding box center [796, 274] width 14 height 8
type input "**"
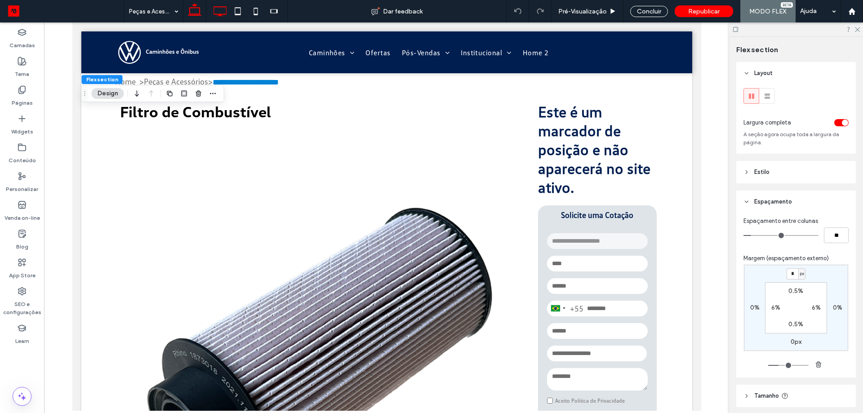
type input "*"
click at [220, 13] on icon at bounding box center [220, 11] width 18 height 18
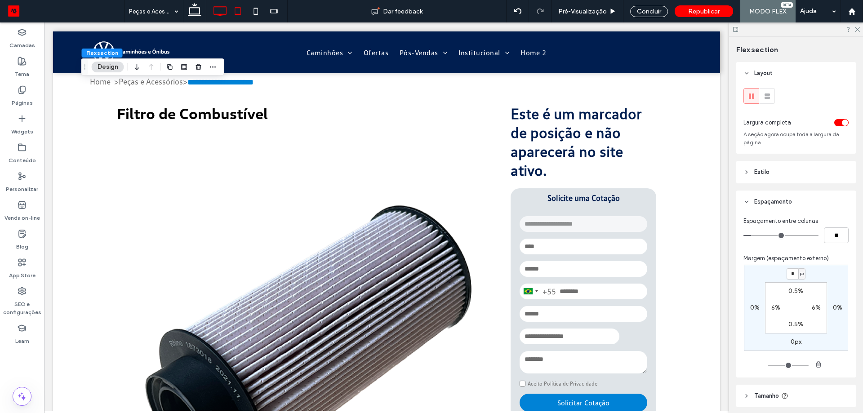
click at [241, 9] on icon at bounding box center [238, 11] width 18 height 18
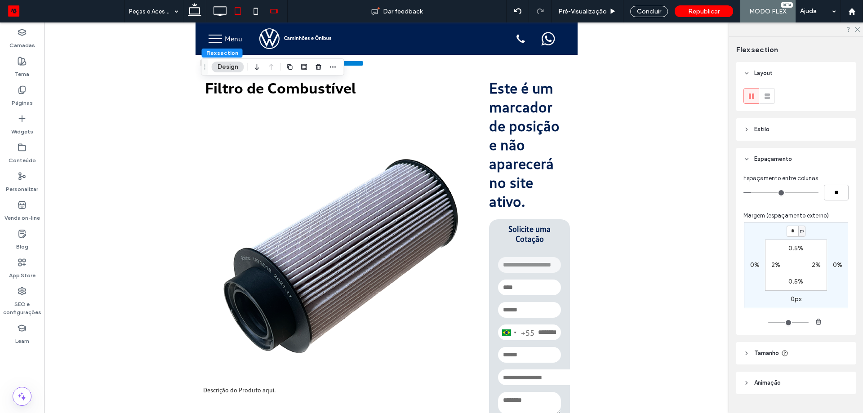
click at [263, 14] on span at bounding box center [274, 11] width 22 height 18
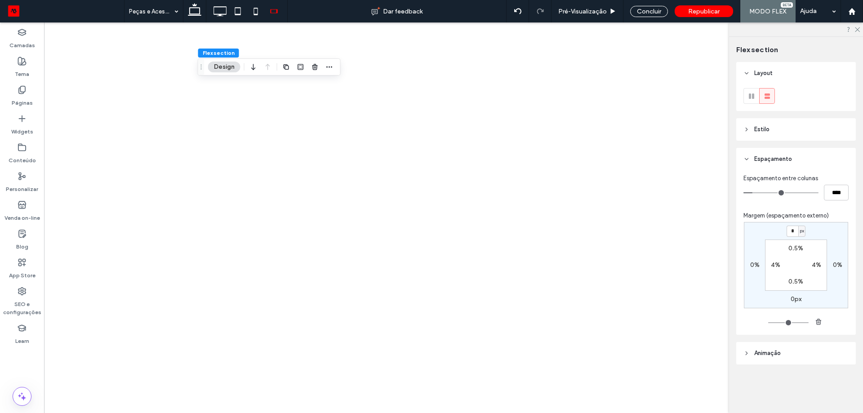
click at [257, 14] on div at bounding box center [431, 206] width 863 height 413
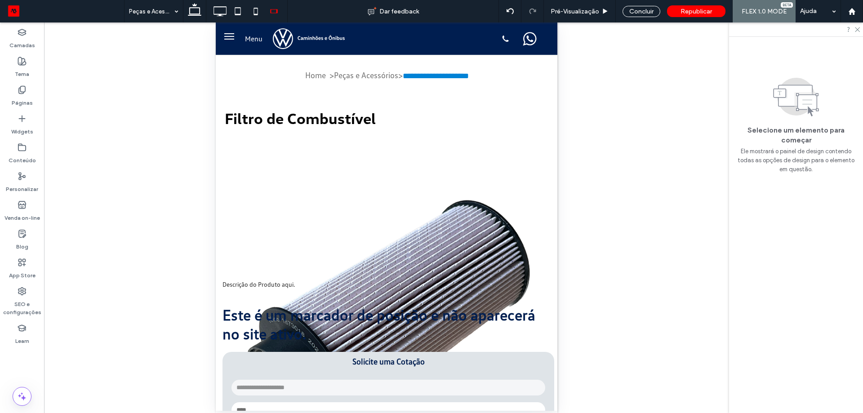
click at [257, 14] on use at bounding box center [256, 11] width 4 height 7
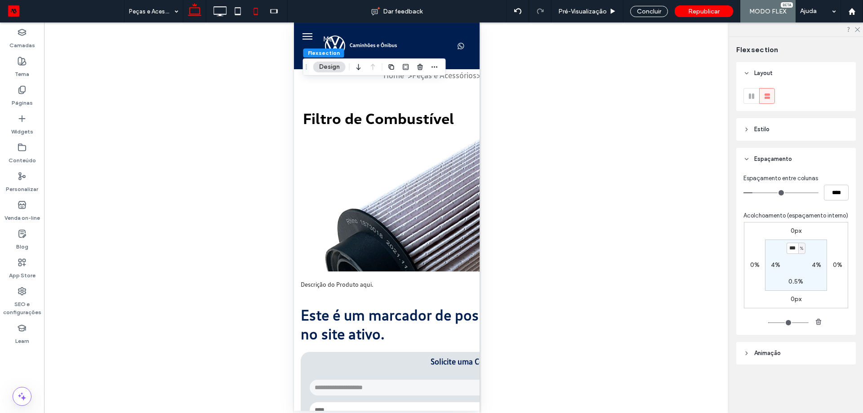
click at [197, 8] on icon at bounding box center [195, 11] width 18 height 18
type input "*"
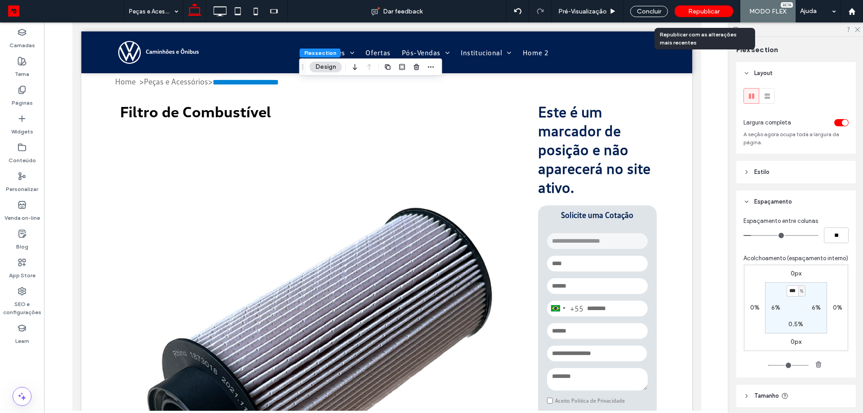
click at [707, 12] on span "Republicar" at bounding box center [703, 12] width 31 height 8
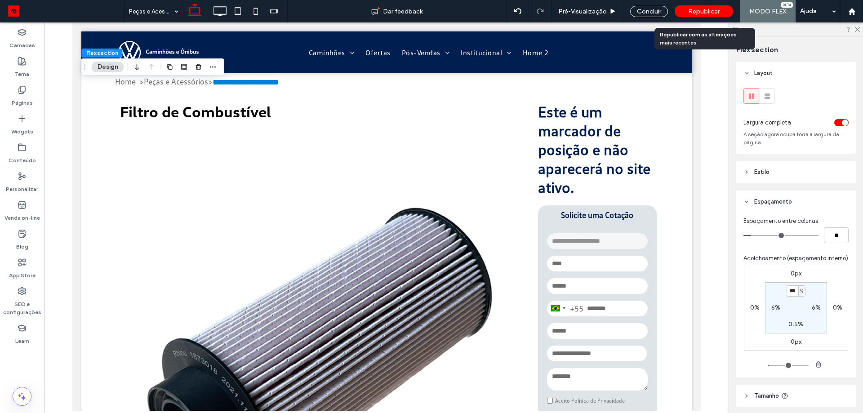
type input "*"
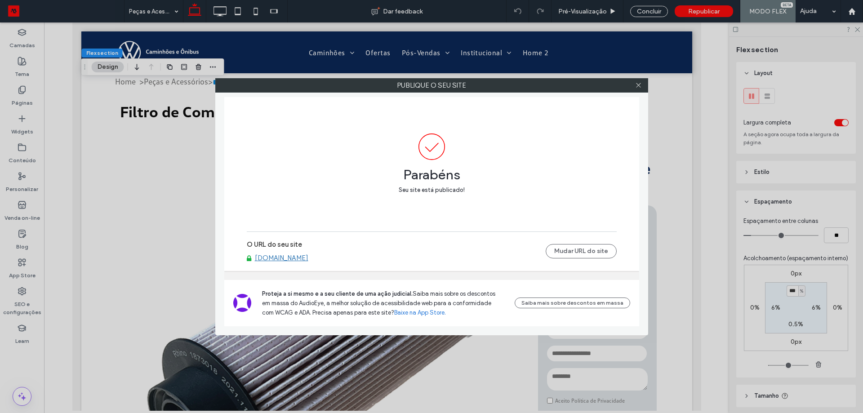
click at [642, 84] on div at bounding box center [638, 85] width 13 height 13
click at [633, 86] on div at bounding box center [638, 85] width 13 height 13
click at [637, 82] on icon at bounding box center [638, 85] width 7 height 7
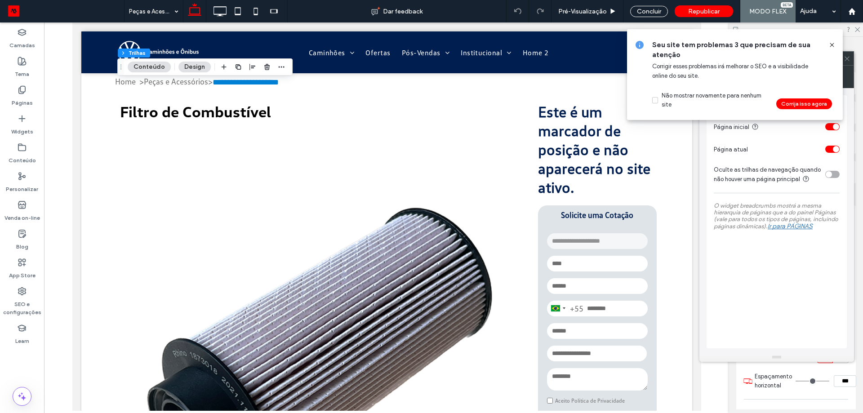
click at [845, 53] on div "Seu site tem problemas 3 que precisam de sua atenção Corrigir esses problemas i…" at bounding box center [735, 74] width 220 height 91
click at [830, 45] on icon at bounding box center [832, 44] width 7 height 7
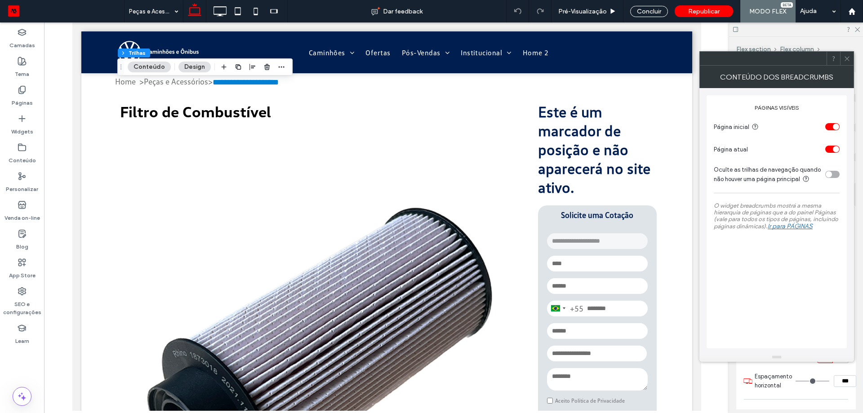
click at [850, 62] on span at bounding box center [847, 58] width 7 height 13
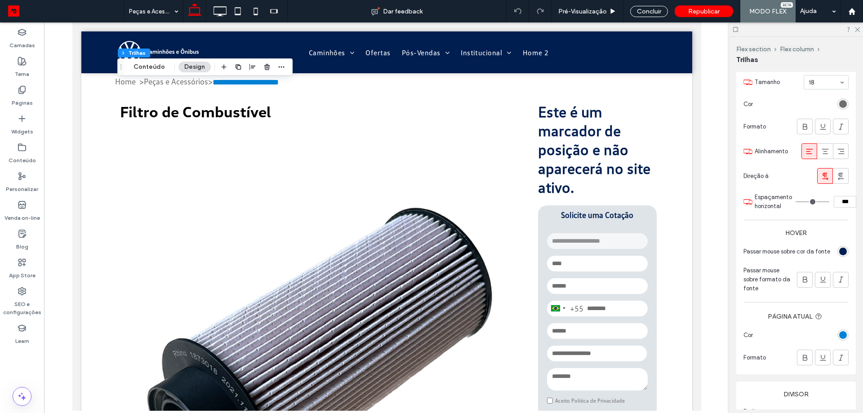
scroll to position [180, 0]
click at [839, 252] on div "rgba(0, 30, 80, 1)" at bounding box center [843, 251] width 8 height 8
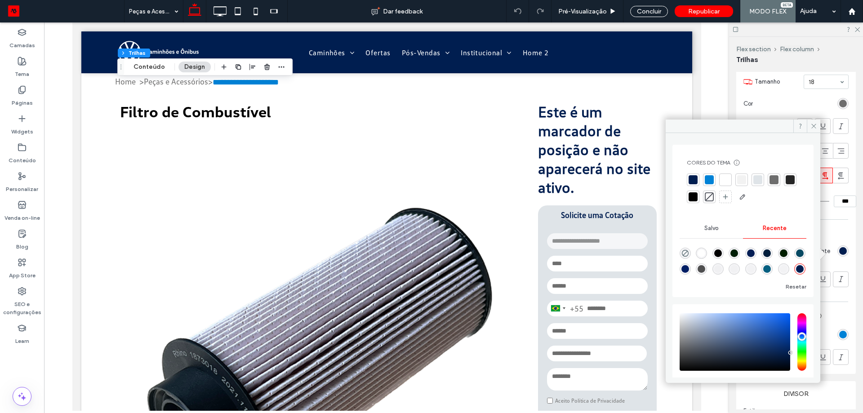
click at [781, 178] on div at bounding box center [743, 189] width 112 height 31
click at [771, 181] on div at bounding box center [774, 179] width 9 height 9
click at [698, 180] on div at bounding box center [693, 180] width 13 height 13
click at [813, 125] on icon at bounding box center [814, 125] width 7 height 7
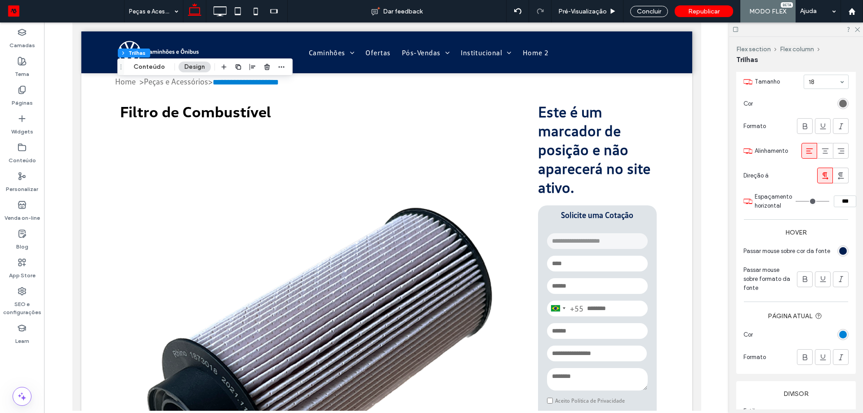
scroll to position [135, 0]
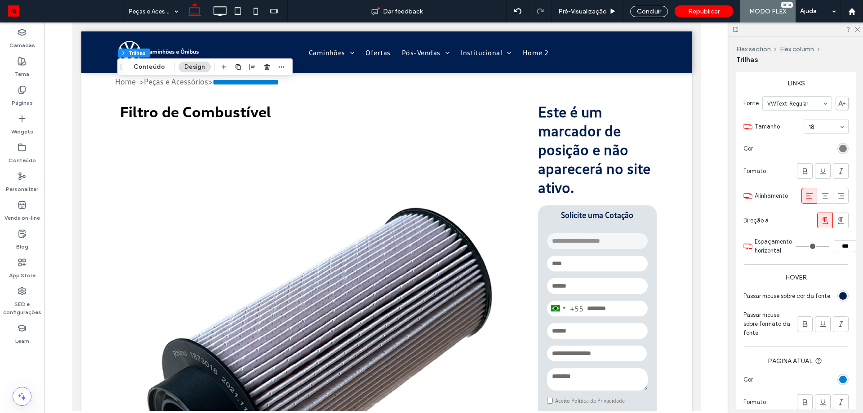
click at [840, 149] on div "rgba(110, 110, 110, 1)" at bounding box center [843, 149] width 8 height 8
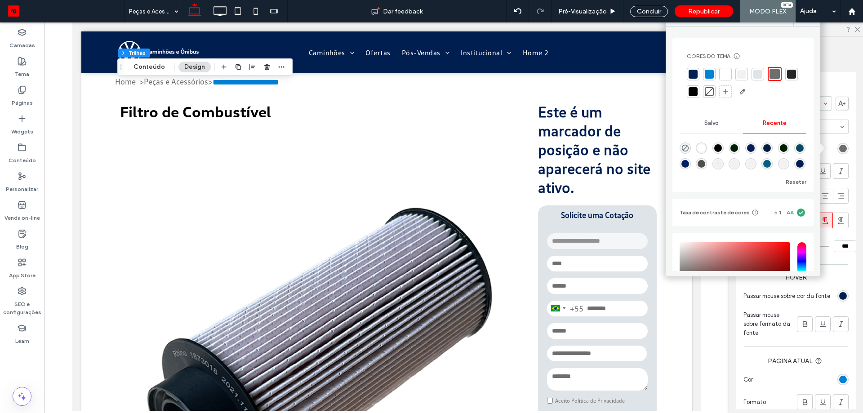
click at [776, 74] on div at bounding box center [775, 74] width 10 height 10
click at [847, 80] on div "Links Fonte VWText-Regular Tamanho 18 Cor Formato Alinhamento Direção à Espaçam…" at bounding box center [796, 245] width 120 height 348
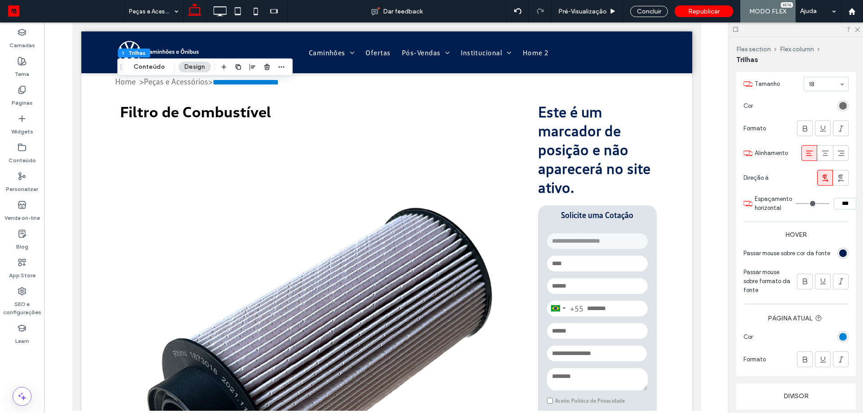
scroll to position [180, 0]
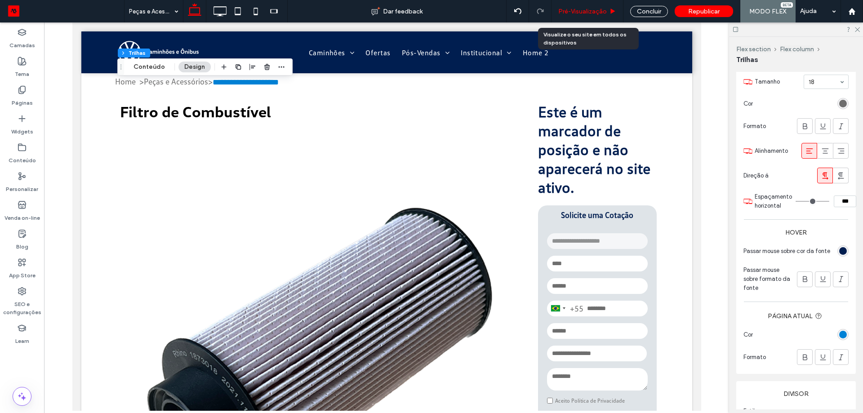
click at [580, 9] on span "Pré-Visualizaçāo" at bounding box center [582, 12] width 49 height 8
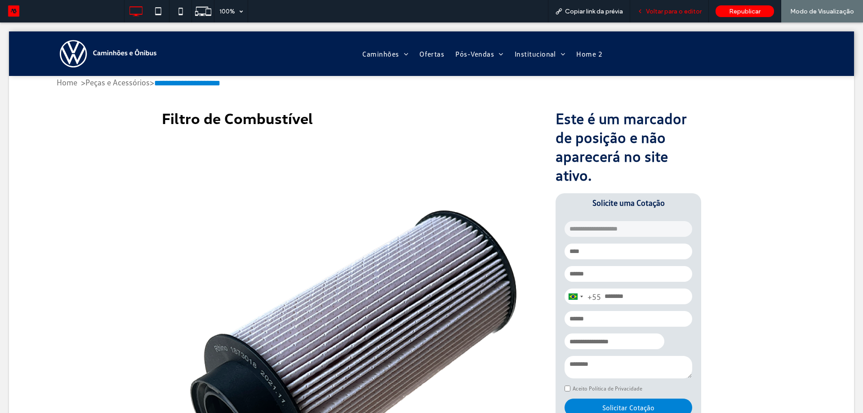
click at [673, 12] on span "Voltar para o editor" at bounding box center [674, 12] width 56 height 8
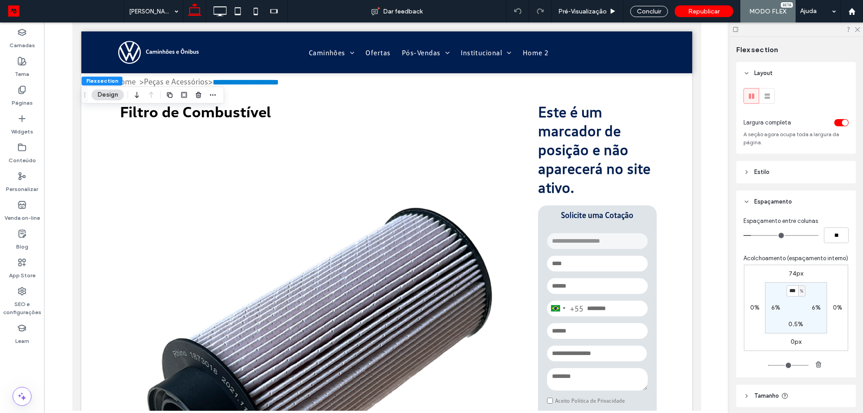
click at [793, 277] on label "74px" at bounding box center [796, 274] width 14 height 8
type input "**"
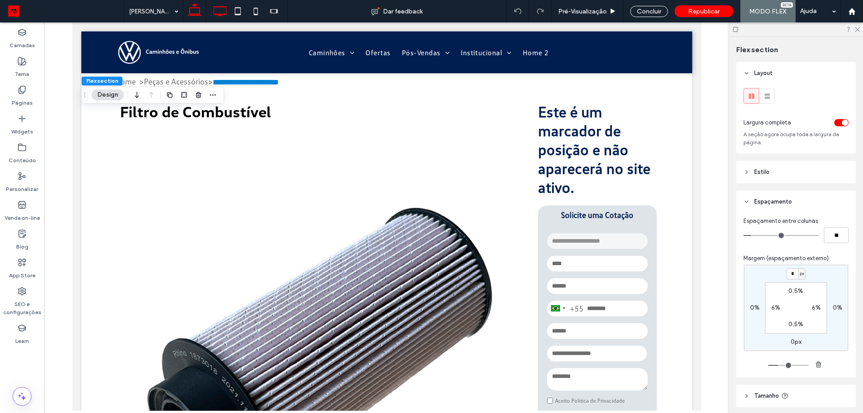
type input "*"
click at [219, 9] on icon at bounding box center [220, 11] width 18 height 18
type input "**"
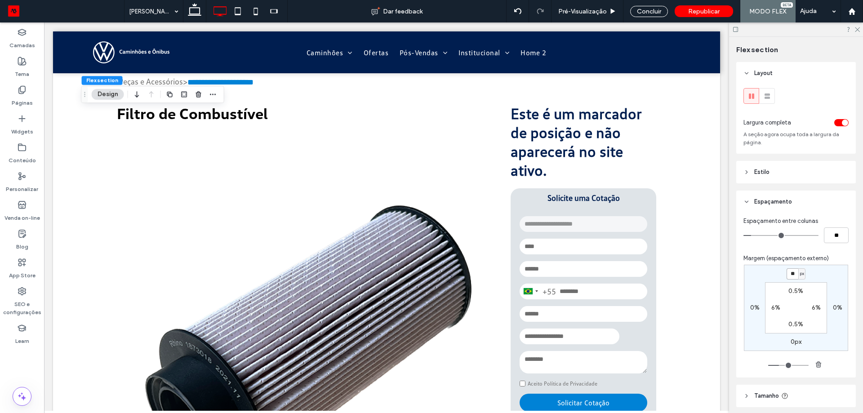
click at [791, 273] on input "**" at bounding box center [793, 273] width 12 height 11
type input "*"
click at [244, 15] on icon at bounding box center [238, 11] width 18 height 18
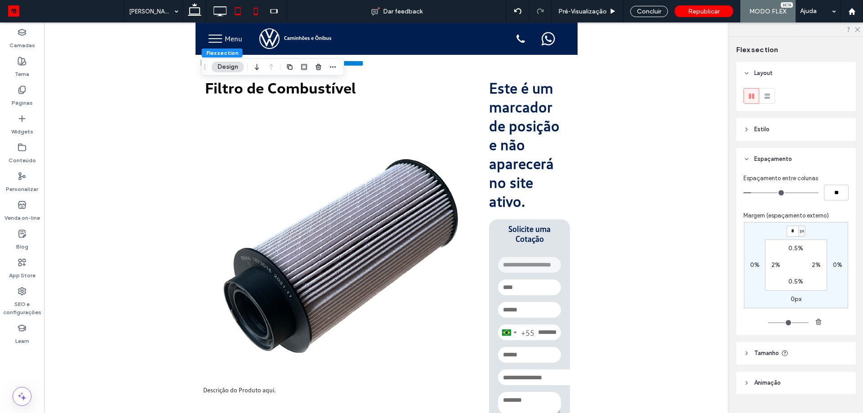
click at [253, 7] on icon at bounding box center [256, 11] width 18 height 18
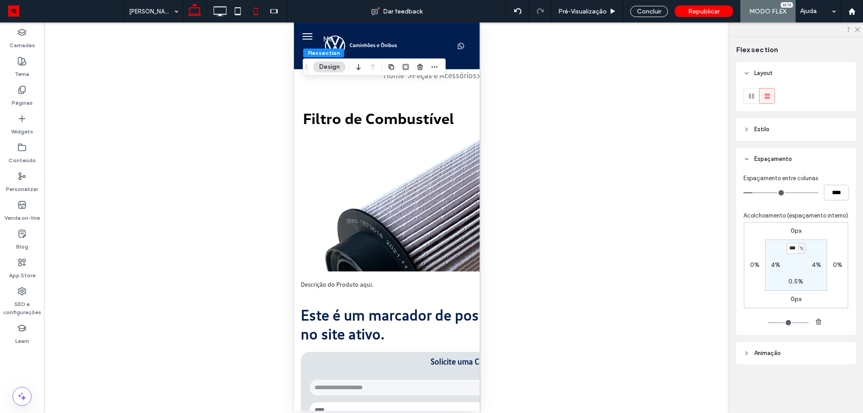
click at [193, 9] on icon at bounding box center [195, 11] width 18 height 18
type input "*"
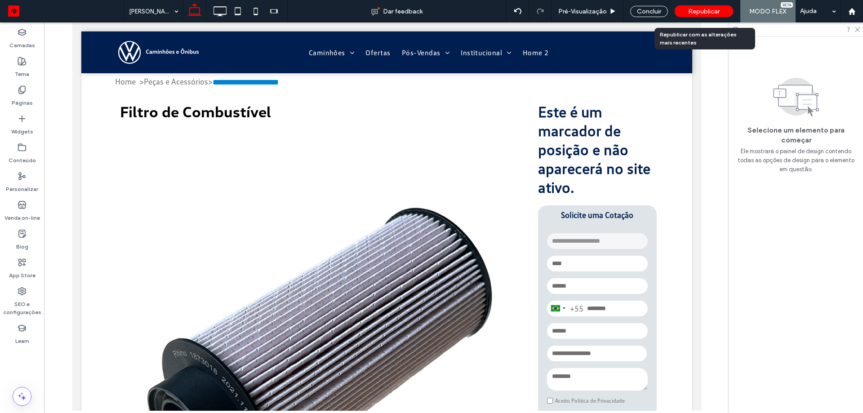
click at [703, 13] on span "Republicar" at bounding box center [703, 12] width 31 height 8
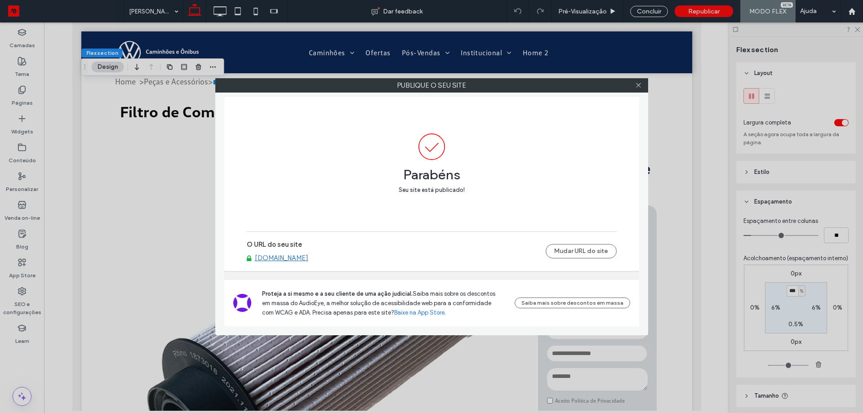
click at [647, 74] on div "Publique o seu site Parabéns Seu site está publicado! O URL do seu site www.vwc…" at bounding box center [431, 206] width 863 height 413
click at [643, 86] on div at bounding box center [638, 85] width 13 height 13
click at [638, 88] on icon at bounding box center [638, 85] width 7 height 7
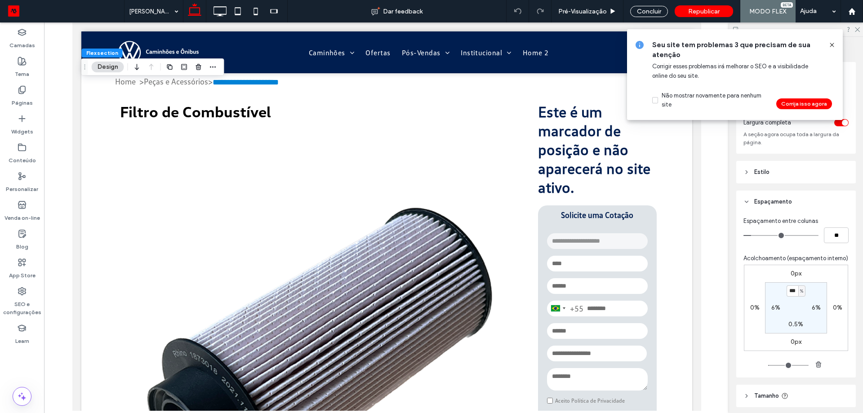
click at [833, 45] on icon at bounding box center [832, 44] width 7 height 7
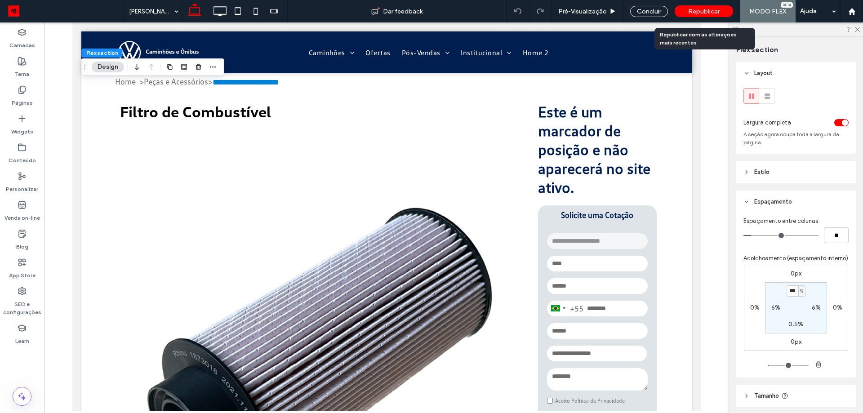
click at [723, 6] on div "Republicar" at bounding box center [704, 11] width 58 height 12
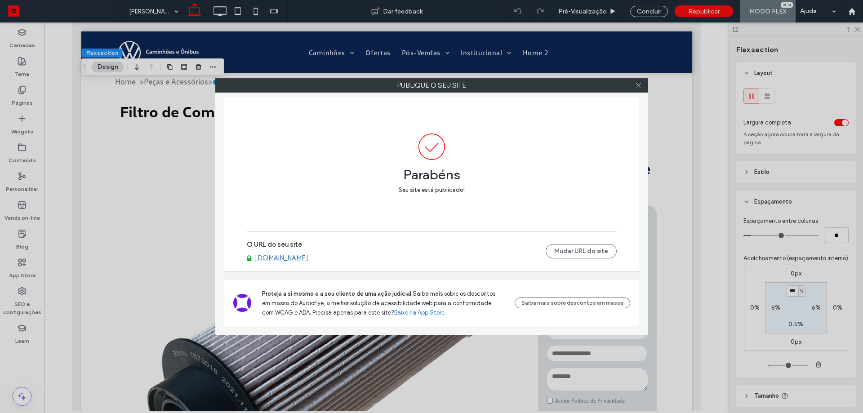
click at [637, 85] on icon at bounding box center [638, 85] width 7 height 7
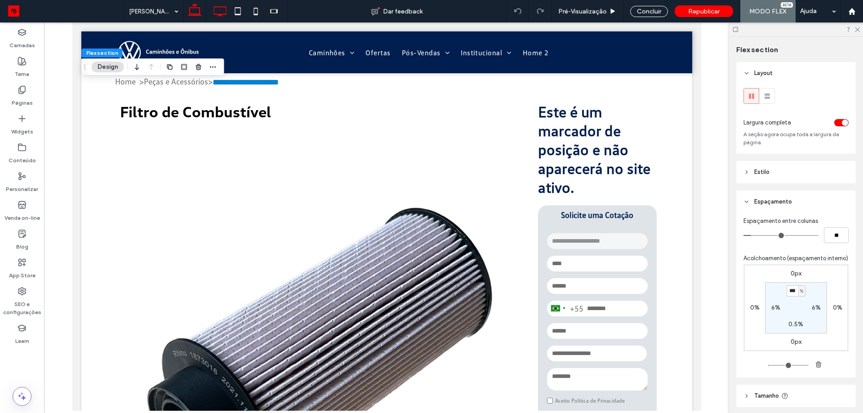
click at [218, 16] on use at bounding box center [220, 11] width 13 height 10
type input "*"
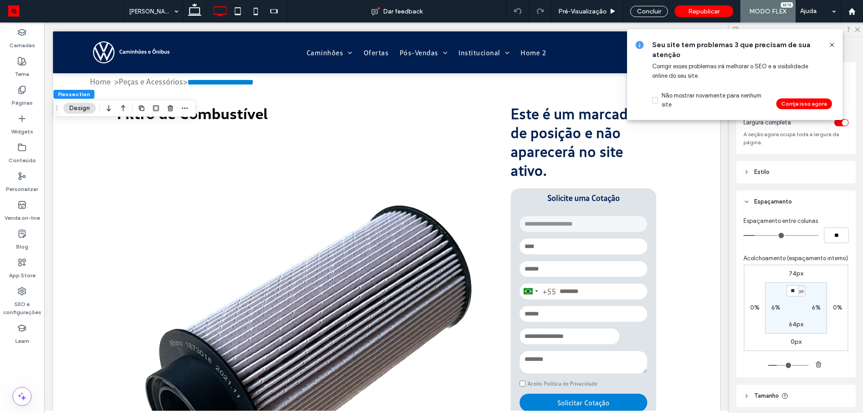
click at [798, 277] on label "74px" at bounding box center [796, 274] width 14 height 8
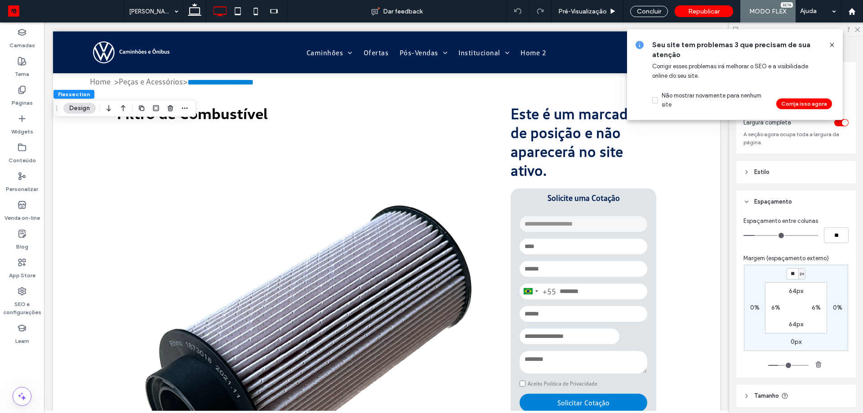
type input "**"
type input "*"
click at [244, 11] on icon at bounding box center [238, 11] width 18 height 18
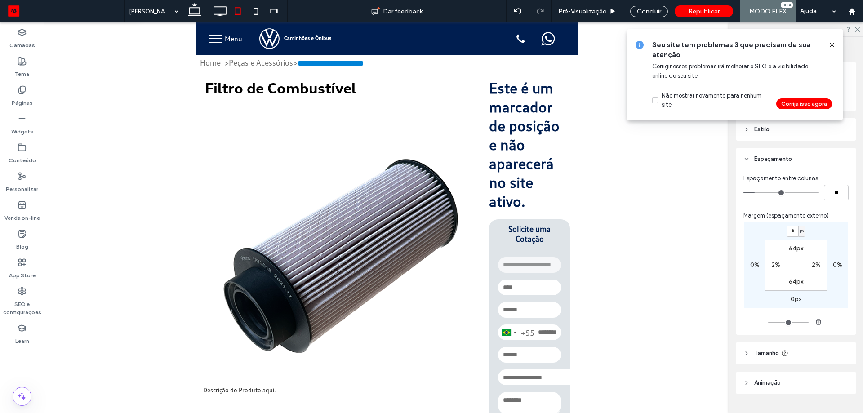
type input "***"
click at [795, 247] on label "64px" at bounding box center [796, 249] width 14 height 8
type input "**"
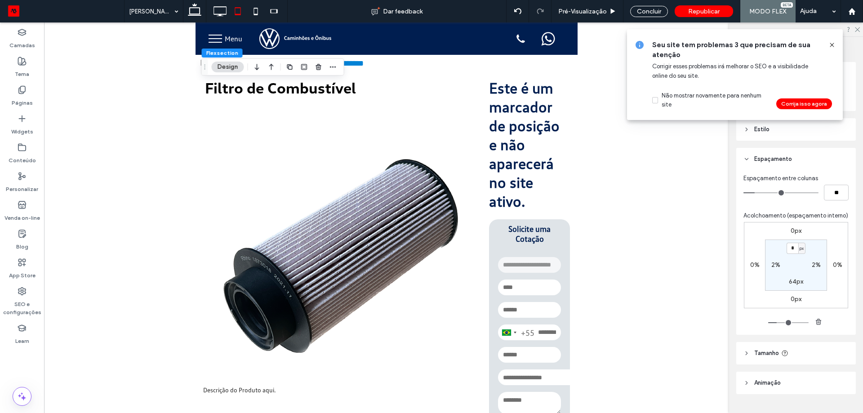
type input "*"
click at [630, 137] on div at bounding box center [386, 308] width 685 height 573
drag, startPoint x: 263, startPoint y: 12, endPoint x: 257, endPoint y: 13, distance: 5.5
click at [262, 12] on div at bounding box center [247, 11] width 82 height 22
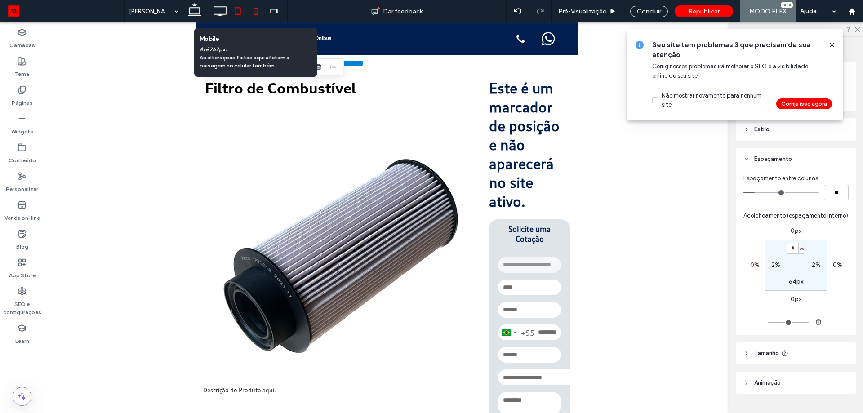
click at [251, 10] on icon at bounding box center [256, 11] width 18 height 18
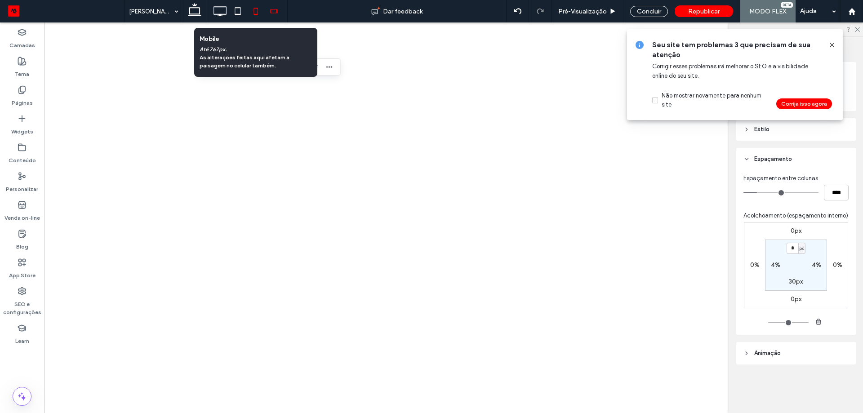
type input "**"
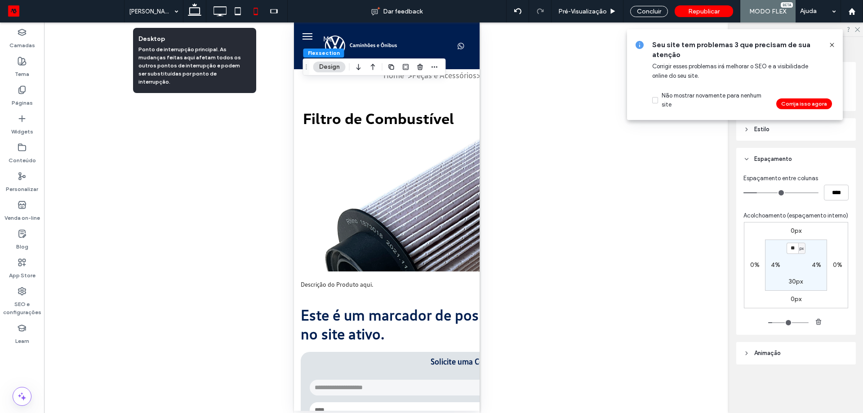
click at [199, 15] on use at bounding box center [194, 9] width 13 height 13
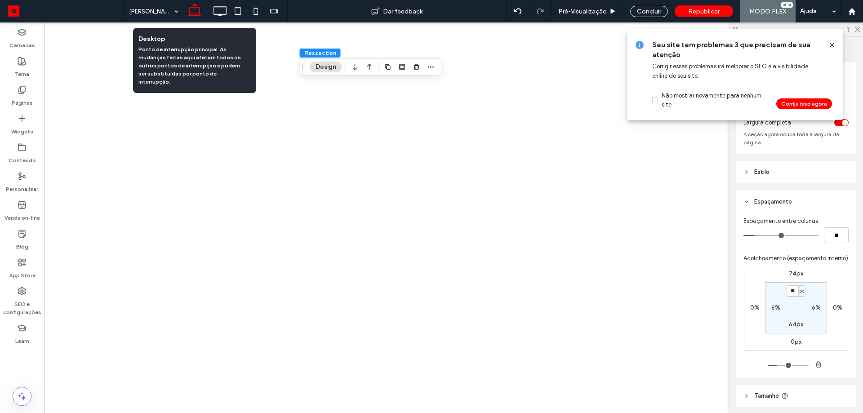
type input "**"
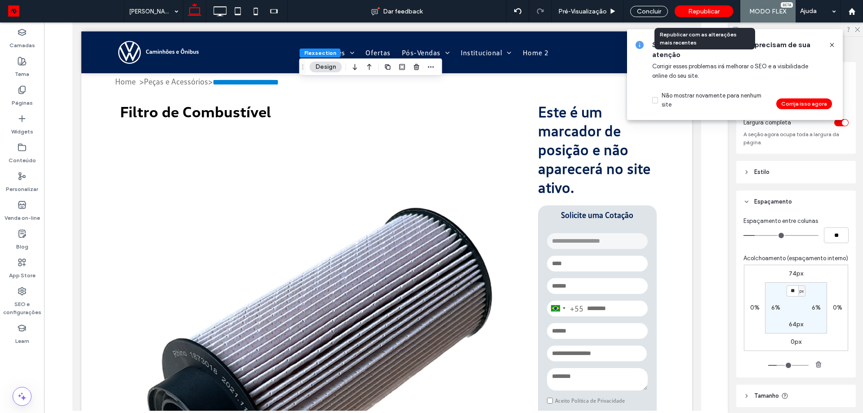
click at [701, 12] on span "Republicar" at bounding box center [703, 12] width 31 height 8
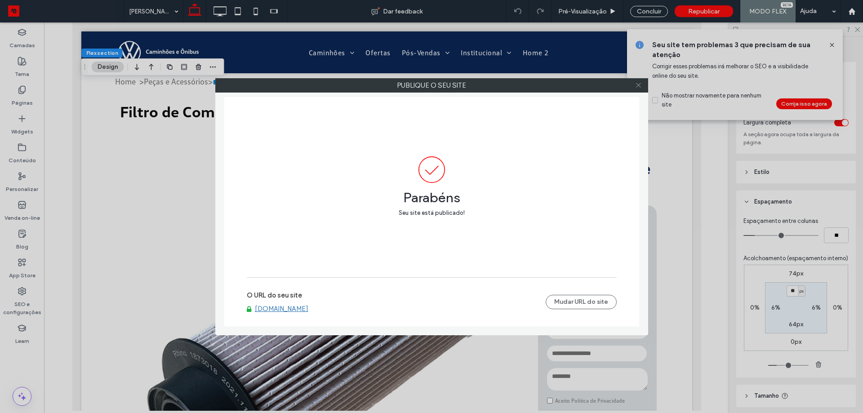
click at [640, 85] on icon at bounding box center [638, 85] width 7 height 7
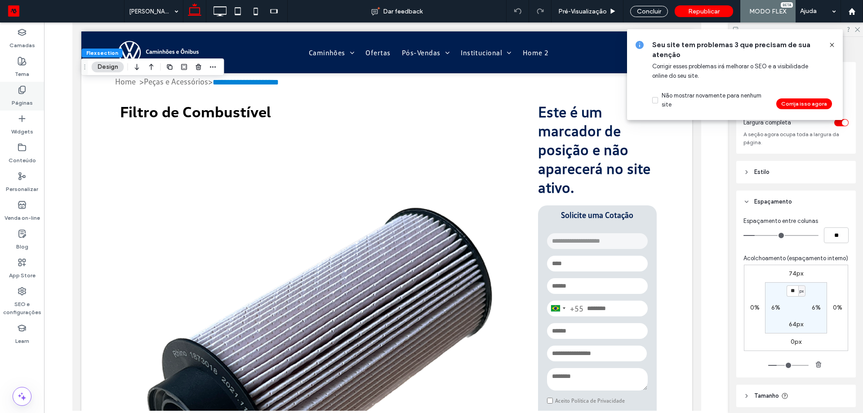
click at [23, 103] on label "Páginas" at bounding box center [22, 100] width 21 height 13
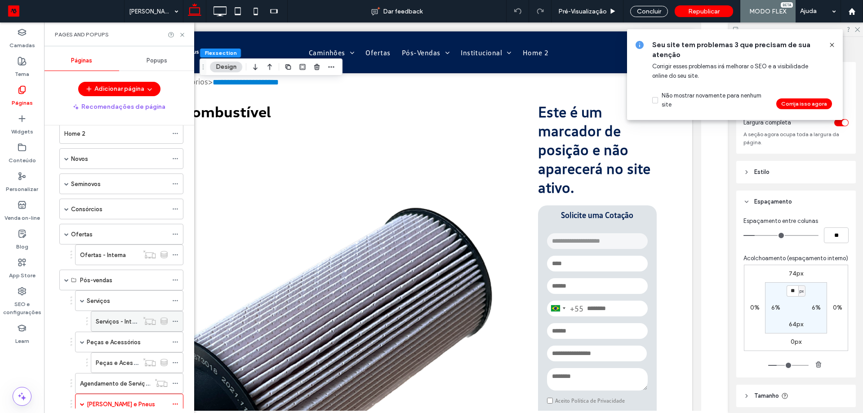
scroll to position [90, 0]
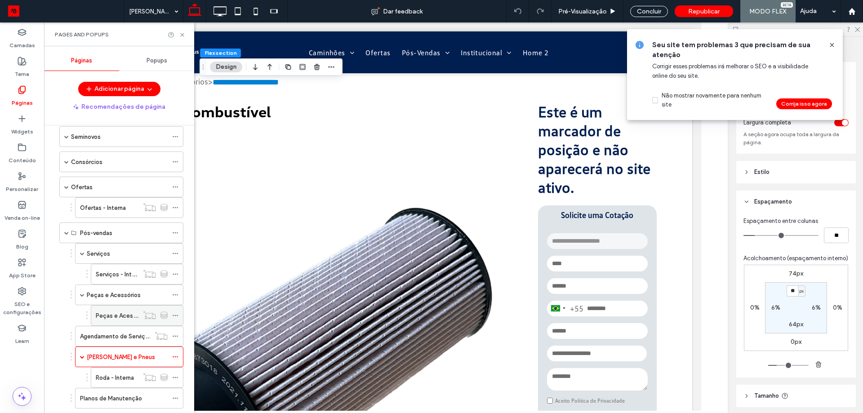
click at [115, 324] on div "Peças e Acessórios - Interna" at bounding box center [117, 316] width 43 height 20
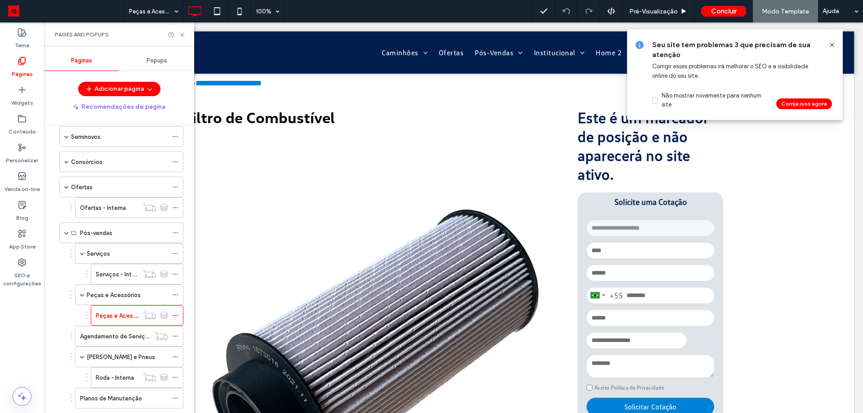
click at [833, 41] on span at bounding box center [832, 45] width 7 height 10
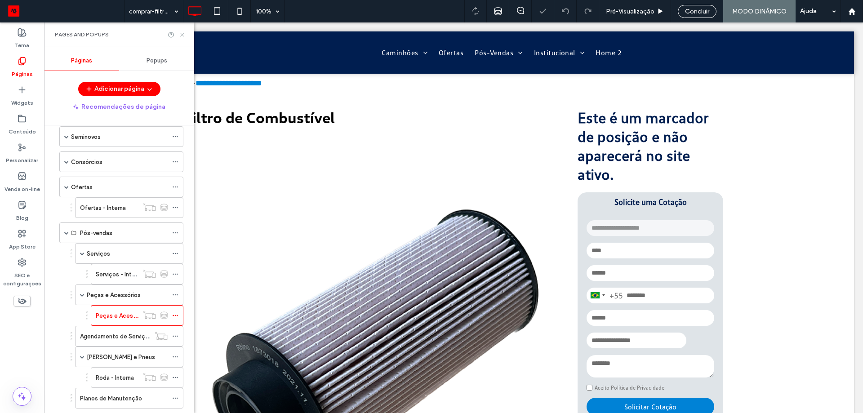
click at [184, 36] on icon at bounding box center [182, 34] width 7 height 7
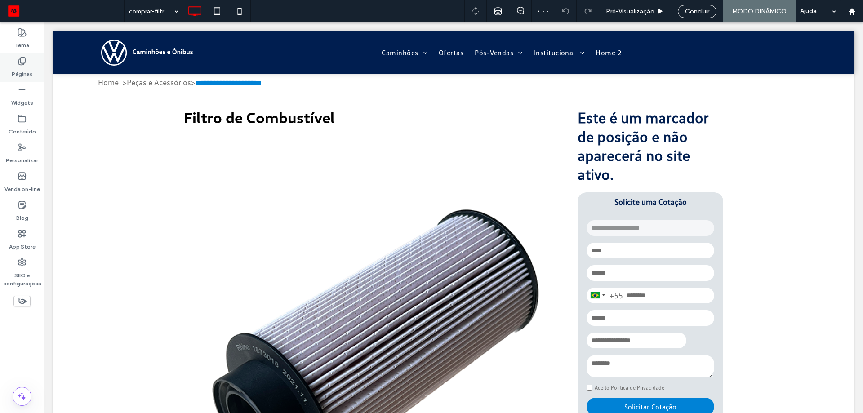
click at [26, 67] on label "Páginas" at bounding box center [22, 72] width 21 height 13
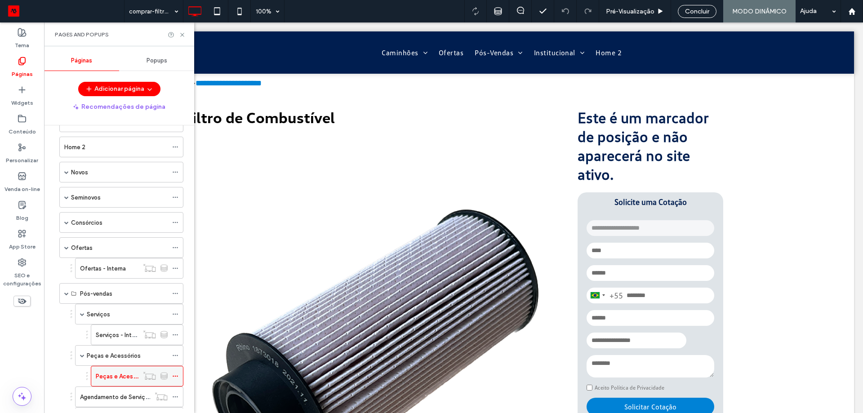
scroll to position [45, 0]
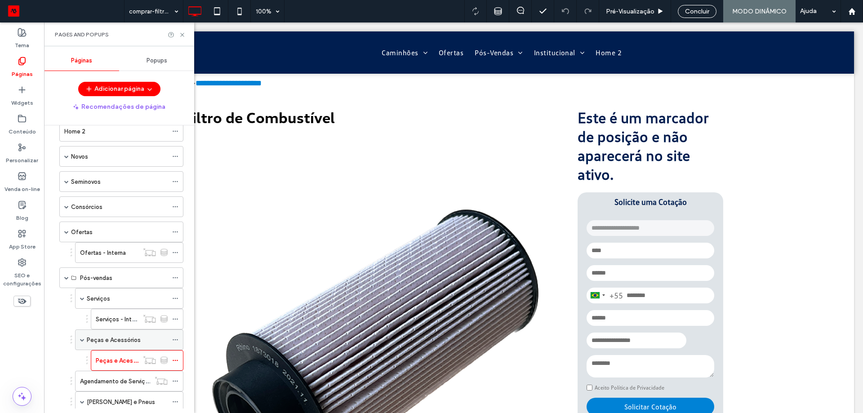
click at [107, 337] on label "Peças e Acessórios" at bounding box center [114, 340] width 54 height 16
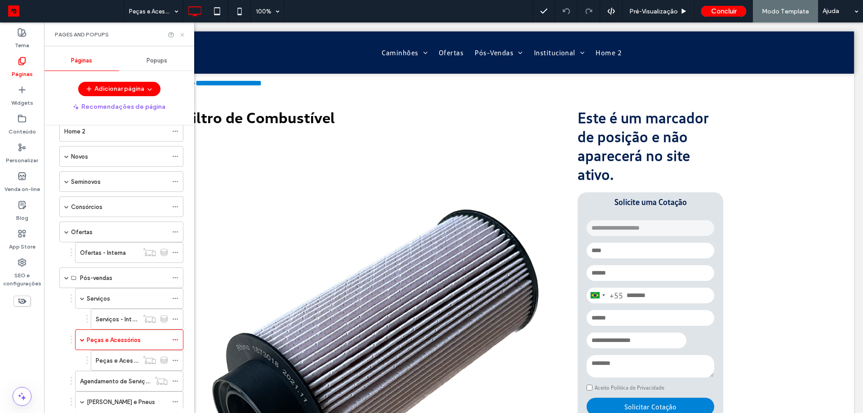
click at [181, 36] on use at bounding box center [182, 35] width 4 height 4
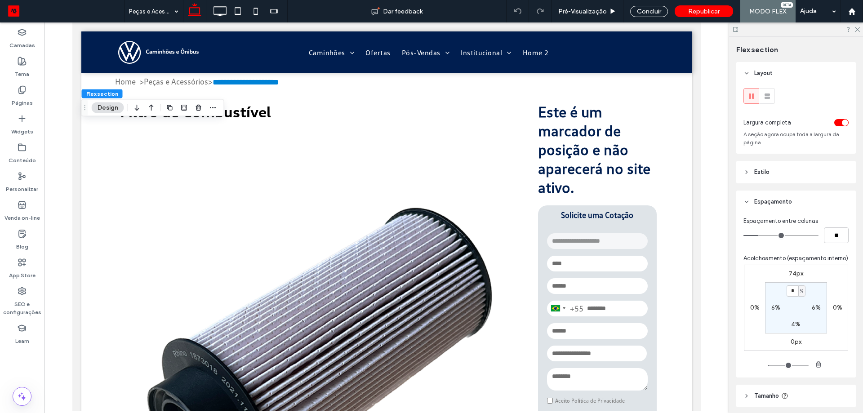
click at [791, 277] on label "74px" at bounding box center [796, 274] width 14 height 8
type input "**"
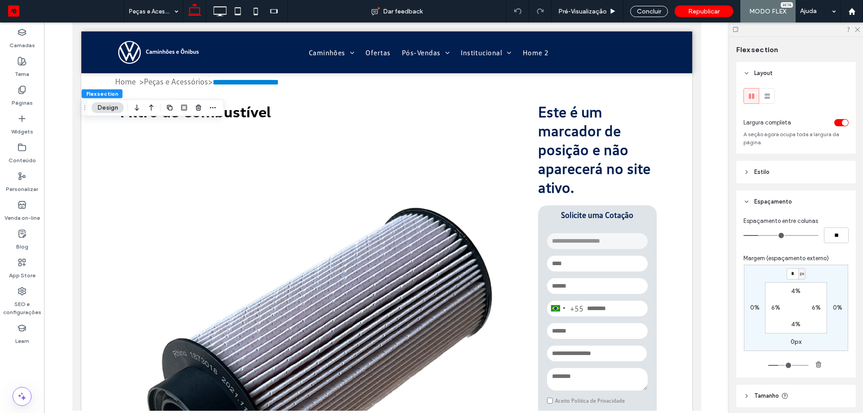
type input "*"
click at [224, 18] on icon at bounding box center [220, 11] width 18 height 18
type input "**"
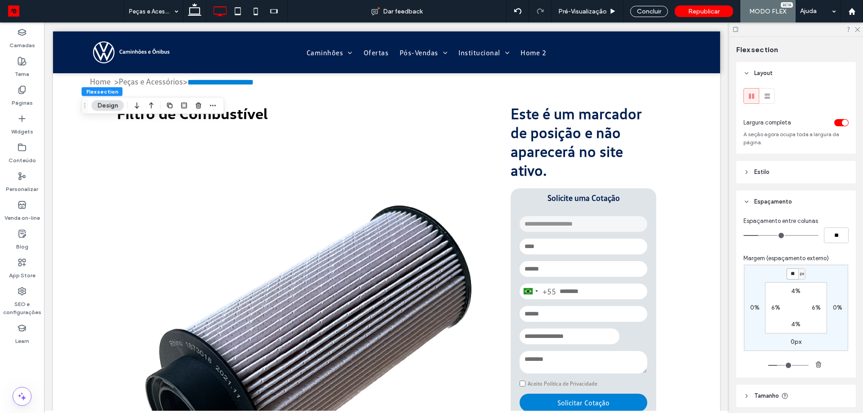
click at [789, 277] on input "**" at bounding box center [793, 273] width 12 height 11
type input "*"
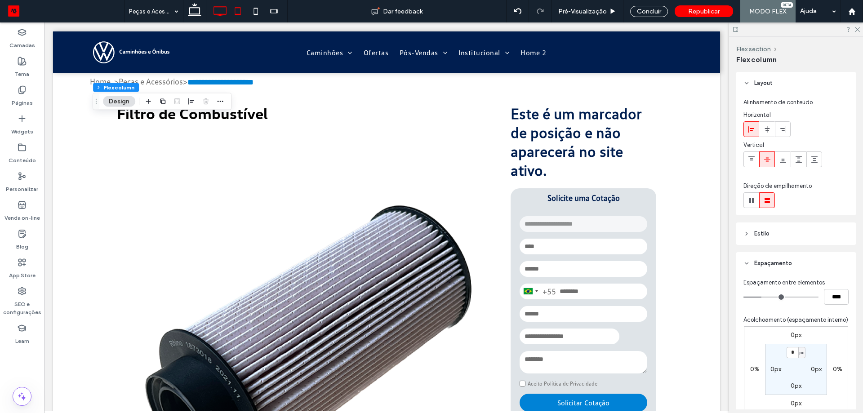
click at [234, 15] on icon at bounding box center [238, 11] width 18 height 18
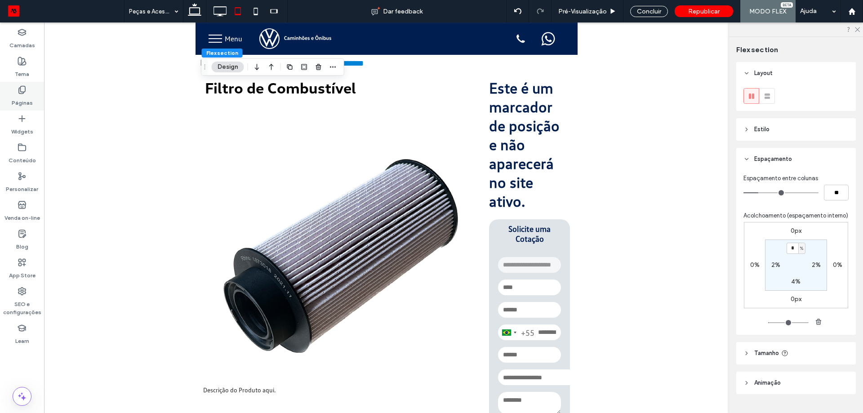
click at [21, 107] on div "Páginas" at bounding box center [22, 96] width 44 height 29
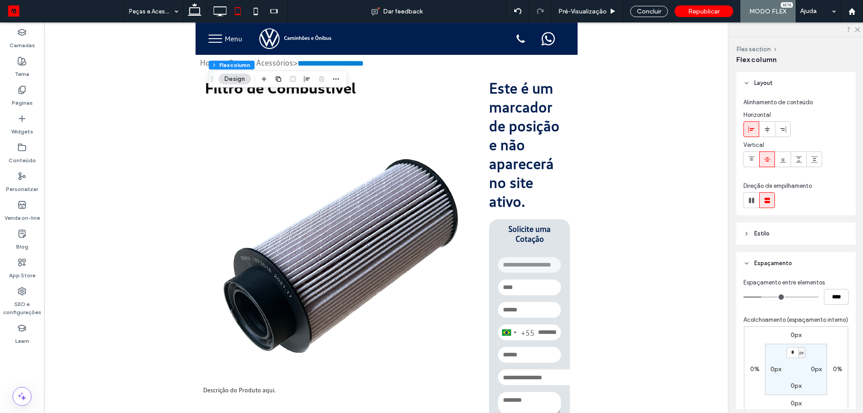
scroll to position [134, 0]
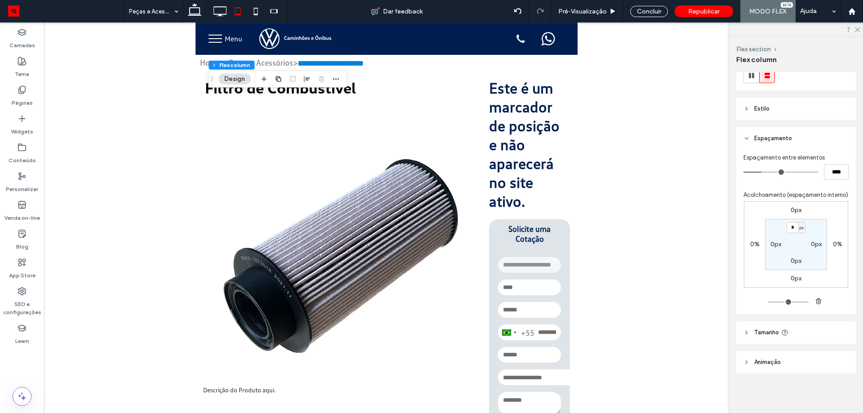
click at [804, 351] on div "Layout Alinhamento de conteúdo Horizontal Vertical Direção de empilhamento Esti…" at bounding box center [798, 241] width 125 height 338
click at [810, 335] on header "Tamanho" at bounding box center [796, 332] width 120 height 22
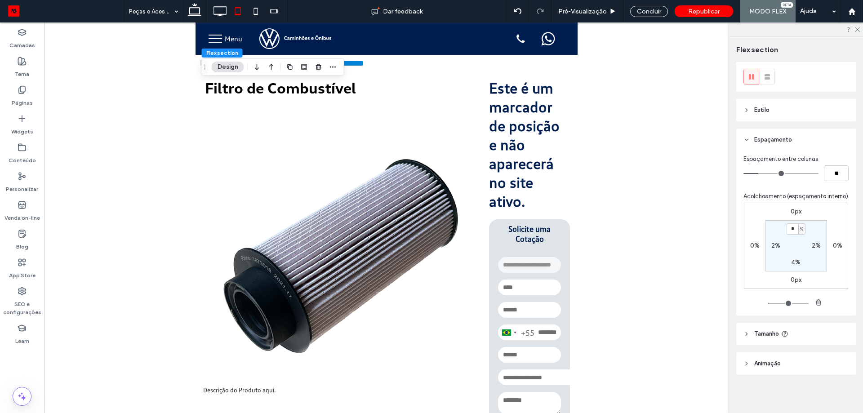
scroll to position [30, 0]
click at [778, 332] on span "Tamanho" at bounding box center [766, 332] width 25 height 9
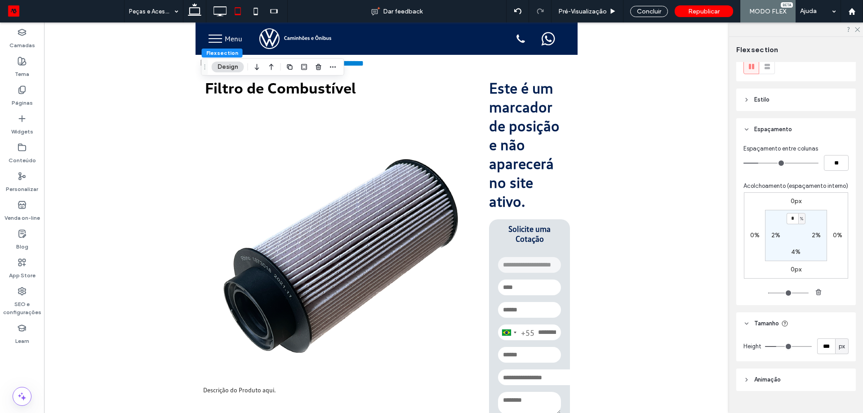
click at [843, 354] on div "px" at bounding box center [841, 347] width 13 height 16
click at [839, 340] on span "A" at bounding box center [838, 339] width 4 height 9
type input "*"
click at [187, 14] on icon at bounding box center [195, 11] width 18 height 18
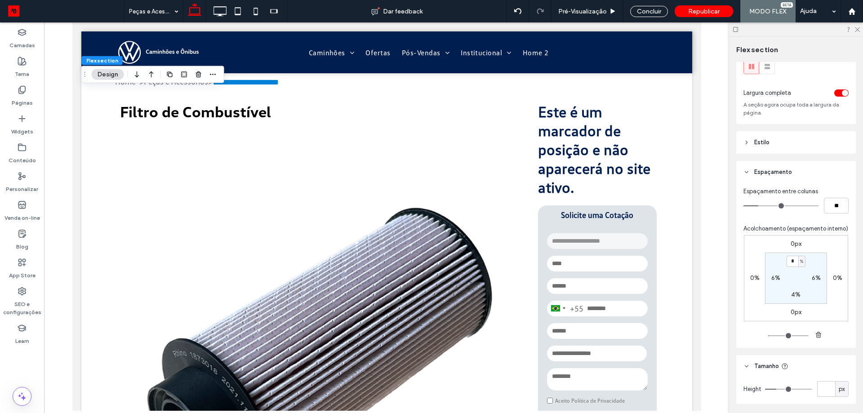
type input "***"
click at [839, 394] on span "px" at bounding box center [842, 389] width 6 height 9
click at [843, 375] on div "A" at bounding box center [837, 383] width 13 height 16
type input "*"
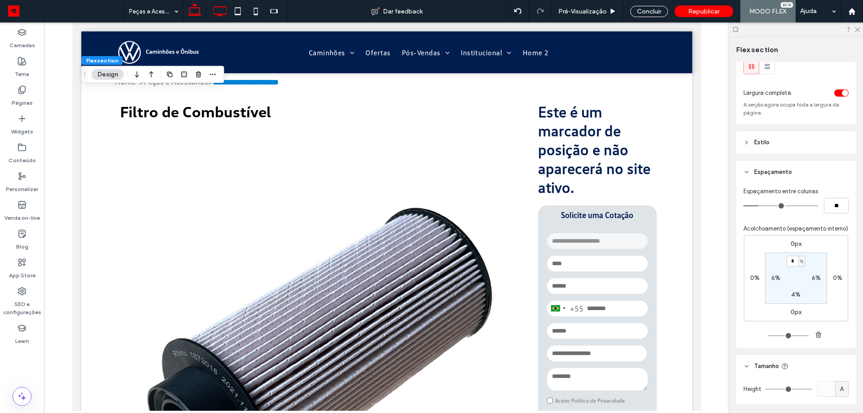
drag, startPoint x: 219, startPoint y: 6, endPoint x: 227, endPoint y: 20, distance: 16.0
click at [219, 7] on icon at bounding box center [220, 11] width 18 height 18
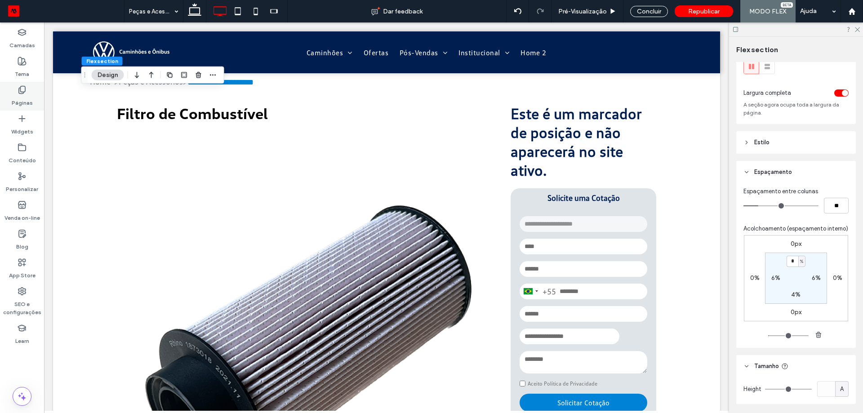
click at [15, 91] on div "Páginas" at bounding box center [22, 96] width 44 height 29
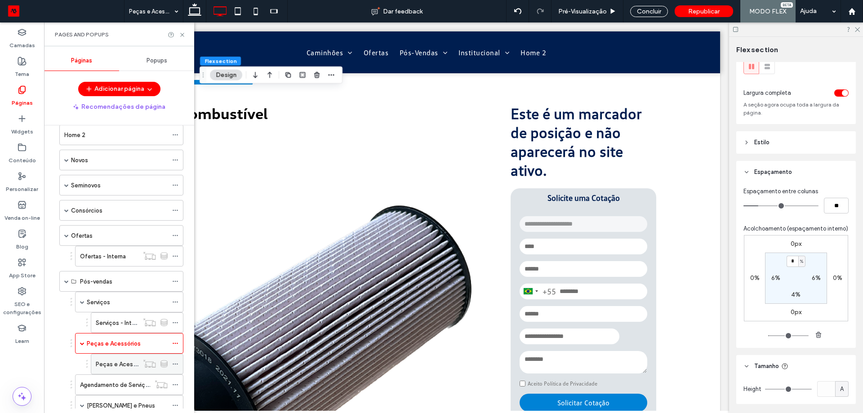
scroll to position [90, 0]
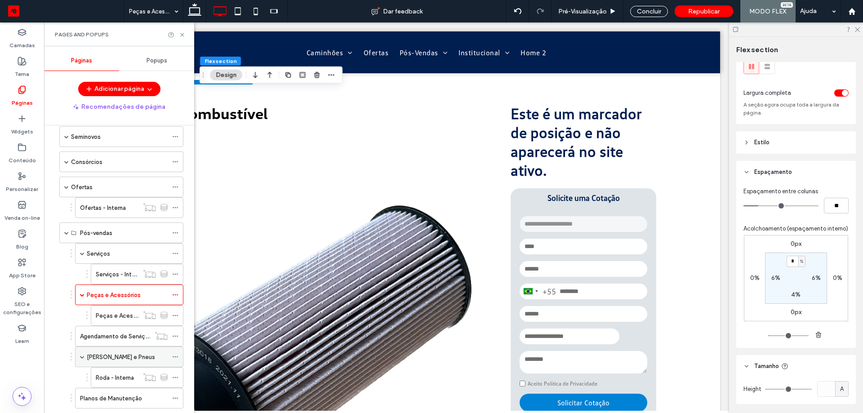
click at [117, 357] on label "Rodas e Pneus" at bounding box center [121, 357] width 68 height 16
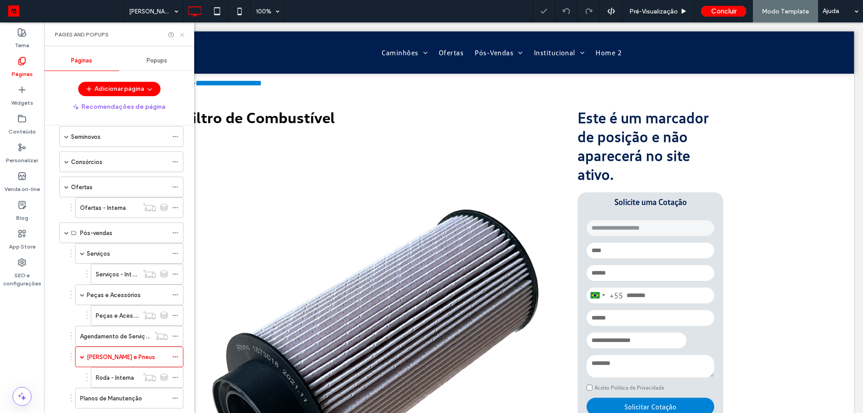
click at [183, 36] on icon at bounding box center [182, 34] width 7 height 7
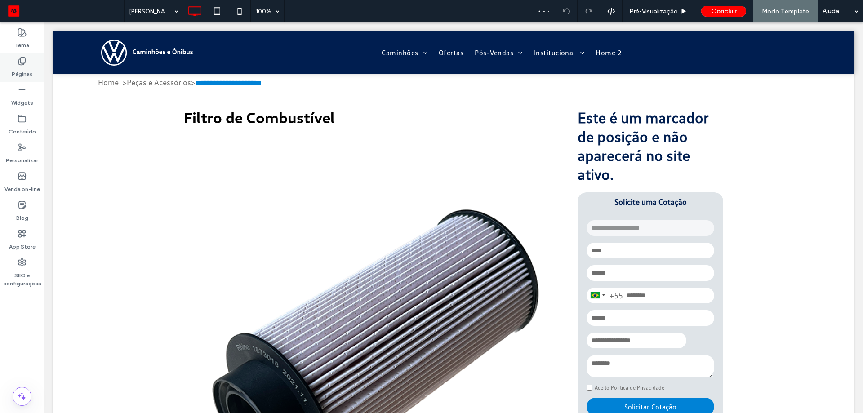
click at [23, 74] on label "Páginas" at bounding box center [22, 72] width 21 height 13
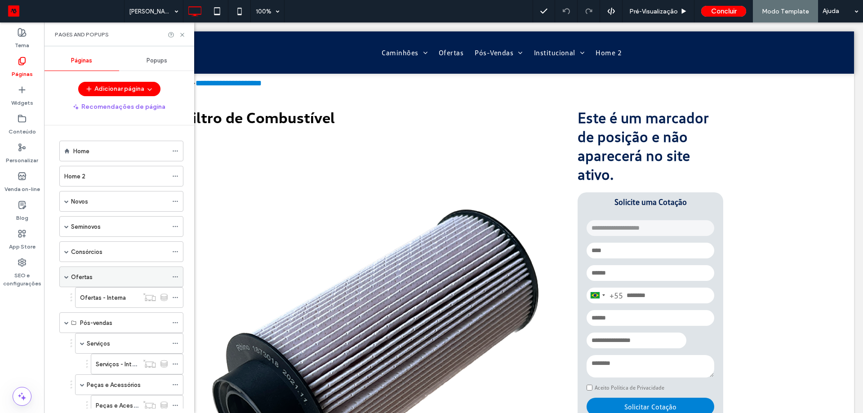
click at [104, 284] on div "Ofertas" at bounding box center [119, 277] width 97 height 20
click at [181, 38] on div "Pages and Popups" at bounding box center [119, 34] width 150 height 24
click at [181, 37] on icon at bounding box center [182, 34] width 7 height 7
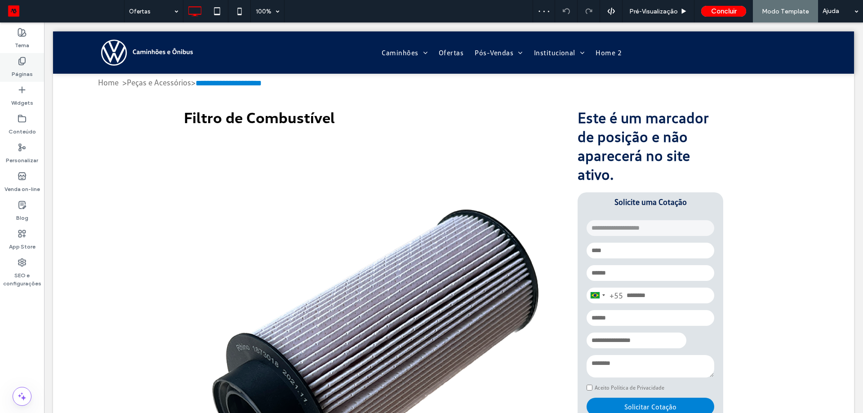
click at [18, 70] on label "Páginas" at bounding box center [22, 72] width 21 height 13
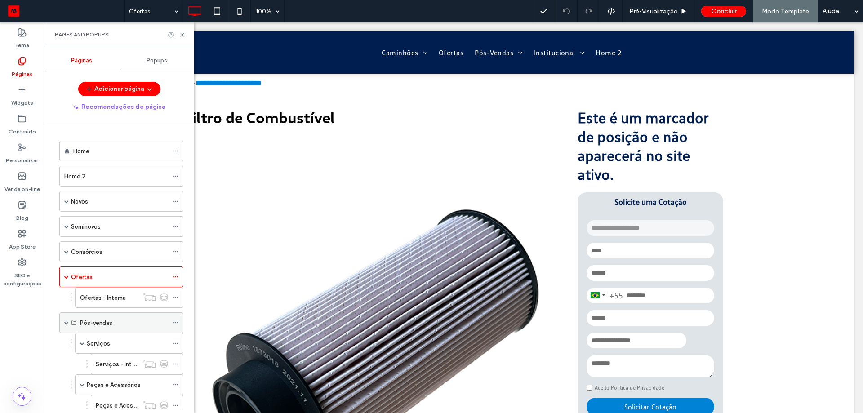
click at [97, 329] on div "Pós-vendas" at bounding box center [124, 323] width 88 height 20
click at [88, 322] on label "Pós-vendas" at bounding box center [96, 323] width 32 height 16
click at [85, 321] on label "Pós-vendas" at bounding box center [96, 323] width 32 height 16
click at [124, 340] on div "Serviços" at bounding box center [127, 343] width 81 height 9
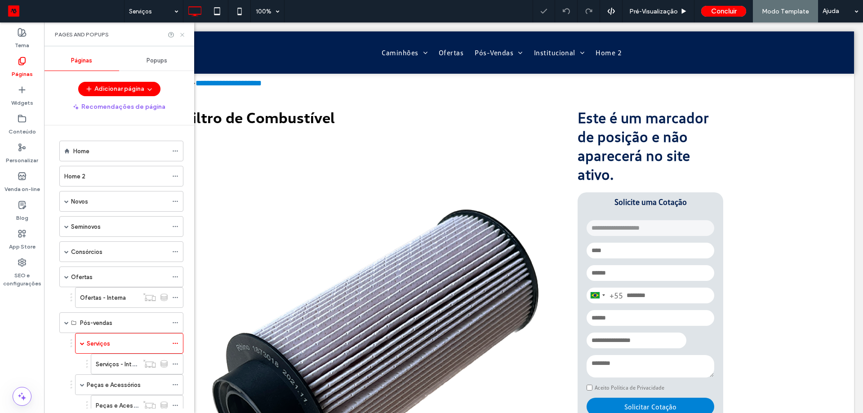
click at [185, 37] on icon at bounding box center [182, 34] width 7 height 7
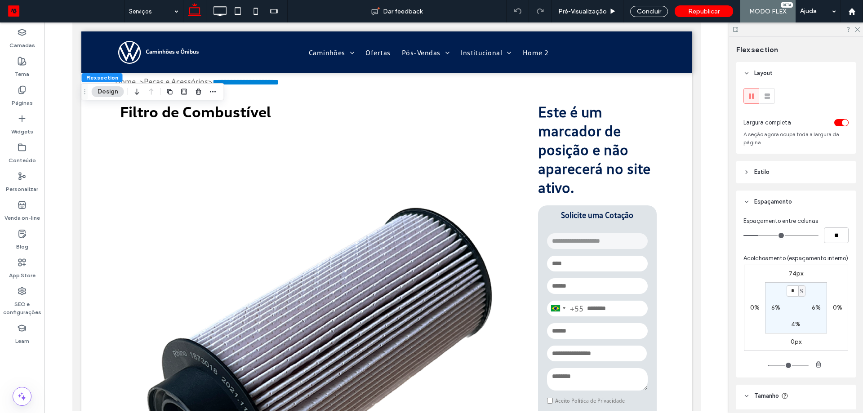
click at [795, 278] on div "74px 0% 0px 0% * % 6% 4% 6%" at bounding box center [796, 308] width 104 height 86
click at [794, 277] on label "74px" at bounding box center [796, 274] width 14 height 8
type input "**"
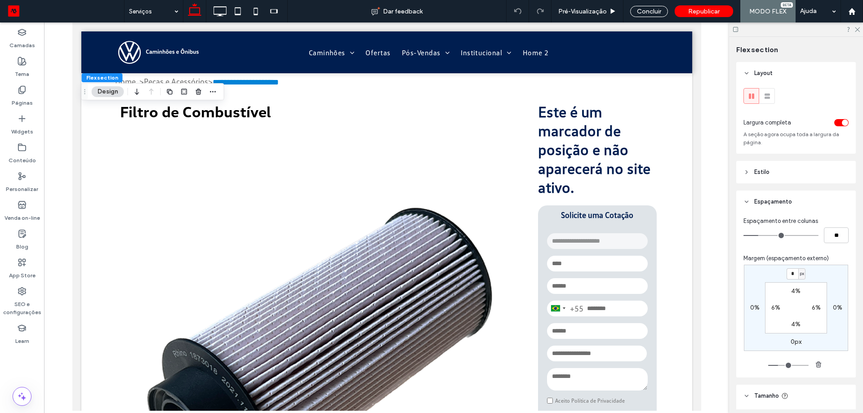
type input "*"
click at [846, 268] on div "* px 0% 0px 0% 4% 6% 4% 6%" at bounding box center [796, 308] width 104 height 86
click at [26, 95] on label "Páginas" at bounding box center [22, 100] width 21 height 13
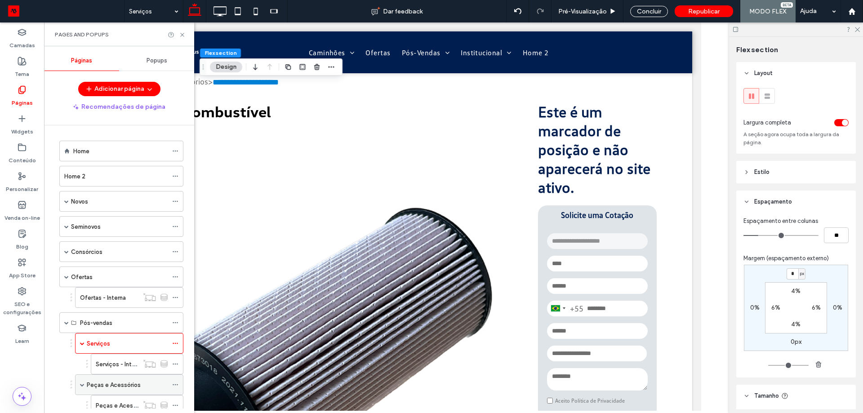
click at [110, 379] on div "Peças e Acessórios" at bounding box center [127, 385] width 81 height 20
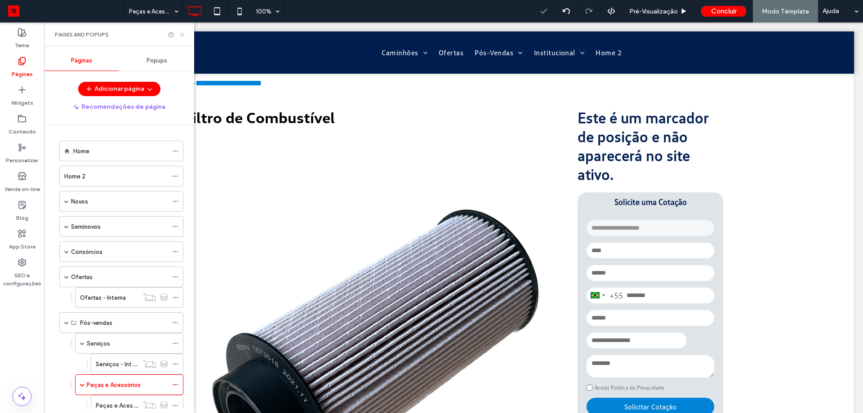
click at [183, 36] on use at bounding box center [182, 35] width 4 height 4
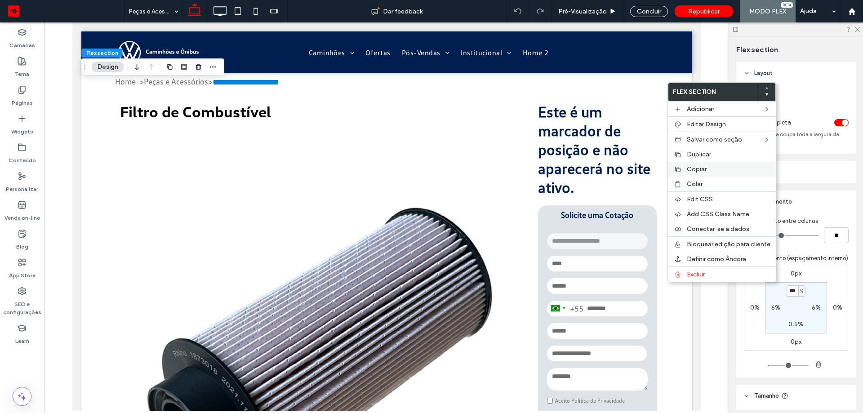
click at [684, 171] on div "Copiar" at bounding box center [722, 169] width 108 height 15
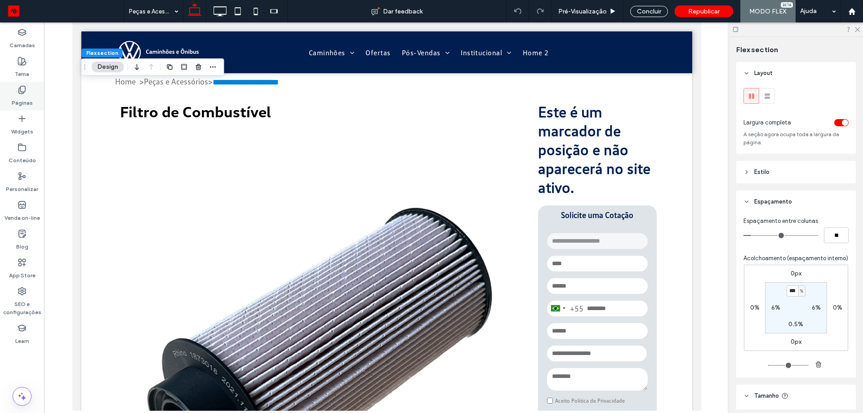
click at [22, 88] on icon at bounding box center [22, 89] width 9 height 9
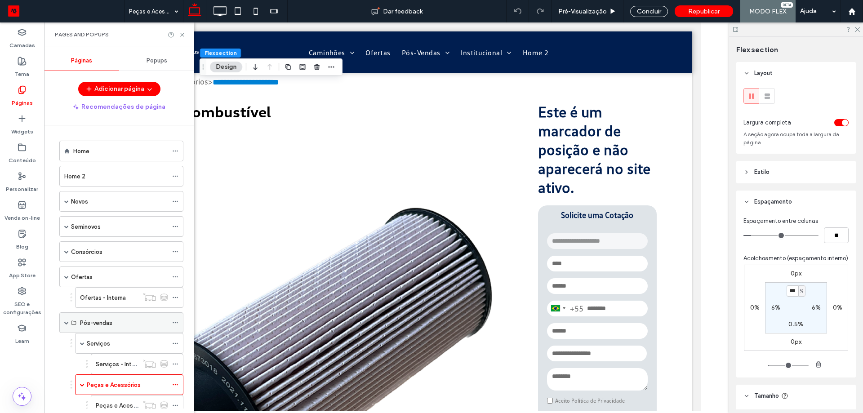
click at [106, 328] on div "Pós-vendas" at bounding box center [124, 323] width 88 height 20
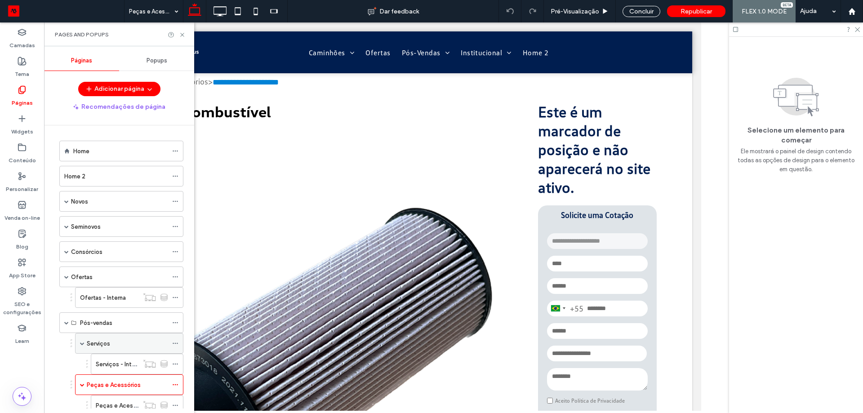
click at [102, 349] on div "Serviços" at bounding box center [127, 344] width 81 height 20
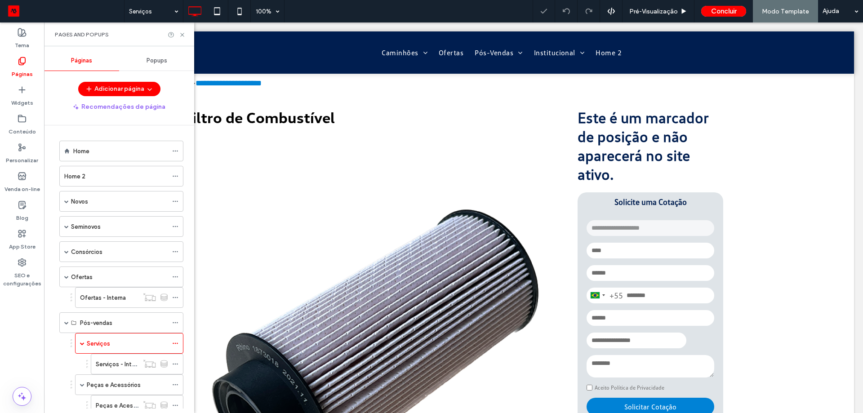
click at [183, 30] on div "Pages and Popups" at bounding box center [119, 34] width 150 height 24
click at [180, 39] on div "Pages and Popups" at bounding box center [119, 34] width 150 height 24
click at [183, 35] on icon at bounding box center [182, 34] width 7 height 7
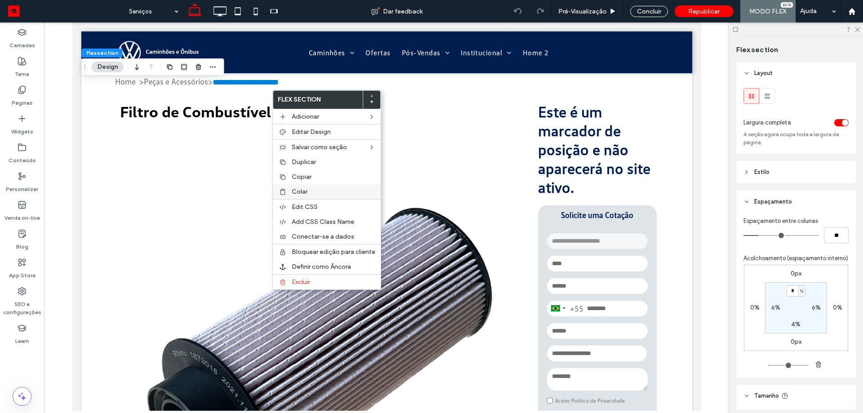
click at [309, 191] on label "Colar" at bounding box center [334, 192] width 84 height 8
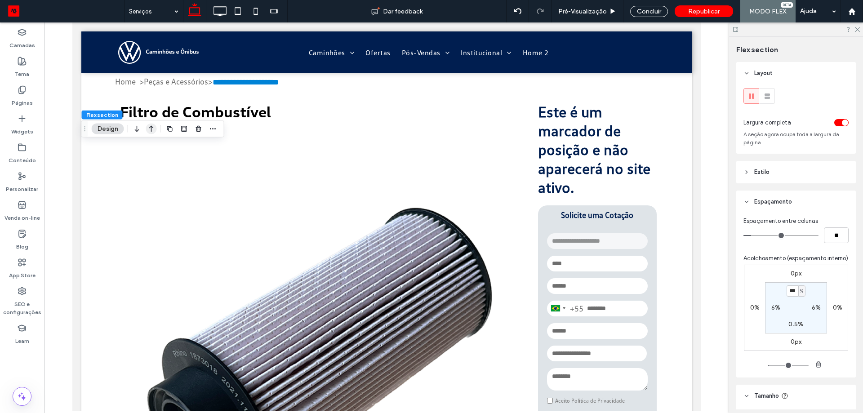
click at [147, 130] on icon "button" at bounding box center [151, 129] width 11 height 16
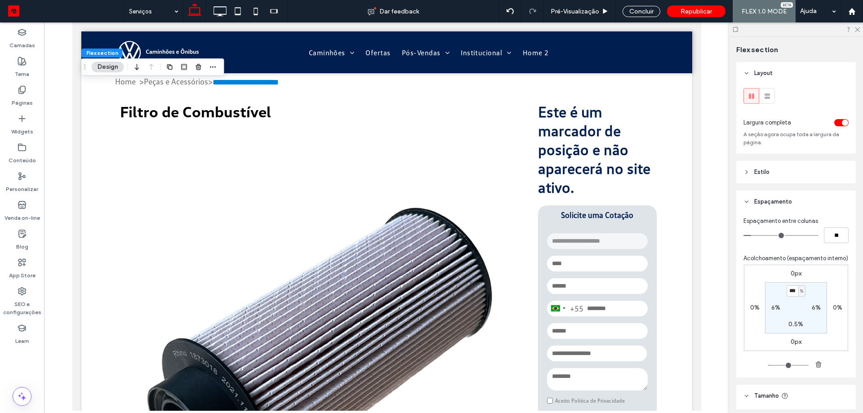
type input "*"
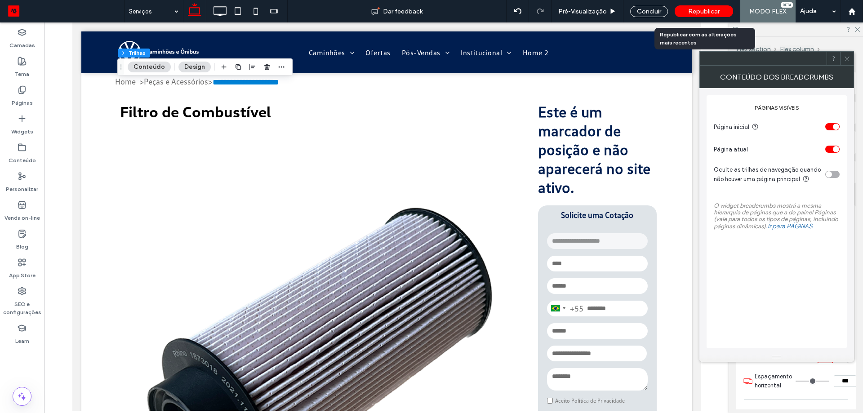
click at [716, 9] on span "Republicar" at bounding box center [703, 12] width 31 height 8
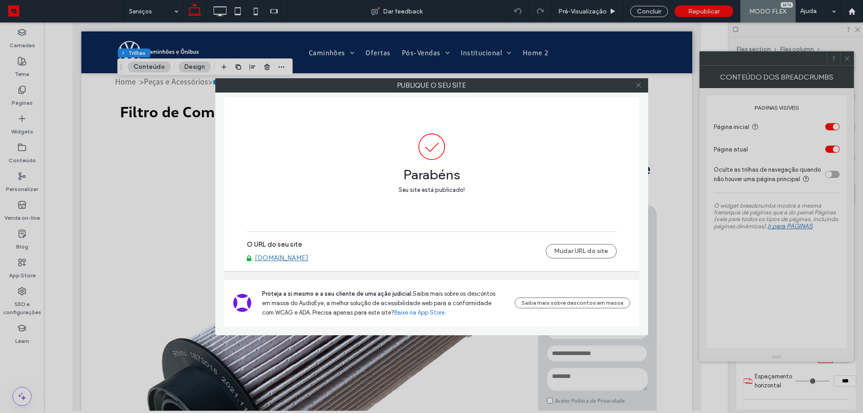
click at [642, 85] on div at bounding box center [638, 85] width 13 height 13
click at [635, 88] on div at bounding box center [638, 85] width 13 height 13
click at [639, 82] on icon at bounding box center [638, 85] width 7 height 7
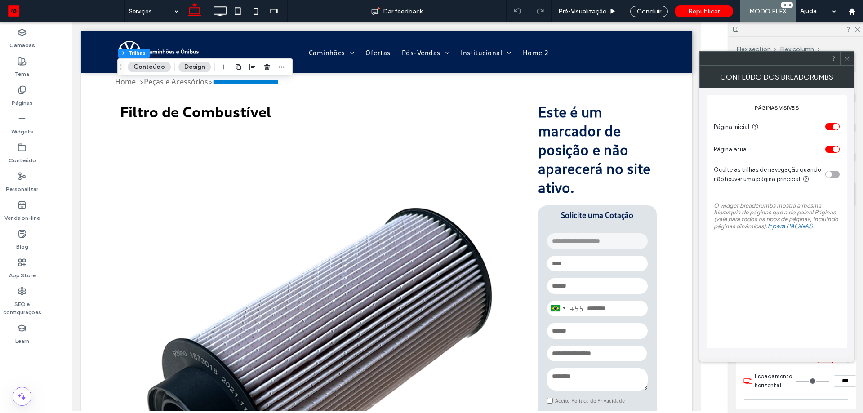
click at [849, 59] on icon at bounding box center [847, 58] width 7 height 7
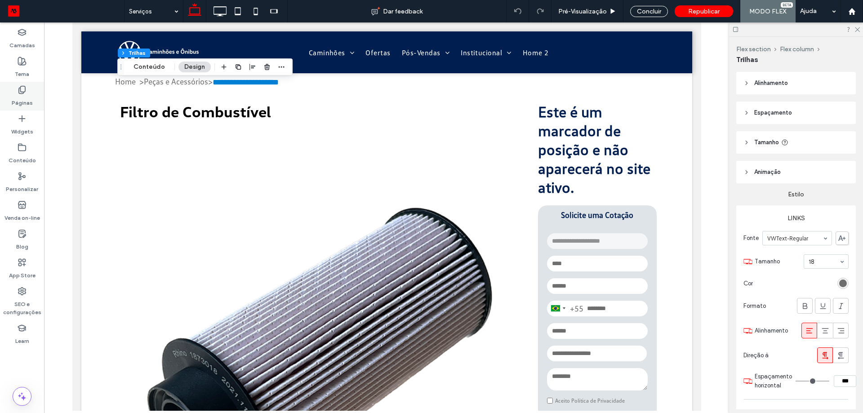
click at [9, 98] on div "Páginas" at bounding box center [22, 96] width 44 height 29
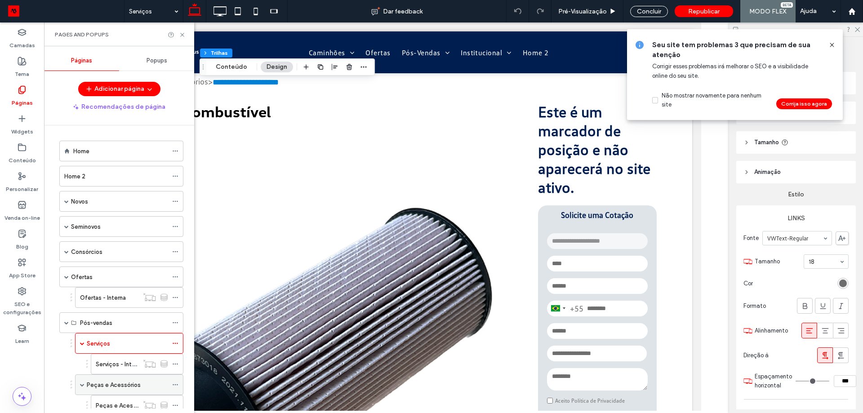
scroll to position [90, 0]
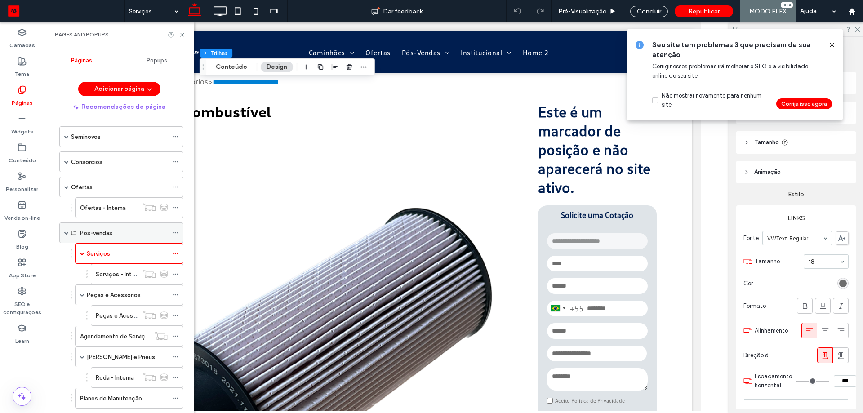
click at [69, 233] on div "Pós-vendas" at bounding box center [121, 233] width 124 height 21
click at [64, 188] on div "Ofertas" at bounding box center [121, 187] width 124 height 21
click at [69, 188] on div "Ofertas" at bounding box center [121, 187] width 124 height 21
click at [65, 162] on span at bounding box center [66, 162] width 4 height 4
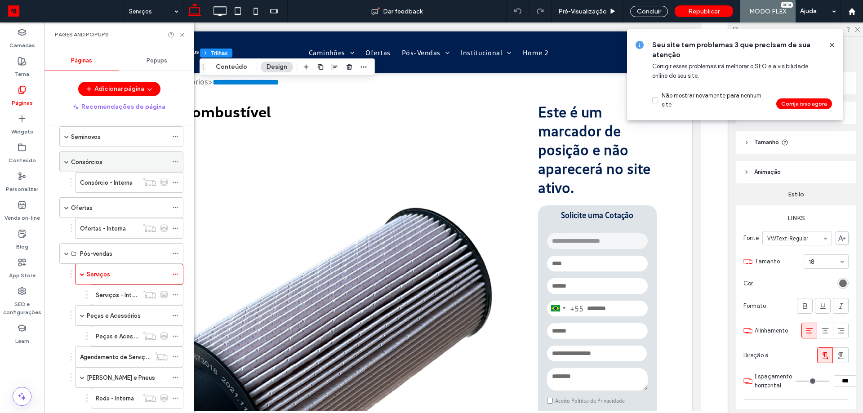
click at [84, 163] on label "Consórcios" at bounding box center [86, 162] width 31 height 16
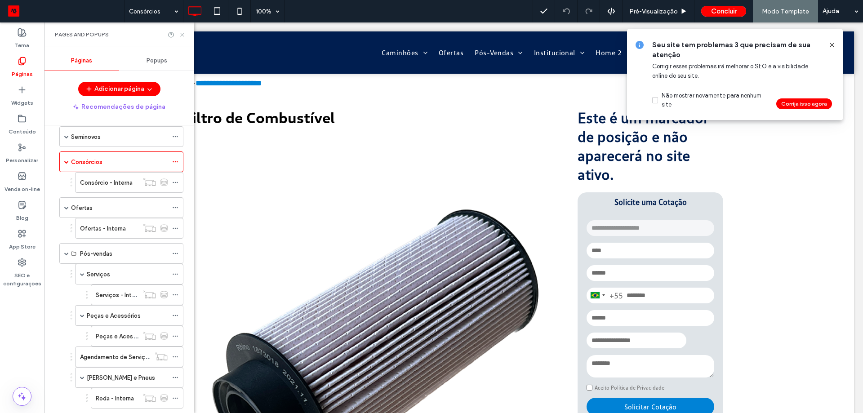
click at [184, 37] on icon at bounding box center [182, 34] width 7 height 7
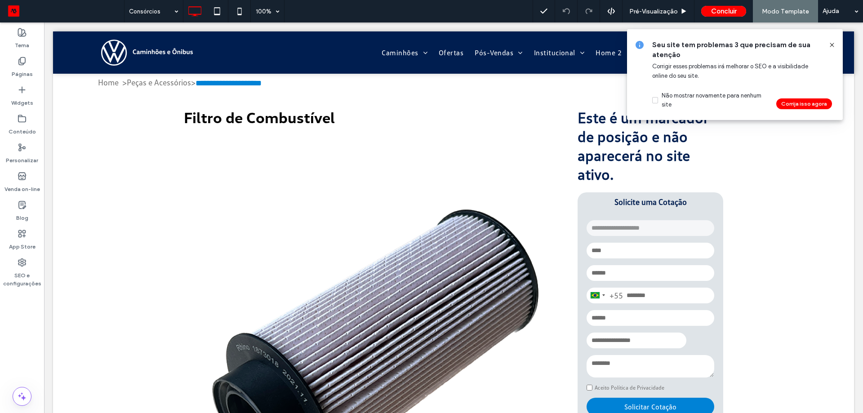
click at [830, 47] on icon at bounding box center [832, 44] width 7 height 7
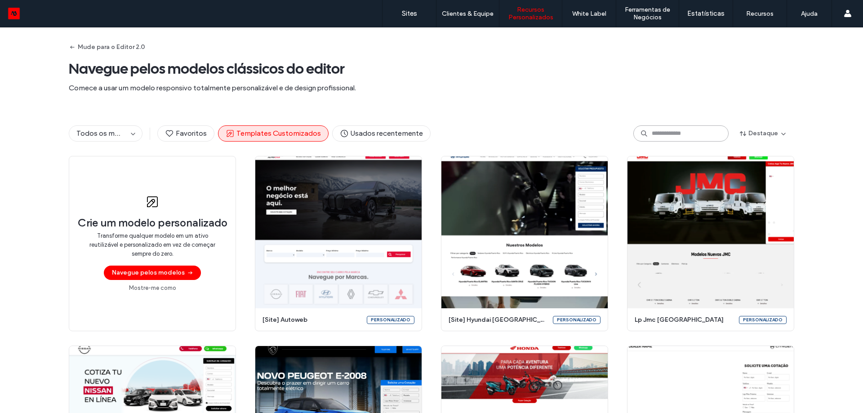
click at [662, 134] on input at bounding box center [680, 133] width 95 height 16
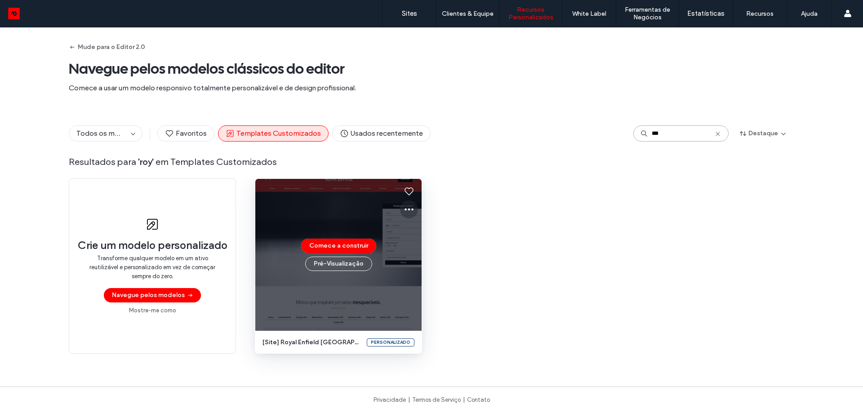
type input "***"
click at [406, 211] on icon at bounding box center [409, 209] width 11 height 11
click at [438, 255] on span "Editar modelo" at bounding box center [434, 251] width 38 height 9
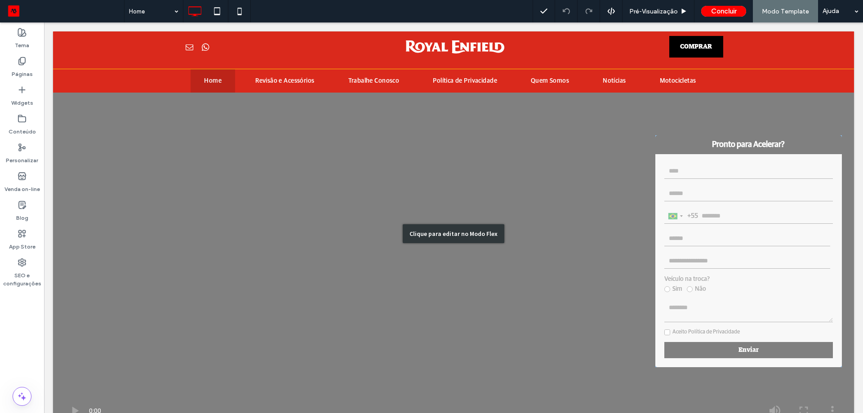
click at [734, 231] on div "Clique para editar no Modo Flex" at bounding box center [453, 233] width 801 height 405
click at [734, 230] on div "[GEOGRAPHIC_DATA] +55 +55 244 results found [GEOGRAPHIC_DATA] +93 [GEOGRAPHIC_D…" at bounding box center [749, 260] width 187 height 213
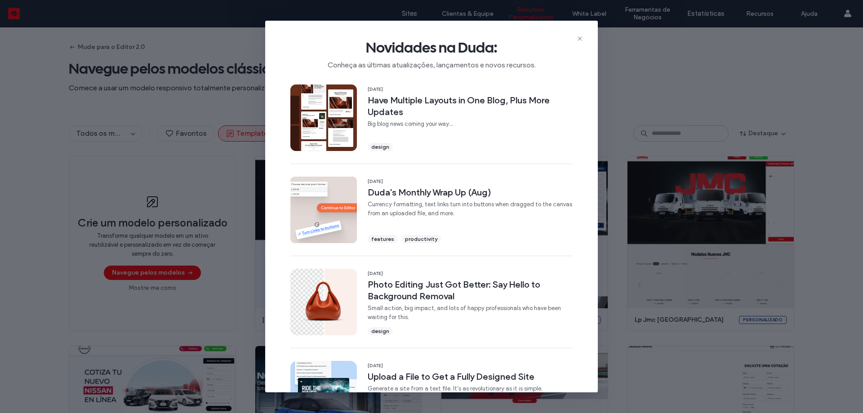
click at [575, 40] on span "Novidades na Duda:" at bounding box center [432, 48] width 304 height 18
click at [584, 37] on div "Novidades na Duda: Conheça as últimas atualizações, lançamentos e novos recurso…" at bounding box center [431, 51] width 333 height 60
click at [576, 40] on icon at bounding box center [579, 38] width 7 height 7
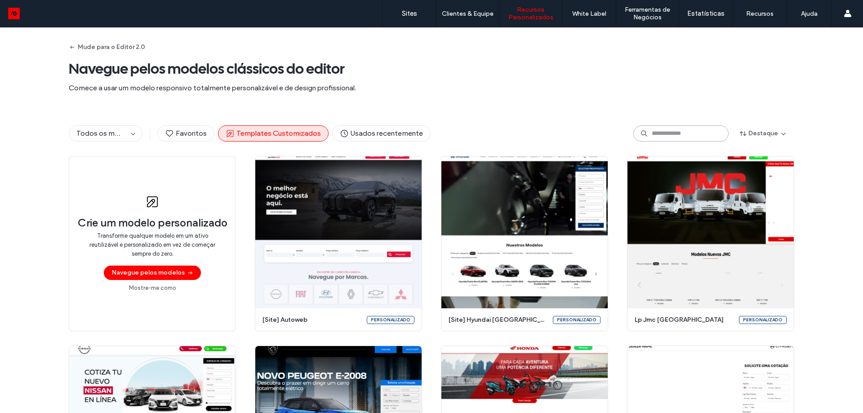
click at [651, 130] on input at bounding box center [680, 133] width 95 height 16
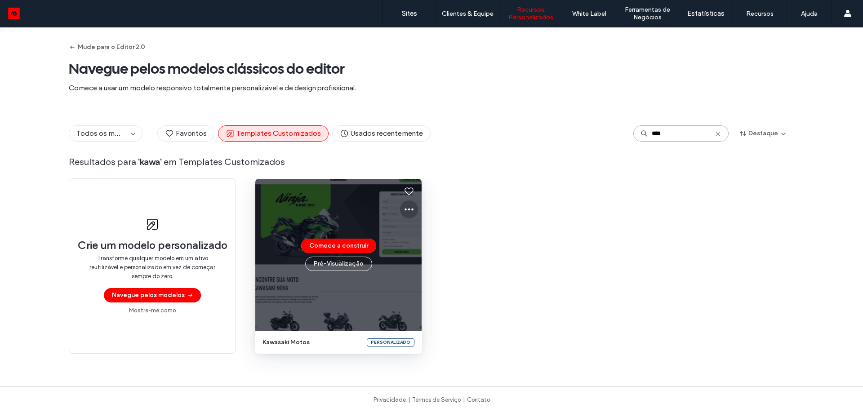
type input "****"
click at [409, 213] on icon at bounding box center [409, 209] width 11 height 11
click at [436, 253] on span "Editar modelo" at bounding box center [434, 251] width 38 height 9
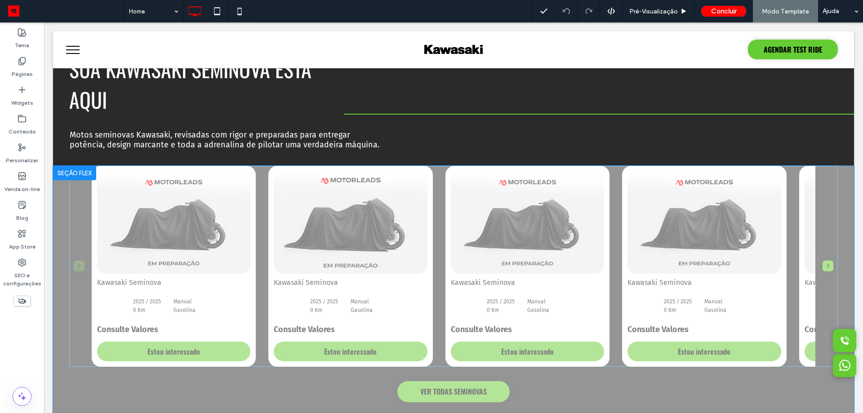
click at [358, 166] on div "Clique para editar no Modo Flex" at bounding box center [453, 308] width 801 height 285
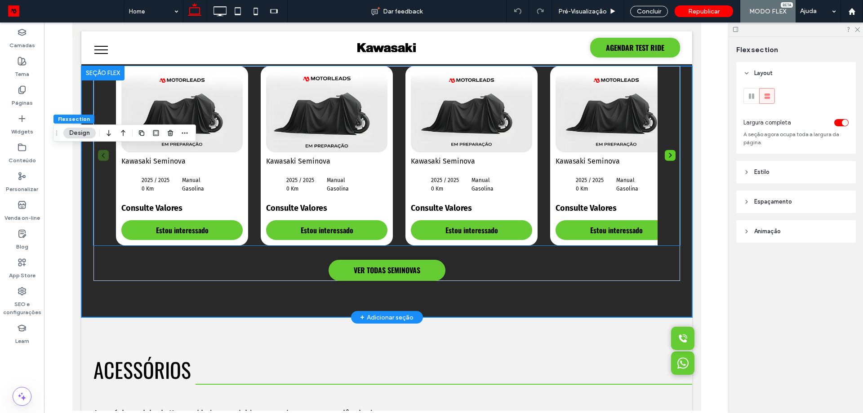
scroll to position [655, 0]
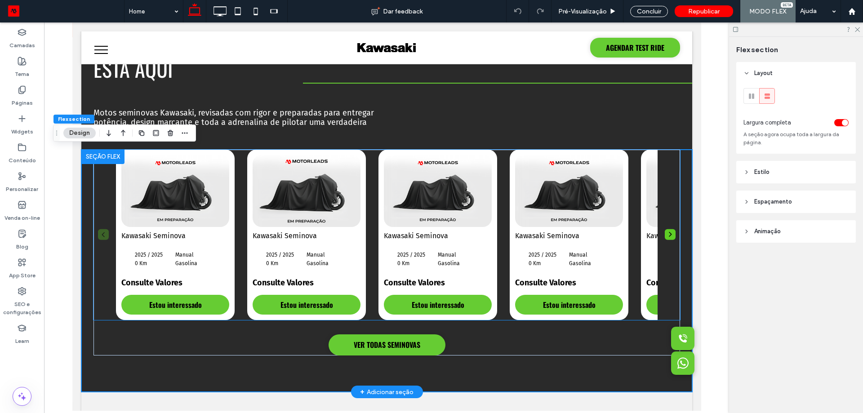
click at [341, 187] on img "2 / 7" at bounding box center [306, 191] width 113 height 76
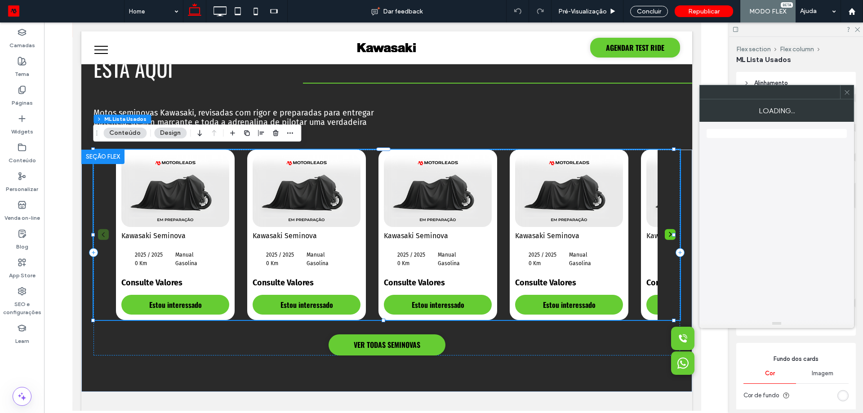
type input "**"
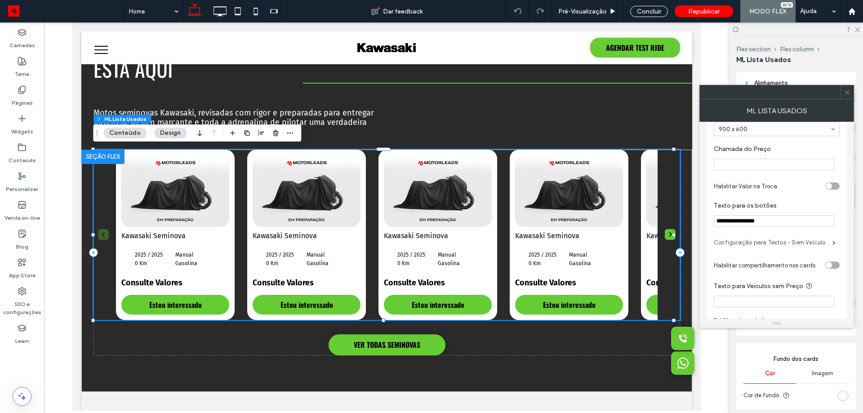
scroll to position [225, 0]
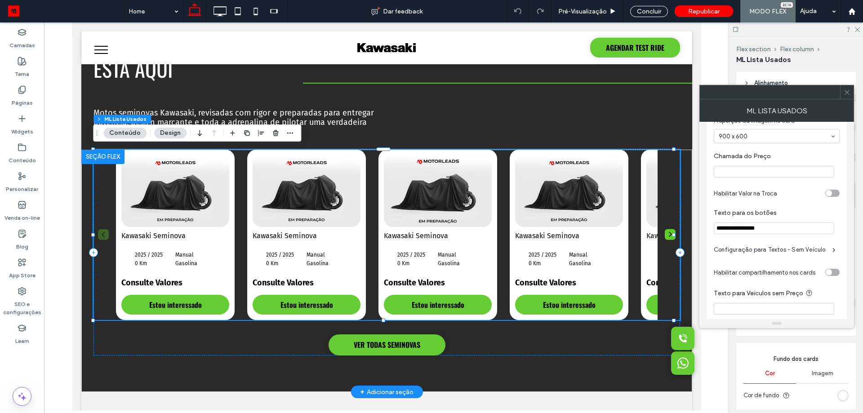
drag, startPoint x: 849, startPoint y: 254, endPoint x: 395, endPoint y: 210, distance: 456.2
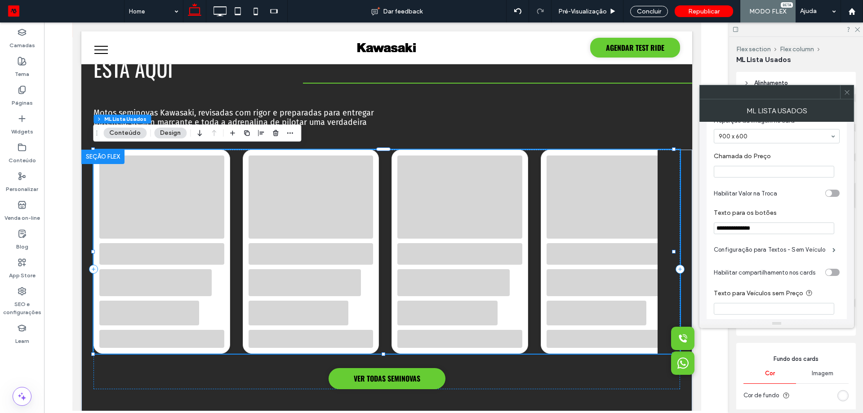
type input "**********"
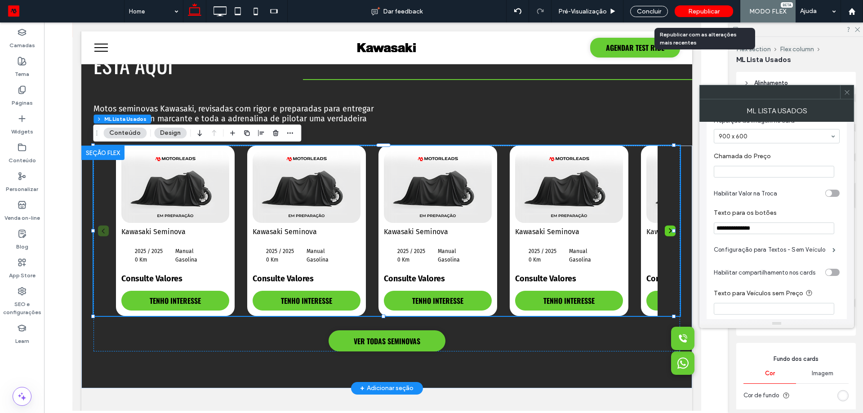
click at [711, 13] on span "Republicar" at bounding box center [703, 12] width 31 height 8
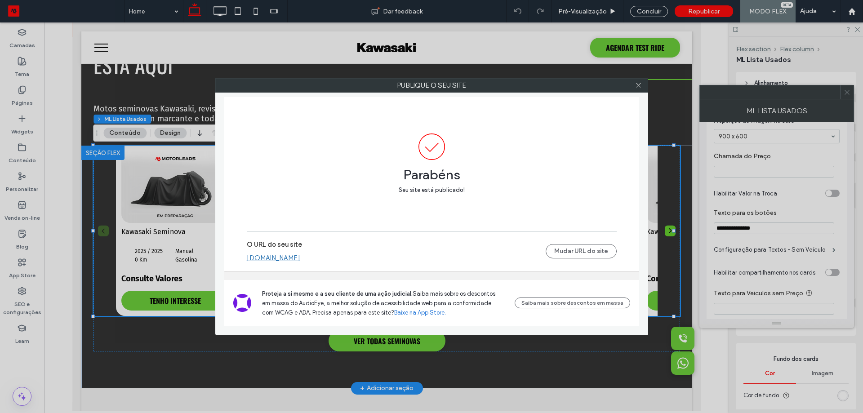
drag, startPoint x: 641, startPoint y: 84, endPoint x: 662, endPoint y: 88, distance: 21.1
click at [640, 84] on icon at bounding box center [638, 85] width 7 height 7
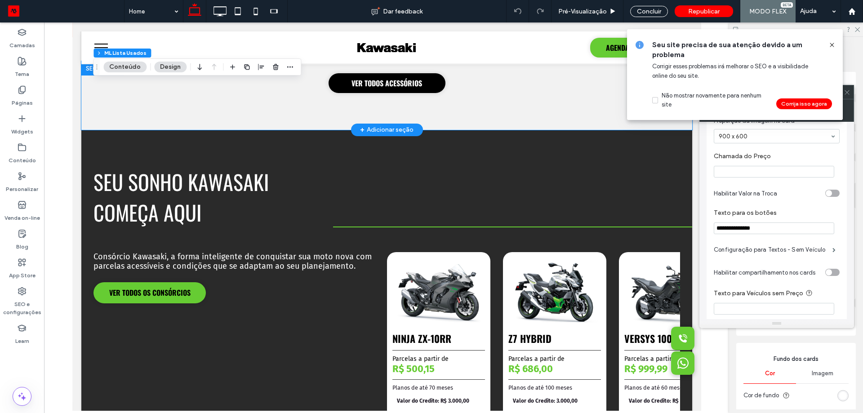
scroll to position [1419, 0]
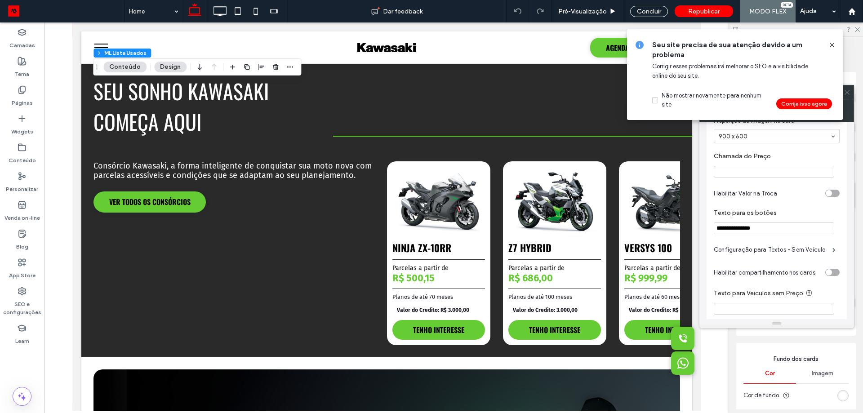
click at [834, 48] on icon at bounding box center [832, 44] width 7 height 7
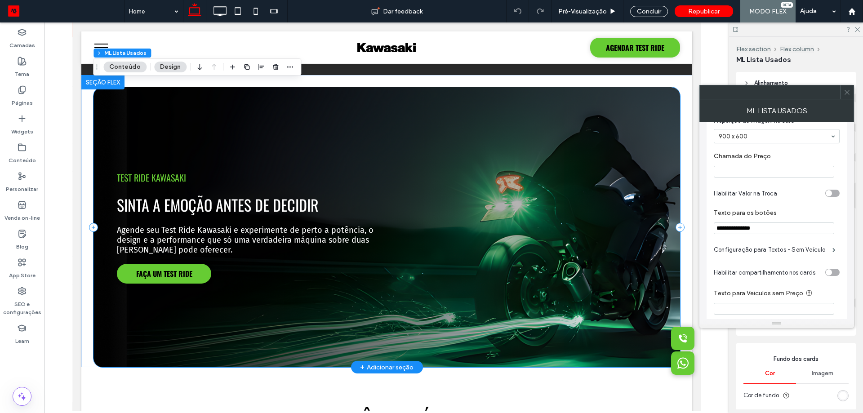
scroll to position [1869, 0]
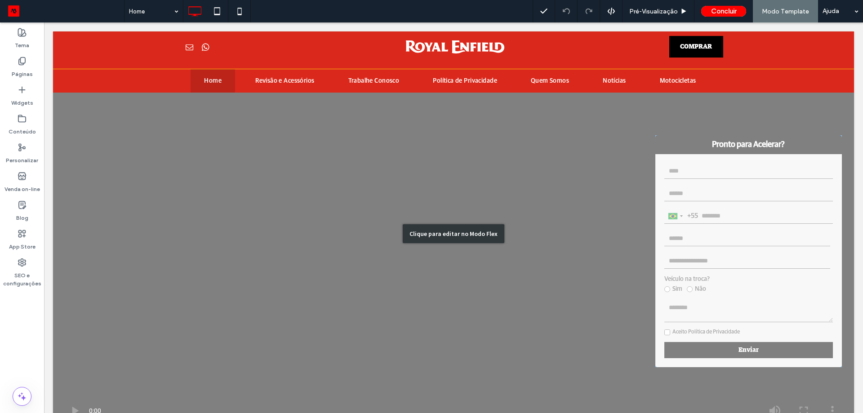
click at [723, 196] on div "Clique para editar no Modo Flex" at bounding box center [453, 233] width 801 height 405
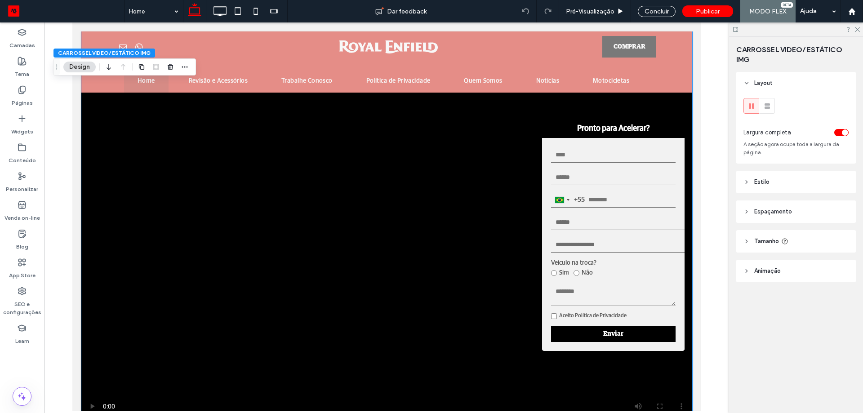
click at [607, 161] on input "text" at bounding box center [613, 155] width 125 height 16
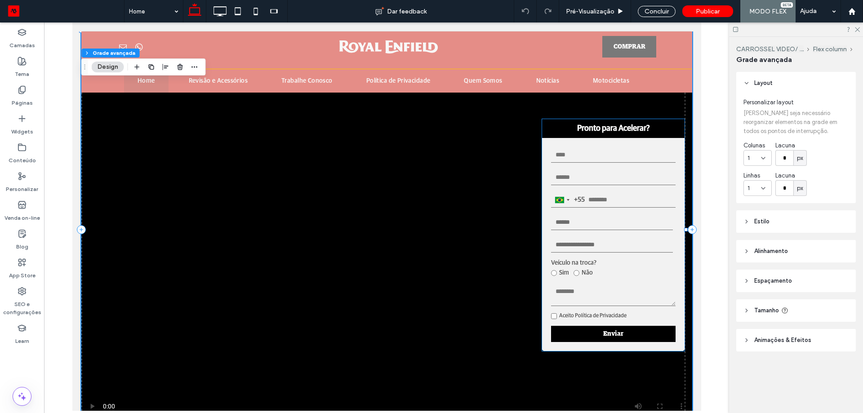
click at [607, 161] on input "text" at bounding box center [613, 155] width 125 height 16
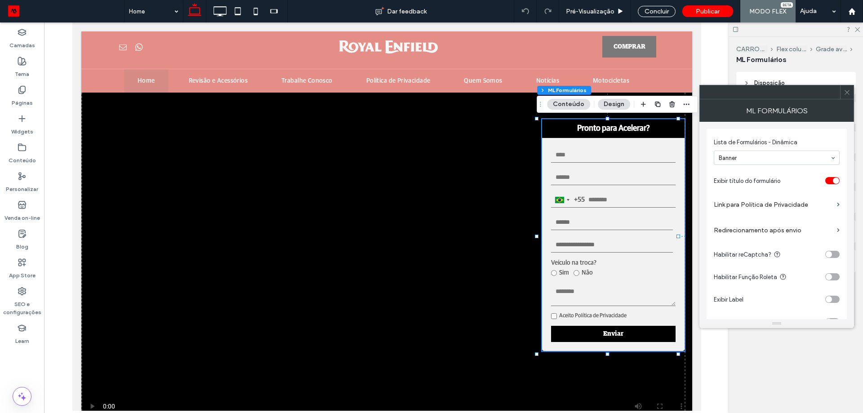
click at [843, 87] on div at bounding box center [846, 91] width 13 height 13
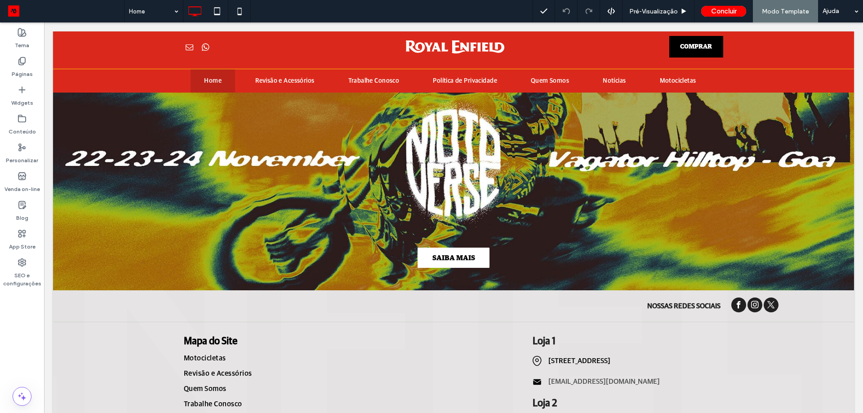
scroll to position [1349, 0]
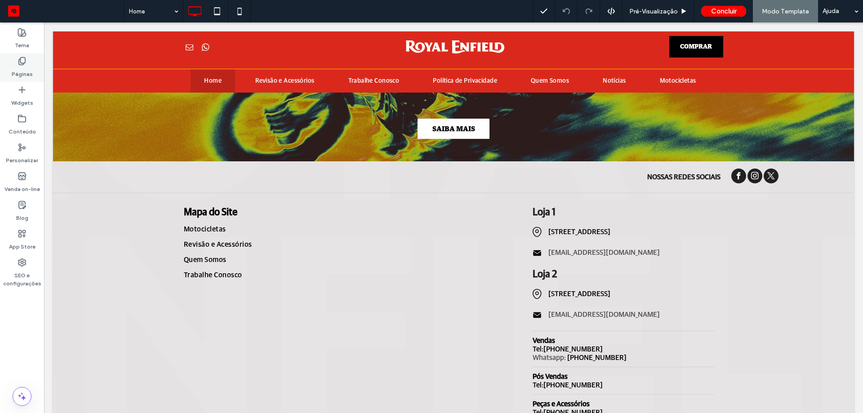
click at [27, 73] on label "Páginas" at bounding box center [22, 72] width 21 height 13
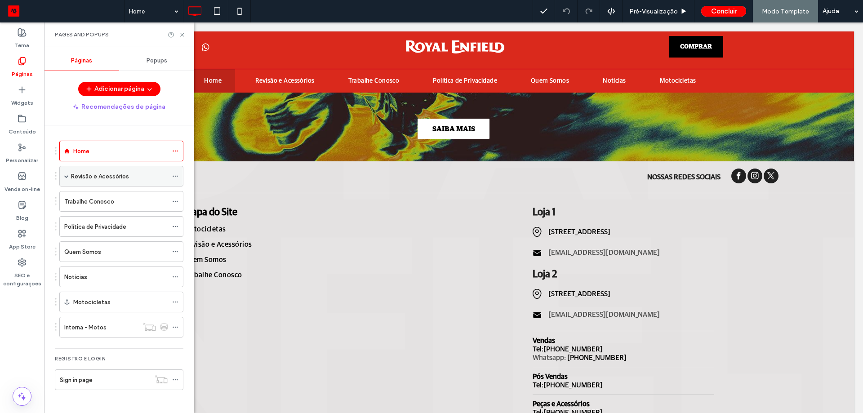
click at [64, 175] on span at bounding box center [66, 176] width 4 height 4
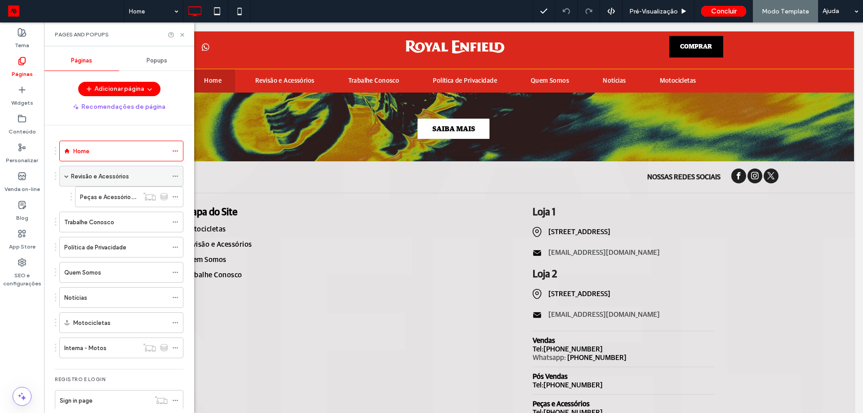
click at [111, 174] on label "Revisão e Acessórios" at bounding box center [100, 177] width 58 height 16
click at [183, 38] on div "Pages and Popups" at bounding box center [119, 34] width 150 height 24
click at [183, 37] on icon at bounding box center [182, 34] width 7 height 7
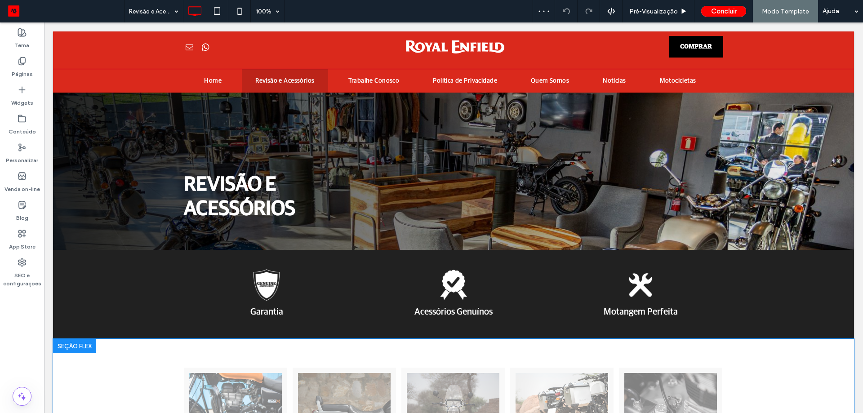
scroll to position [225, 0]
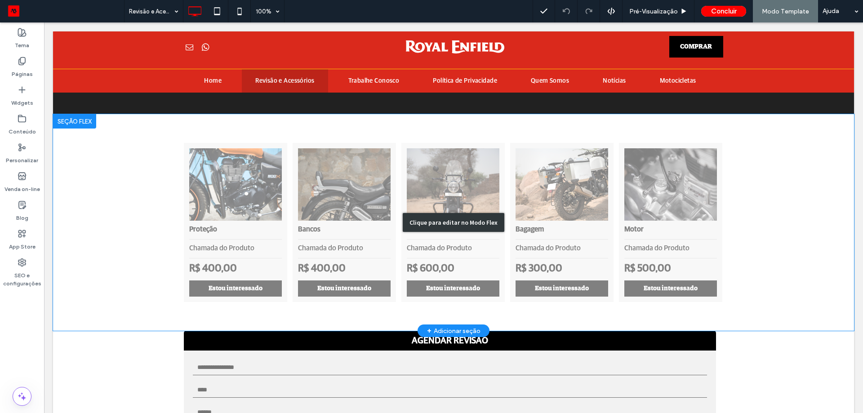
click at [281, 267] on div "Clique para editar no Modo Flex" at bounding box center [453, 222] width 801 height 217
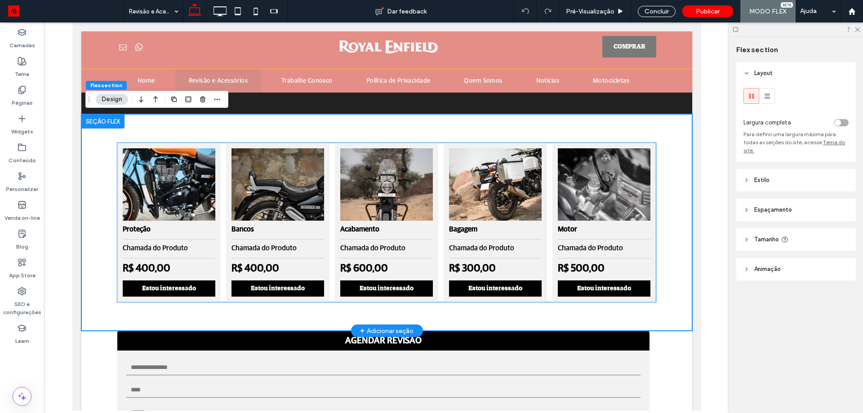
click at [371, 242] on p "Chamada do Produto" at bounding box center [386, 248] width 93 height 19
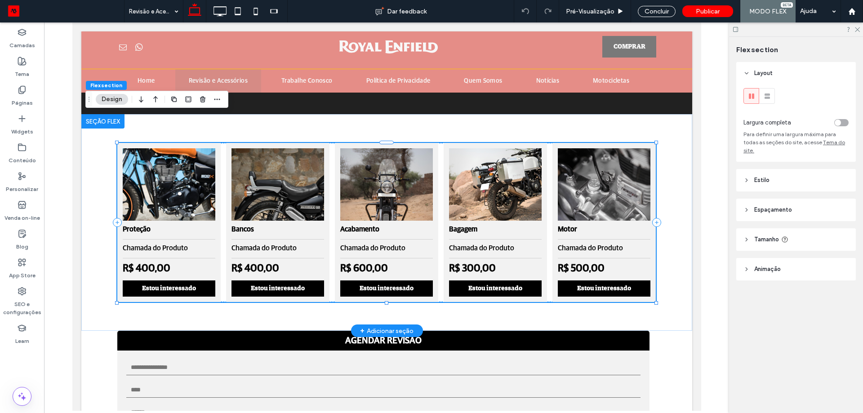
click at [371, 242] on p "Chamada do Produto" at bounding box center [386, 248] width 93 height 19
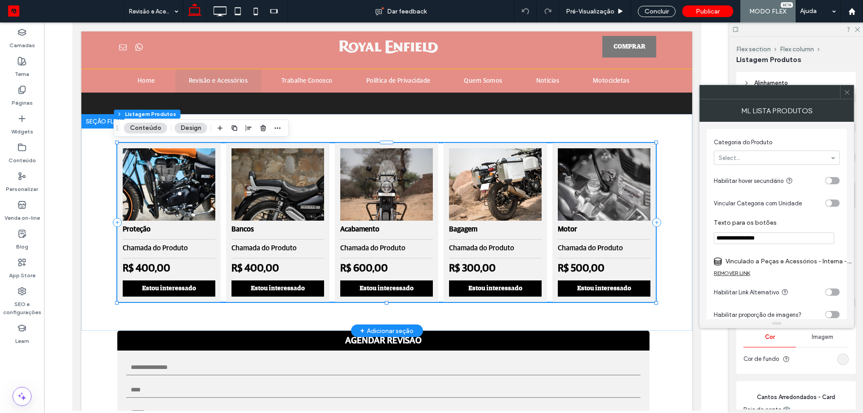
drag, startPoint x: 843, startPoint y: 263, endPoint x: 607, endPoint y: 240, distance: 237.2
type input "**********"
click at [847, 230] on div "**********" at bounding box center [777, 220] width 155 height 197
click at [809, 240] on input "**********" at bounding box center [774, 238] width 120 height 12
click at [816, 225] on label "Texto para os botões" at bounding box center [775, 224] width 122 height 10
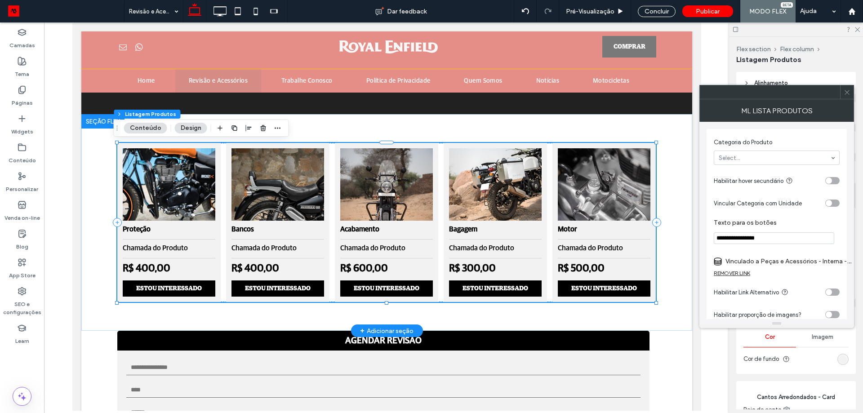
click at [847, 91] on icon at bounding box center [847, 92] width 7 height 7
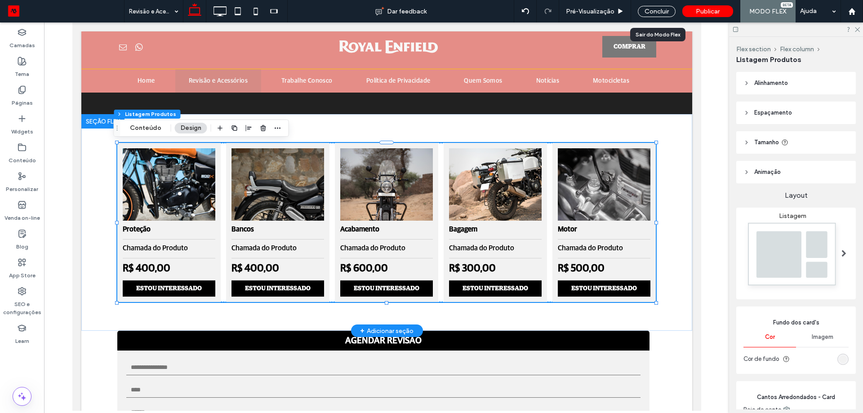
click at [657, 4] on div "Concluir" at bounding box center [656, 11] width 51 height 22
click at [650, 6] on div "Concluir" at bounding box center [657, 11] width 38 height 11
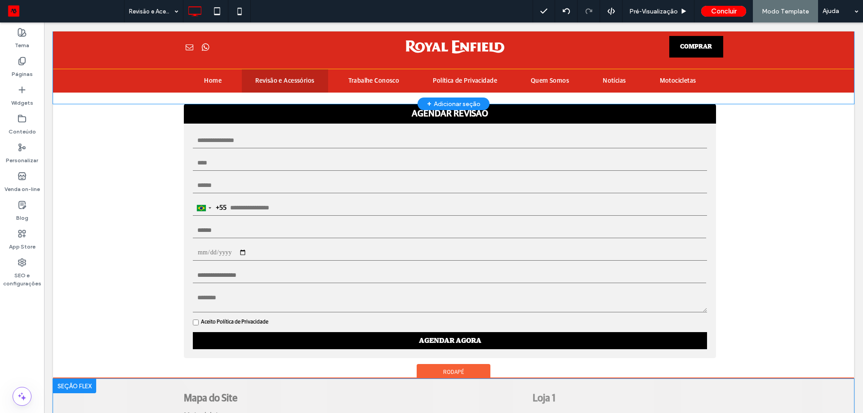
scroll to position [450, 0]
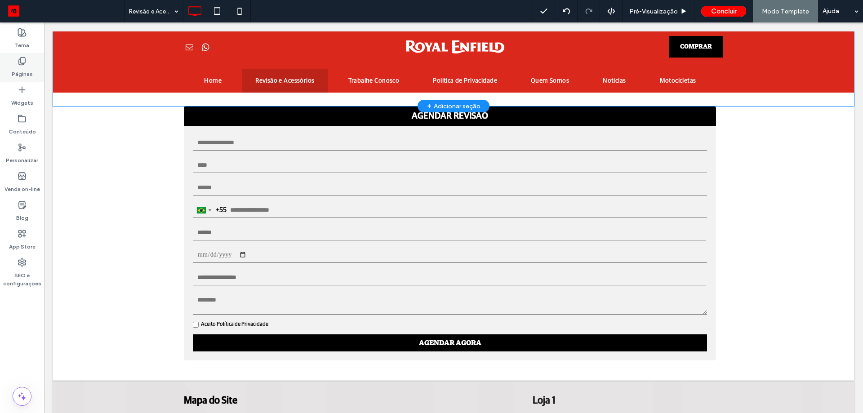
click at [26, 67] on label "Páginas" at bounding box center [22, 72] width 21 height 13
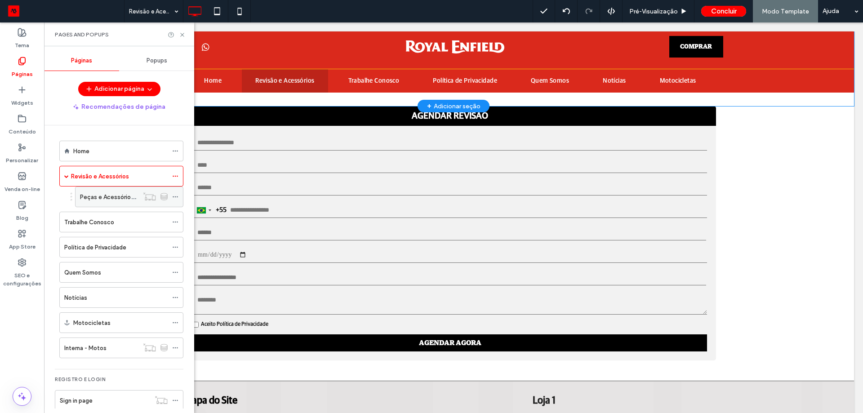
click at [104, 200] on label "Peças e Acessórios - Interna" at bounding box center [119, 197] width 78 height 16
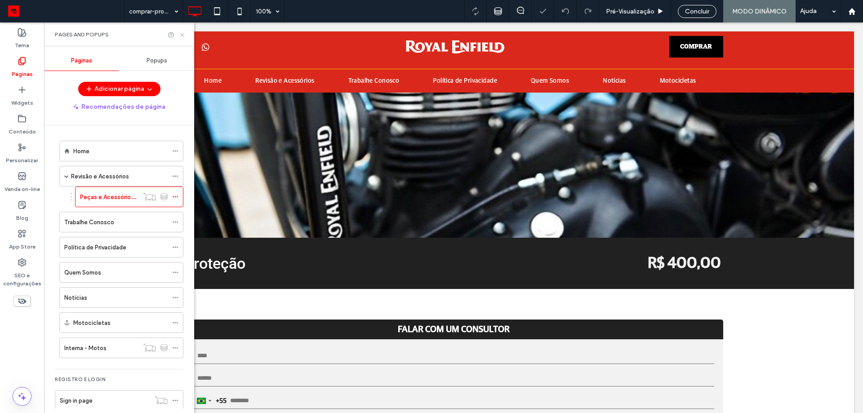
drag, startPoint x: 183, startPoint y: 32, endPoint x: 140, endPoint y: 22, distance: 43.8
click at [183, 32] on icon at bounding box center [182, 34] width 7 height 7
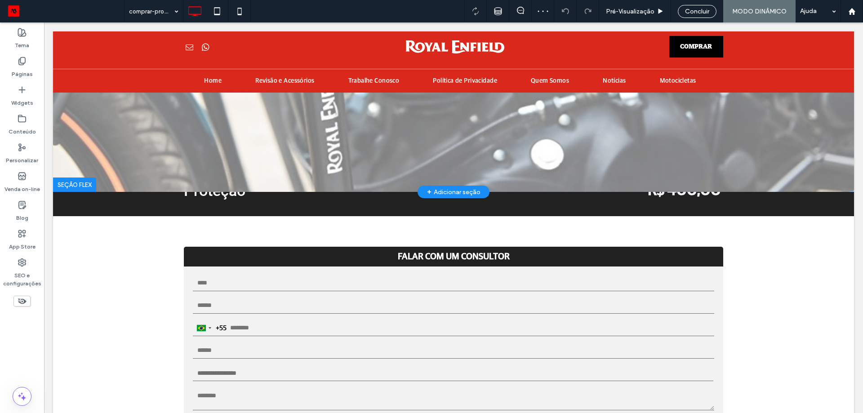
scroll to position [180, 0]
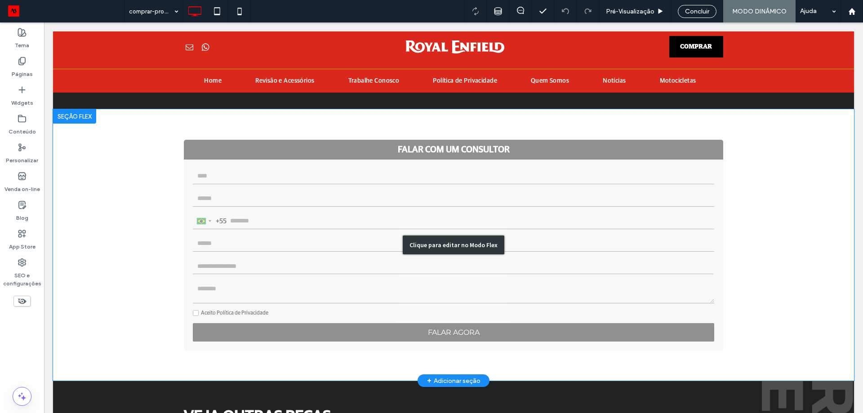
click at [498, 331] on div "Clique para editar no Modo Flex" at bounding box center [453, 245] width 801 height 272
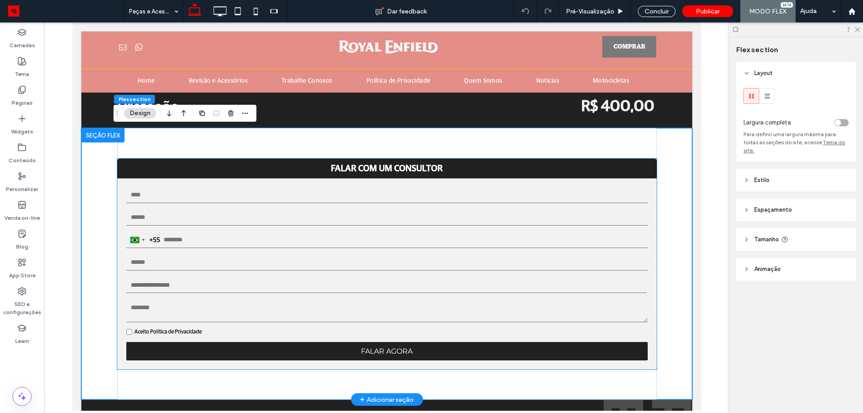
click at [417, 311] on textarea at bounding box center [387, 311] width 522 height 22
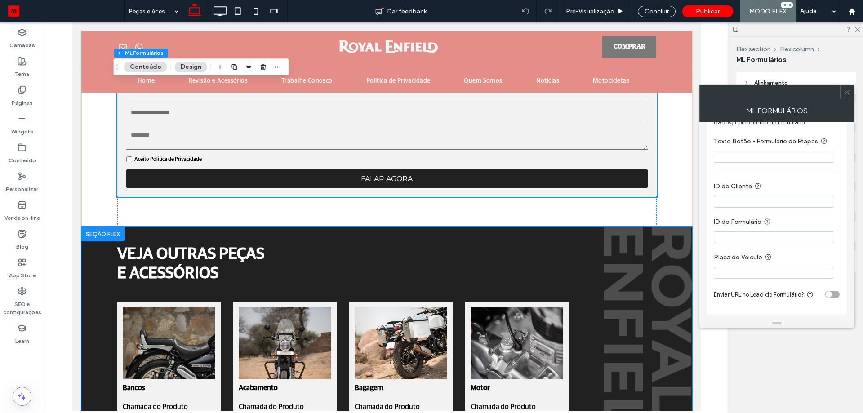
scroll to position [360, 0]
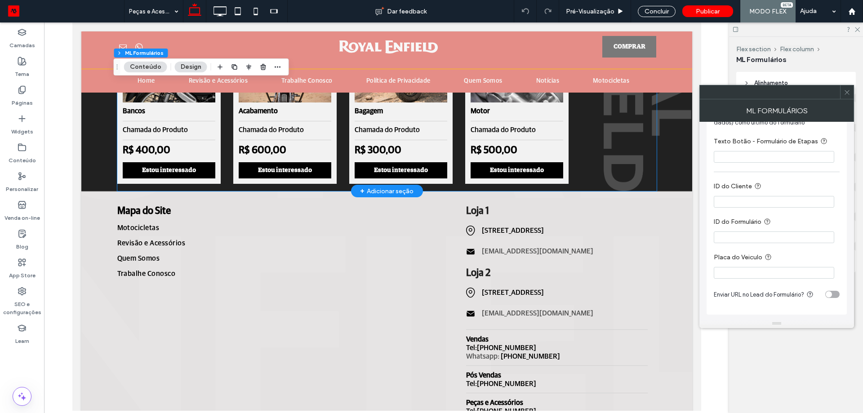
click at [618, 170] on div "VEJA OUTRAS PEÇAS E ACESSÓRIOS Bancos Chamada do Produto R$ 400,00 Estou intere…" at bounding box center [387, 79] width 540 height 223
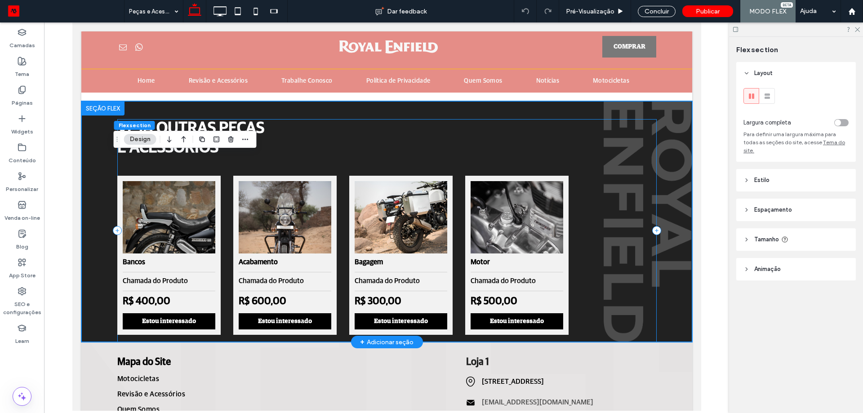
scroll to position [425, 0]
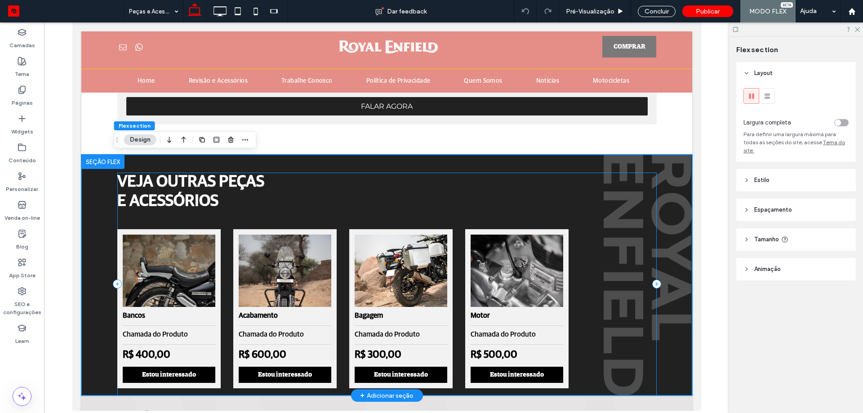
click at [586, 223] on div "VEJA OUTRAS PEÇAS E ACESSÓRIOS Bancos Chamada do Produto R$ 400,00 Estou intere…" at bounding box center [387, 284] width 540 height 223
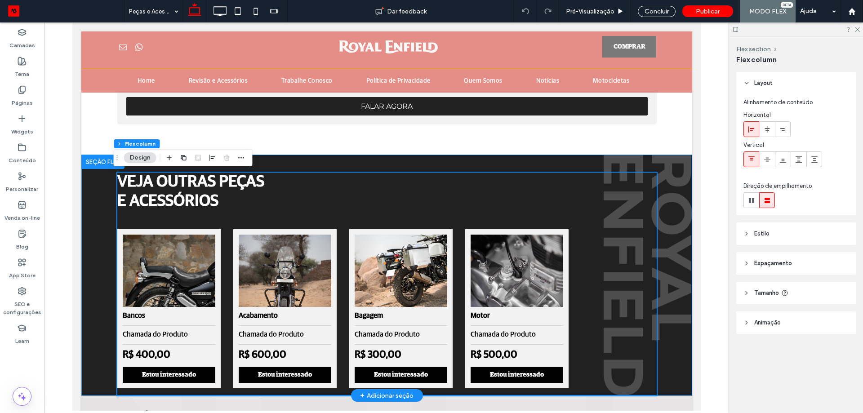
click at [675, 178] on div "VEJA OUTRAS PEÇAS E ACESSÓRIOS Bancos Chamada do Produto R$ 400,00 Estou intere…" at bounding box center [386, 275] width 611 height 241
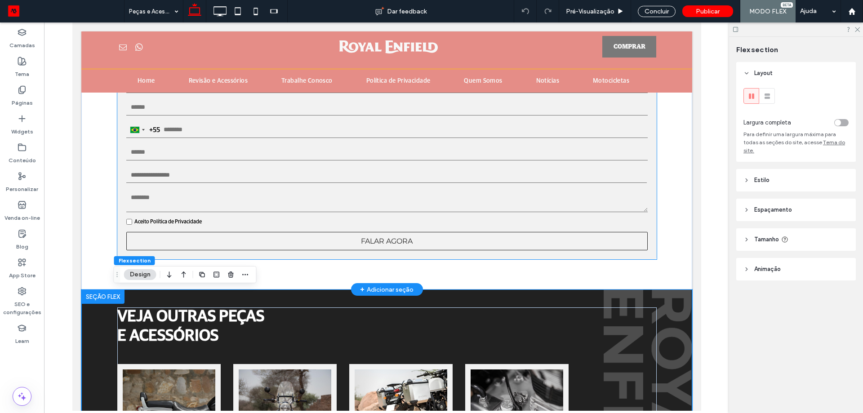
click at [379, 239] on span "FALAR AGORA" at bounding box center [387, 241] width 52 height 9
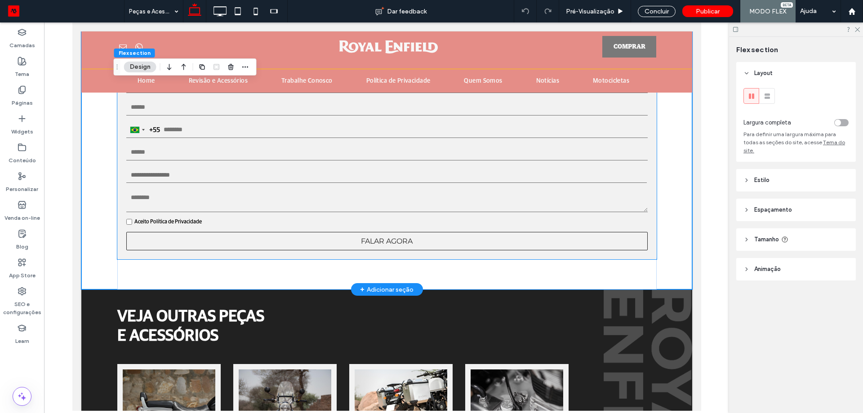
click at [379, 239] on button "FALAR AGORA" at bounding box center [387, 241] width 522 height 18
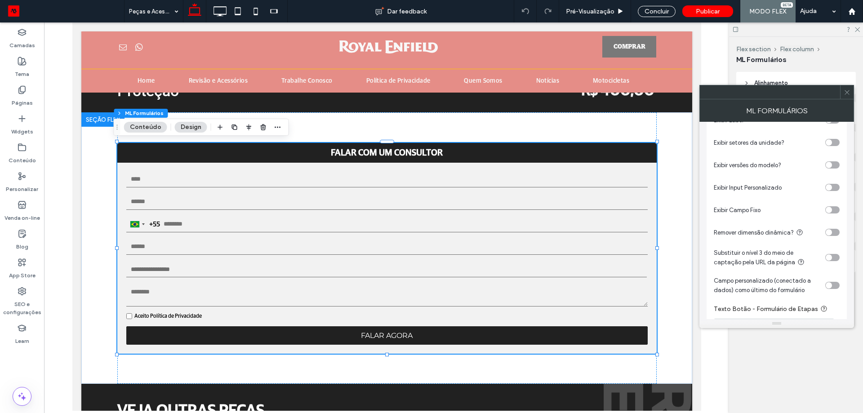
scroll to position [180, 0]
click at [849, 93] on icon at bounding box center [847, 92] width 7 height 7
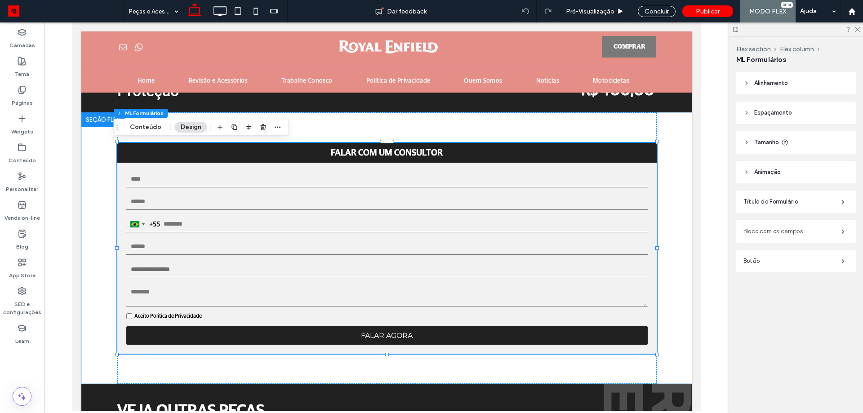
click at [791, 233] on label "Bloco com os campos" at bounding box center [793, 232] width 98 height 18
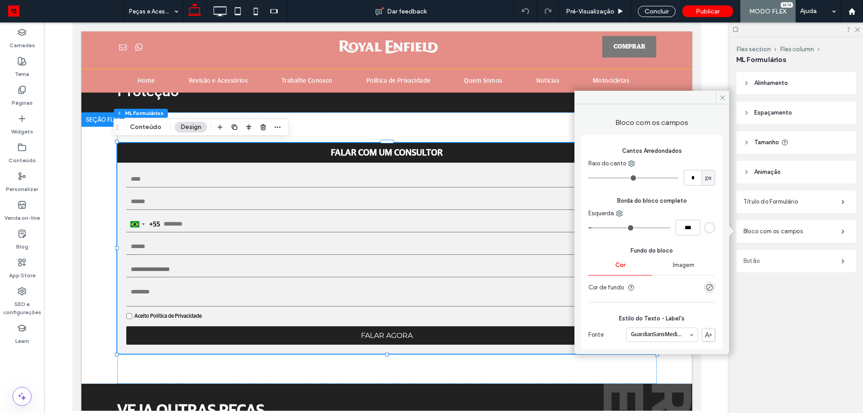
click at [787, 268] on label "Botão" at bounding box center [793, 261] width 98 height 18
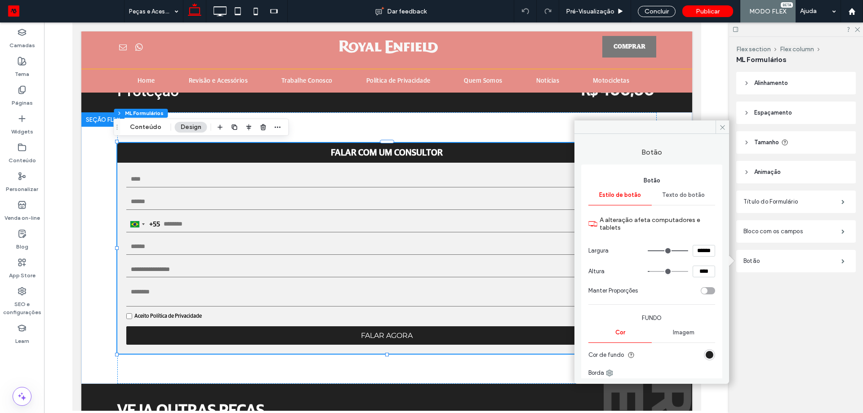
click at [684, 196] on span "Texto do botão" at bounding box center [683, 195] width 43 height 7
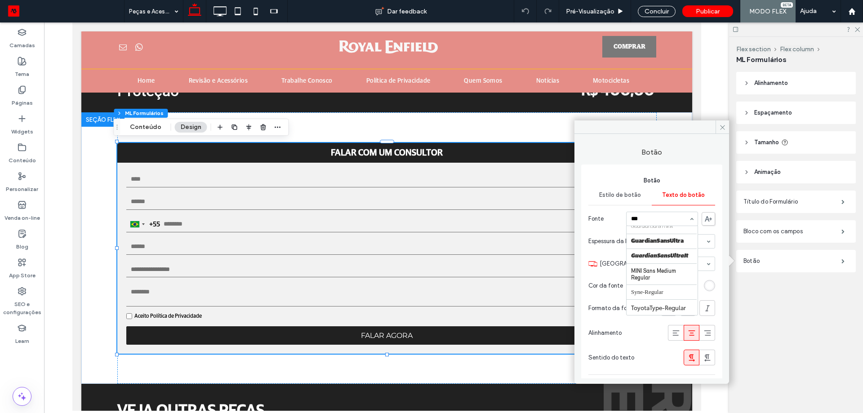
scroll to position [233, 0]
type input "****"
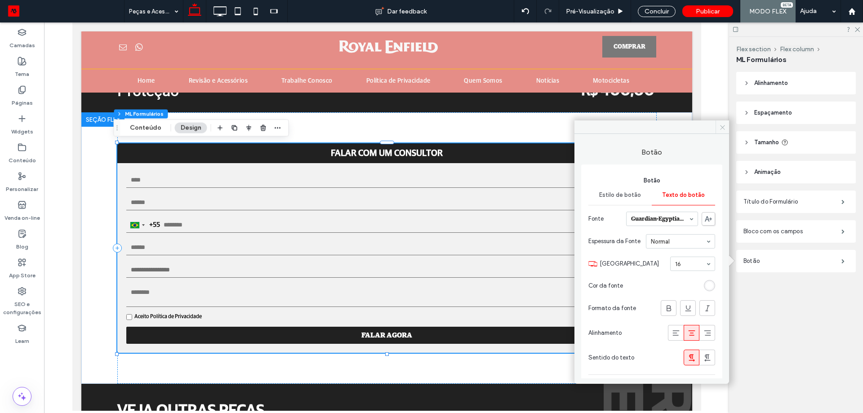
click at [722, 125] on icon at bounding box center [722, 127] width 7 height 7
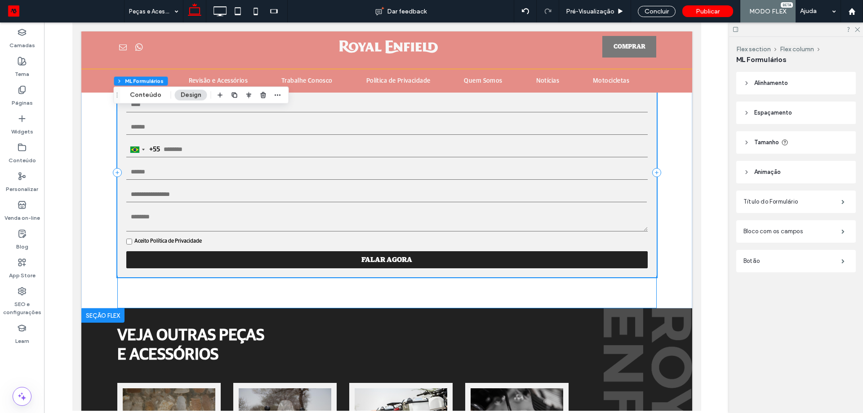
scroll to position [420, 0]
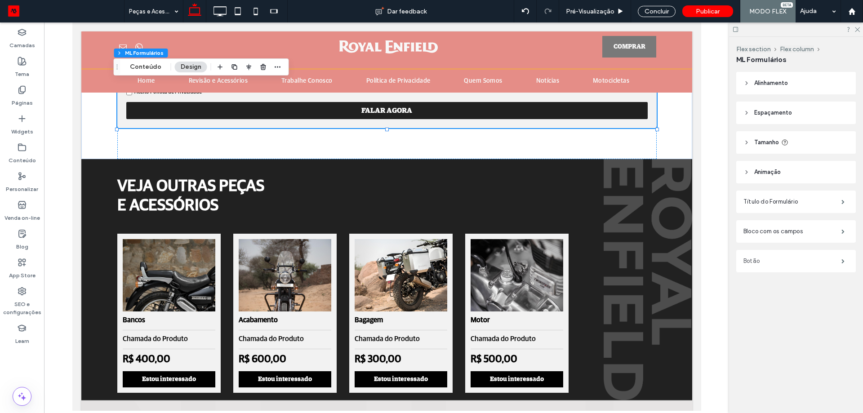
click at [772, 259] on label "Botão" at bounding box center [793, 261] width 98 height 18
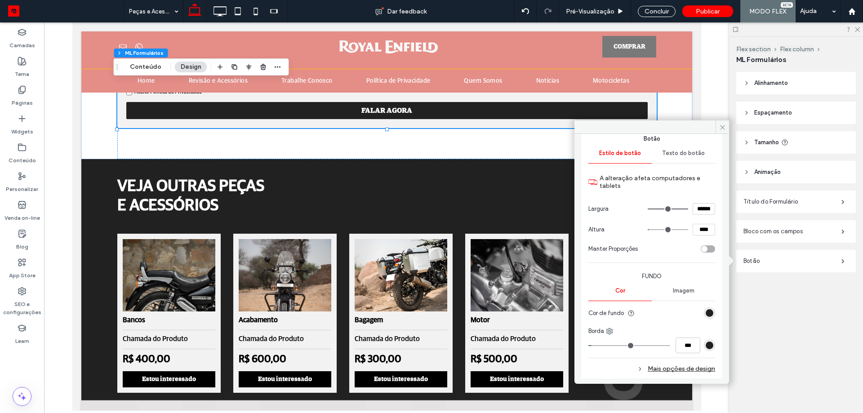
scroll to position [84, 0]
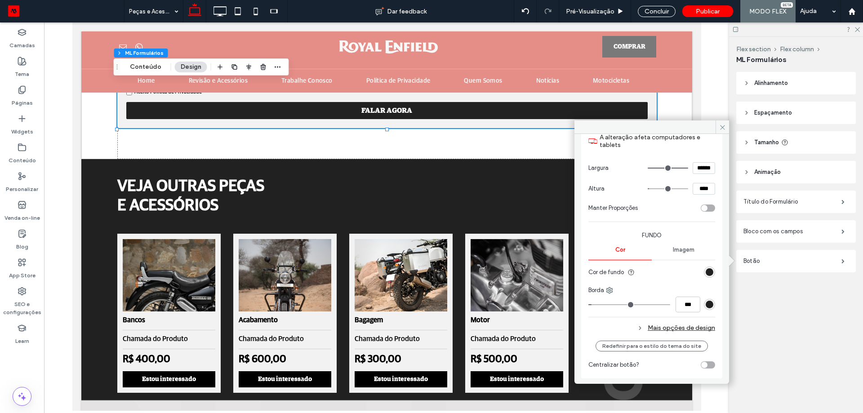
click at [663, 330] on div "Mais opções de design" at bounding box center [652, 328] width 127 height 12
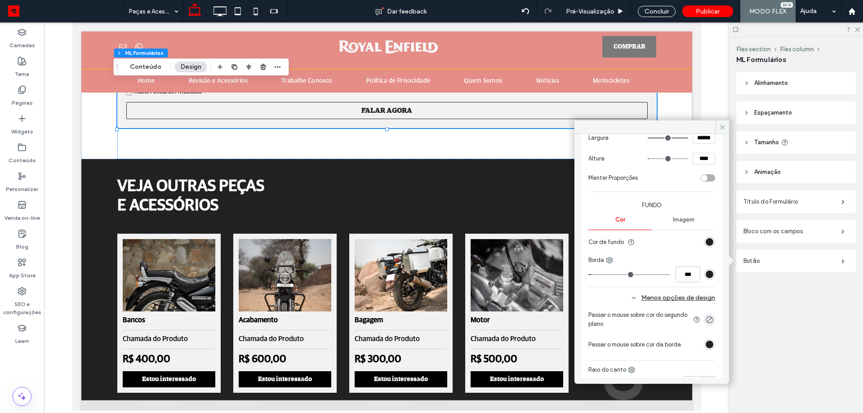
scroll to position [129, 0]
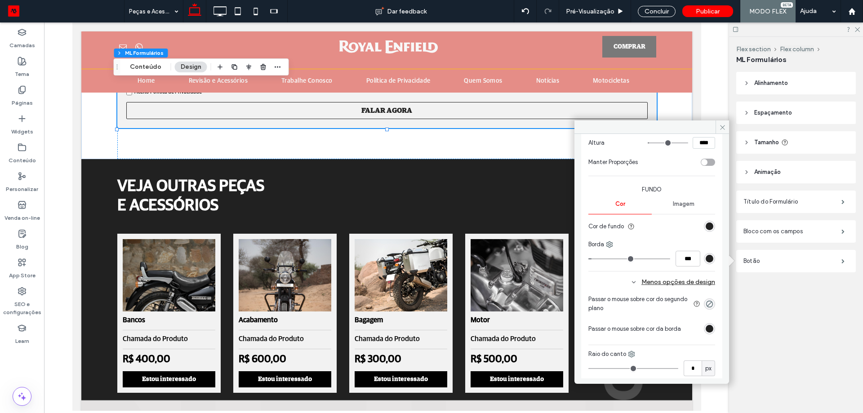
click at [708, 299] on section "Passar o mouse sobre cor do segundo plano" at bounding box center [652, 303] width 127 height 27
click at [706, 301] on div "rgba(0, 0, 0, 0)" at bounding box center [710, 304] width 8 height 8
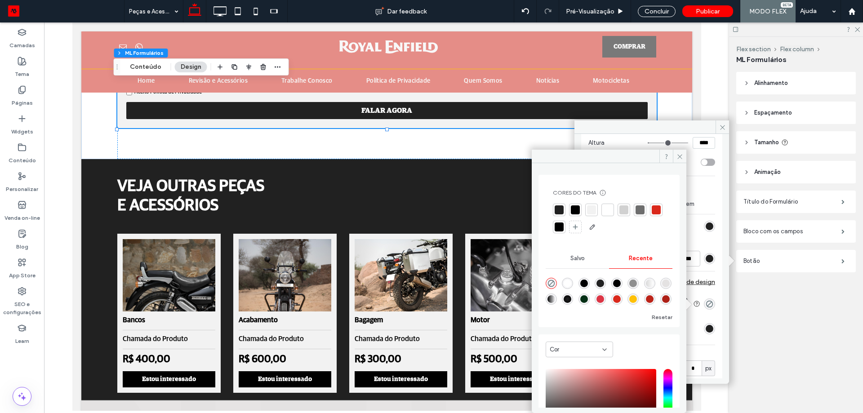
click at [608, 208] on div at bounding box center [607, 209] width 9 height 9
click at [680, 154] on icon at bounding box center [680, 156] width 7 height 7
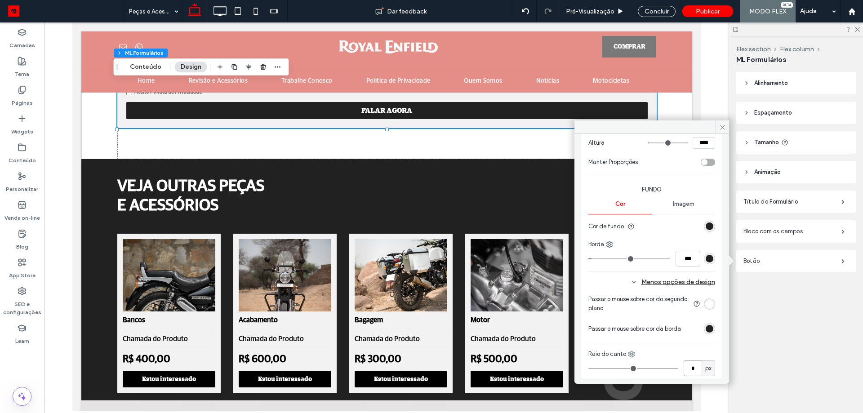
click at [689, 373] on input "*" at bounding box center [693, 369] width 18 height 16
type input "*"
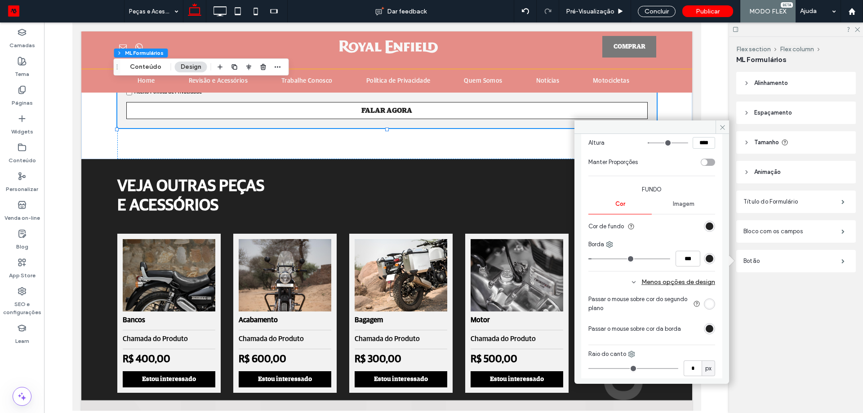
click at [706, 330] on div "rgb(33, 33, 33)" at bounding box center [710, 329] width 8 height 8
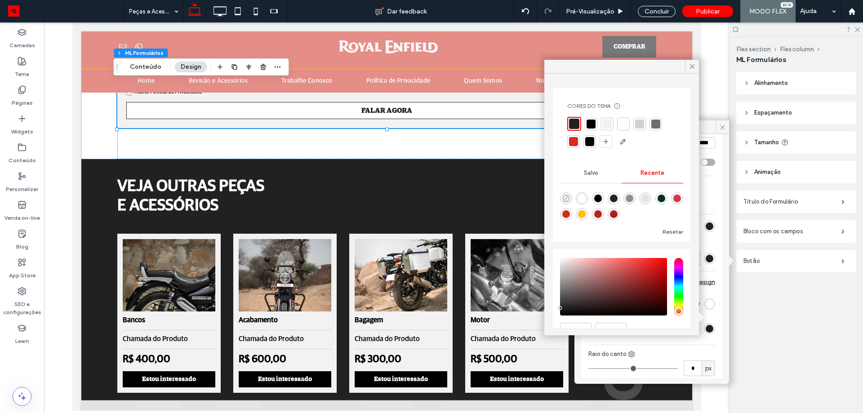
click at [569, 201] on icon "rgba(0, 0, 0, 0)" at bounding box center [566, 199] width 8 height 8
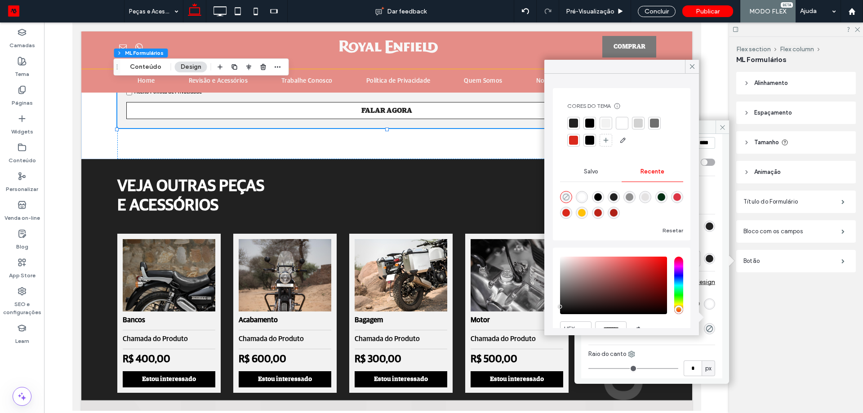
type input "*******"
type input "*"
type input "**"
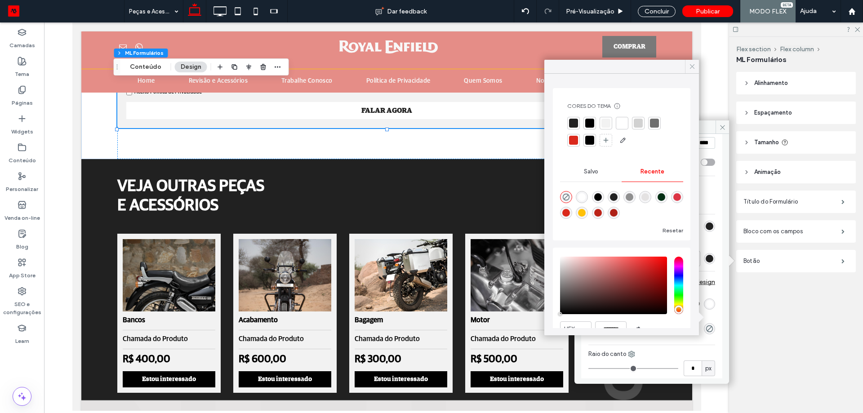
drag, startPoint x: 695, startPoint y: 67, endPoint x: 203, endPoint y: 209, distance: 511.8
click at [695, 67] on icon at bounding box center [692, 66] width 8 height 8
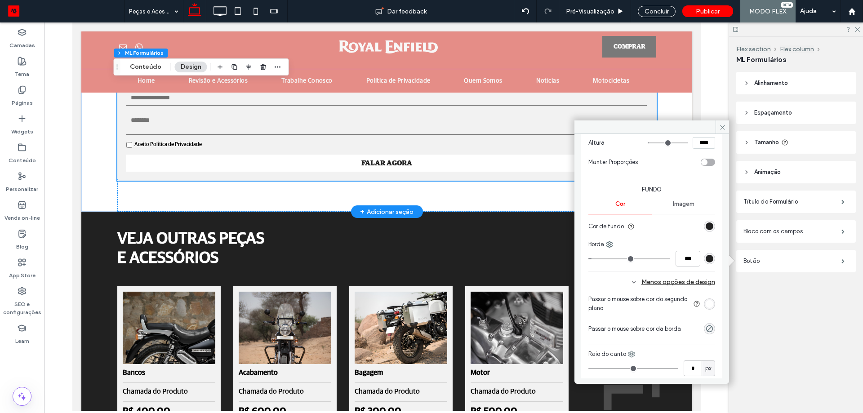
scroll to position [285, 0]
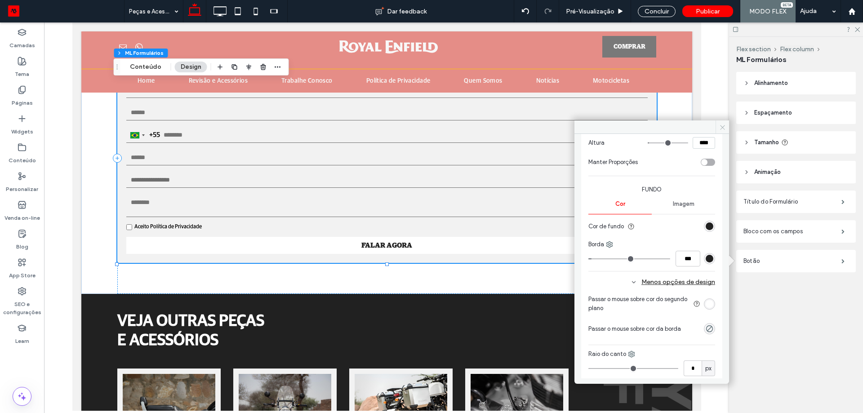
click at [724, 126] on icon at bounding box center [722, 127] width 7 height 7
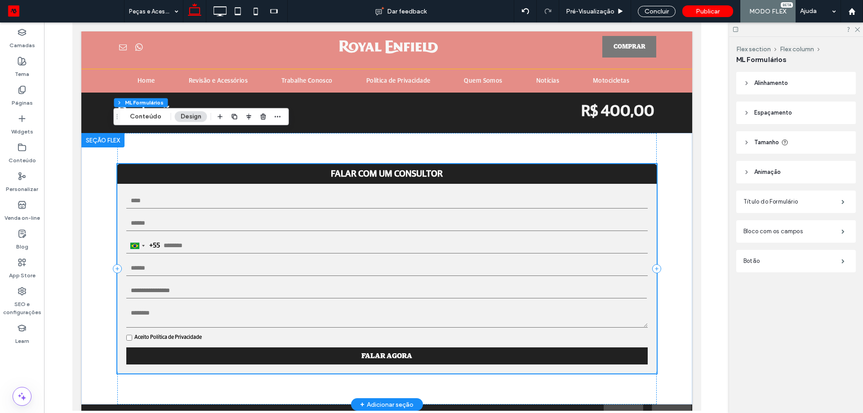
scroll to position [151, 0]
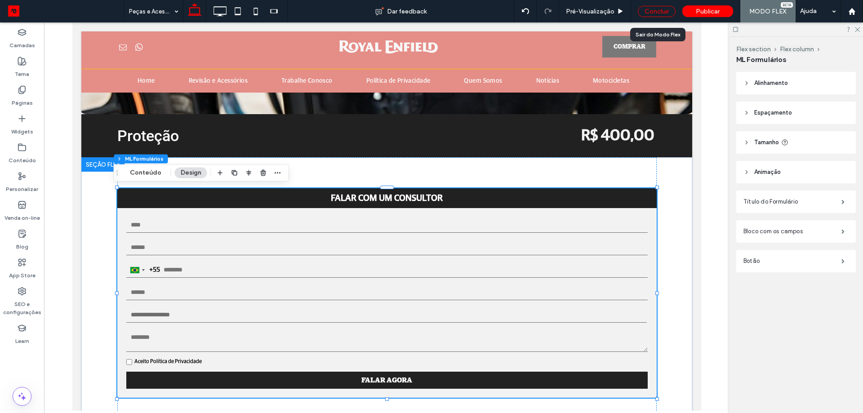
drag, startPoint x: 650, startPoint y: 11, endPoint x: 263, endPoint y: 251, distance: 455.0
click at [650, 10] on div "Concluir" at bounding box center [657, 11] width 38 height 11
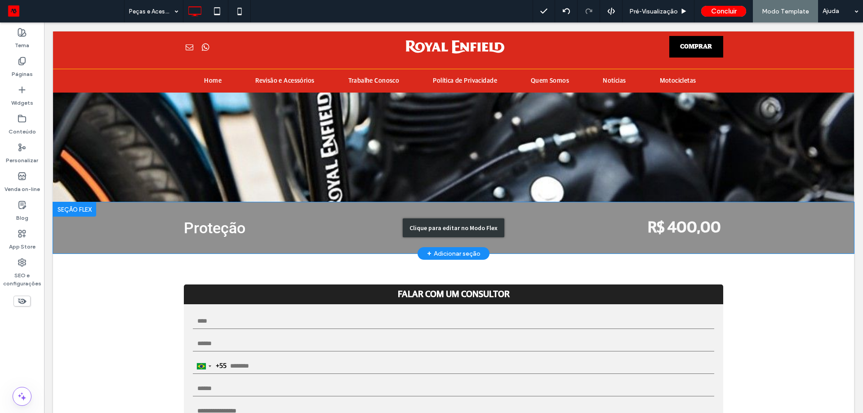
scroll to position [16, 0]
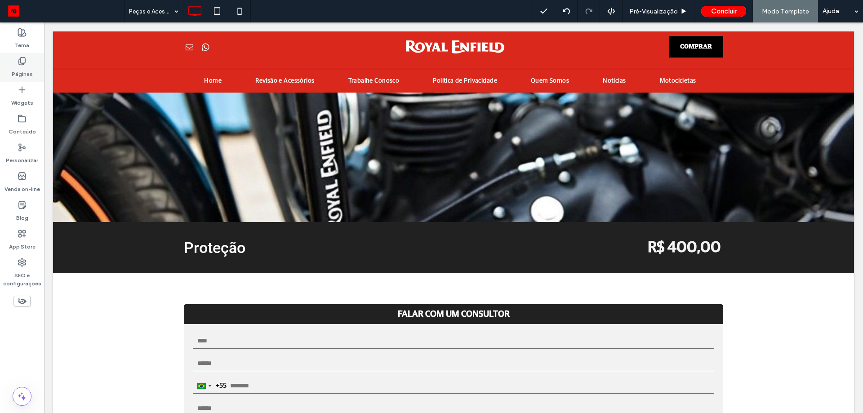
click at [22, 76] on label "Páginas" at bounding box center [22, 72] width 21 height 13
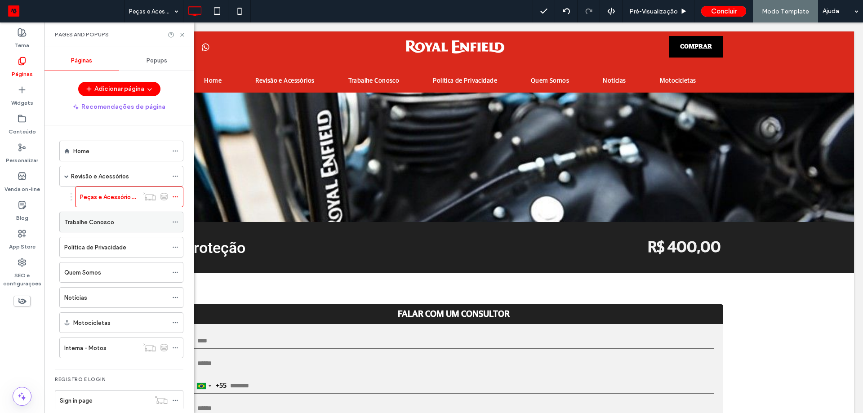
click at [75, 231] on div "Trabalhe Conosco" at bounding box center [115, 222] width 103 height 20
click at [181, 36] on icon at bounding box center [182, 34] width 7 height 7
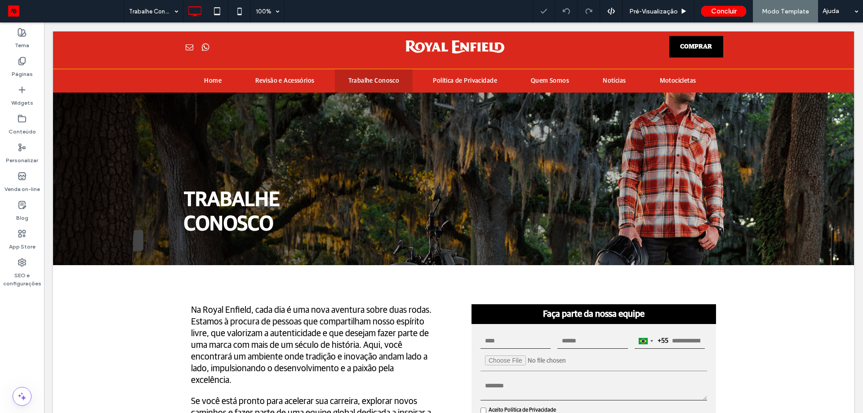
scroll to position [180, 0]
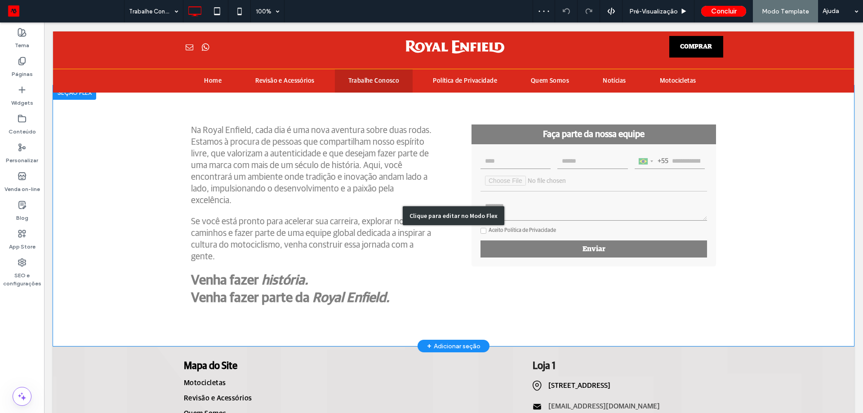
click at [540, 172] on div "Clique para editar no Modo Flex" at bounding box center [453, 215] width 801 height 261
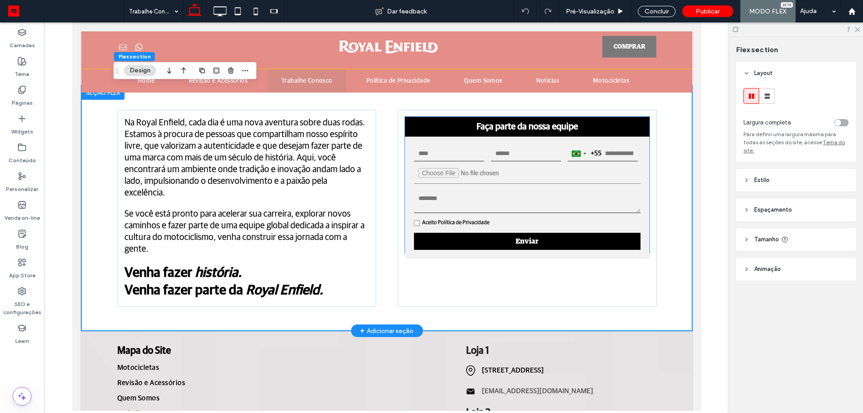
click at [552, 200] on textarea at bounding box center [527, 202] width 227 height 22
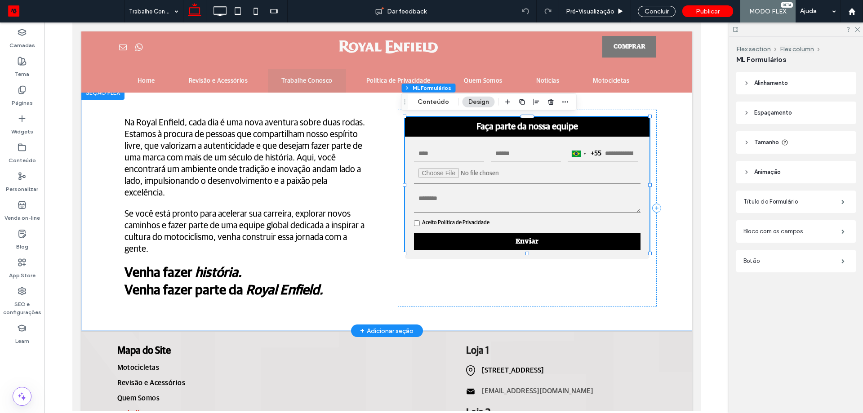
click at [552, 200] on textarea at bounding box center [527, 202] width 227 height 22
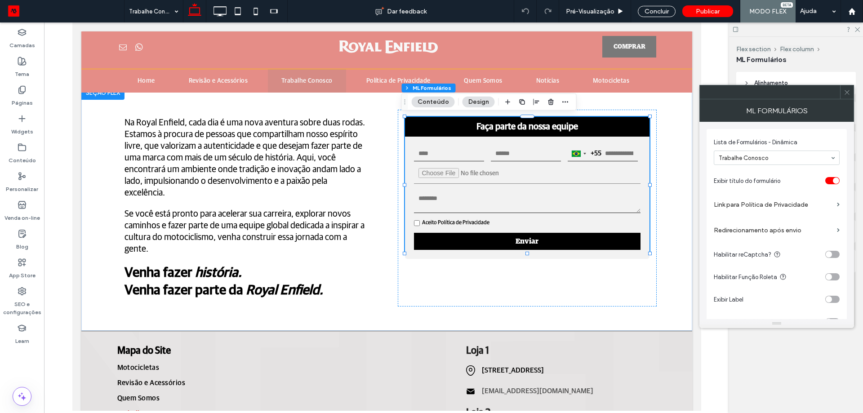
click at [846, 94] on use at bounding box center [847, 92] width 4 height 4
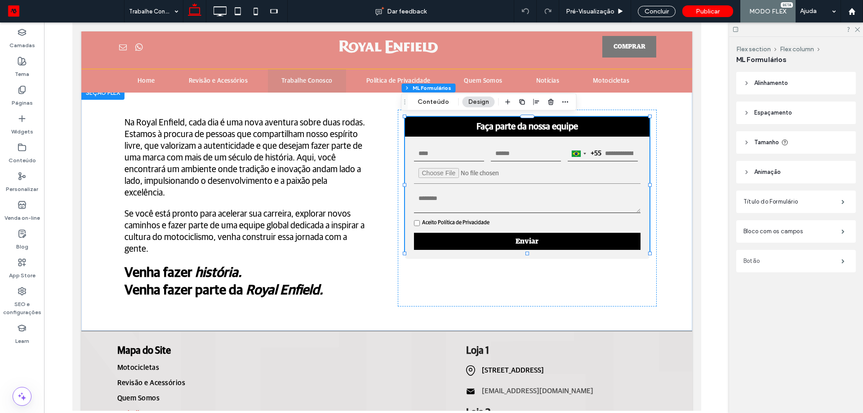
click at [787, 267] on label "Botão" at bounding box center [793, 261] width 98 height 18
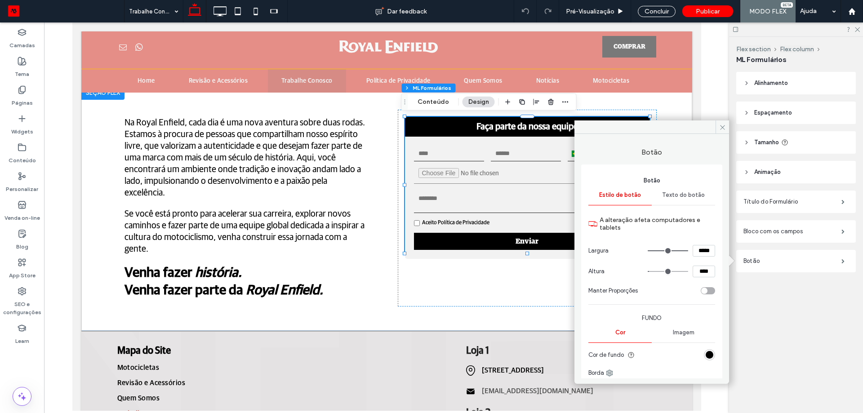
click at [699, 199] on div "Texto do botão" at bounding box center [683, 195] width 63 height 20
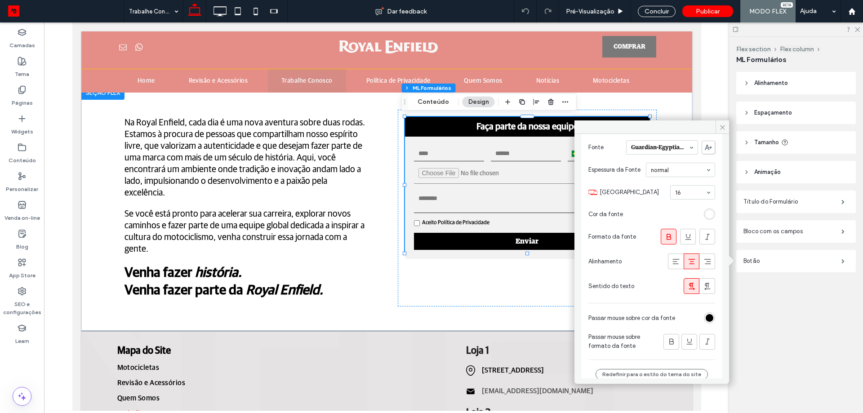
scroll to position [100, 0]
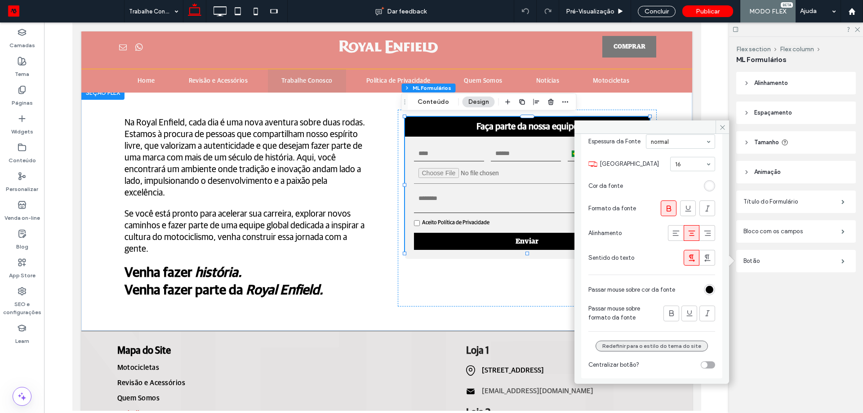
click at [681, 347] on button "Redefinir para o estilo do tema do site" at bounding box center [652, 346] width 112 height 11
click at [707, 365] on div "toggle" at bounding box center [708, 364] width 14 height 7
click at [709, 366] on div "toggle" at bounding box center [712, 365] width 6 height 6
click at [670, 315] on icon at bounding box center [671, 313] width 9 height 9
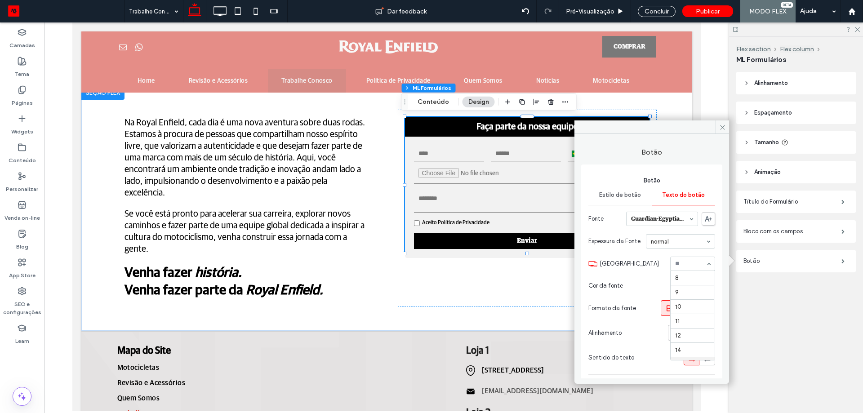
scroll to position [86, 0]
click at [681, 263] on input at bounding box center [690, 264] width 31 height 6
click at [724, 130] on icon at bounding box center [722, 127] width 7 height 7
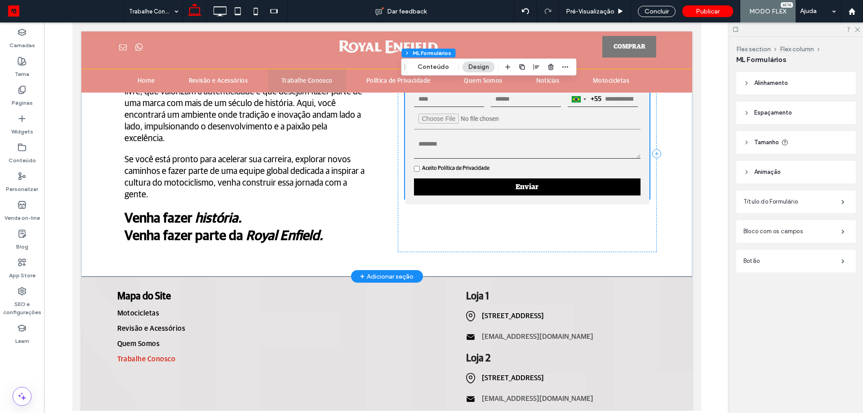
scroll to position [270, 0]
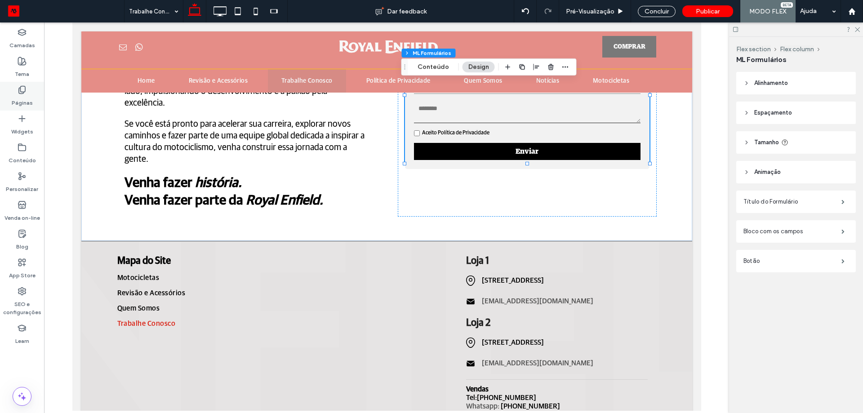
click at [28, 89] on div "Páginas" at bounding box center [22, 96] width 44 height 29
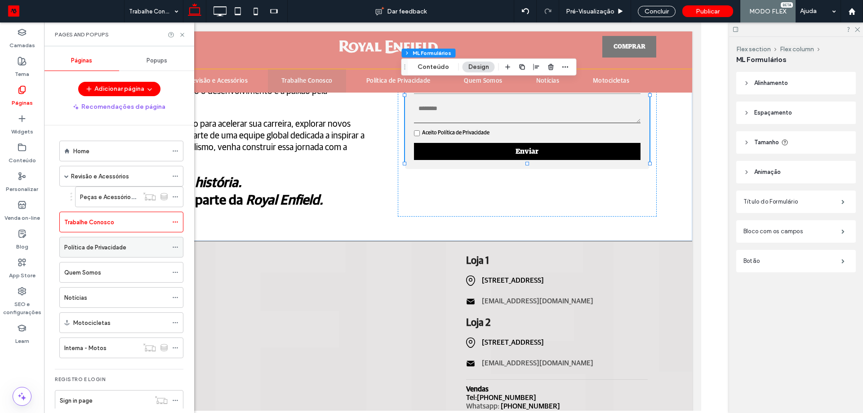
click at [86, 250] on label "Política de Privacidade" at bounding box center [95, 248] width 62 height 16
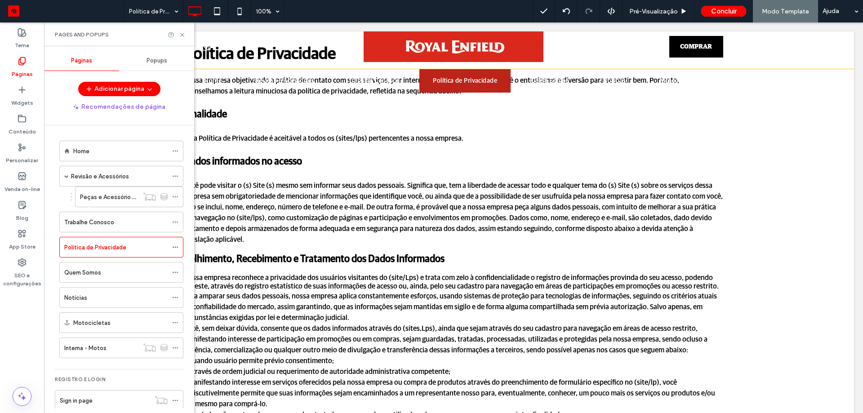
scroll to position [0, 0]
click at [182, 34] on use at bounding box center [182, 35] width 4 height 4
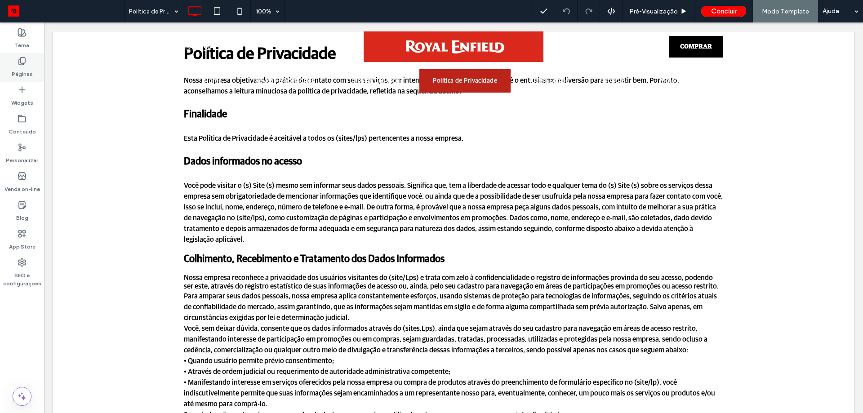
click at [27, 63] on div "Páginas" at bounding box center [22, 67] width 44 height 29
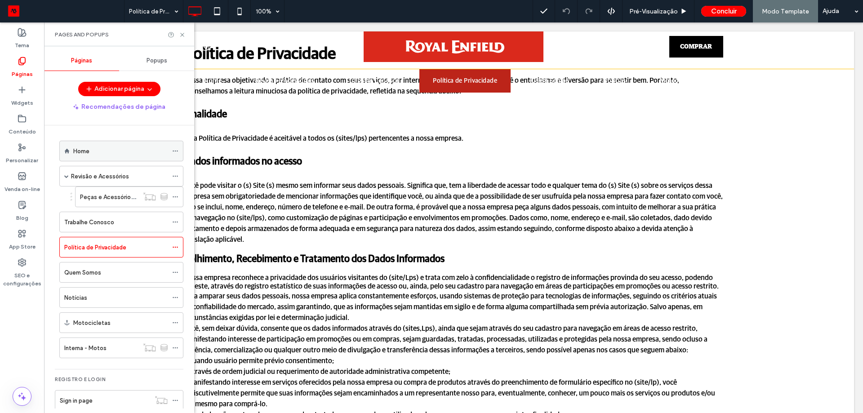
click at [89, 144] on div "Home" at bounding box center [120, 151] width 94 height 20
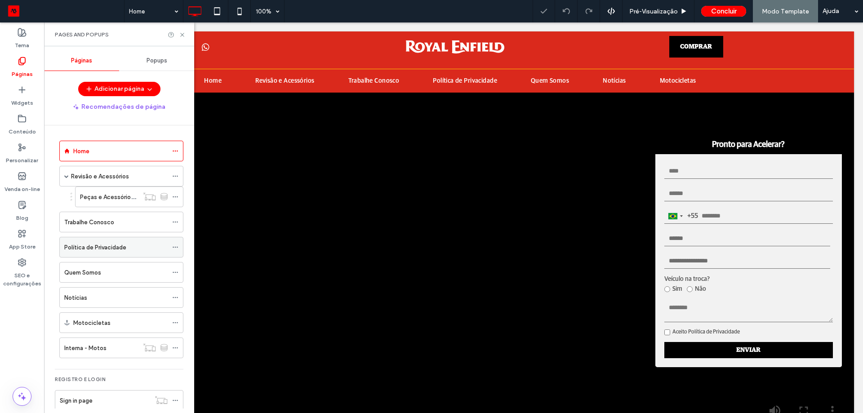
click at [121, 250] on label "Política de Privacidade" at bounding box center [95, 248] width 62 height 16
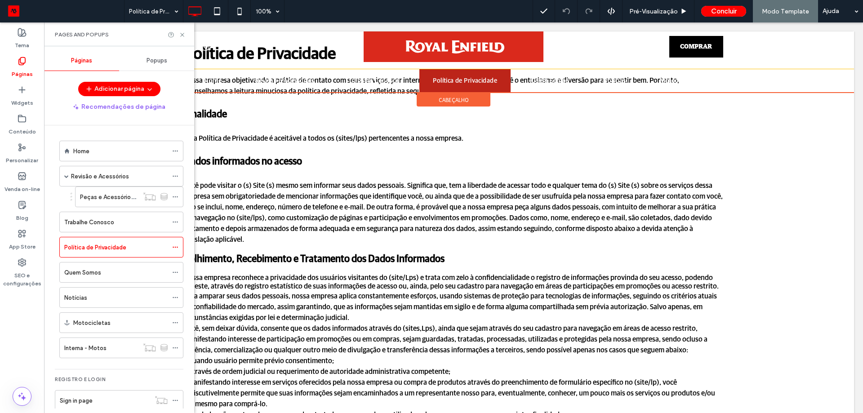
click at [470, 98] on div "cabeçalho" at bounding box center [454, 99] width 74 height 13
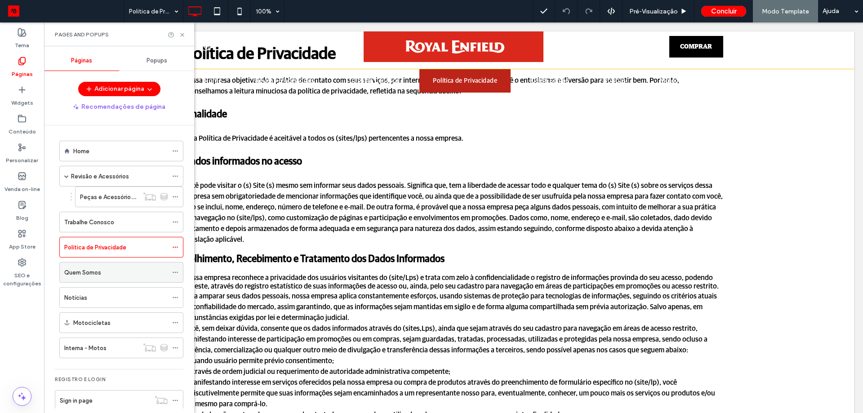
click at [103, 272] on div "Quem Somos" at bounding box center [115, 272] width 103 height 9
click at [116, 243] on label "Política de Privacidade" at bounding box center [95, 248] width 62 height 16
click at [112, 269] on div "Quem Somos" at bounding box center [115, 272] width 103 height 9
click at [100, 303] on div "Notícias" at bounding box center [115, 298] width 103 height 20
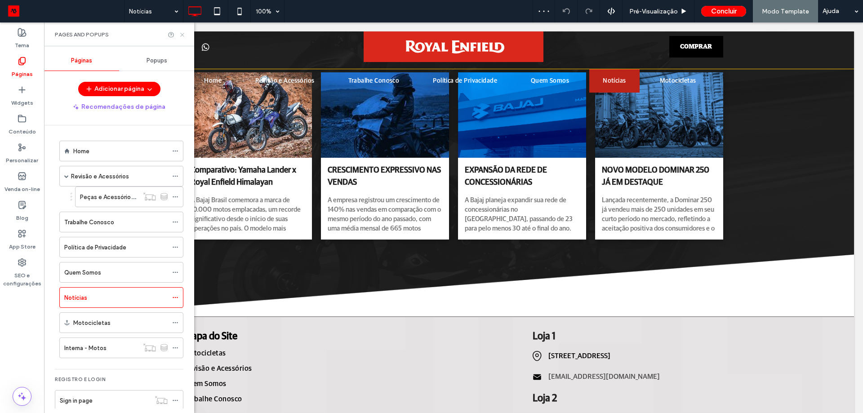
click at [180, 38] on icon at bounding box center [182, 34] width 7 height 7
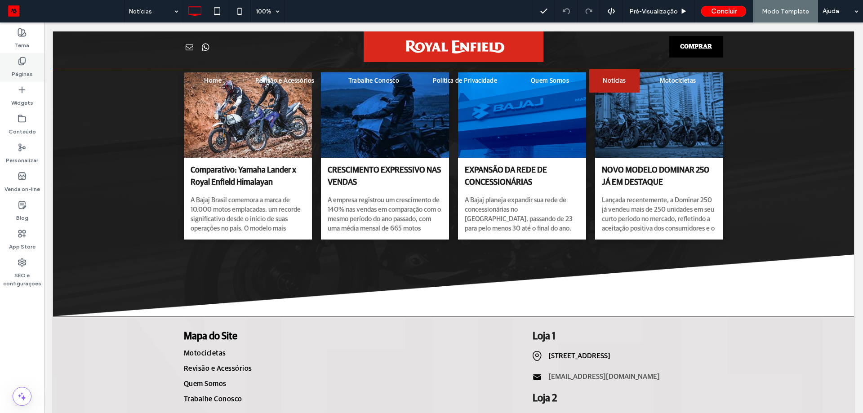
click at [30, 75] on label "Páginas" at bounding box center [22, 72] width 21 height 13
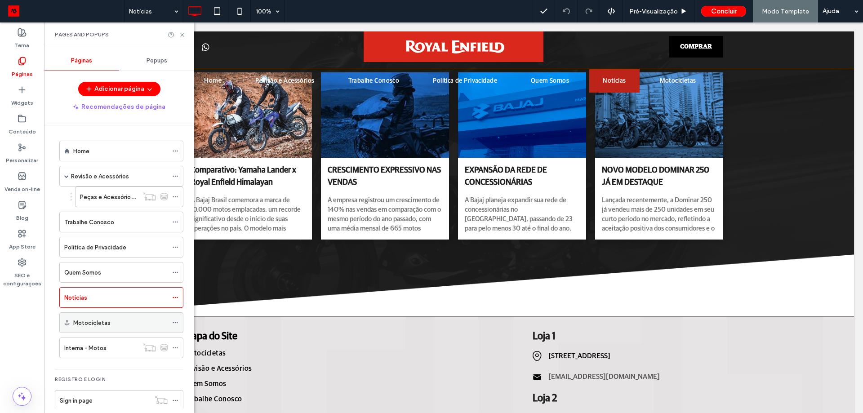
click at [98, 326] on label "Motocicletas" at bounding box center [91, 323] width 37 height 16
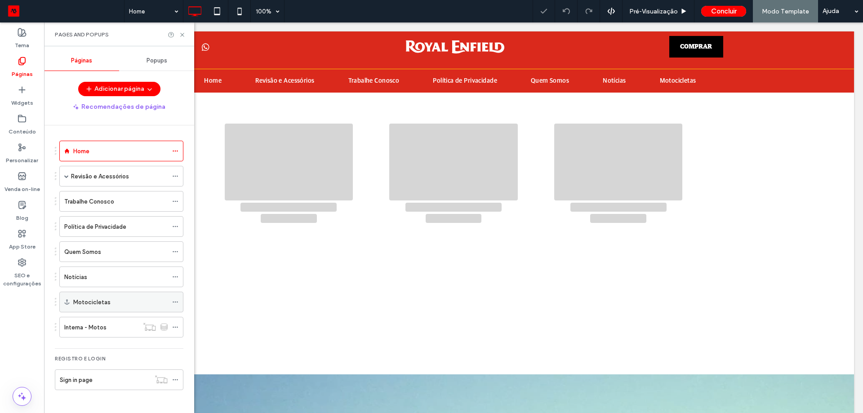
scroll to position [436, 0]
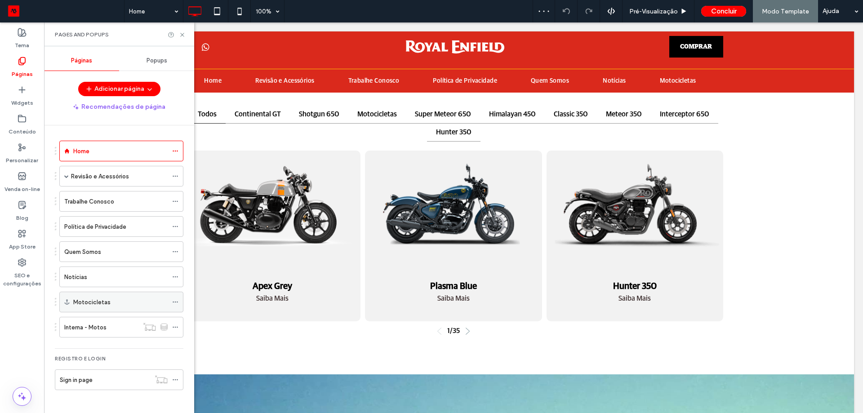
click at [112, 304] on div "Motocicletas" at bounding box center [120, 302] width 94 height 9
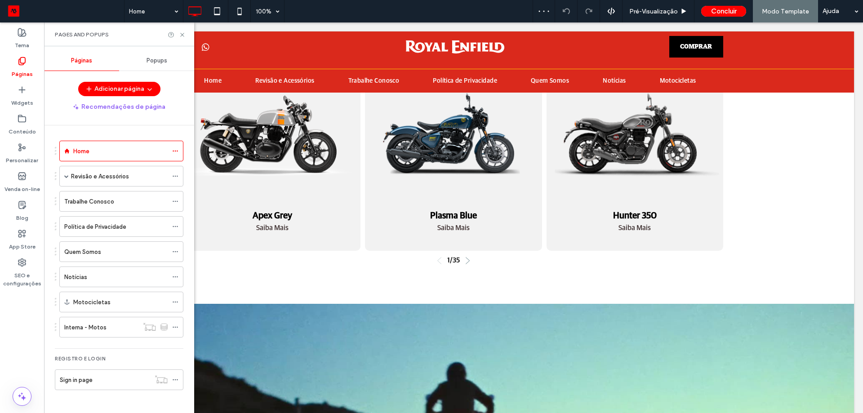
click at [120, 266] on ol "Home Revisão e Acessórios Peças e Acessórios - Interna Trabalhe Conosco Polític…" at bounding box center [115, 239] width 135 height 197
click at [112, 270] on div "Notícias" at bounding box center [115, 277] width 103 height 20
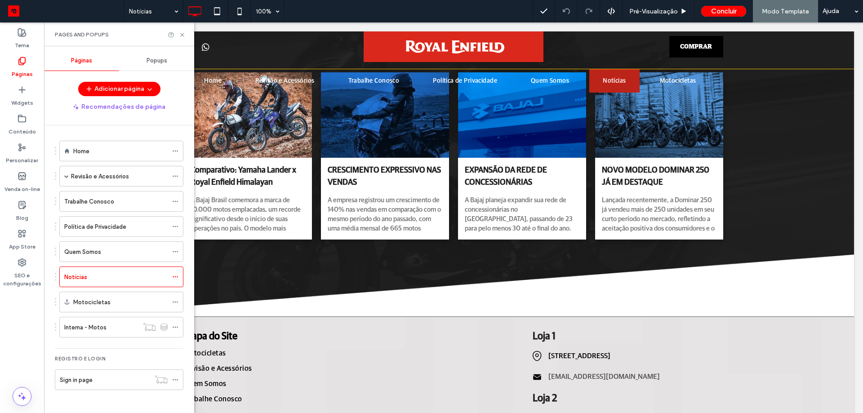
click at [119, 249] on div "Quem Somos" at bounding box center [115, 251] width 103 height 9
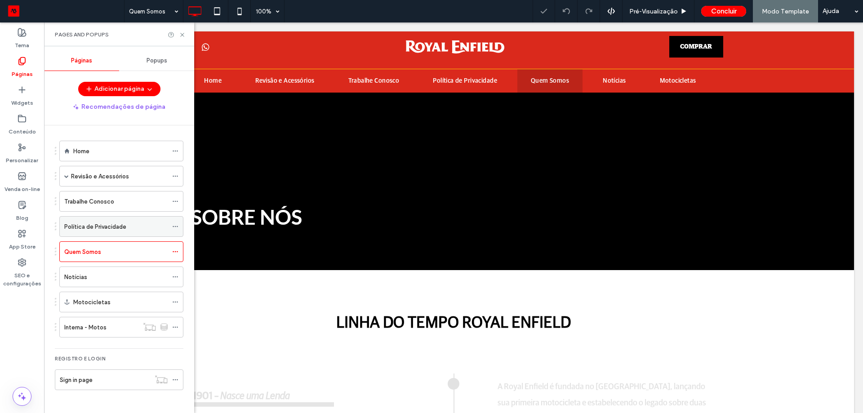
click at [111, 222] on label "Política de Privacidade" at bounding box center [95, 227] width 62 height 16
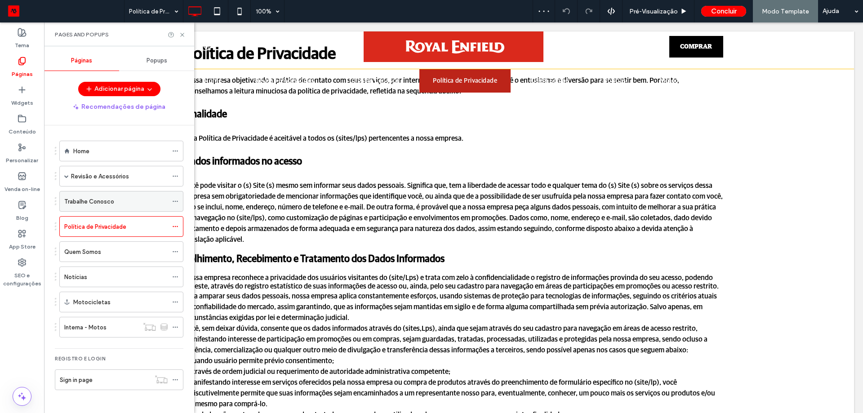
click at [113, 206] on div "Trabalhe Conosco" at bounding box center [115, 202] width 103 height 20
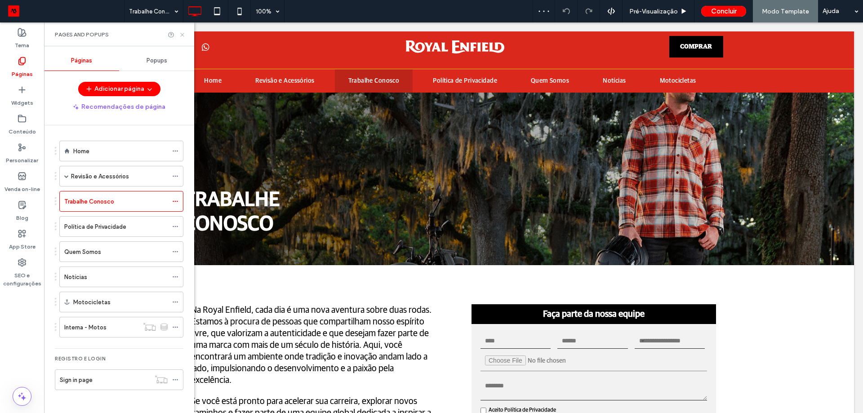
click at [185, 36] on icon at bounding box center [182, 34] width 7 height 7
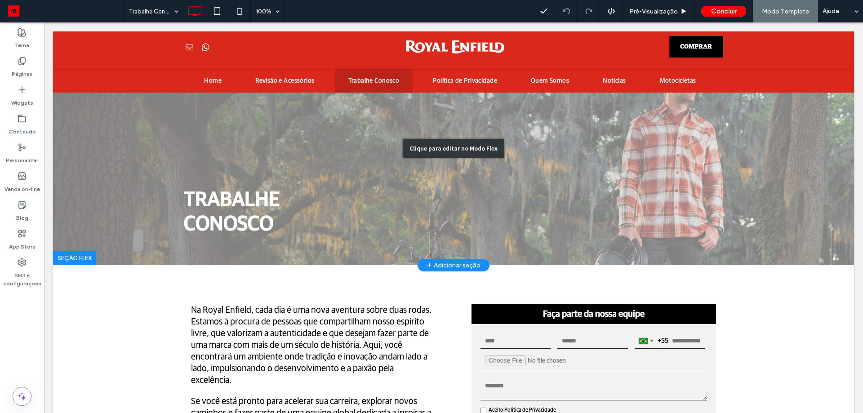
click at [626, 156] on div "Clique para editar no Modo Flex" at bounding box center [453, 148] width 801 height 234
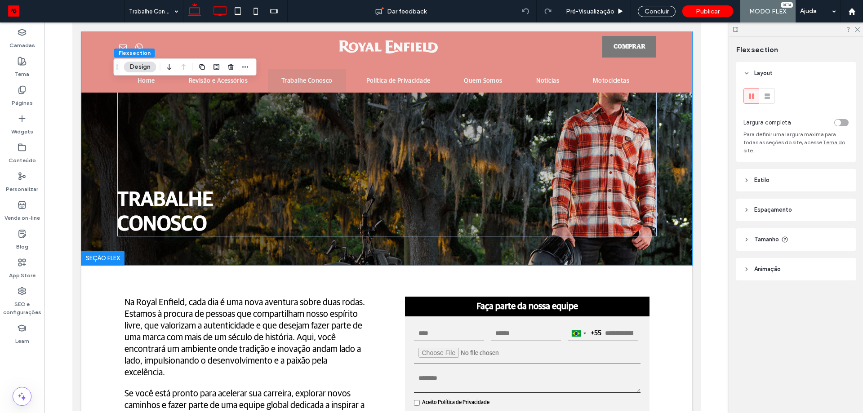
click at [224, 14] on use at bounding box center [220, 11] width 13 height 10
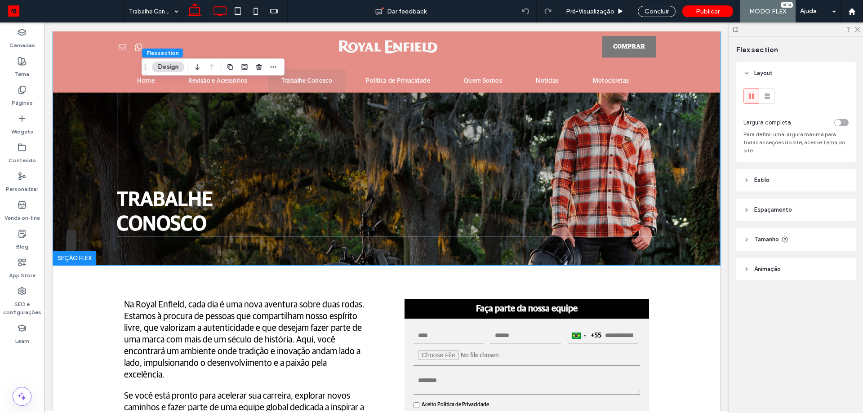
click at [197, 13] on icon at bounding box center [195, 11] width 18 height 18
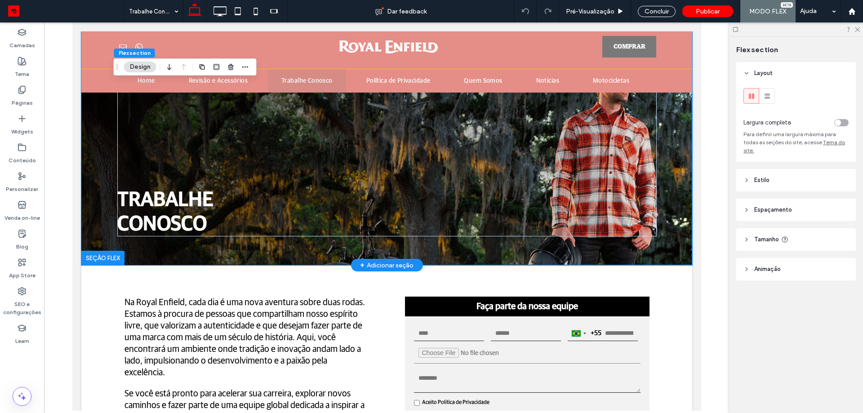
click at [678, 171] on div "Trabalhe ﻿ conosco" at bounding box center [386, 148] width 611 height 234
click at [807, 204] on header "Espaçamento" at bounding box center [796, 210] width 120 height 22
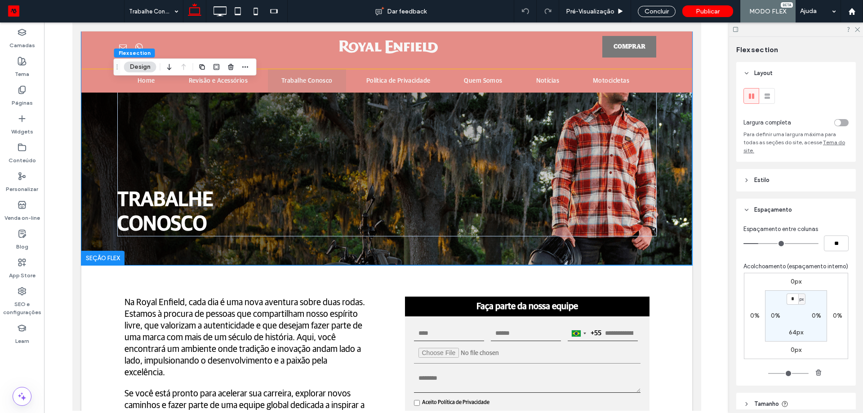
click at [798, 175] on header "Estilo" at bounding box center [796, 180] width 120 height 22
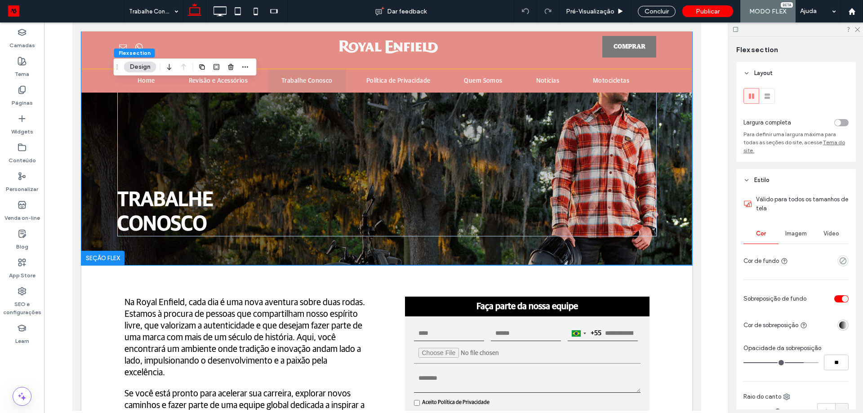
click at [798, 175] on header "Estilo" at bounding box center [796, 180] width 120 height 22
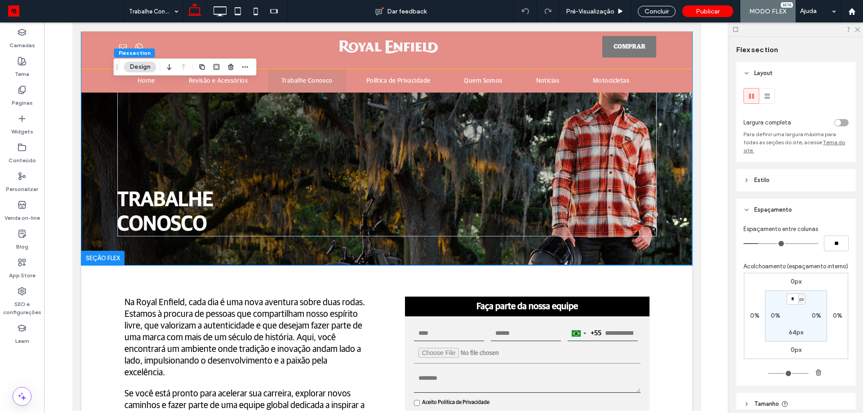
click at [798, 177] on header "Estilo" at bounding box center [796, 180] width 120 height 22
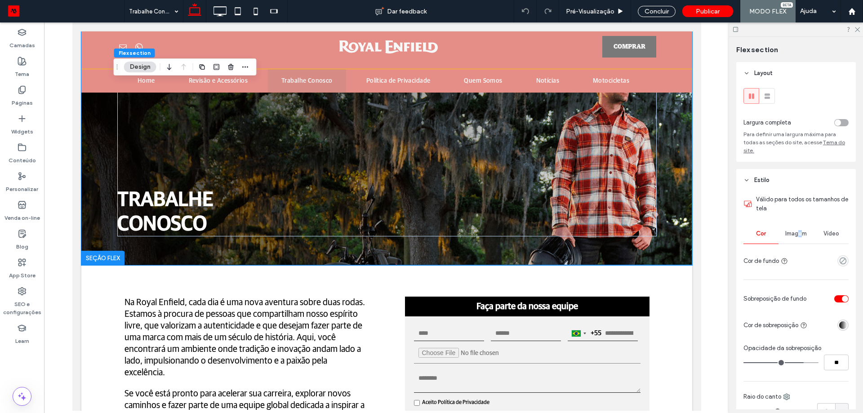
drag, startPoint x: 798, startPoint y: 228, endPoint x: 798, endPoint y: 233, distance: 4.5
click at [798, 228] on div "Imagem" at bounding box center [796, 234] width 35 height 20
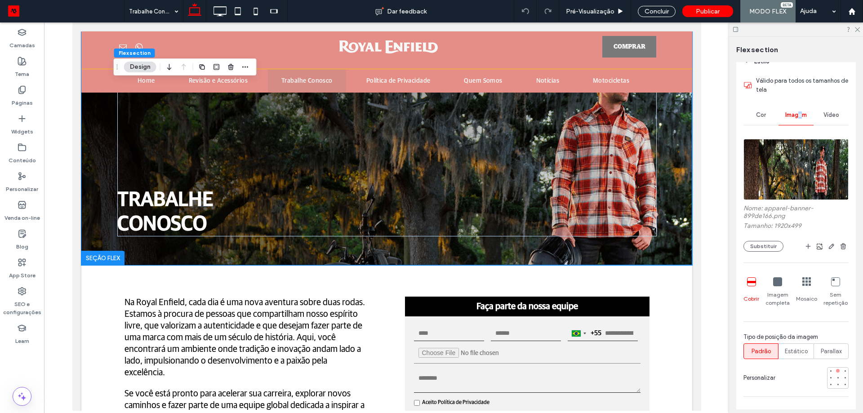
scroll to position [135, 0]
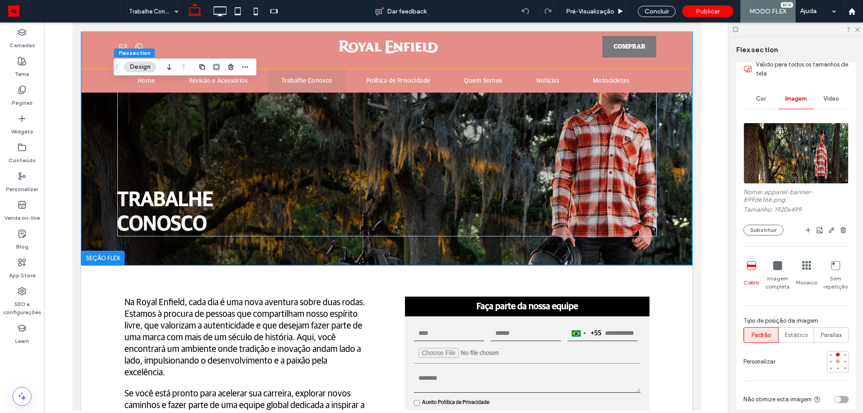
click at [835, 365] on div at bounding box center [838, 361] width 6 height 6
click at [836, 367] on div at bounding box center [838, 369] width 4 height 4
click at [828, 354] on div at bounding box center [831, 355] width 6 height 6
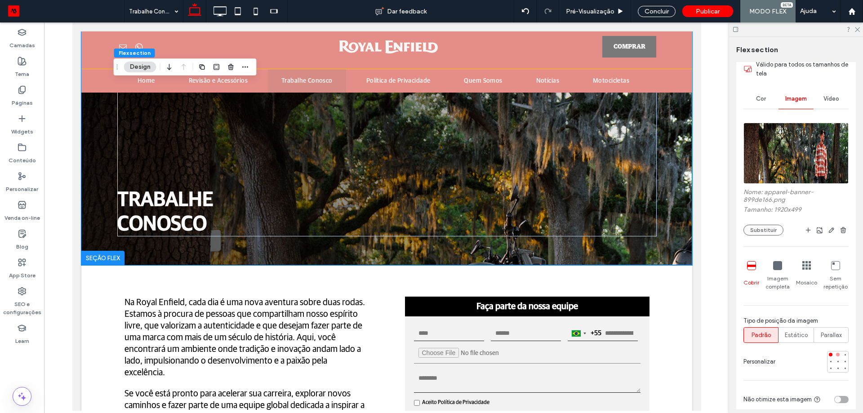
click at [836, 355] on div at bounding box center [838, 355] width 4 height 4
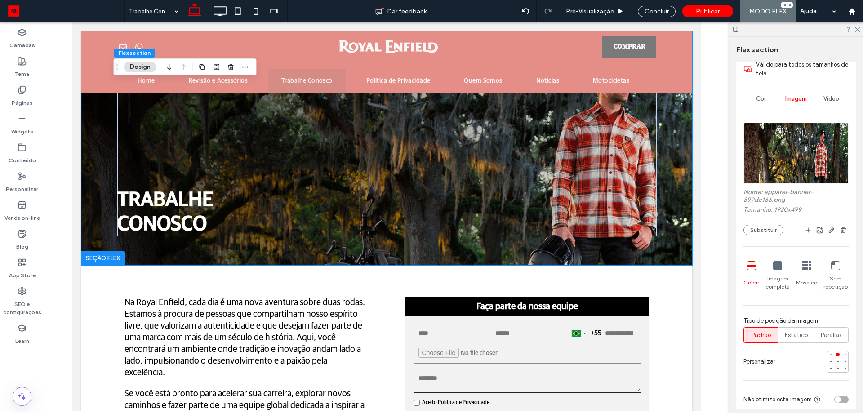
click at [767, 262] on div "Imagem completa" at bounding box center [778, 276] width 26 height 37
click at [781, 259] on div "Imagem completa" at bounding box center [778, 276] width 26 height 37
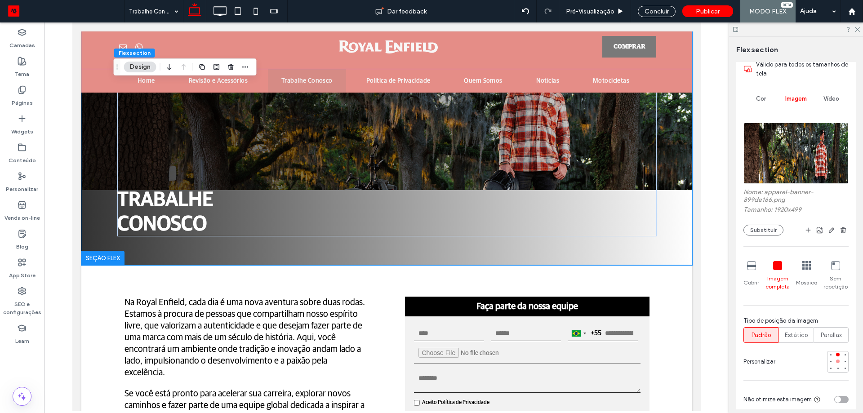
click at [835, 359] on div at bounding box center [838, 361] width 6 height 6
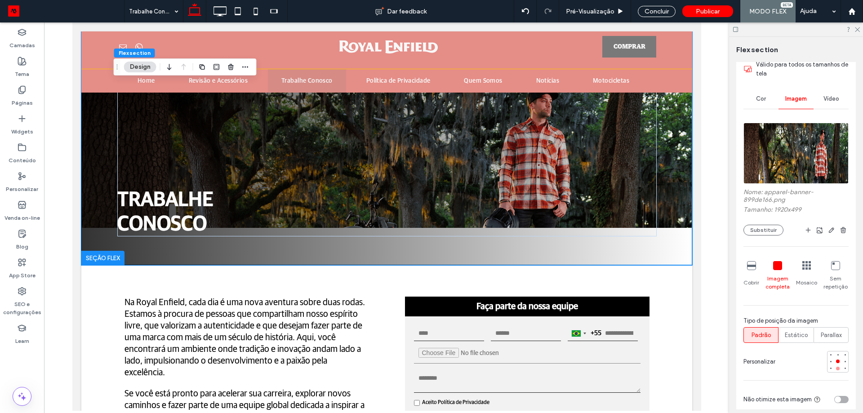
click at [835, 370] on div at bounding box center [838, 369] width 6 height 6
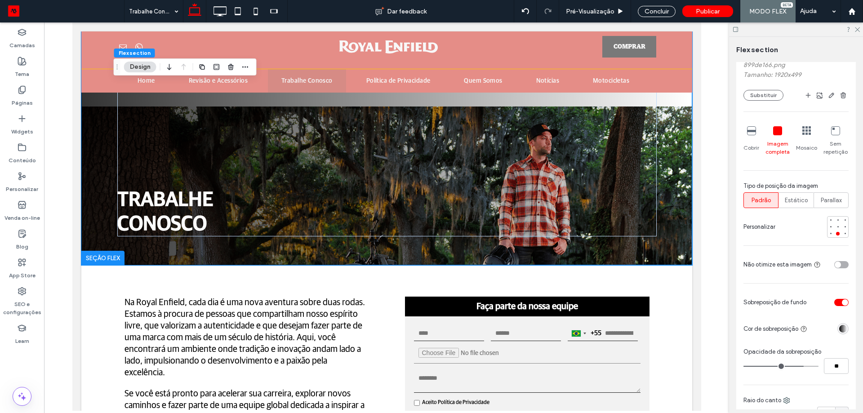
scroll to position [225, 0]
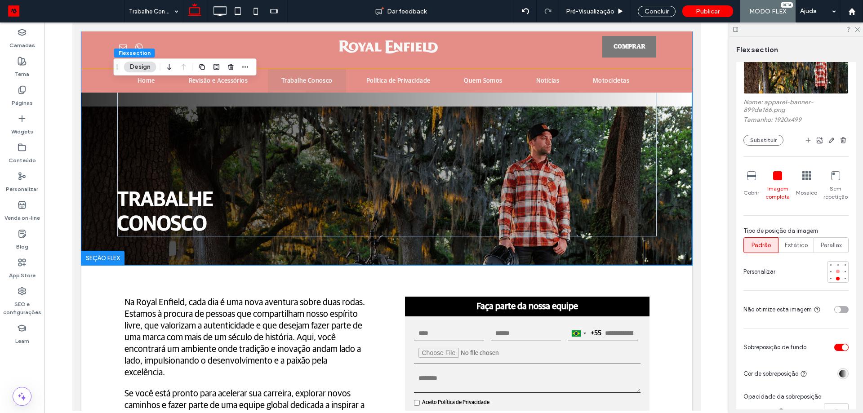
click at [835, 273] on div at bounding box center [838, 271] width 6 height 6
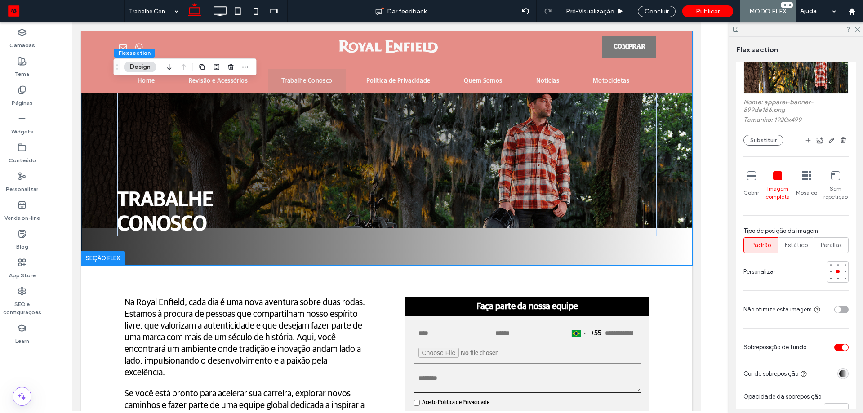
click at [749, 174] on icon at bounding box center [751, 175] width 9 height 9
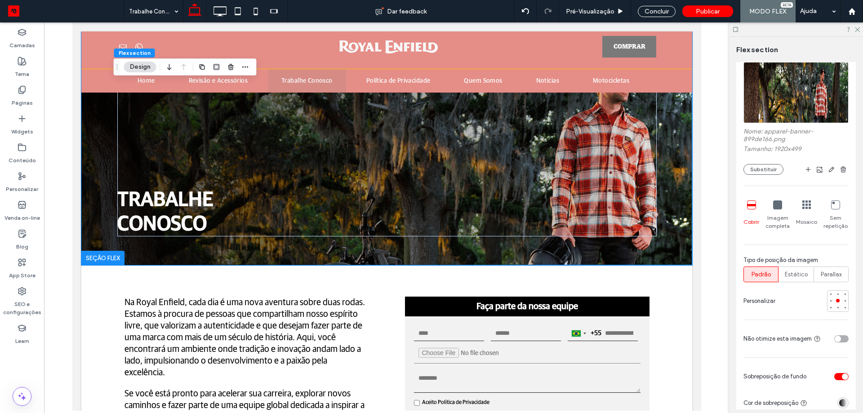
scroll to position [180, 0]
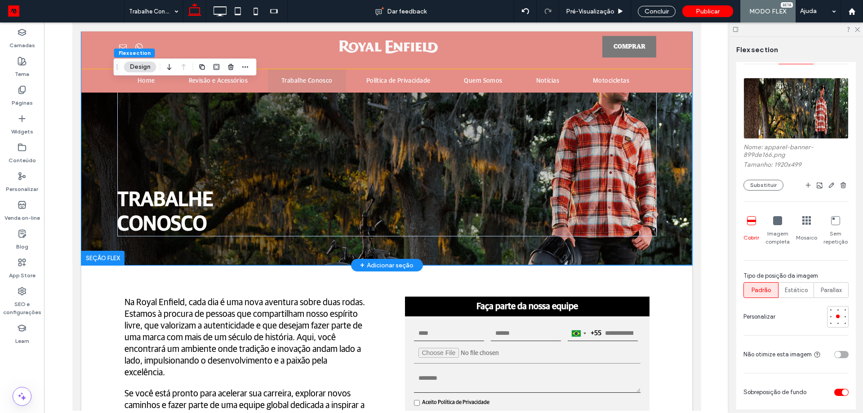
click at [656, 249] on div "Trabalhe ﻿ conosco" at bounding box center [386, 148] width 611 height 234
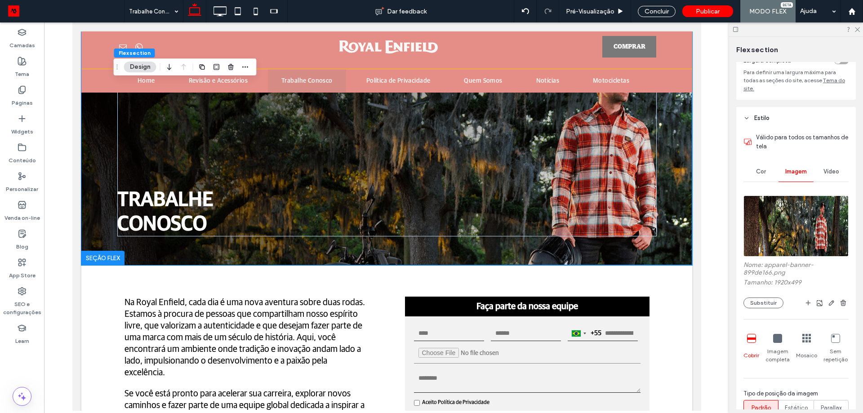
scroll to position [0, 0]
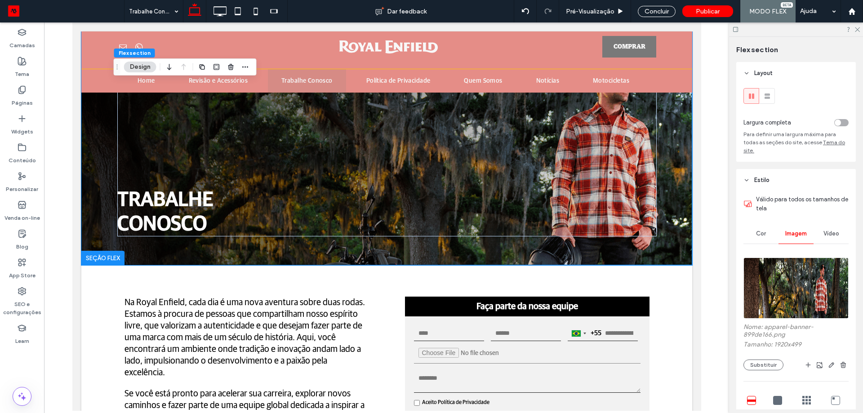
click at [781, 67] on header "Layout" at bounding box center [796, 73] width 120 height 22
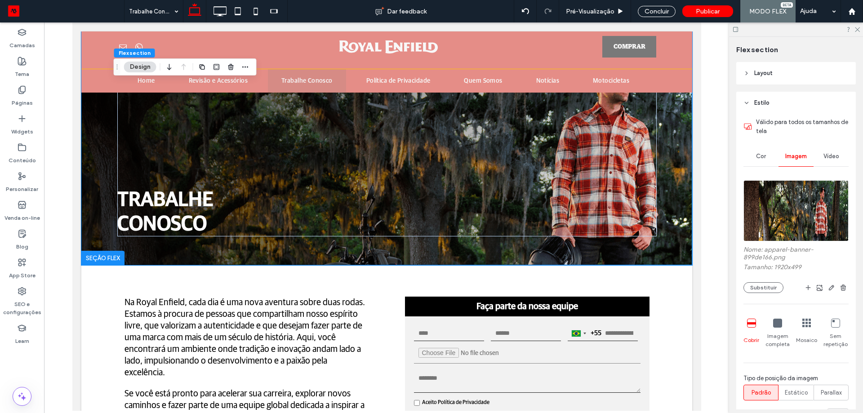
click at [773, 101] on header "Estilo" at bounding box center [796, 103] width 120 height 22
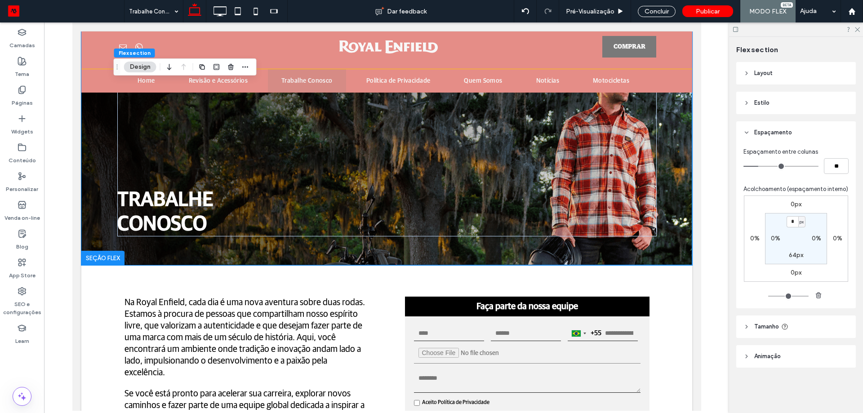
click at [777, 322] on header "Tamanho" at bounding box center [796, 327] width 120 height 22
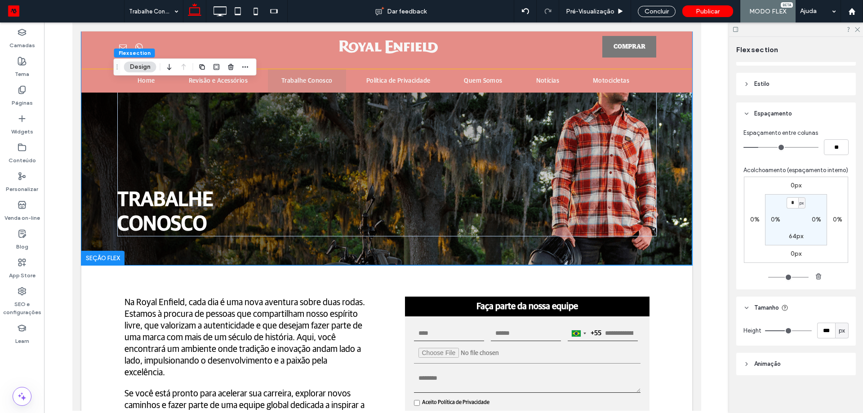
scroll to position [30, 0]
click at [826, 325] on input "***" at bounding box center [826, 329] width 18 height 16
type input "***"
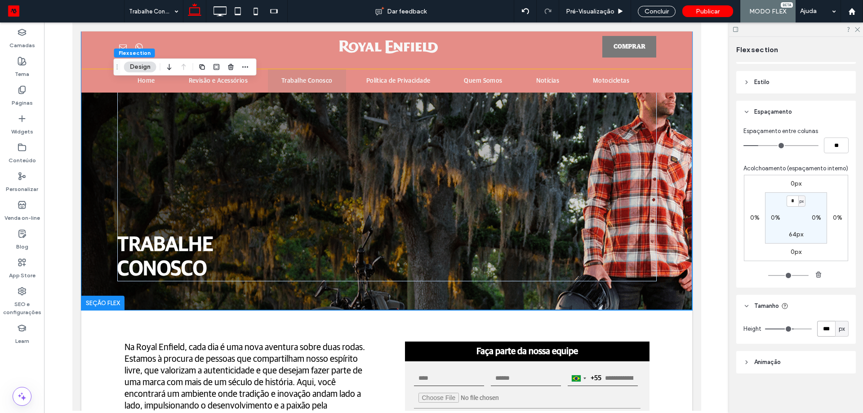
type input "***"
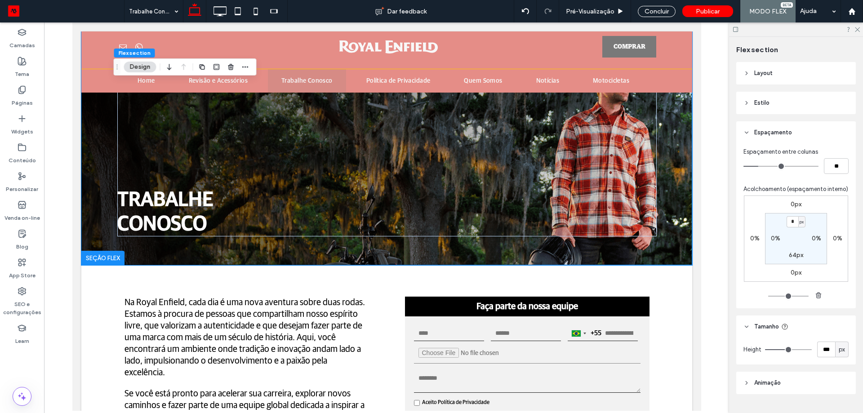
scroll to position [30, 0]
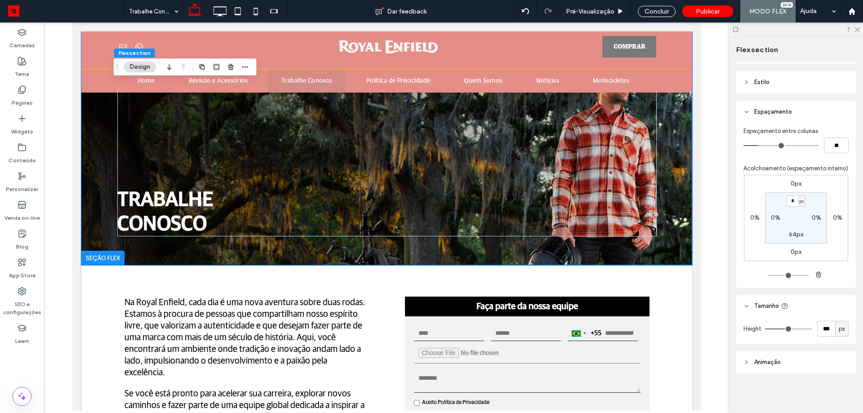
click at [843, 332] on div "px" at bounding box center [841, 329] width 13 height 16
click at [837, 308] on div "A" at bounding box center [837, 313] width 13 height 16
type input "*"
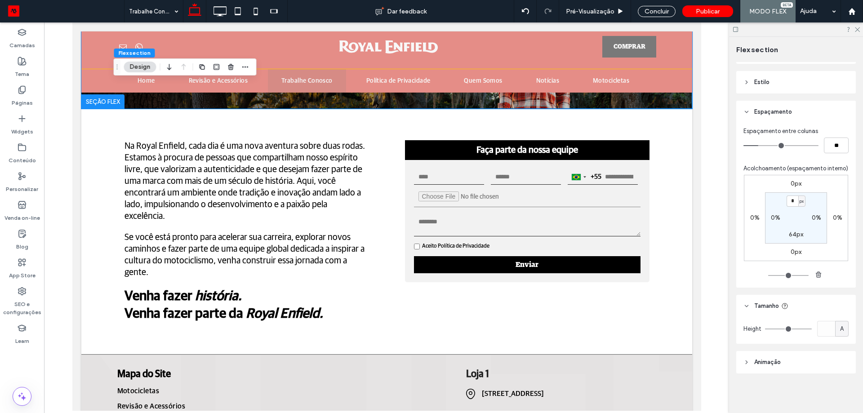
click at [835, 330] on div "A" at bounding box center [841, 329] width 13 height 16
drag, startPoint x: 833, startPoint y: 250, endPoint x: 818, endPoint y: 264, distance: 20.7
click at [833, 249] on div "px" at bounding box center [837, 250] width 13 height 16
type input "*"
click at [783, 335] on div "* px" at bounding box center [807, 329] width 84 height 16
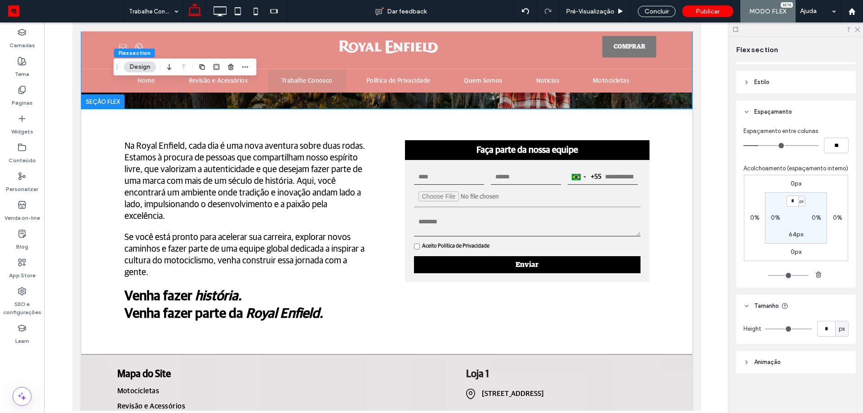
type input "***"
click at [787, 329] on input "range" at bounding box center [788, 329] width 47 height 1
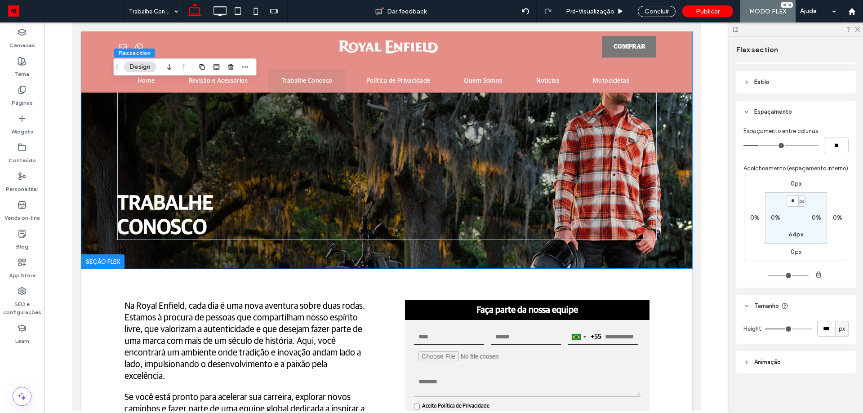
type input "***"
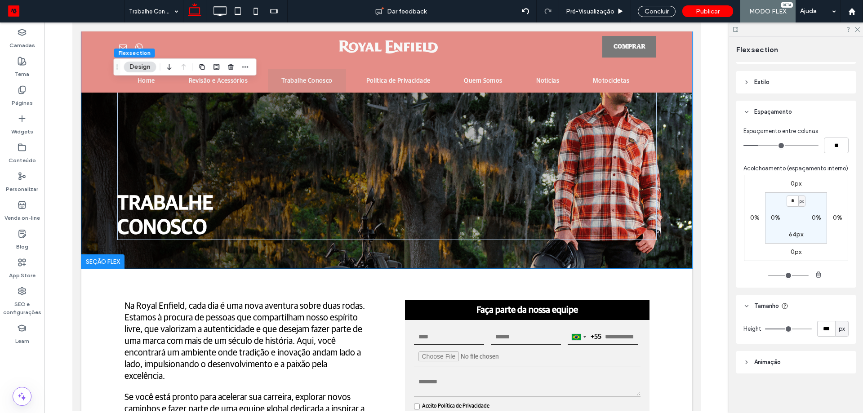
type input "***"
click at [794, 329] on input "range" at bounding box center [788, 329] width 47 height 1
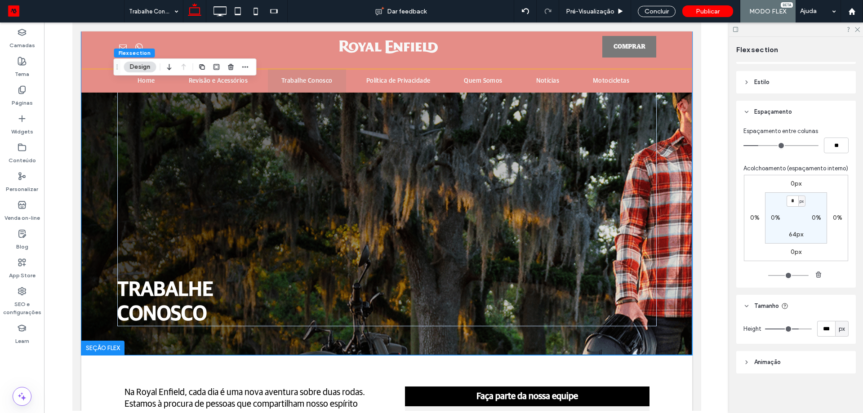
type input "***"
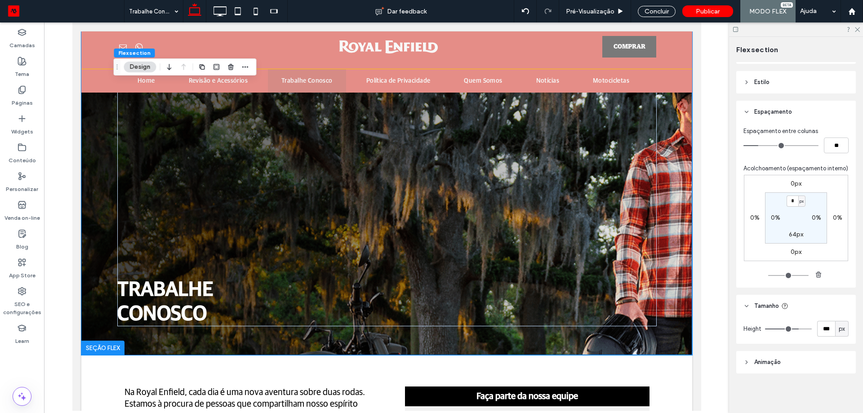
type input "***"
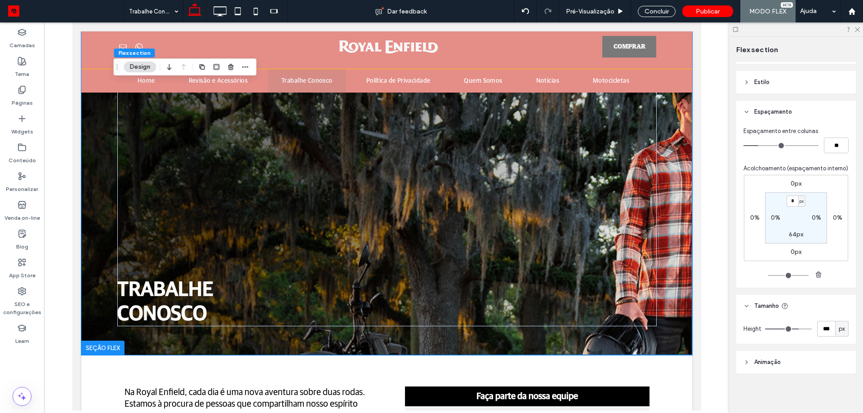
drag, startPoint x: 794, startPoint y: 329, endPoint x: 802, endPoint y: 329, distance: 7.6
click at [802, 329] on input "range" at bounding box center [788, 329] width 47 height 1
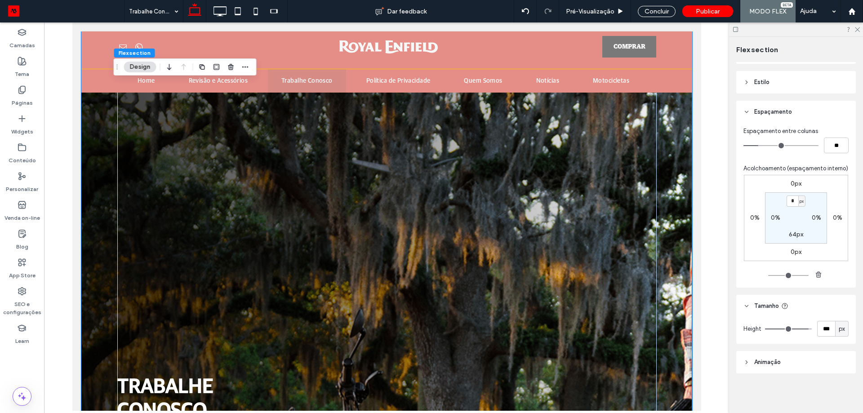
type input "***"
click at [782, 330] on input "range" at bounding box center [788, 329] width 47 height 1
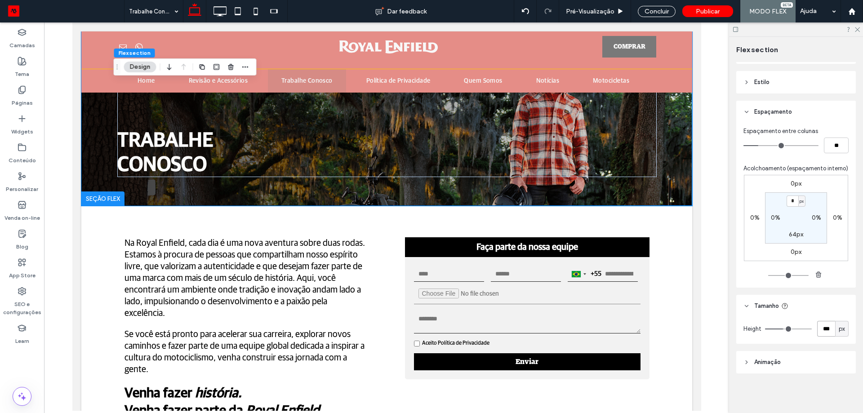
click at [825, 325] on input "***" at bounding box center [826, 329] width 18 height 16
type input "***"
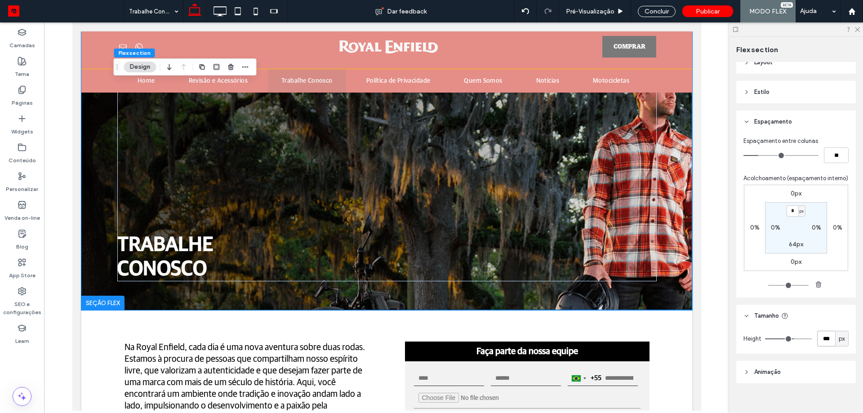
scroll to position [0, 0]
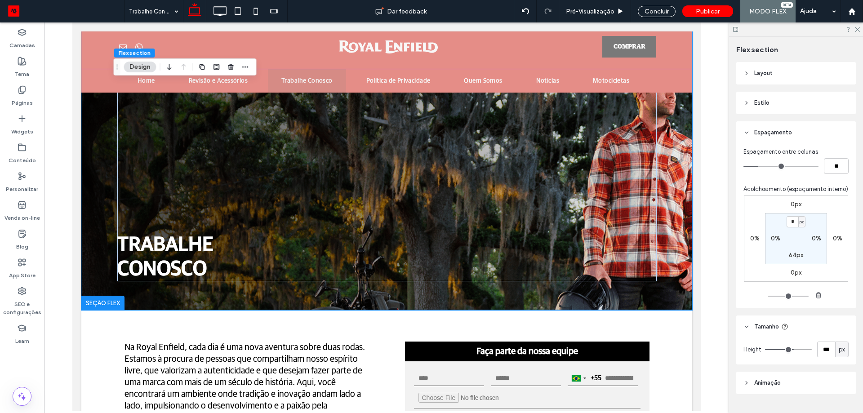
click at [783, 98] on header "Estilo" at bounding box center [796, 103] width 120 height 22
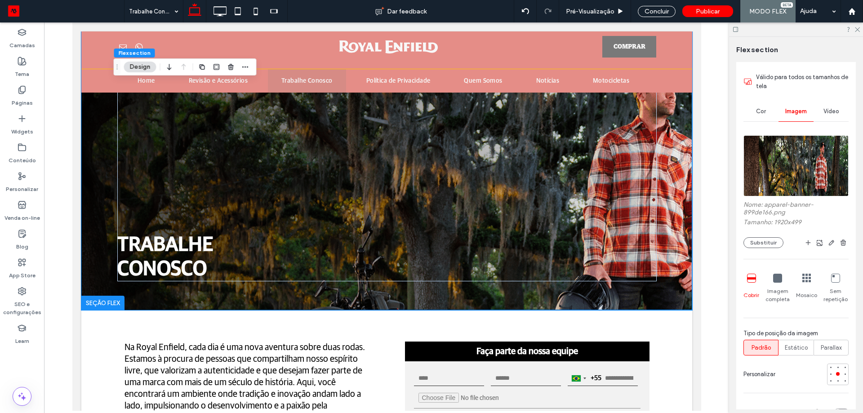
scroll to position [135, 0]
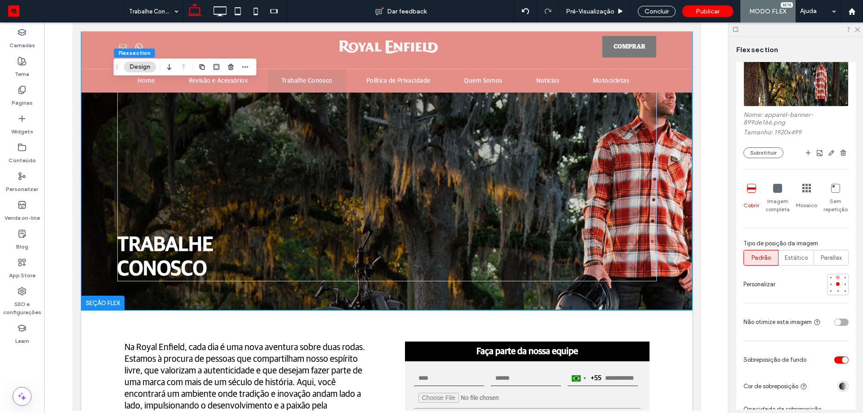
click at [835, 275] on div at bounding box center [838, 277] width 6 height 6
click at [836, 282] on div at bounding box center [838, 284] width 4 height 4
click at [828, 286] on div at bounding box center [831, 284] width 6 height 6
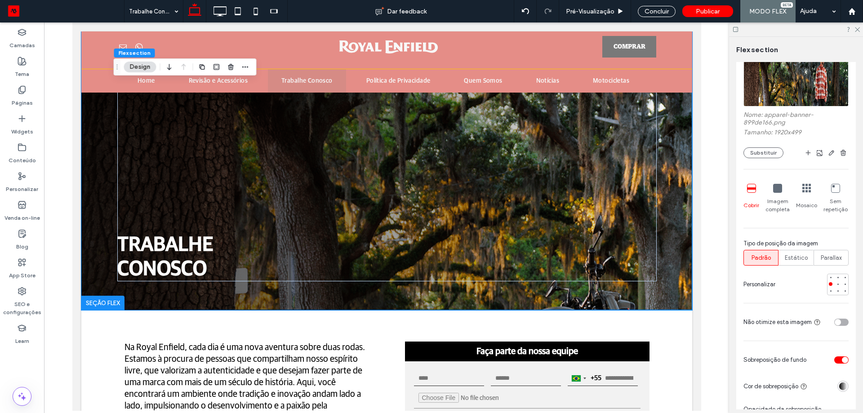
click at [847, 285] on div "Válido para todos os tamanhos de tela Cor Imagem Vídeo Nome: apparel-banner-899…" at bounding box center [796, 389] width 120 height 820
click at [843, 285] on div at bounding box center [845, 284] width 4 height 4
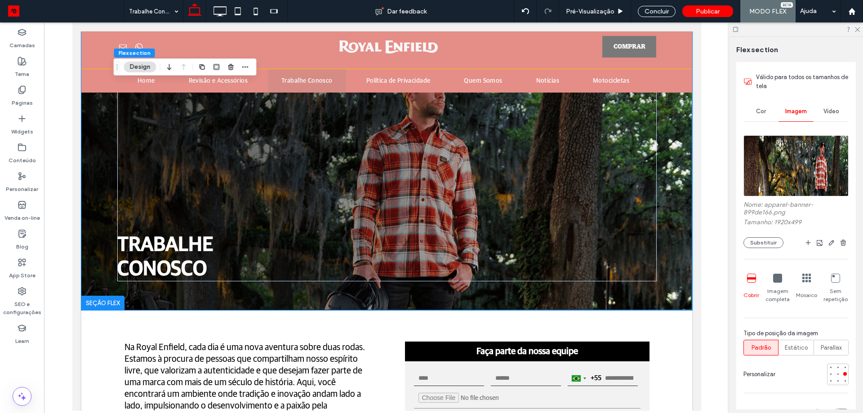
scroll to position [0, 0]
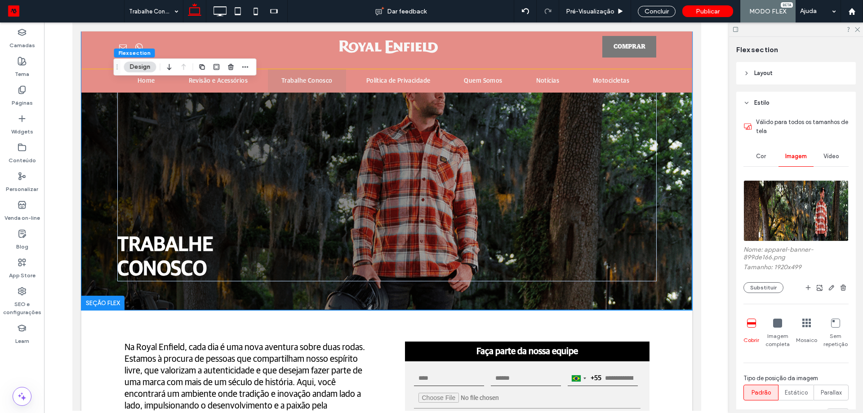
click at [762, 156] on span "Cor" at bounding box center [761, 156] width 10 height 7
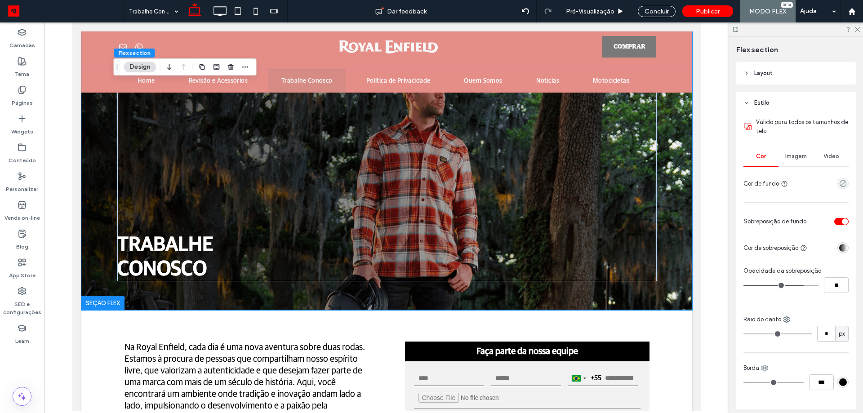
click at [763, 108] on header "Estilo" at bounding box center [796, 103] width 120 height 22
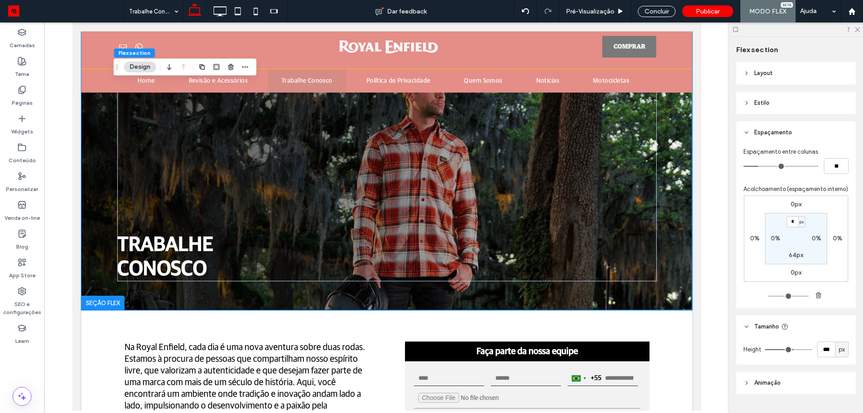
type input "***"
click at [784, 350] on input "range" at bounding box center [788, 349] width 47 height 1
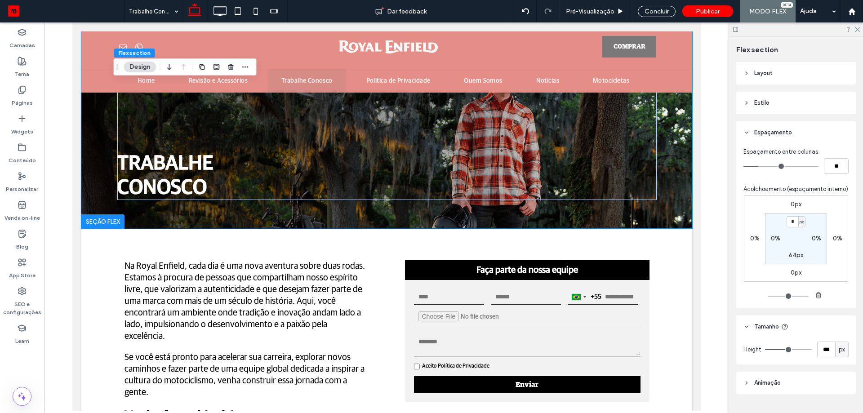
type input "***"
click at [789, 350] on input "range" at bounding box center [788, 349] width 47 height 1
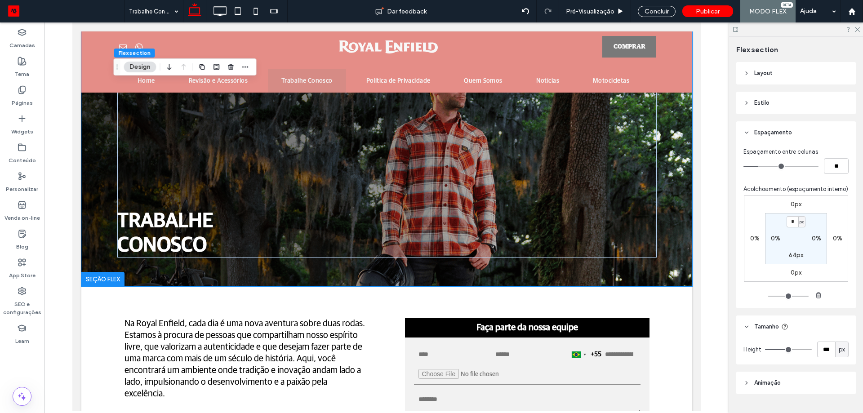
type input "***"
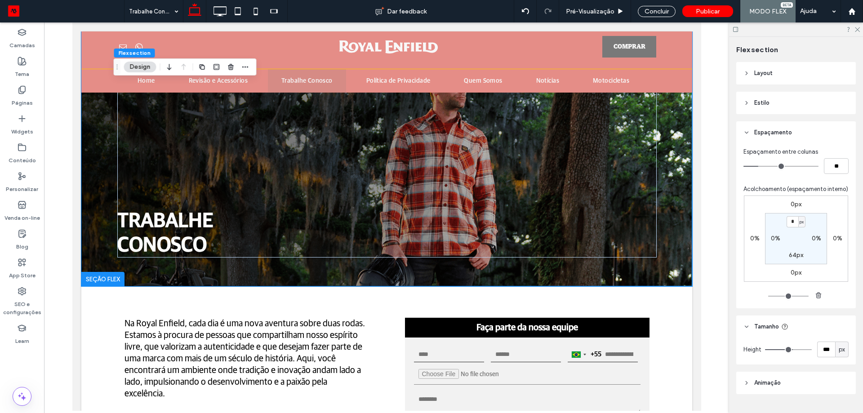
type input "***"
click at [790, 350] on input "range" at bounding box center [788, 349] width 47 height 1
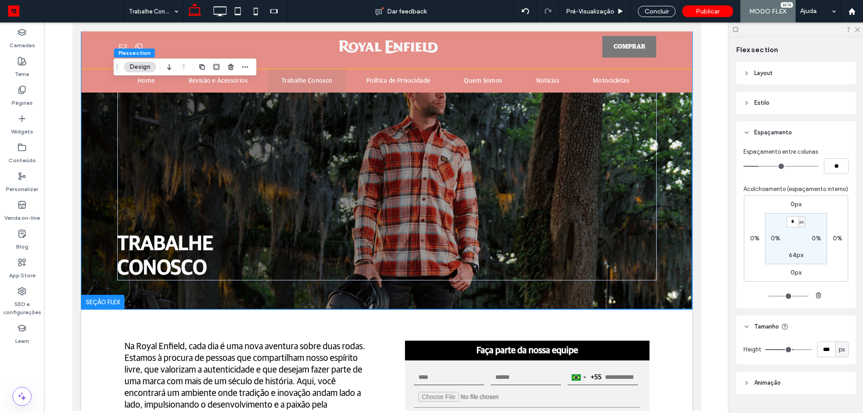
type input "***"
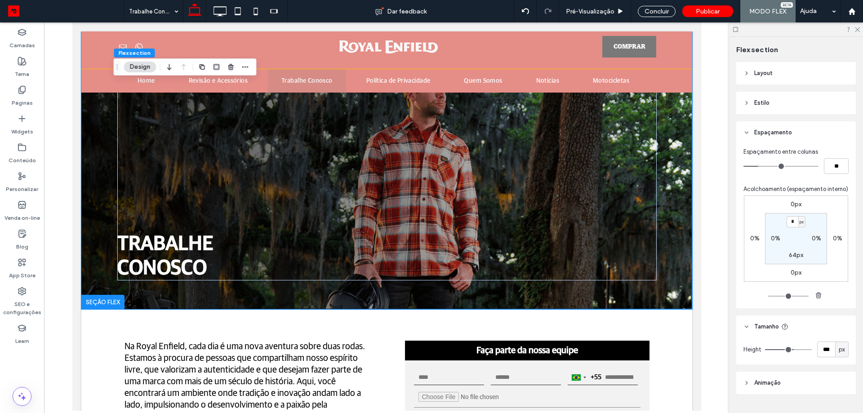
type input "***"
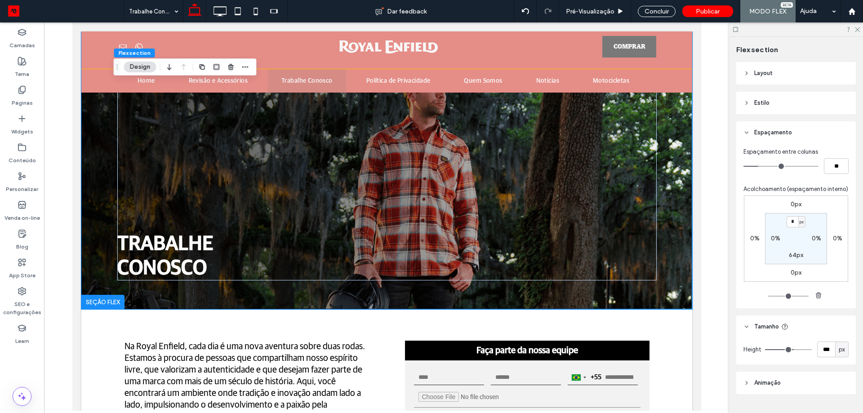
click at [794, 350] on input "range" at bounding box center [788, 349] width 47 height 1
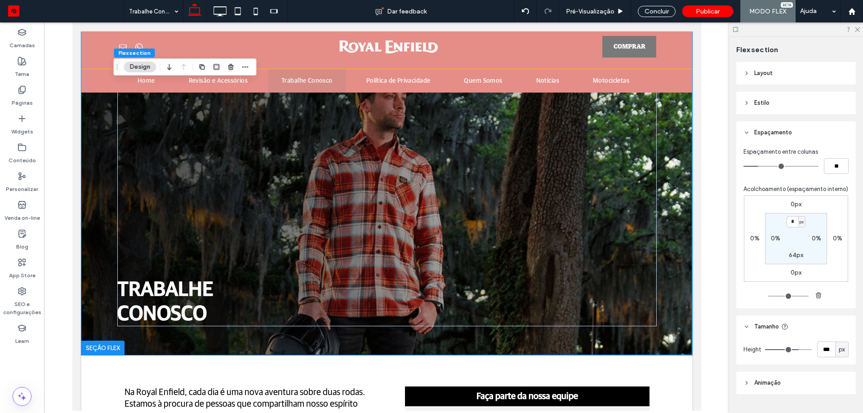
type input "***"
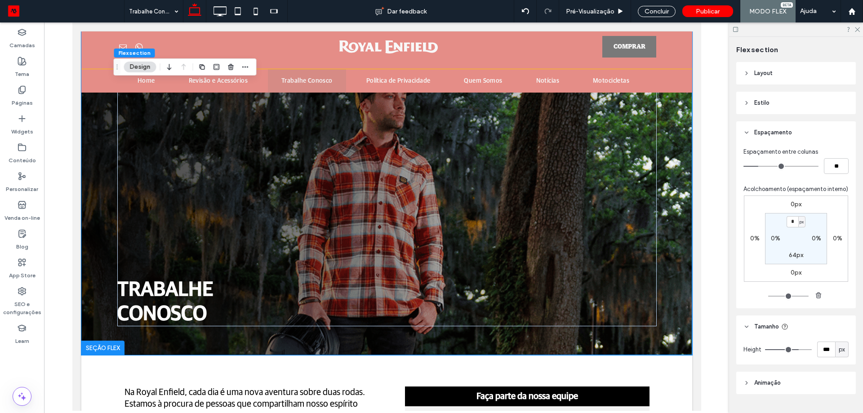
type input "***"
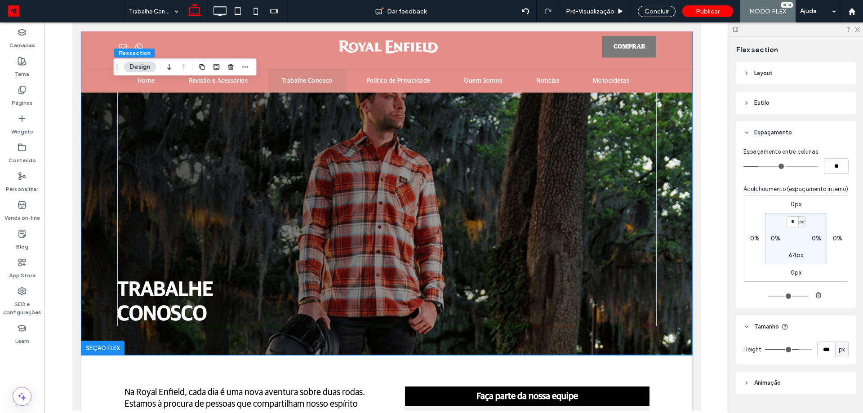
type input "*"
drag, startPoint x: 794, startPoint y: 356, endPoint x: 709, endPoint y: 353, distance: 84.6
type input "*"
click at [765, 350] on input "range" at bounding box center [788, 349] width 47 height 1
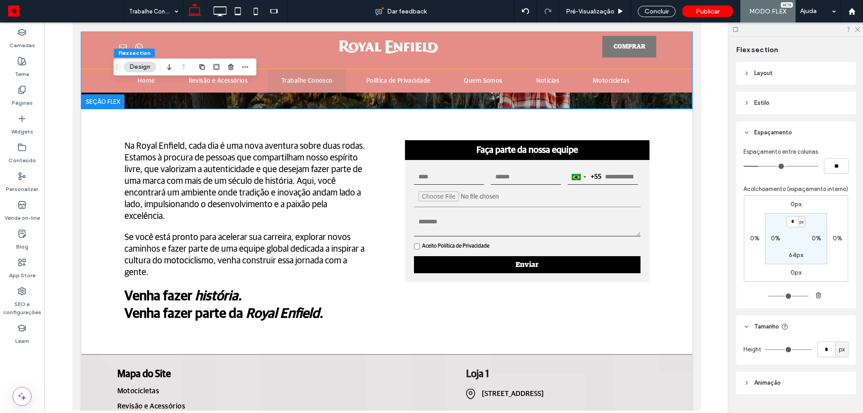
click at [841, 354] on div "px" at bounding box center [842, 349] width 9 height 9
click at [838, 345] on span "A" at bounding box center [838, 343] width 4 height 9
click at [832, 356] on div "A" at bounding box center [832, 350] width 31 height 16
click at [840, 354] on span "A" at bounding box center [842, 349] width 4 height 9
click at [841, 282] on span "px" at bounding box center [837, 280] width 6 height 9
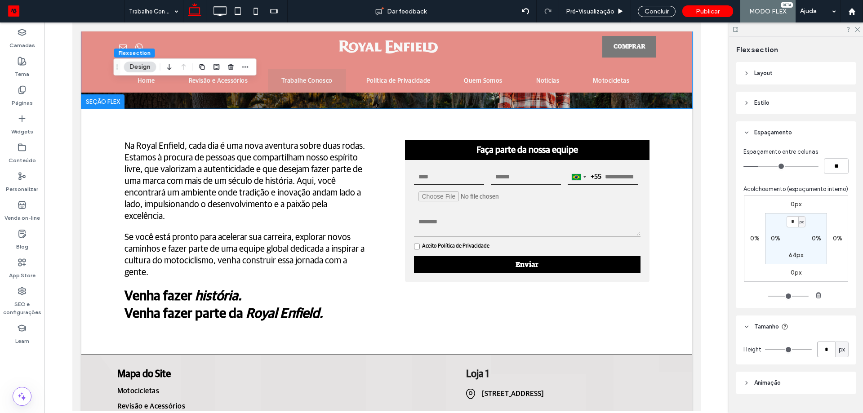
click at [825, 357] on input "*" at bounding box center [826, 350] width 18 height 16
type input "***"
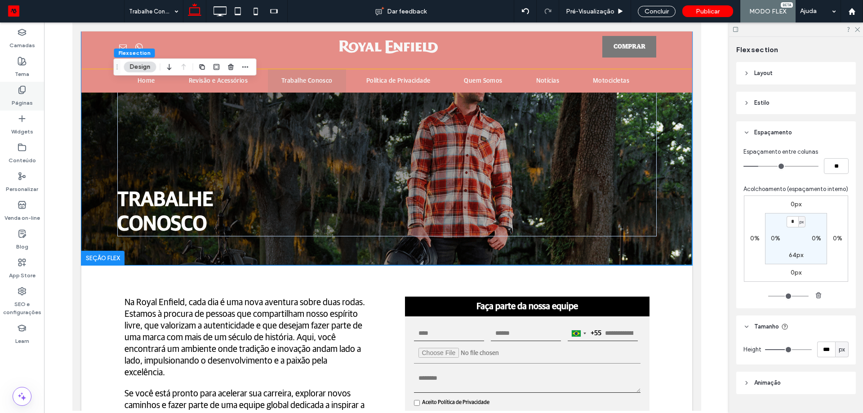
click at [25, 85] on div "Páginas" at bounding box center [22, 96] width 44 height 29
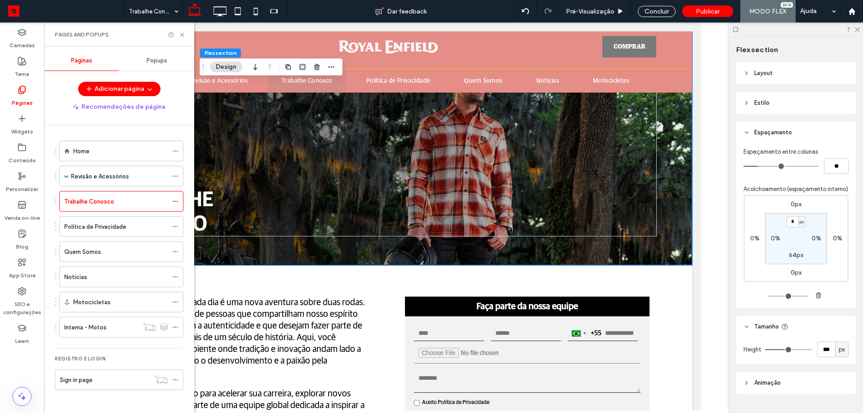
click at [108, 247] on div "Quem Somos" at bounding box center [115, 251] width 103 height 9
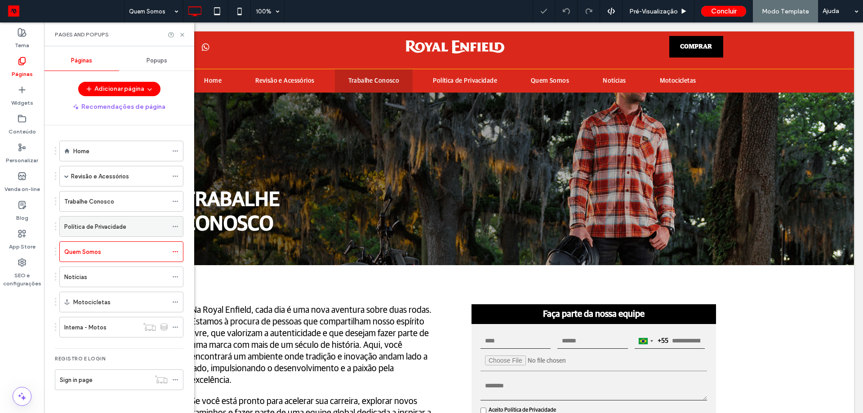
click at [105, 229] on label "Política de Privacidade" at bounding box center [95, 227] width 62 height 16
click at [185, 36] on icon at bounding box center [182, 34] width 7 height 7
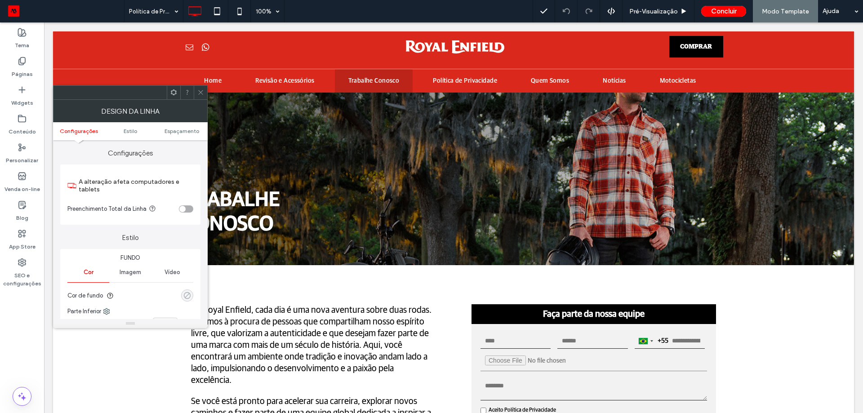
click at [186, 291] on div "rgba(0, 0, 0, 0)" at bounding box center [187, 296] width 12 height 12
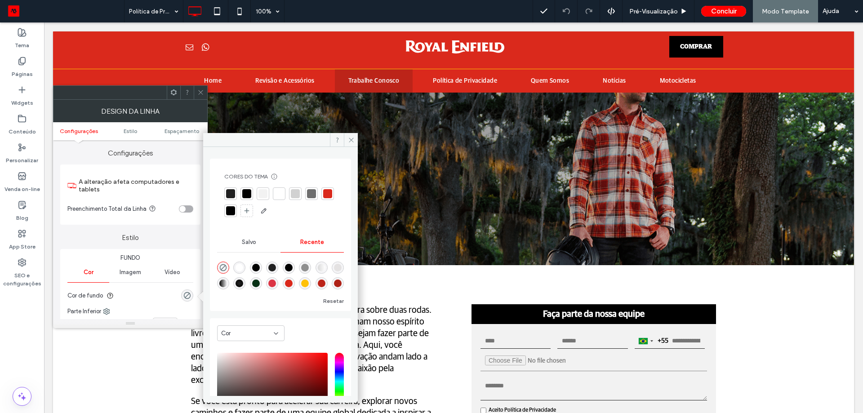
click at [323, 198] on div at bounding box center [327, 193] width 9 height 9
click at [349, 137] on icon at bounding box center [351, 140] width 7 height 7
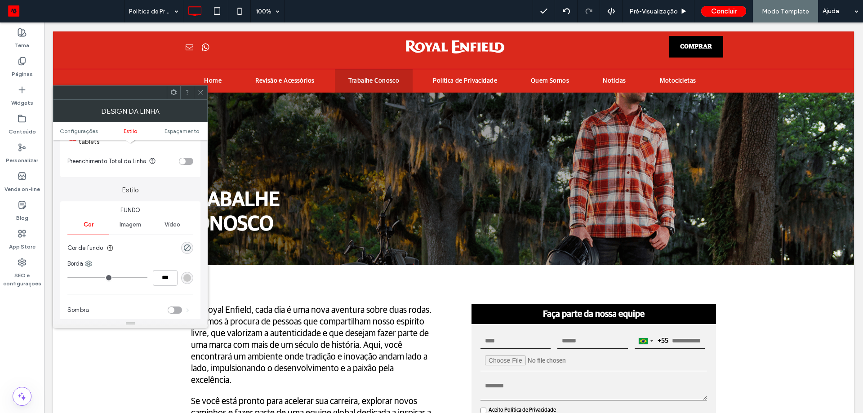
scroll to position [90, 0]
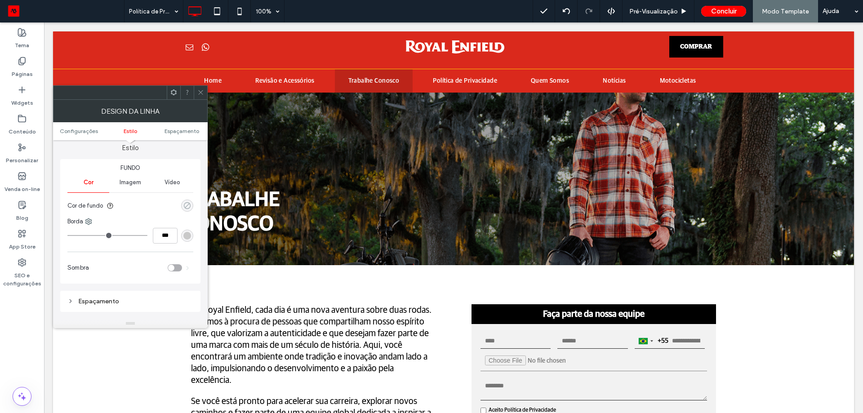
click at [191, 205] on use "rgba(0, 0, 0, 0)" at bounding box center [187, 205] width 7 height 7
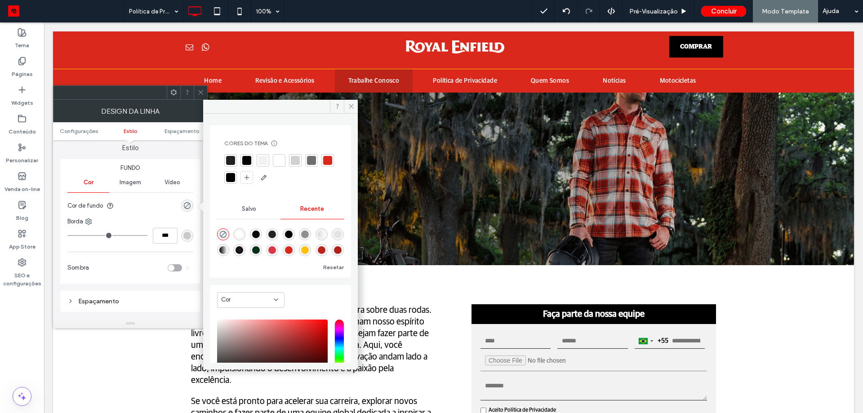
click at [323, 165] on div at bounding box center [327, 160] width 9 height 9
click at [201, 91] on icon at bounding box center [200, 92] width 7 height 7
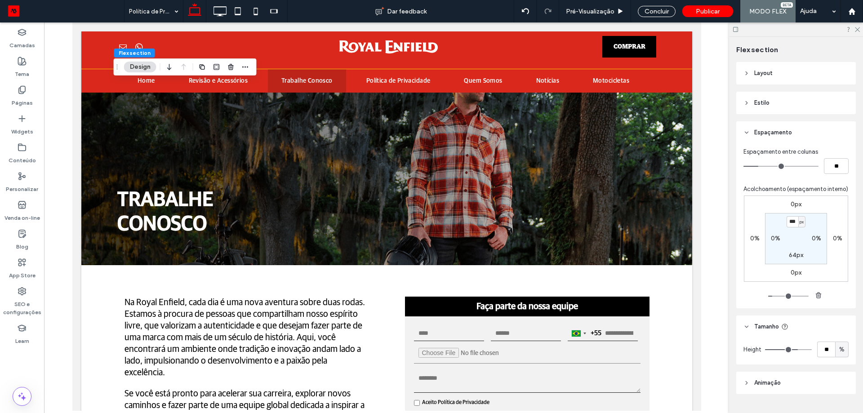
type input "***"
click at [656, 13] on div "Concluir" at bounding box center [657, 11] width 38 height 11
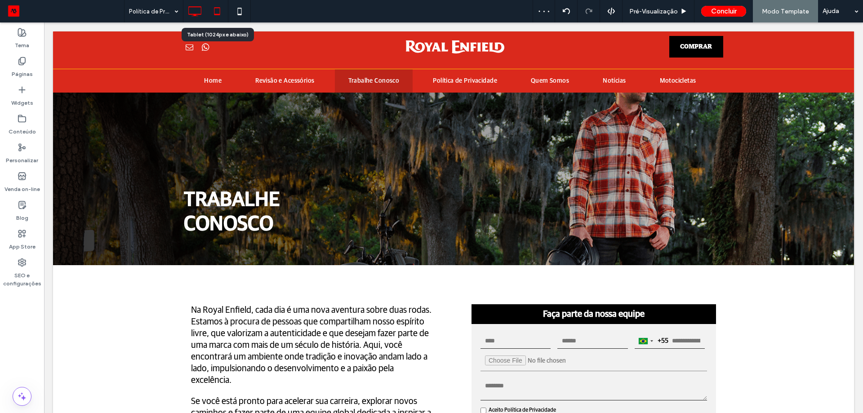
click at [213, 17] on icon at bounding box center [217, 11] width 18 height 18
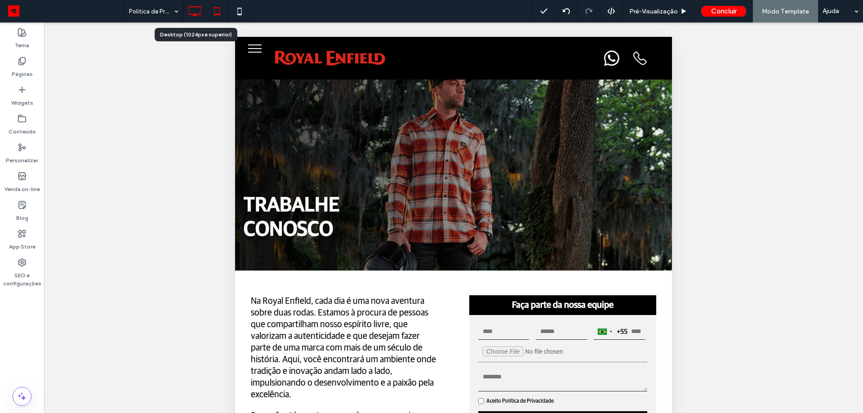
click at [194, 17] on icon at bounding box center [195, 11] width 18 height 18
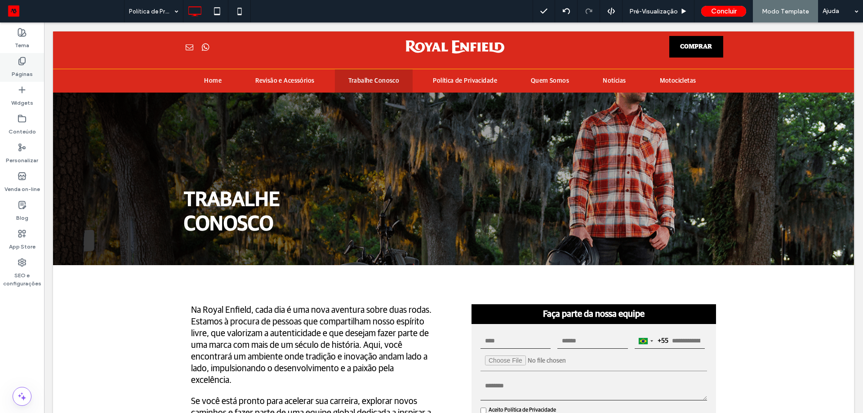
click at [26, 61] on icon at bounding box center [22, 61] width 9 height 9
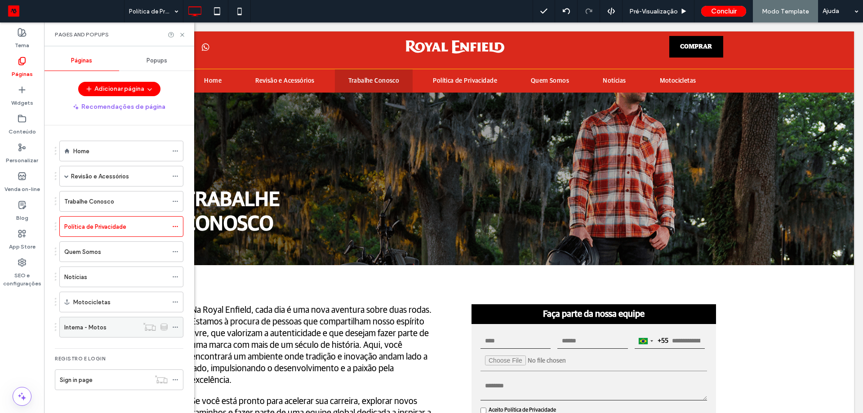
click at [103, 327] on label "Interna - Motos" at bounding box center [85, 328] width 42 height 16
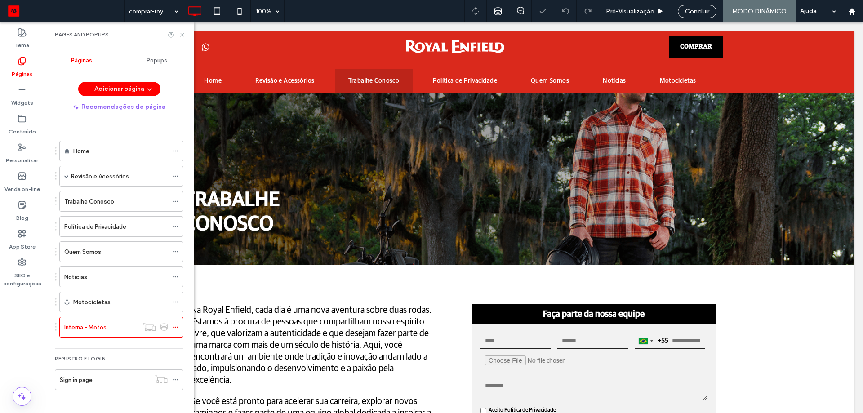
click at [179, 36] on icon at bounding box center [182, 34] width 7 height 7
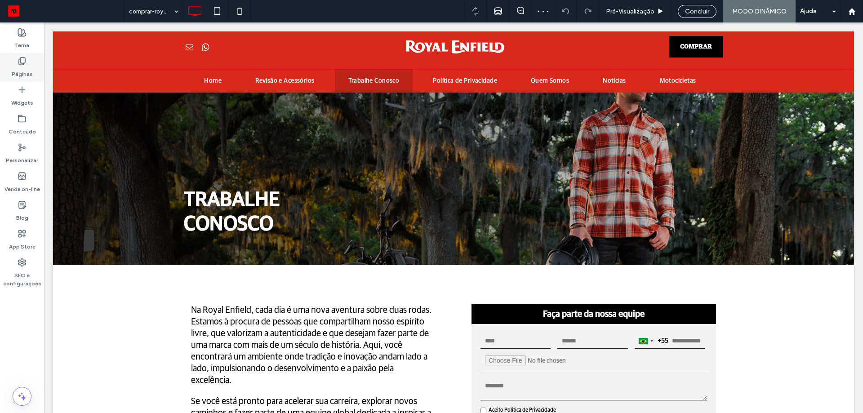
click at [25, 58] on use at bounding box center [22, 62] width 6 height 8
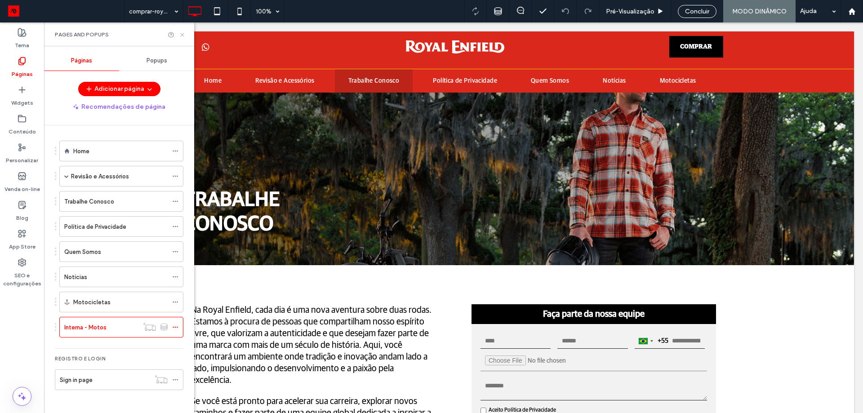
click at [183, 37] on icon at bounding box center [182, 34] width 7 height 7
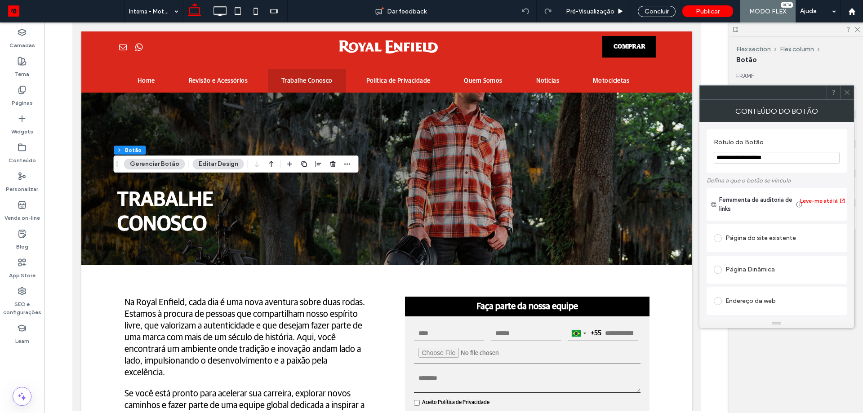
drag, startPoint x: 791, startPoint y: 157, endPoint x: 759, endPoint y: 158, distance: 31.9
click at [759, 158] on input "**********" at bounding box center [777, 158] width 126 height 12
type input "**********"
click at [847, 91] on icon at bounding box center [847, 92] width 7 height 7
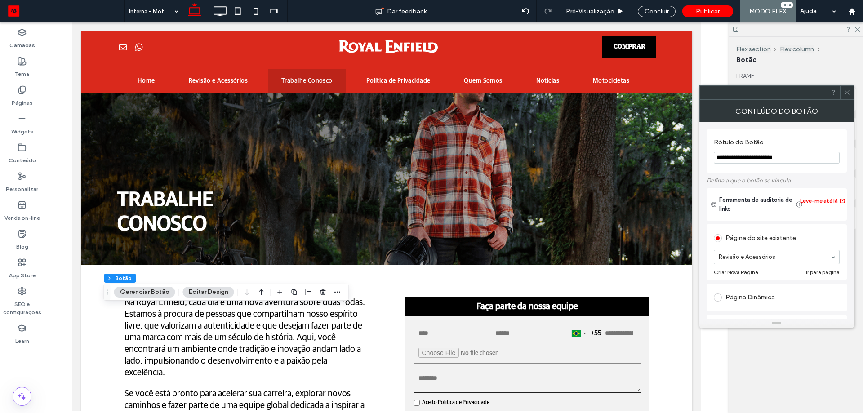
drag, startPoint x: 794, startPoint y: 156, endPoint x: 754, endPoint y: 164, distance: 40.7
click at [754, 164] on input "**********" at bounding box center [777, 158] width 126 height 12
type input "**********"
click at [849, 91] on use at bounding box center [847, 92] width 4 height 4
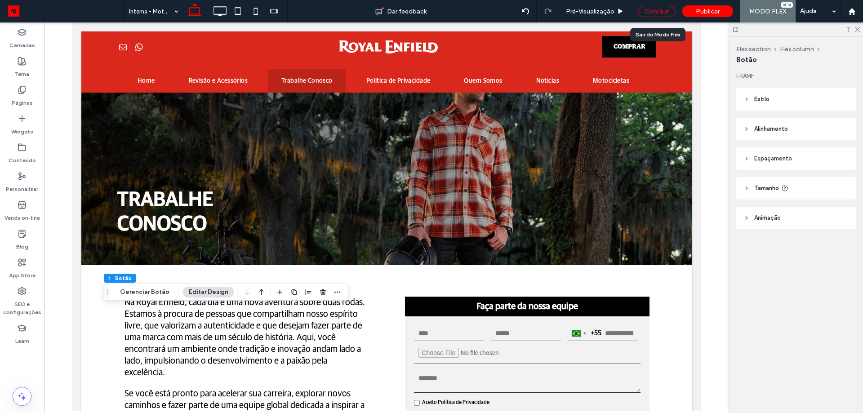
click at [660, 14] on div "Concluir" at bounding box center [657, 11] width 38 height 11
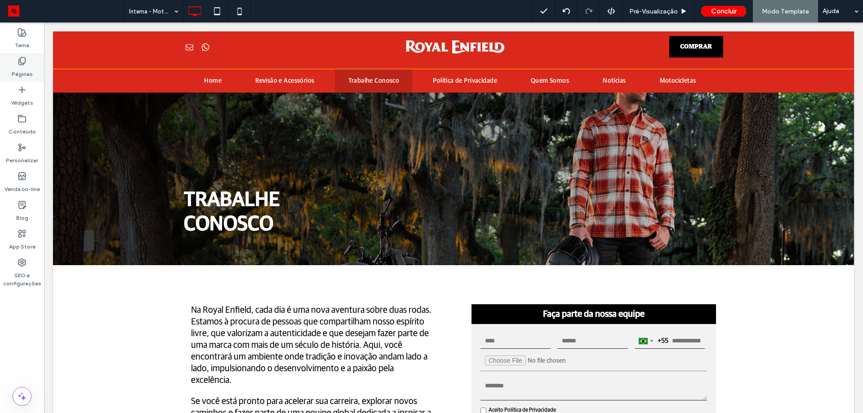
click at [17, 65] on div "Páginas" at bounding box center [22, 67] width 44 height 29
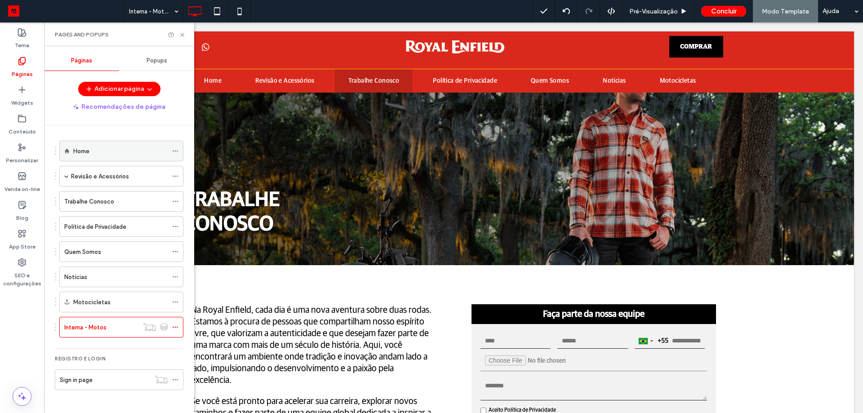
click at [91, 152] on div "Home" at bounding box center [120, 151] width 94 height 9
click at [181, 34] on use at bounding box center [182, 35] width 4 height 4
